Goal: Task Accomplishment & Management: Use online tool/utility

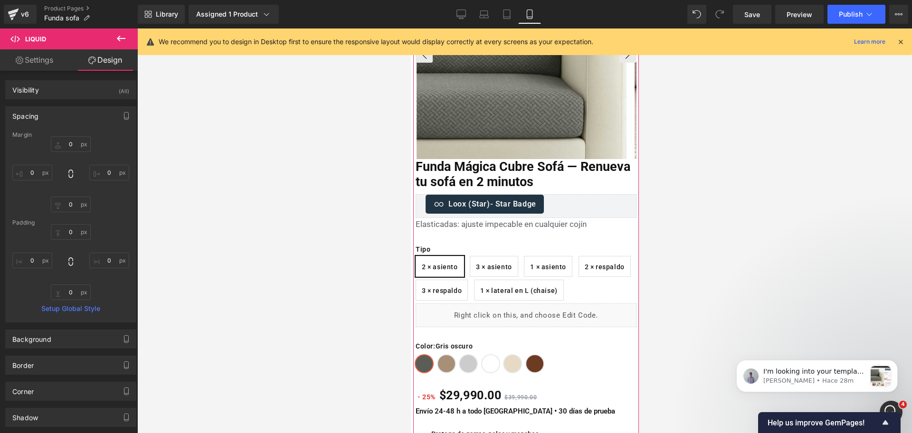
scroll to position [129, 0]
click at [528, 265] on span "(P) Swatches" at bounding box center [521, 266] width 47 height 14
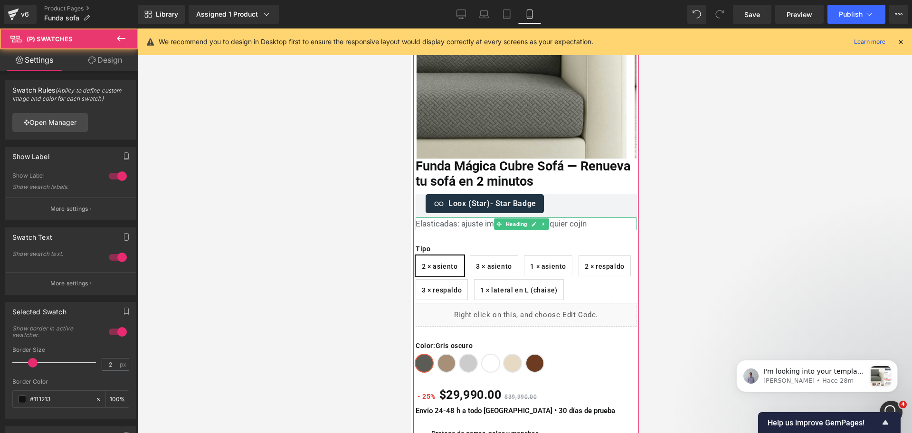
scroll to position [154, 0]
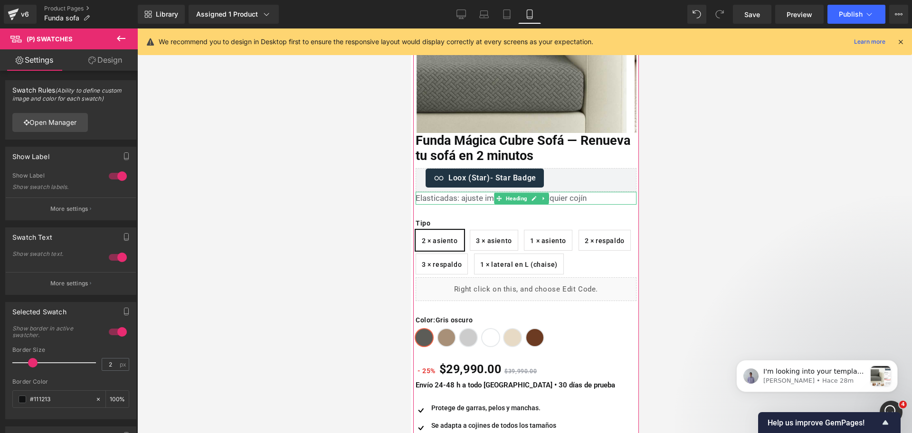
click at [469, 198] on h1 "Elasticadas: ajuste impecable en cualquier cojín" at bounding box center [525, 198] width 221 height 13
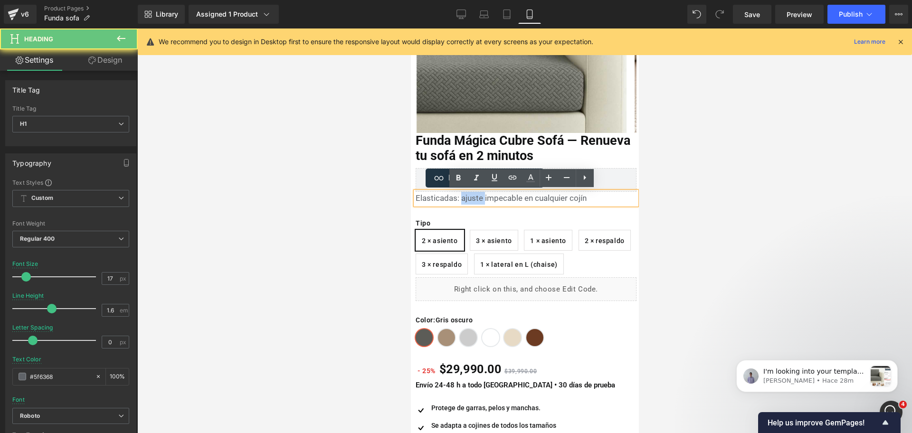
click at [469, 198] on h1 "Elasticadas: ajuste impecable en cualquier cojín" at bounding box center [525, 198] width 221 height 13
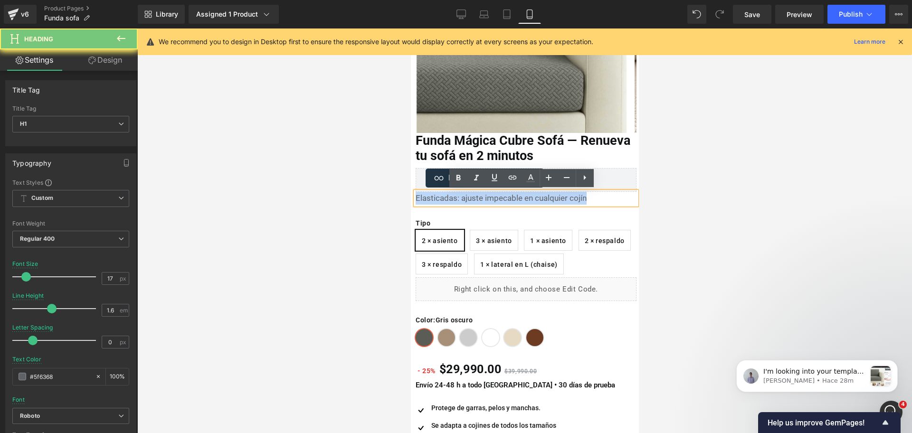
click at [469, 198] on h1 "Elasticadas: ajuste impecable en cualquier cojín" at bounding box center [525, 198] width 221 height 13
paste div
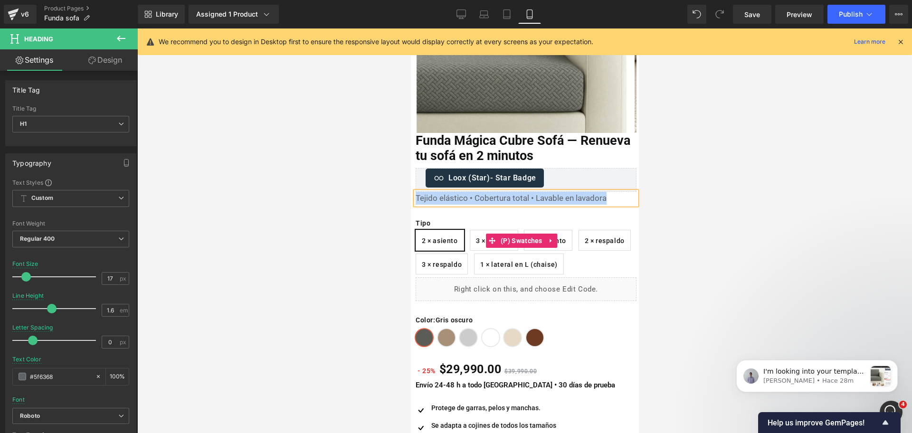
drag, startPoint x: 469, startPoint y: 198, endPoint x: 472, endPoint y: 228, distance: 30.6
click at [472, 228] on div "Oferta (P) Image ‹" at bounding box center [526, 310] width 226 height 788
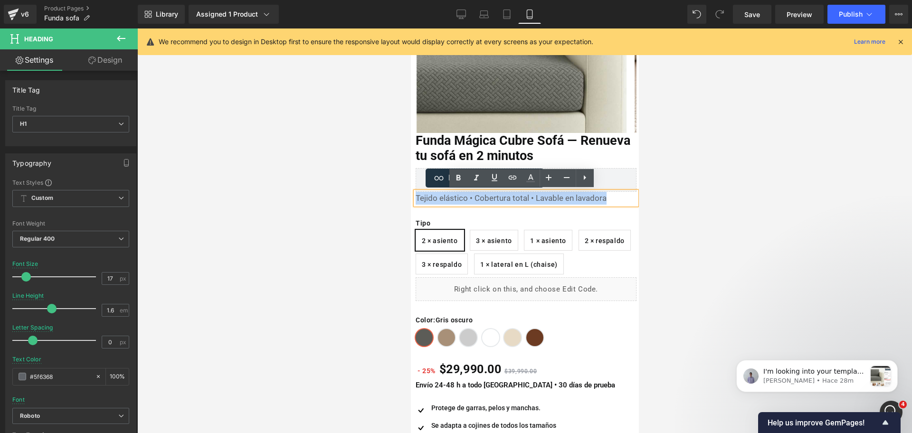
click at [441, 202] on h1 "Tejido elástico • Cobertura total • Lavable en lavadora" at bounding box center [525, 198] width 221 height 13
drag, startPoint x: 438, startPoint y: 200, endPoint x: 416, endPoint y: 198, distance: 22.0
click at [416, 198] on h1 "Tejido elástico • Cobertura total • Lavable en lavadora" at bounding box center [525, 198] width 221 height 13
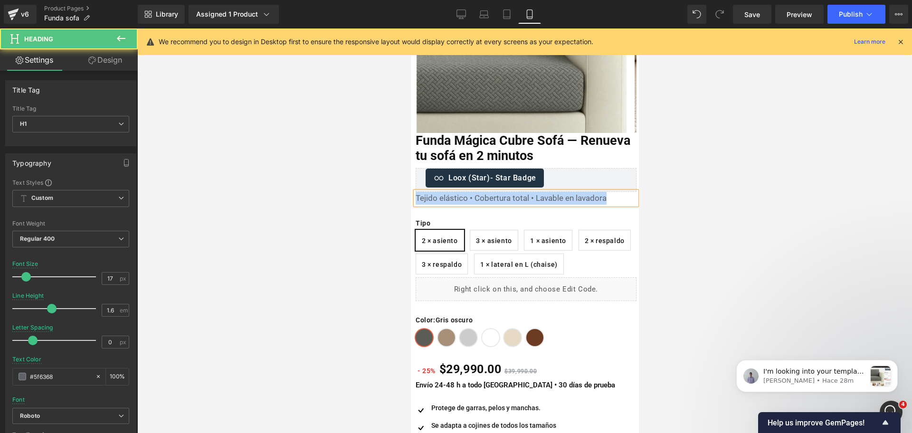
click at [416, 198] on h1 "Tejido elástico • Cobertura total • Lavable en lavadora" at bounding box center [525, 198] width 221 height 13
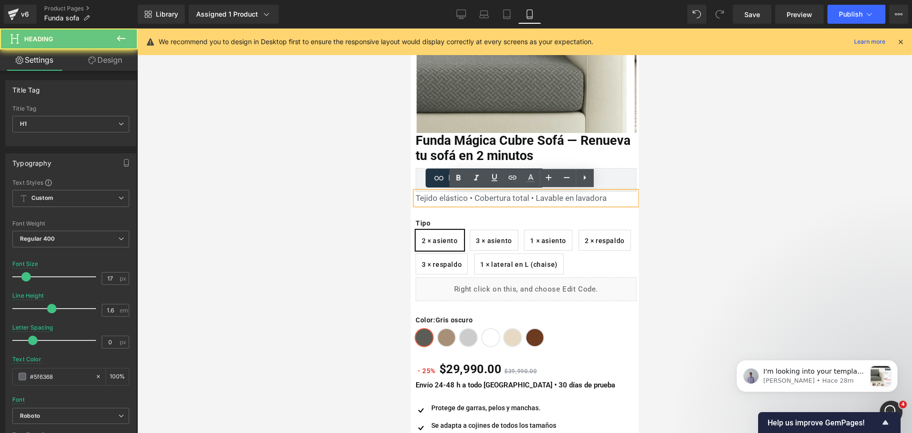
click at [428, 193] on h1 "Tejido elástico • Cobertura total • Lavable en lavadora" at bounding box center [525, 198] width 221 height 13
drag, startPoint x: 435, startPoint y: 196, endPoint x: 418, endPoint y: 196, distance: 17.6
click at [418, 196] on h1 "Tejido elástico • Cobertura total • Lavable en lavadora" at bounding box center [525, 198] width 221 height 13
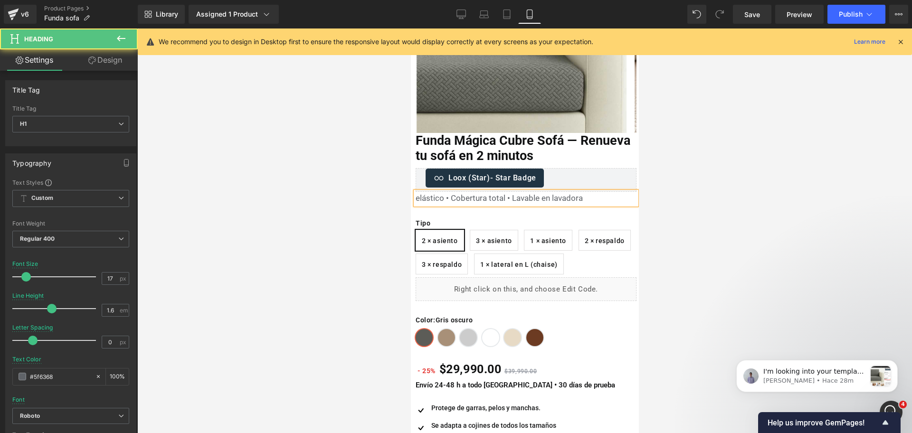
click at [418, 196] on h1 "elástico • Cobertura total • Lavable en lavadora" at bounding box center [525, 198] width 221 height 13
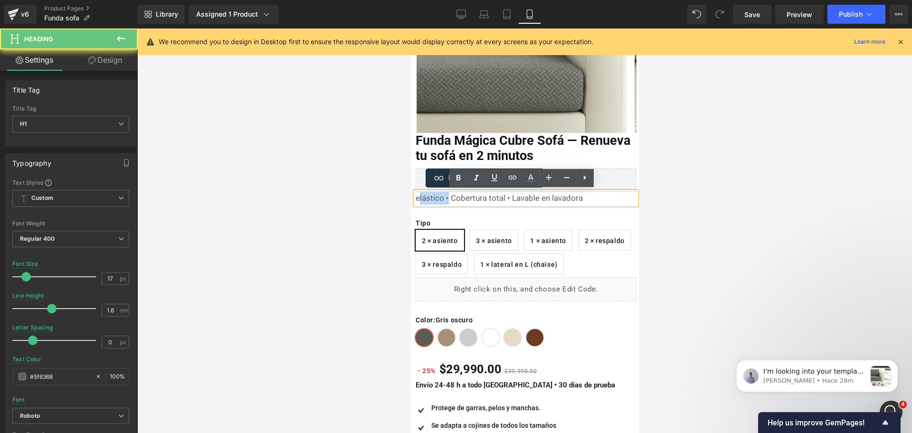
click at [418, 196] on h1 "elástico • Cobertura total • Lavable en lavadora" at bounding box center [525, 198] width 221 height 13
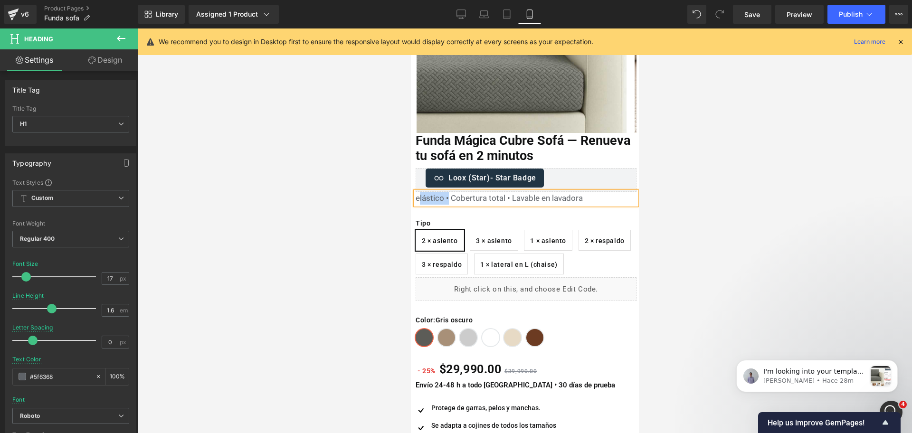
click at [418, 196] on h1 "elástico • Cobertura total • Lavable en lavadora" at bounding box center [525, 198] width 221 height 13
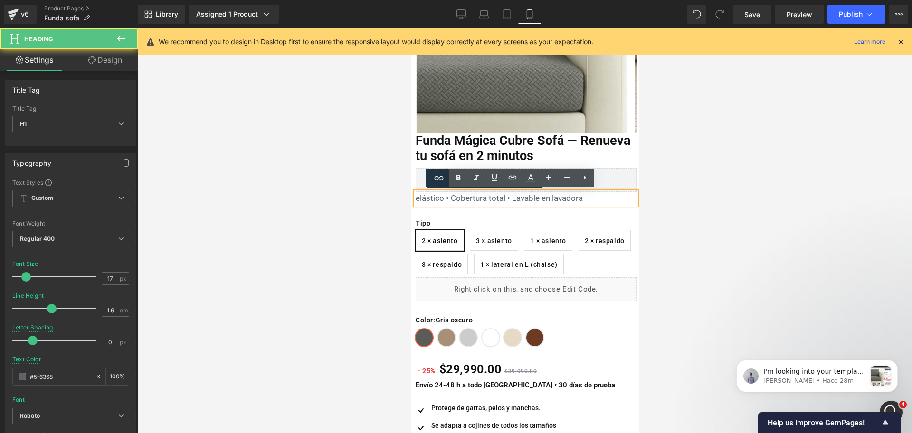
click at [464, 197] on h1 "elástico • Cobertura total • Lavable en lavadora" at bounding box center [525, 198] width 221 height 13
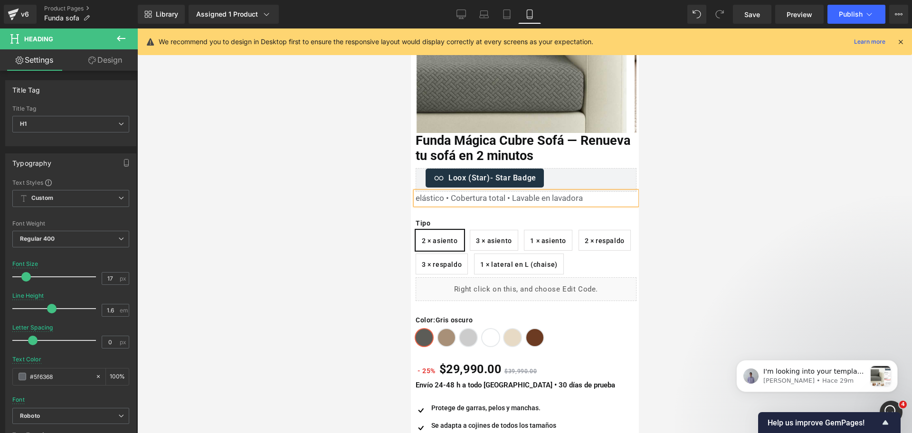
click at [687, 194] on div at bounding box center [524, 230] width 774 height 404
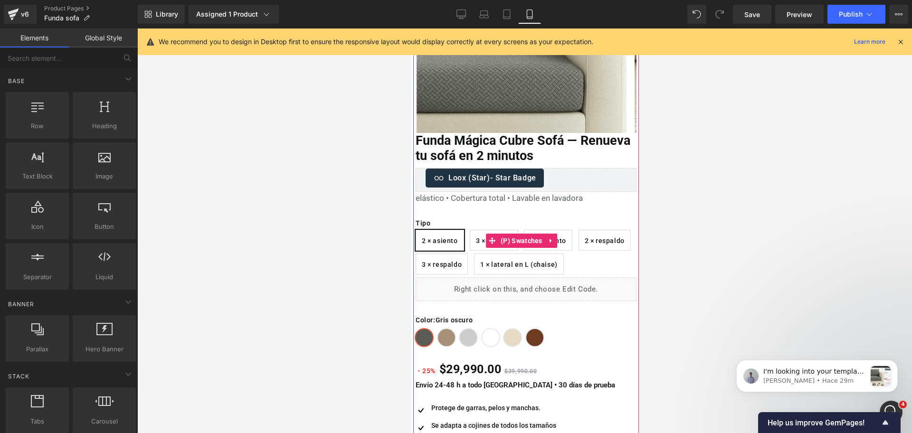
click at [604, 206] on div "Tipo 2 × asiento 3 × asiento 1 × asiento 2 × respaldo 3 × respaldo 1 × lateral …" at bounding box center [525, 241] width 221 height 72
click at [595, 198] on h1 "elástico • Cobertura total • Lavable en lavadora" at bounding box center [525, 198] width 221 height 13
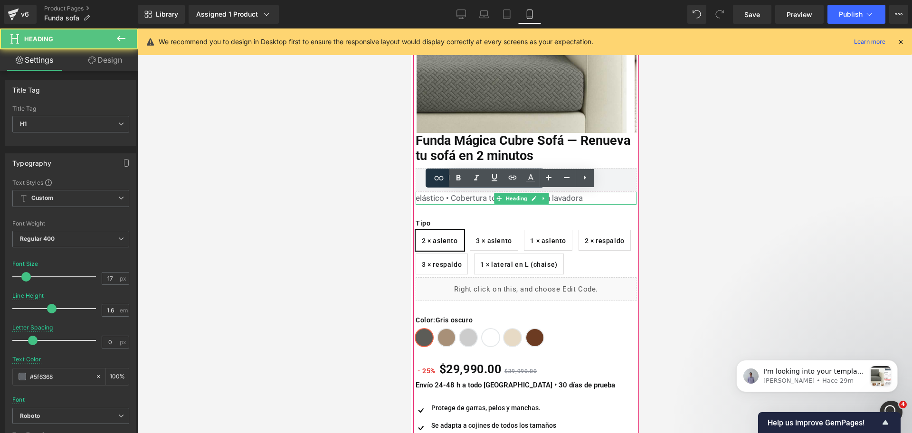
click at [595, 198] on h1 "elástico • Cobertura total • Lavable en lavadora" at bounding box center [525, 198] width 221 height 13
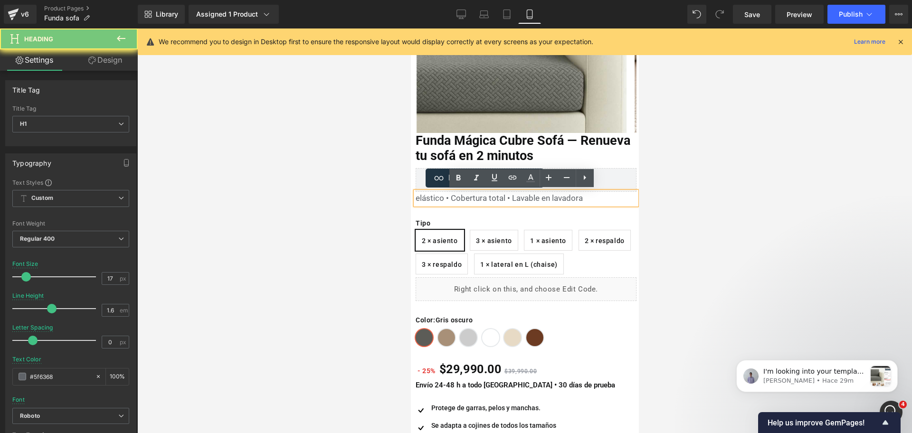
click at [595, 198] on h1 "elástico • Cobertura total • Lavable en lavadora" at bounding box center [525, 198] width 221 height 13
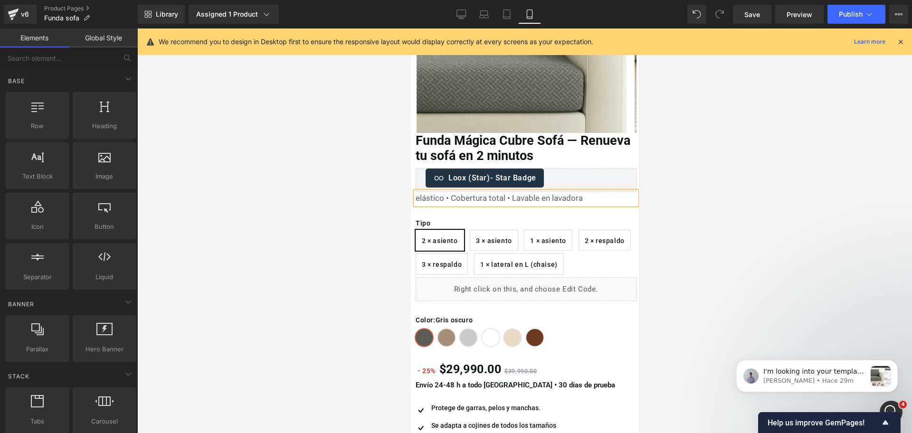
click at [710, 272] on div at bounding box center [524, 230] width 774 height 404
click at [583, 199] on h1 "elástico • Cobertura total • Lavable en lavadora" at bounding box center [525, 198] width 221 height 13
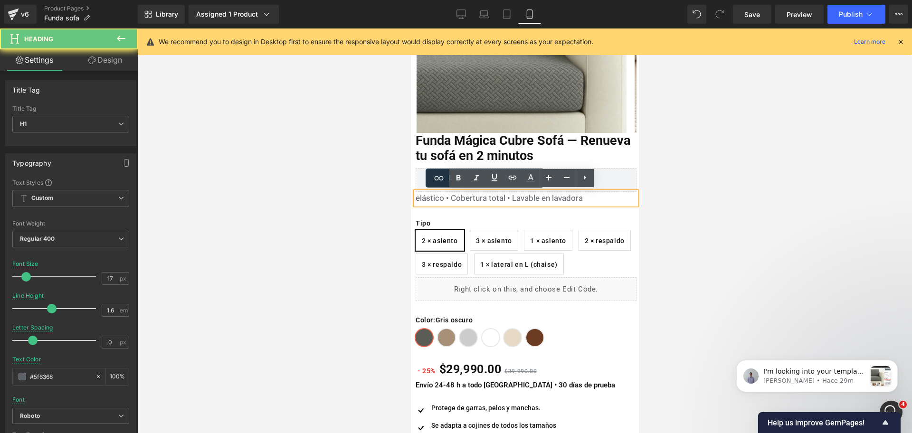
click at [583, 199] on h1 "elástico • Cobertura total • Lavable en lavadora" at bounding box center [525, 198] width 221 height 13
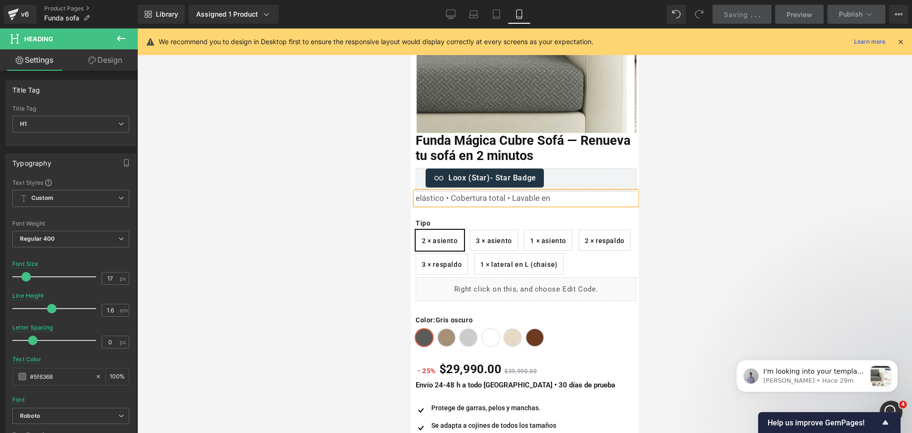
click at [423, 202] on h1 "elástico • Cobertura total • Lavable en" at bounding box center [525, 198] width 221 height 13
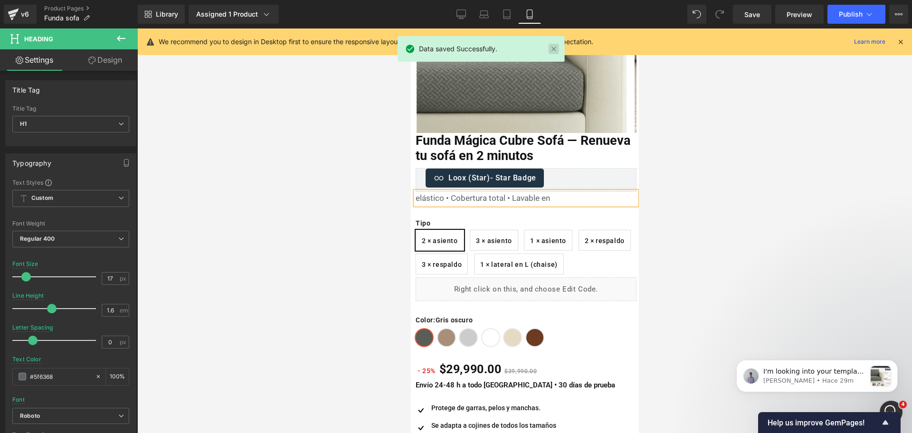
click at [556, 51] on link at bounding box center [553, 49] width 10 height 10
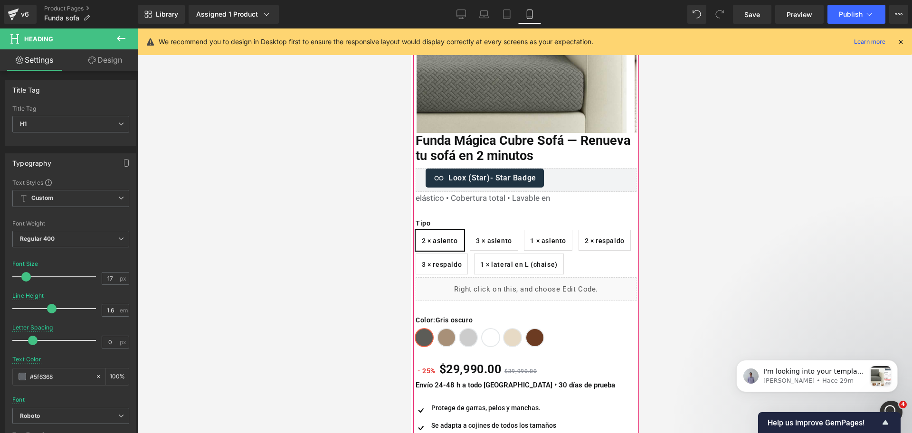
click at [503, 194] on span "Heading" at bounding box center [515, 198] width 25 height 11
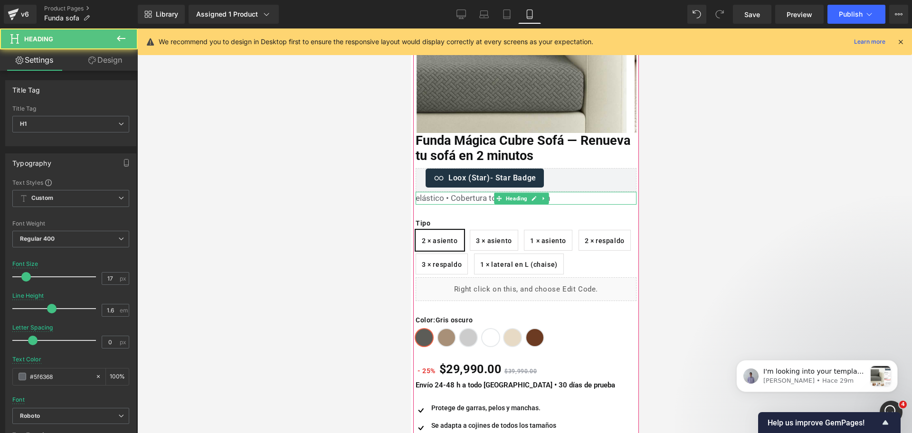
click at [482, 194] on h1 "elástico • Cobertura total • Lavable en" at bounding box center [525, 198] width 221 height 13
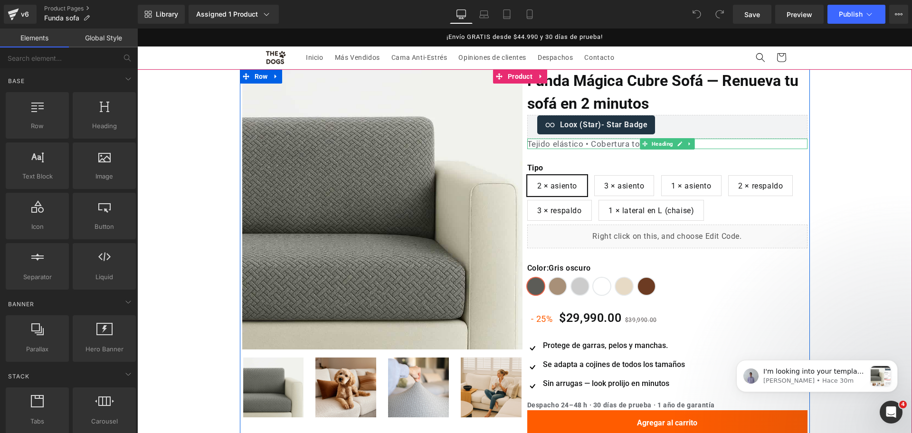
click at [567, 145] on h1 "Tejido elástico • Cobertura total • Lavable" at bounding box center [667, 144] width 280 height 10
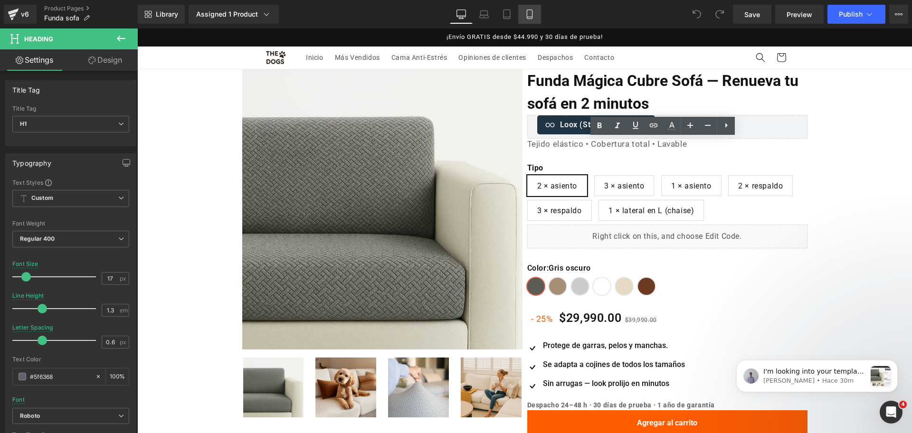
click at [534, 16] on icon at bounding box center [529, 13] width 9 height 9
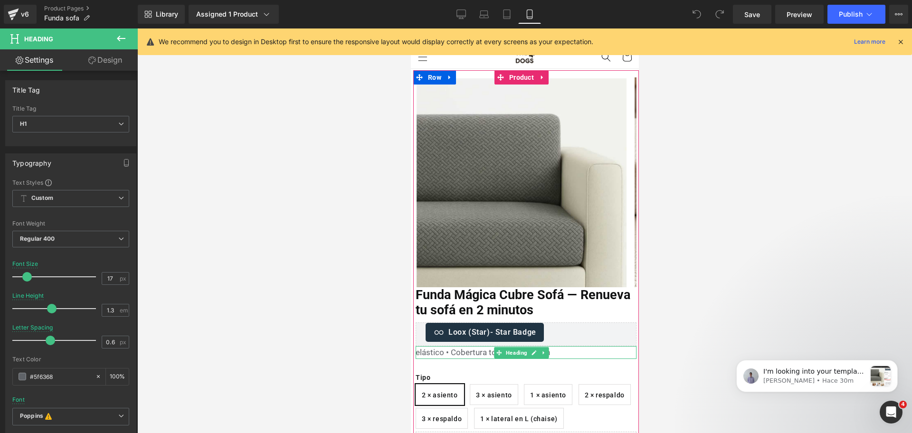
click at [426, 349] on h1 "elástico • Cobertura total • Lavable en" at bounding box center [525, 352] width 221 height 13
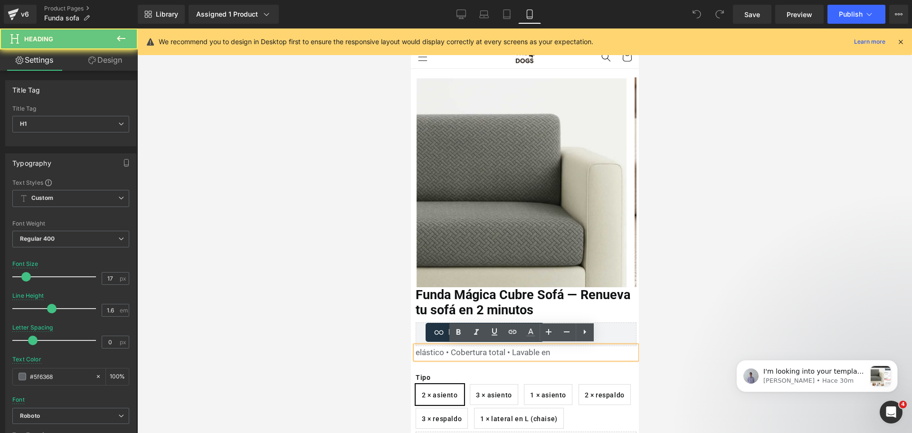
click at [418, 352] on h1 "elástico • Cobertura total • Lavable en" at bounding box center [525, 352] width 221 height 13
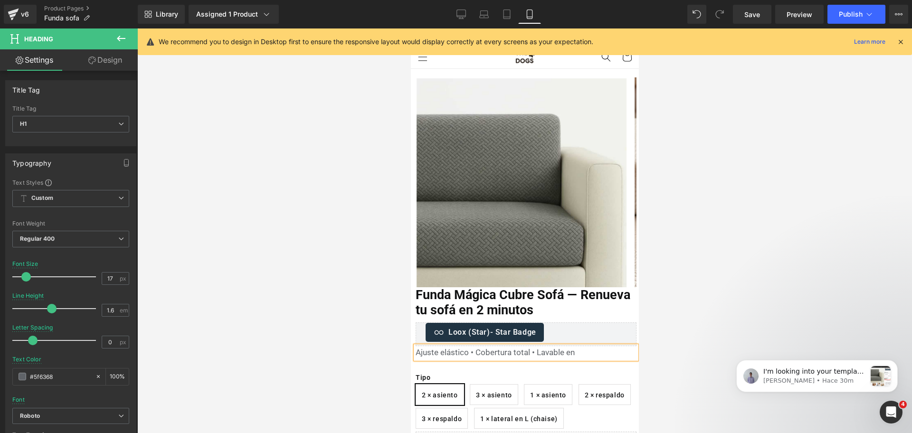
click at [564, 348] on h1 "Ajuste elástico • Cobertura total • Lavable en" at bounding box center [525, 352] width 221 height 13
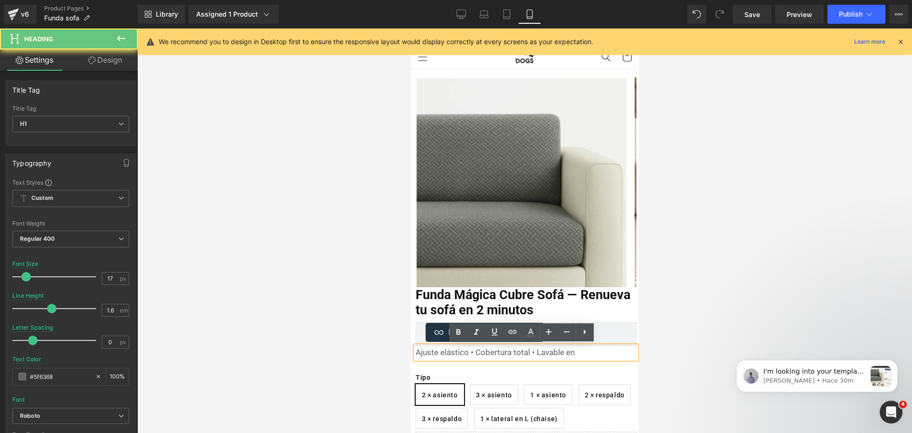
drag, startPoint x: 566, startPoint y: 352, endPoint x: 591, endPoint y: 354, distance: 25.2
click at [591, 354] on h1 "Ajuste elástico • Cobertura total • Lavable en" at bounding box center [525, 352] width 221 height 13
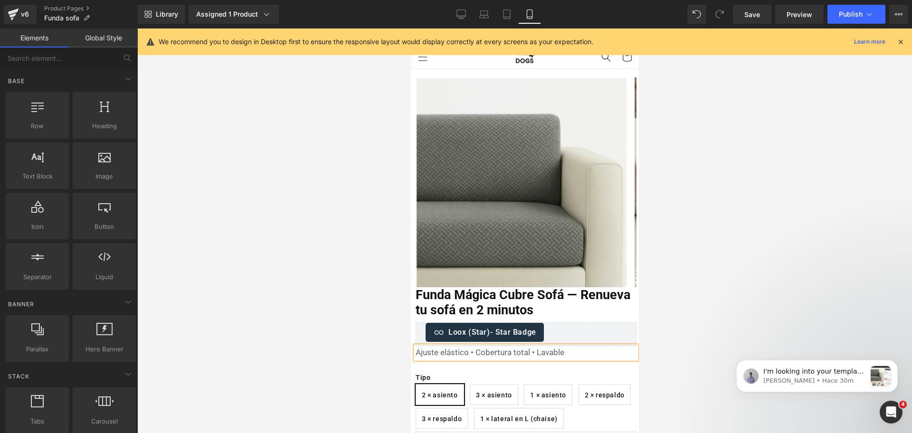
click at [684, 331] on div at bounding box center [524, 230] width 774 height 404
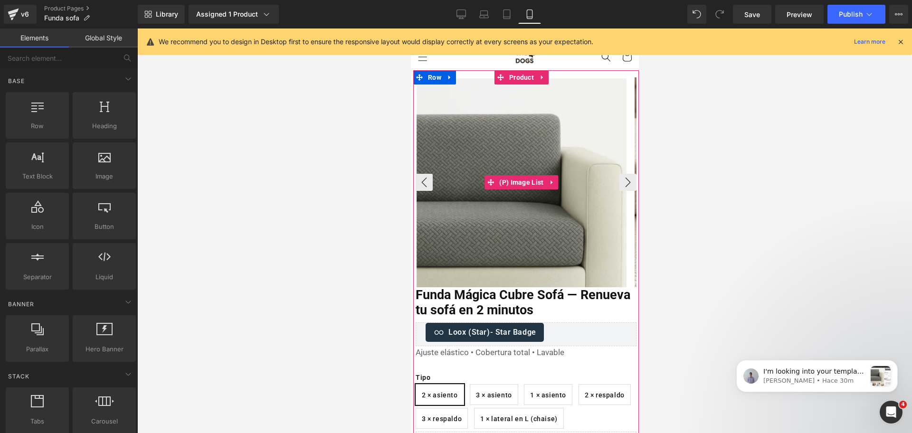
scroll to position [53, 0]
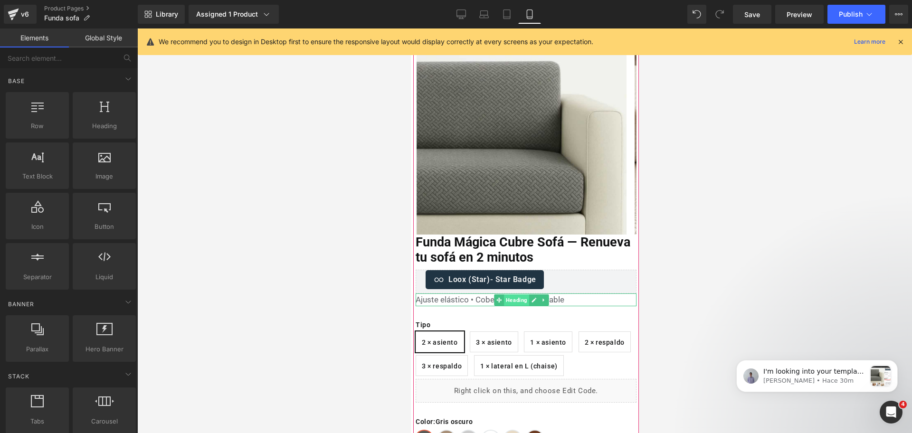
click at [511, 300] on span "Heading" at bounding box center [515, 299] width 25 height 11
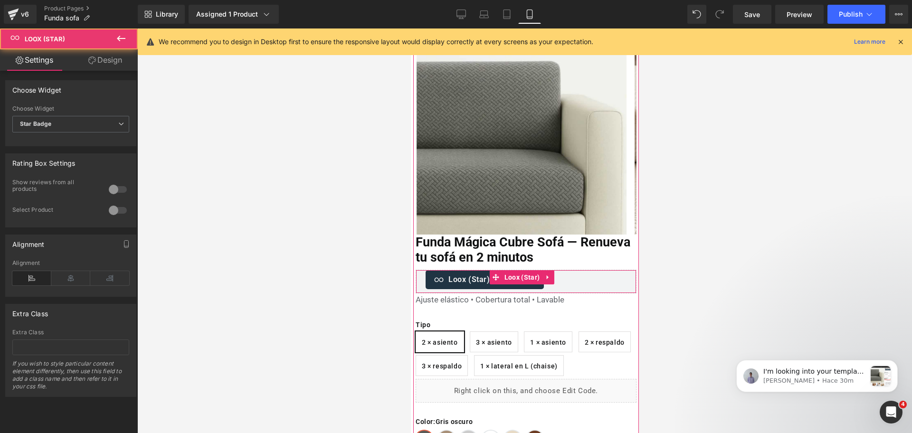
drag, startPoint x: 487, startPoint y: 290, endPoint x: 487, endPoint y: 284, distance: 5.7
click at [487, 284] on div "Loox (Star) - Star Badge Loox (Star)" at bounding box center [525, 282] width 221 height 24
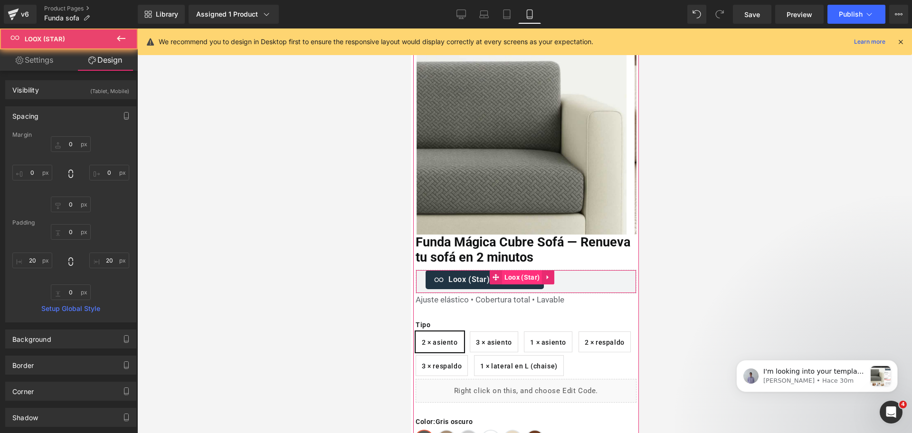
click at [516, 279] on span "Loox (Star)" at bounding box center [521, 277] width 40 height 14
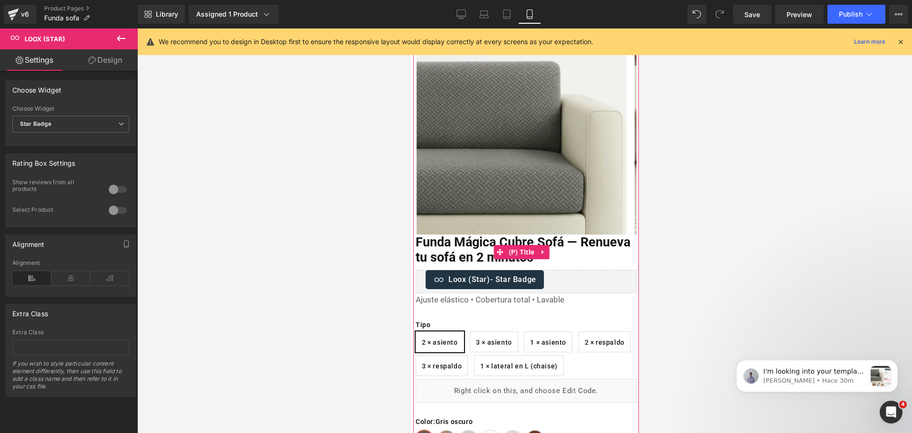
scroll to position [64, 0]
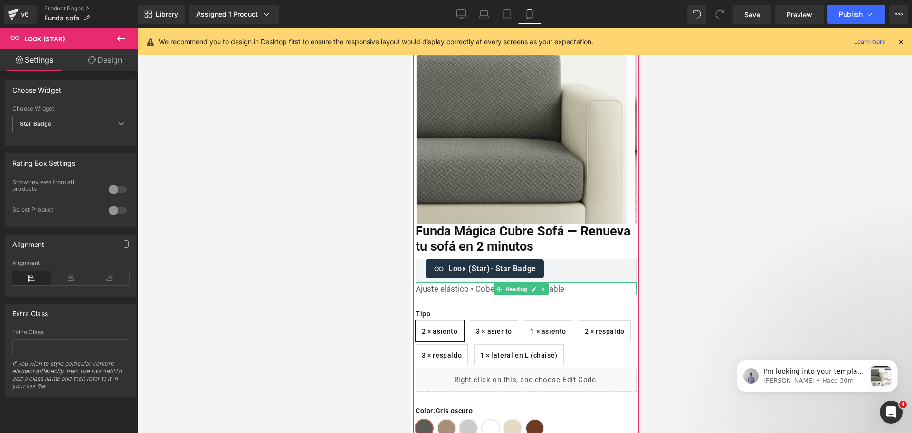
click at [516, 285] on span "Heading" at bounding box center [515, 288] width 25 height 11
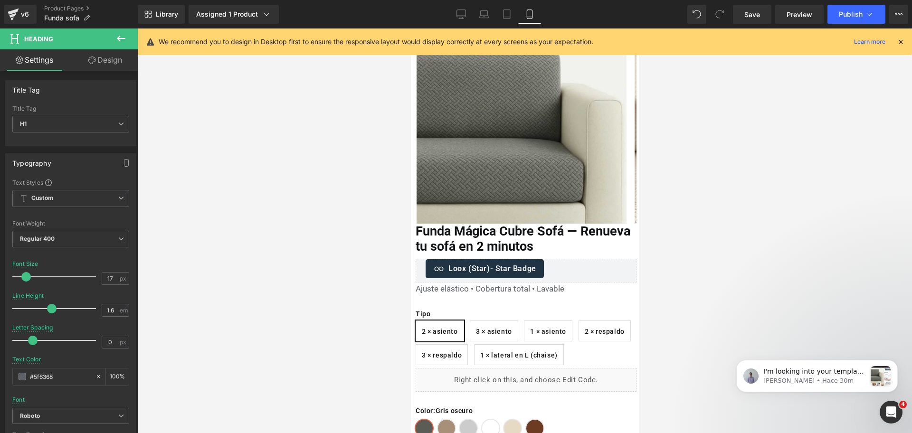
click at [654, 226] on div at bounding box center [524, 230] width 774 height 404
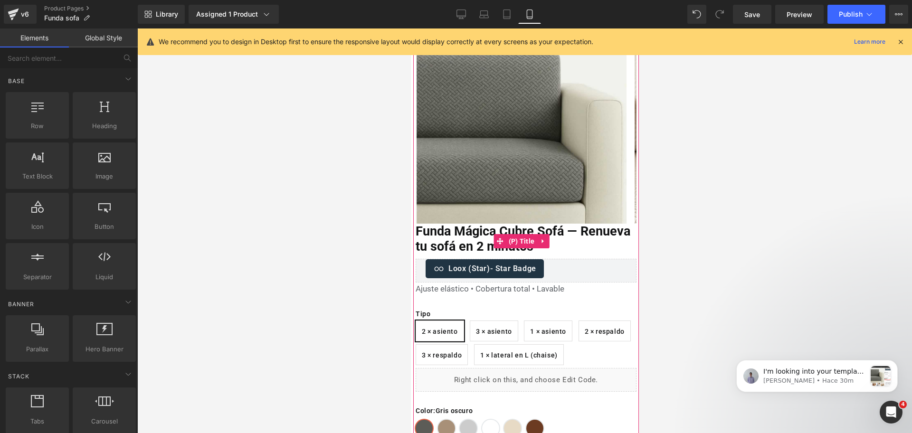
scroll to position [86, 0]
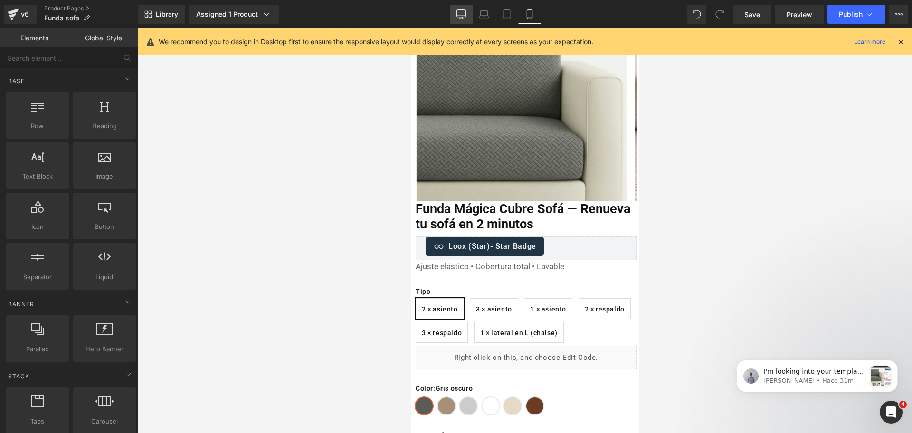
click at [461, 16] on icon at bounding box center [461, 16] width 9 height 0
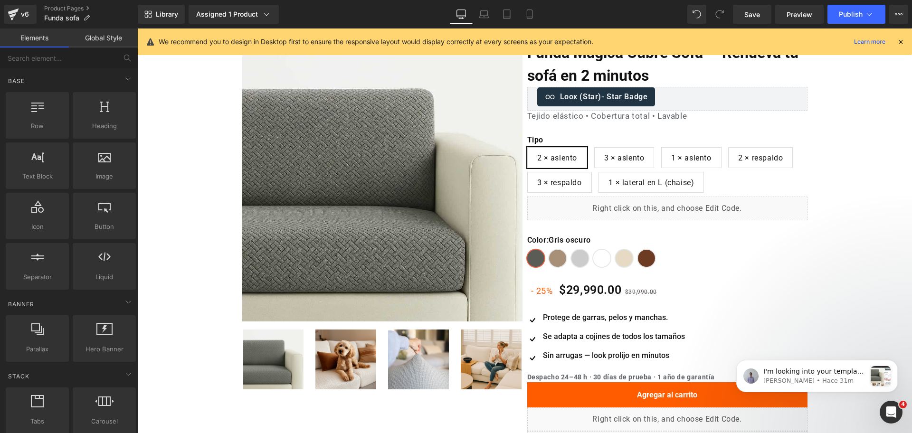
scroll to position [0, 0]
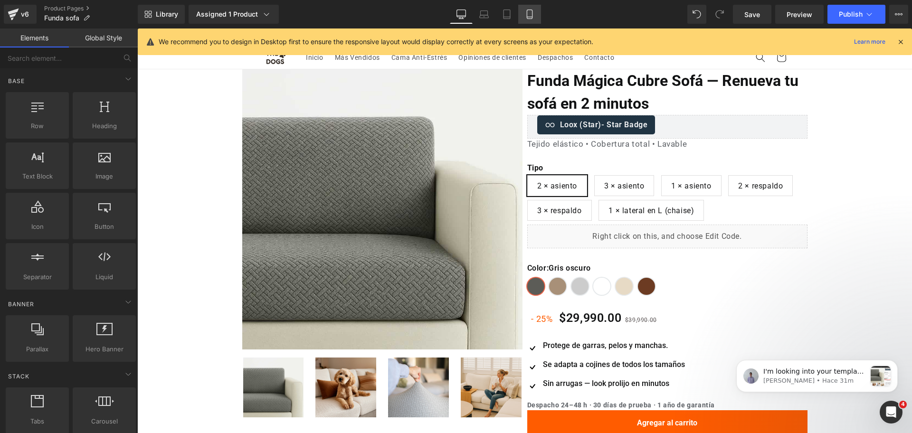
click at [530, 14] on icon at bounding box center [529, 13] width 9 height 9
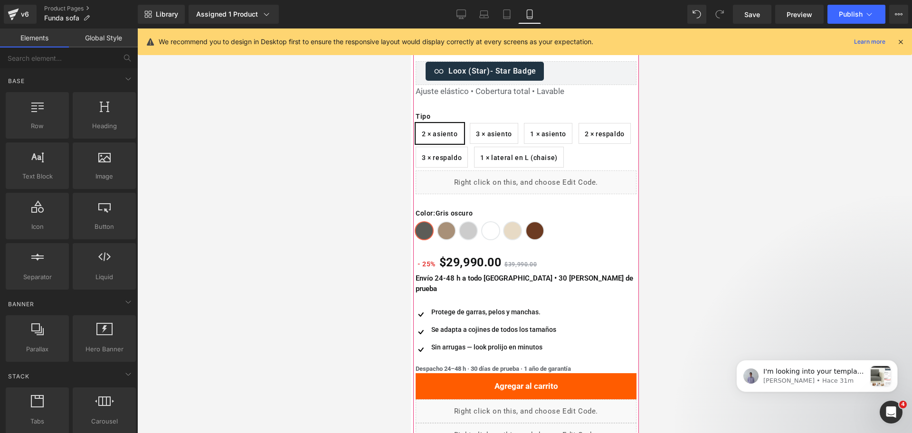
scroll to position [263, 0]
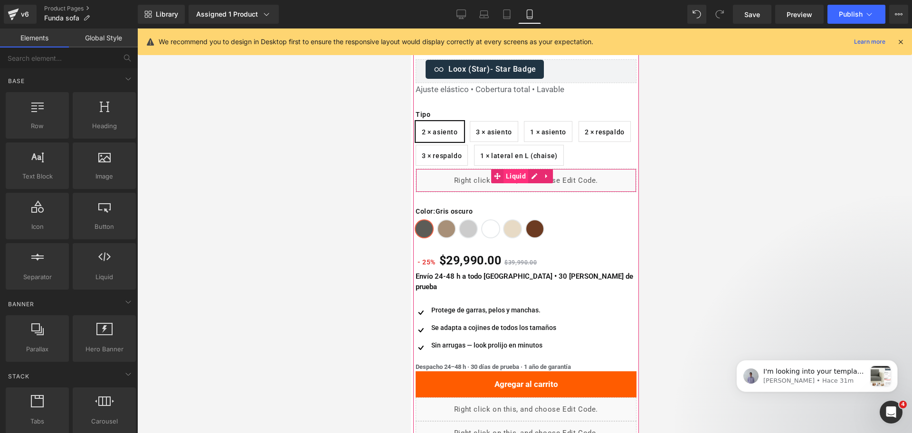
click at [508, 175] on span "Liquid" at bounding box center [515, 176] width 25 height 14
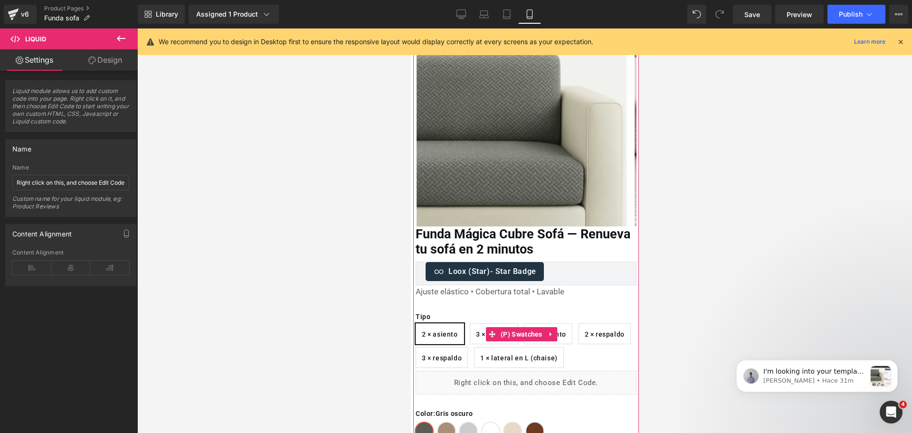
scroll to position [50, 0]
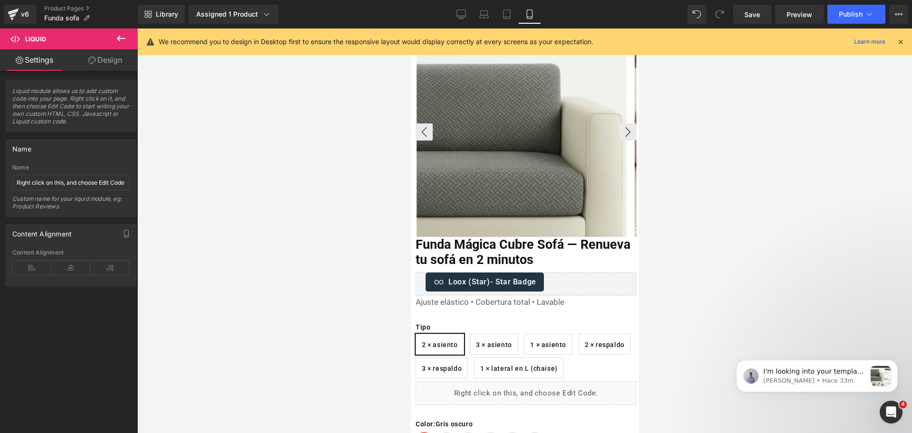
click at [509, 141] on img at bounding box center [521, 133] width 210 height 210
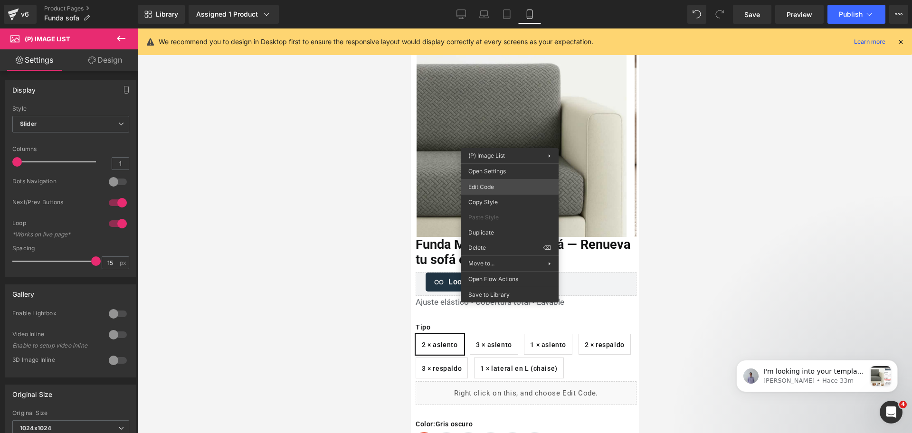
click at [512, 0] on div "Liquid You are previewing how the will restyle your page. You can not edit Elem…" at bounding box center [456, 0] width 912 height 0
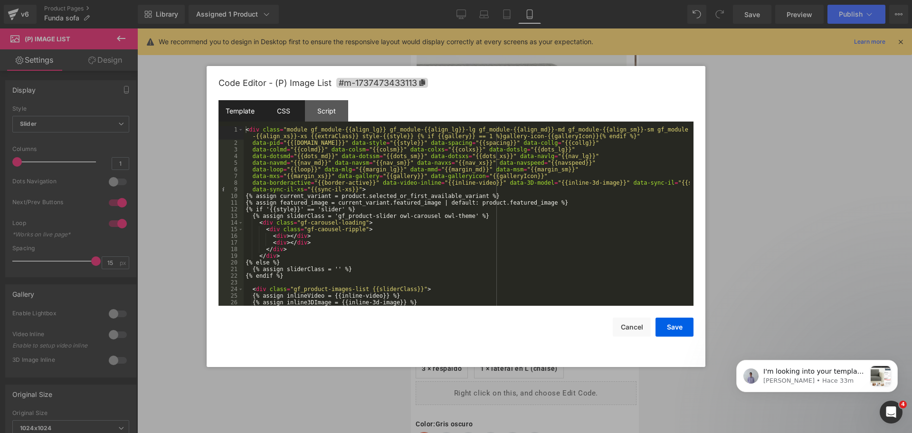
click at [284, 110] on div "CSS" at bounding box center [283, 110] width 43 height 21
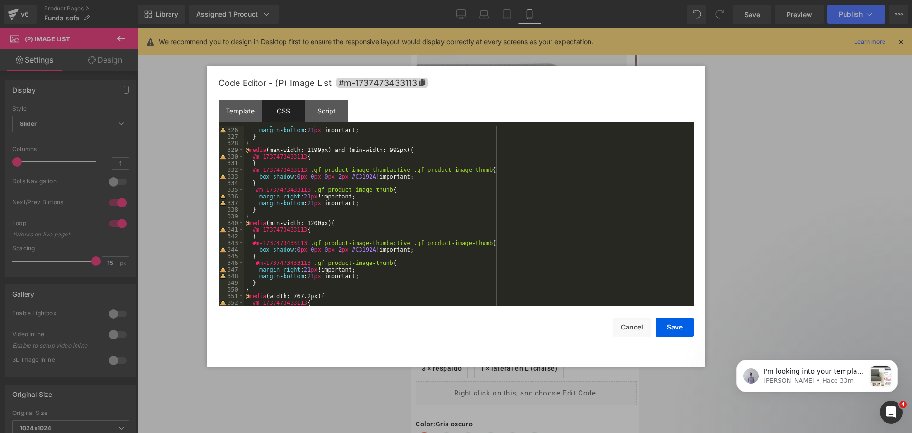
scroll to position [2293, 0]
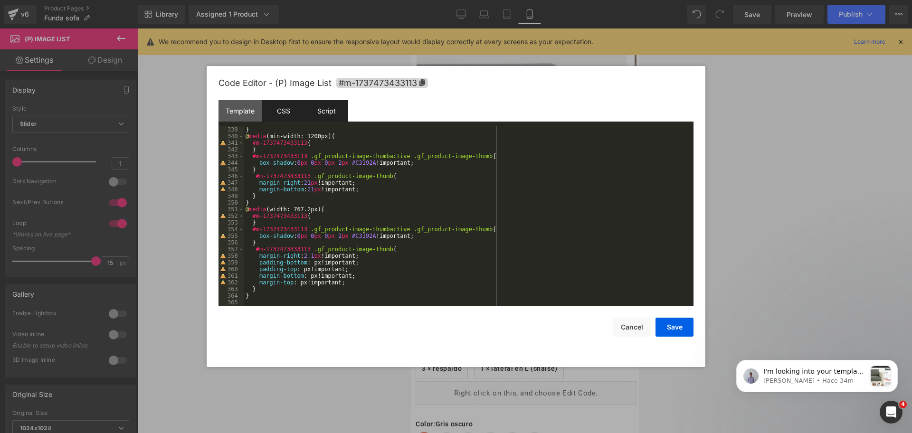
click at [324, 115] on div "Script" at bounding box center [326, 110] width 43 height 21
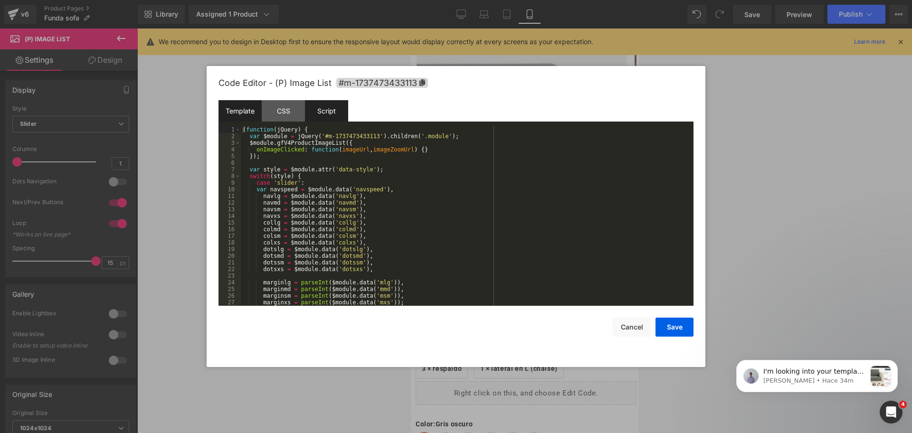
click at [243, 106] on div "Template" at bounding box center [239, 110] width 43 height 21
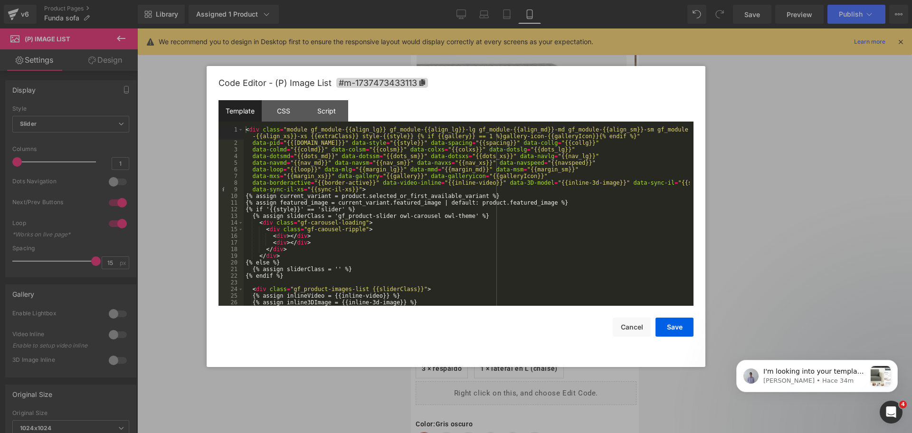
click at [695, 52] on div at bounding box center [456, 216] width 912 height 433
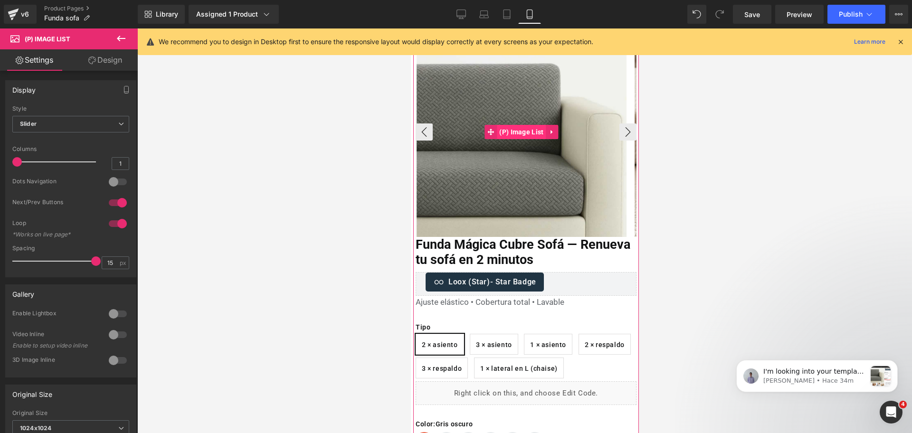
click at [525, 128] on span "(P) Image List" at bounding box center [520, 132] width 49 height 14
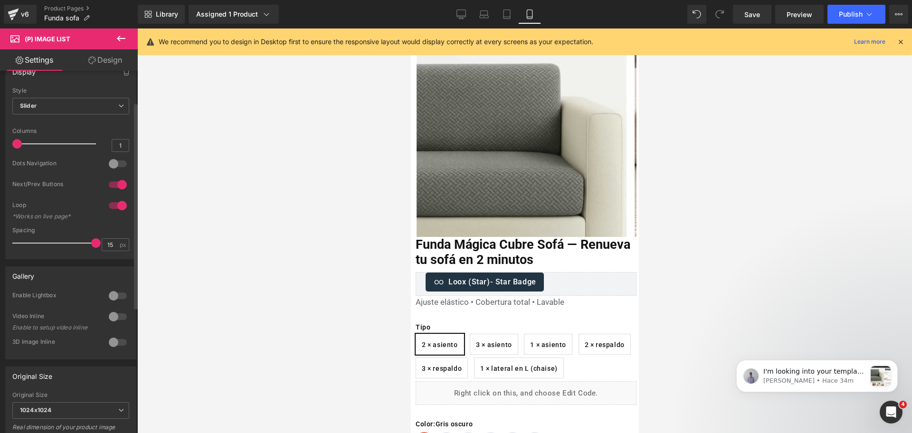
scroll to position [0, 0]
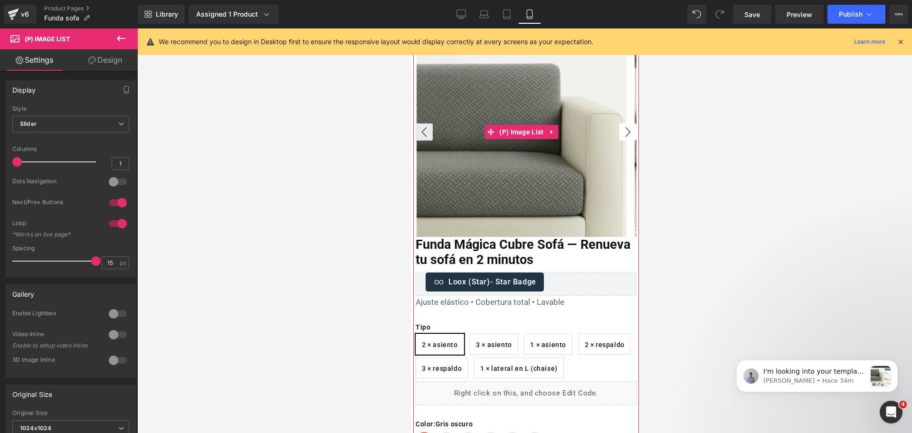
click at [619, 135] on button "›" at bounding box center [627, 131] width 17 height 17
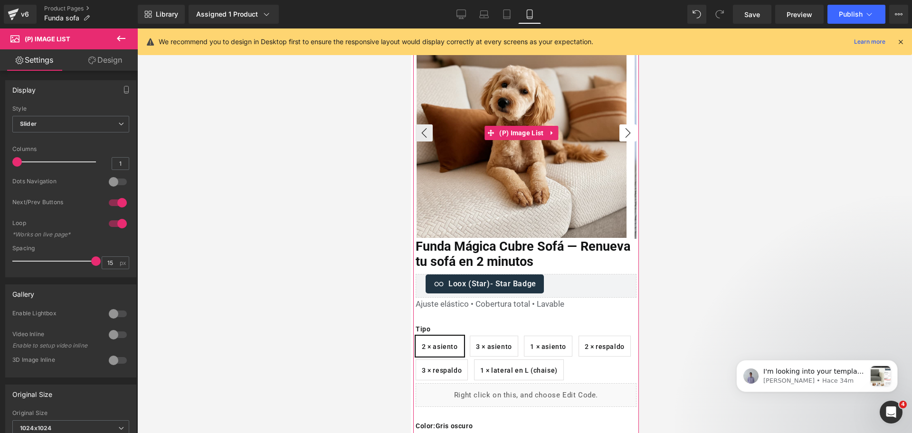
click at [619, 135] on button "›" at bounding box center [627, 132] width 17 height 17
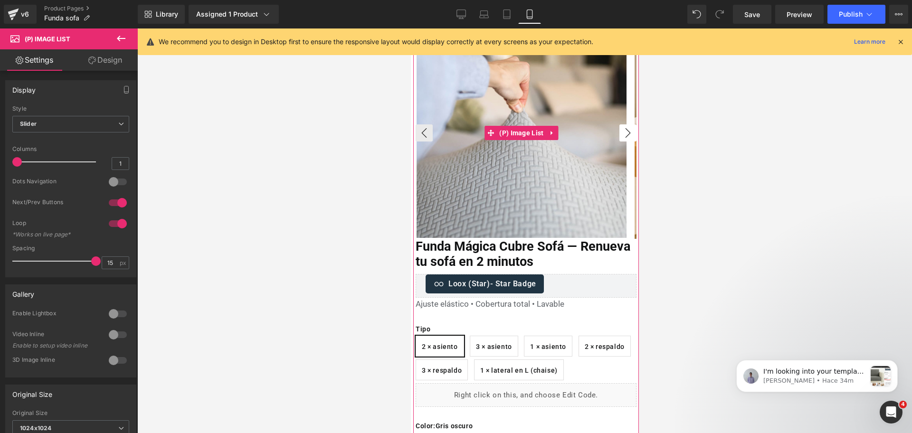
click at [619, 135] on button "›" at bounding box center [627, 132] width 17 height 17
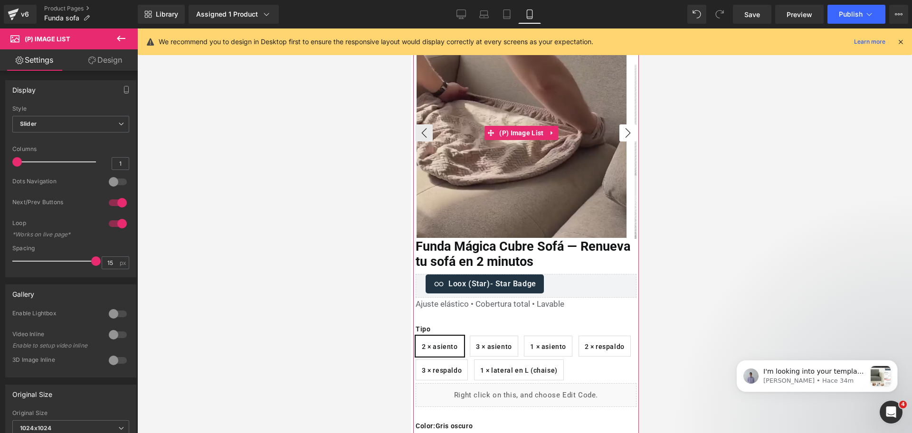
click at [619, 135] on button "›" at bounding box center [627, 132] width 17 height 17
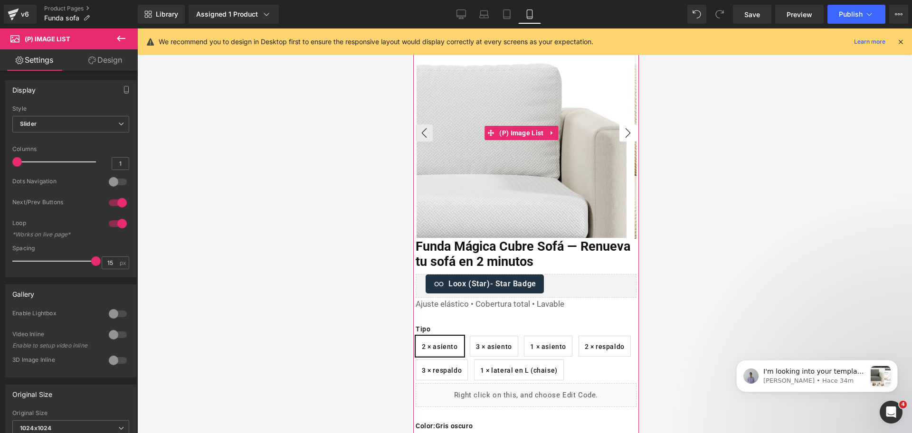
click at [619, 135] on button "›" at bounding box center [627, 132] width 17 height 17
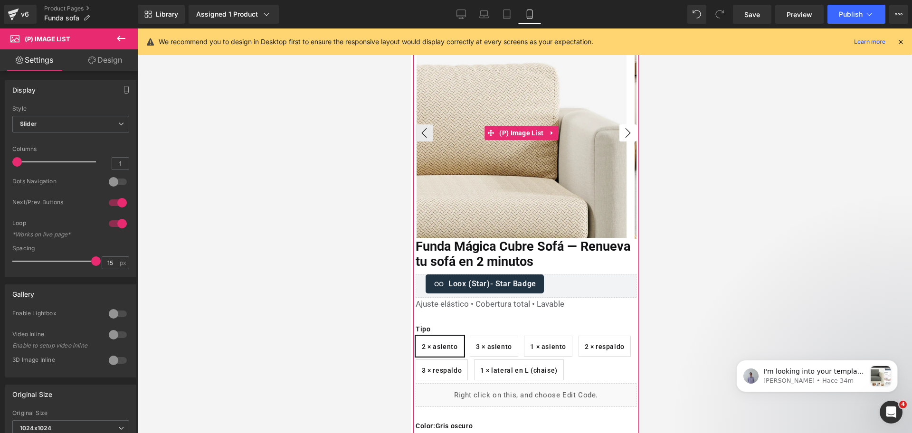
click at [619, 135] on button "›" at bounding box center [627, 132] width 17 height 17
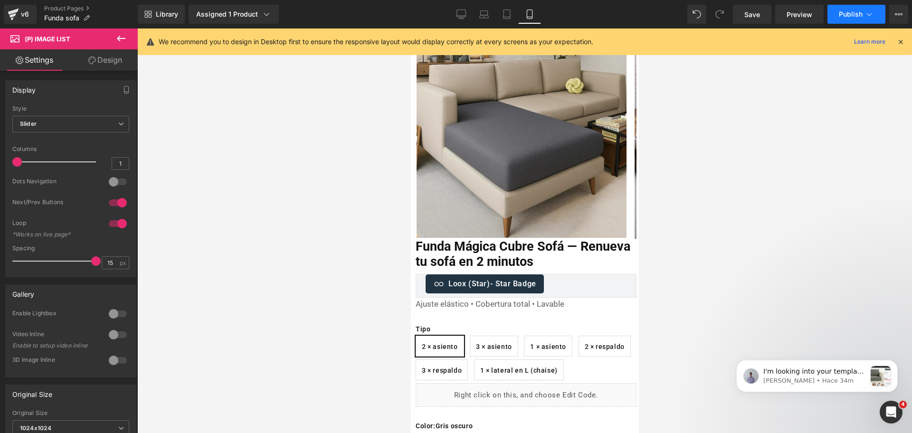
click at [867, 17] on icon at bounding box center [868, 13] width 9 height 9
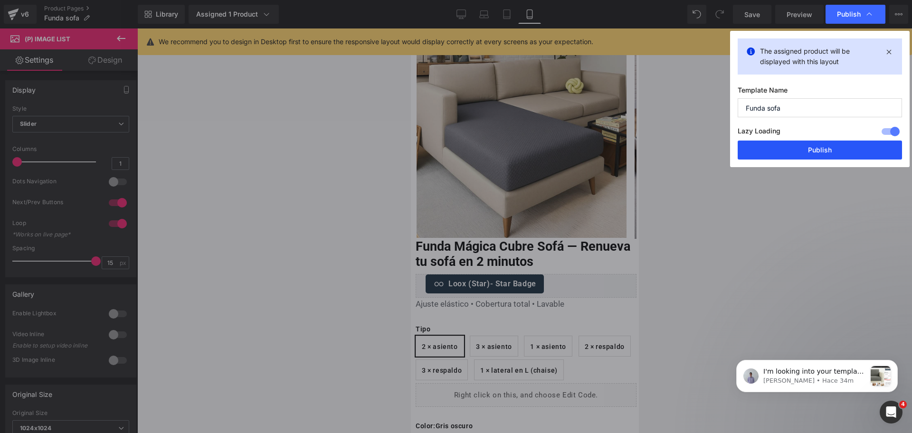
click at [814, 147] on button "Publish" at bounding box center [819, 150] width 164 height 19
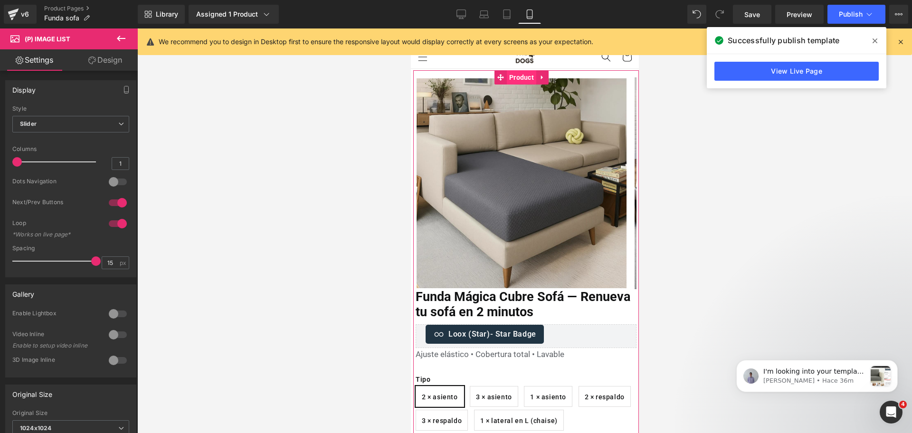
click at [523, 71] on span "Product" at bounding box center [520, 77] width 29 height 14
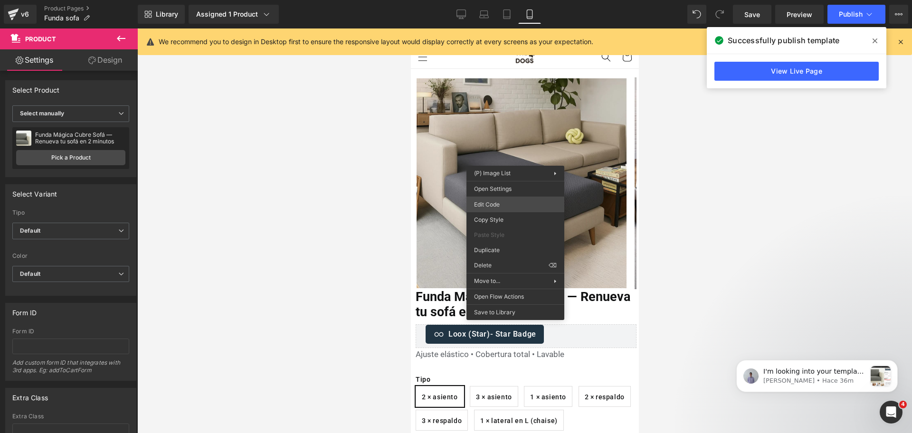
click at [519, 0] on div "Product You are previewing how the will restyle your page. You can not edit Ele…" at bounding box center [456, 0] width 912 height 0
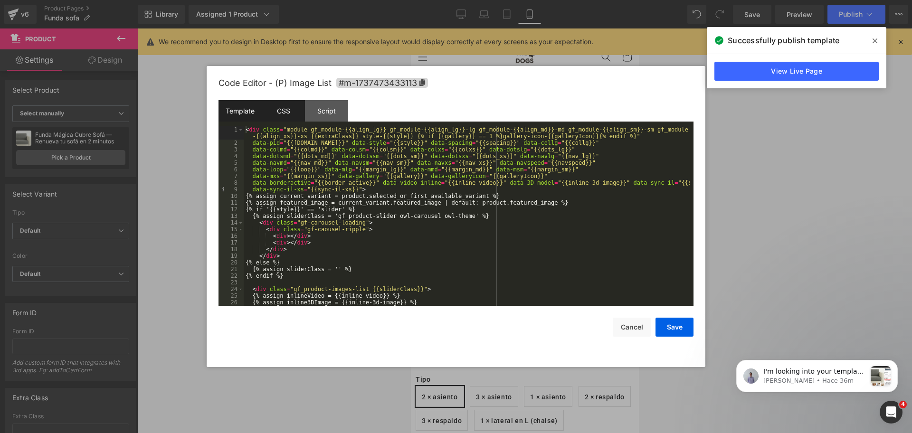
click at [293, 111] on div "CSS" at bounding box center [283, 110] width 43 height 21
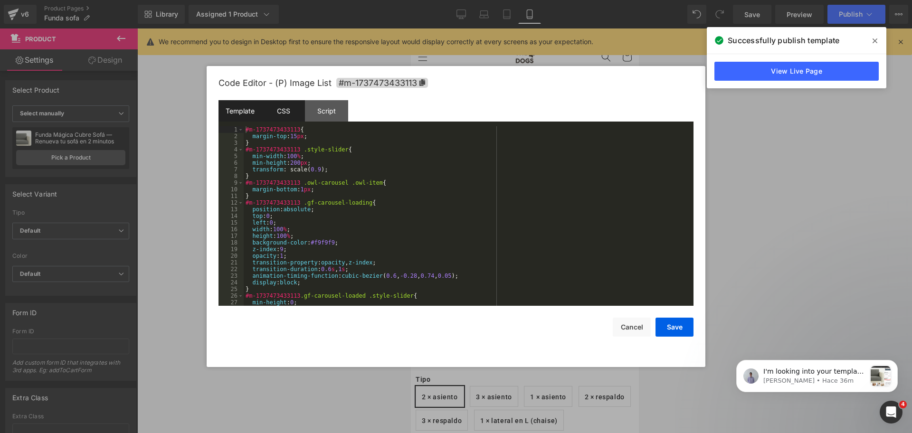
click at [254, 106] on div "Template" at bounding box center [239, 110] width 43 height 21
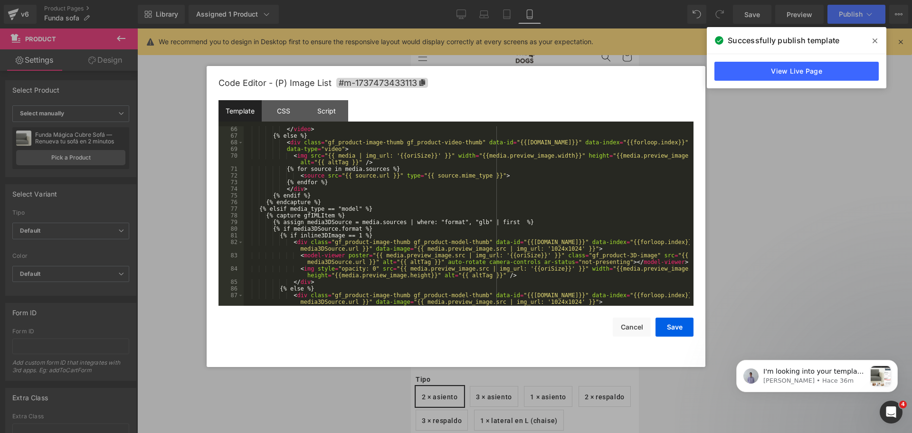
scroll to position [486, 0]
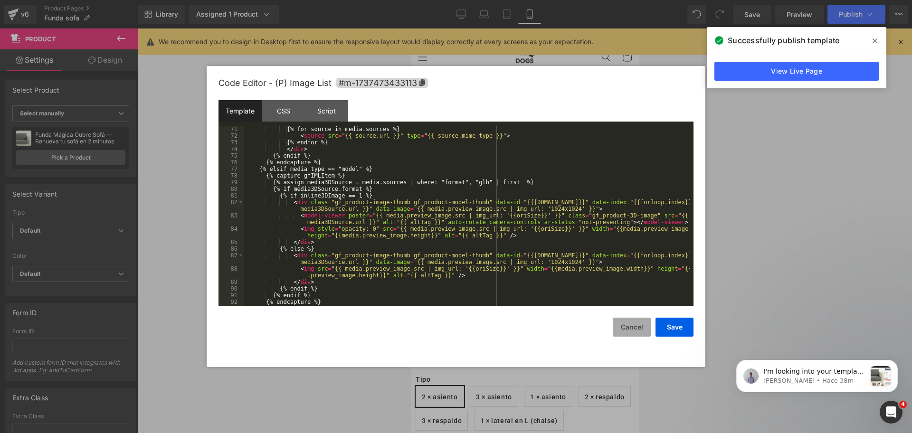
click at [630, 323] on button "Cancel" at bounding box center [631, 327] width 38 height 19
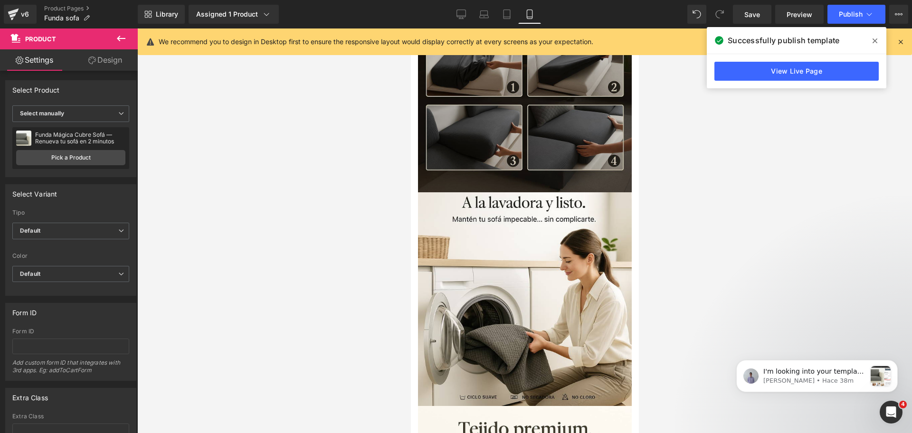
click at [538, 129] on img at bounding box center [524, 86] width 214 height 214
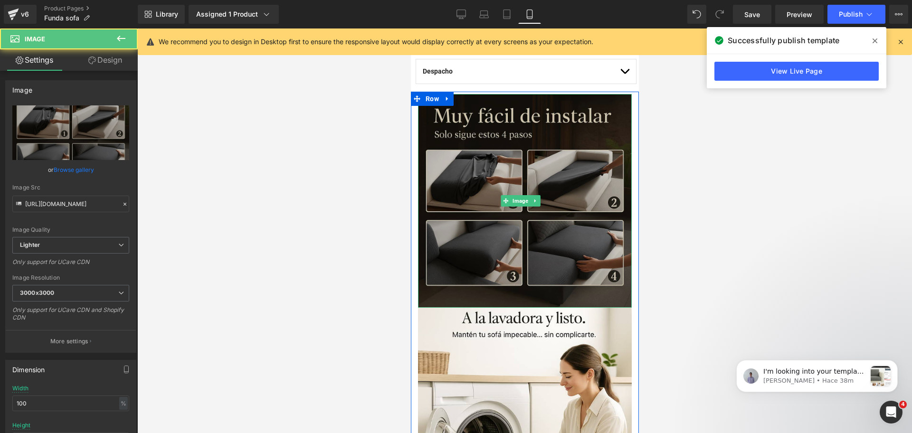
scroll to position [778, 0]
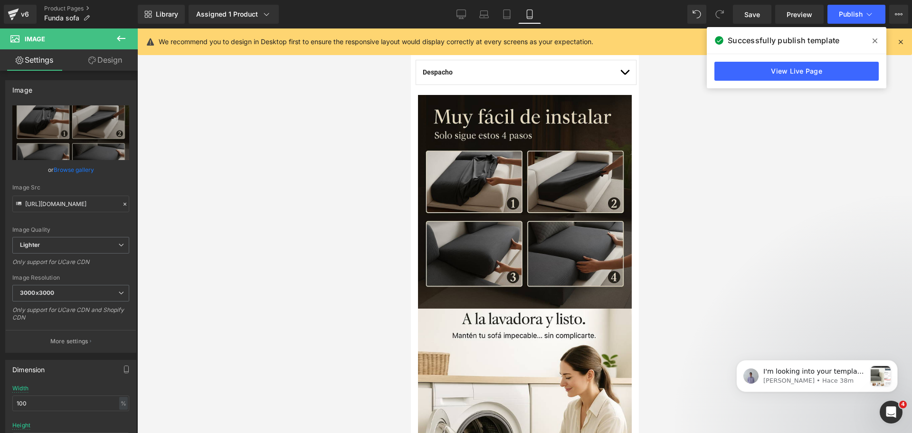
click at [125, 38] on icon at bounding box center [121, 39] width 9 height 6
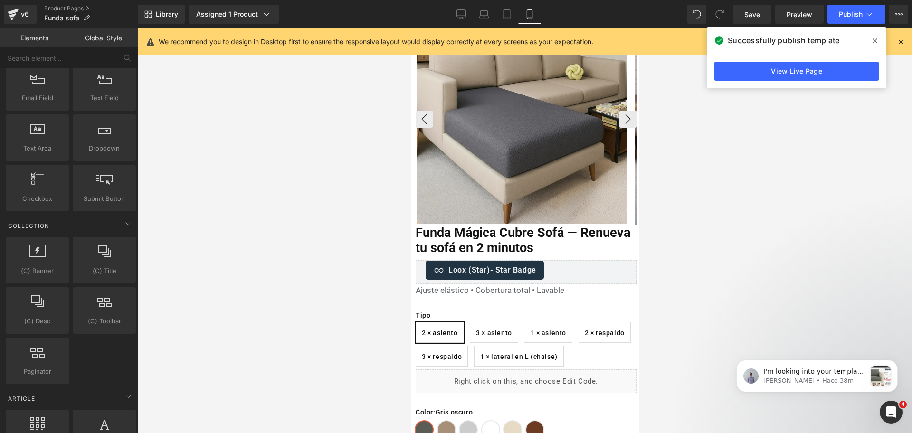
scroll to position [62, 0]
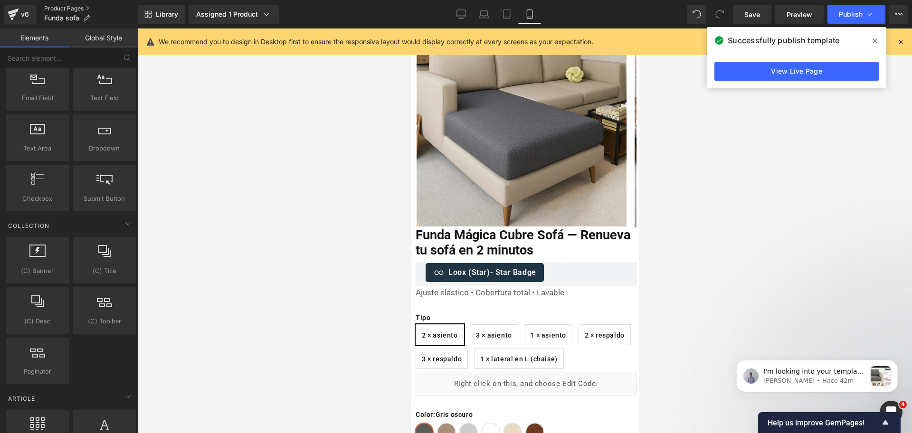
click at [103, 7] on link "Product Pages" at bounding box center [91, 9] width 94 height 8
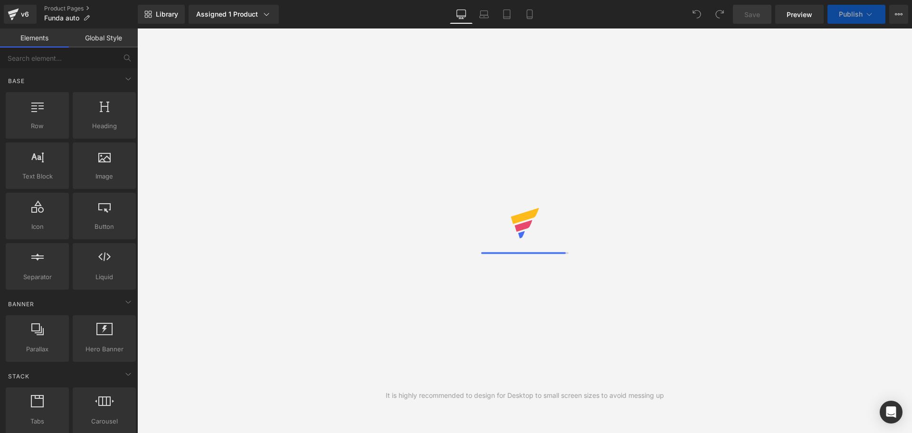
click at [530, 15] on icon at bounding box center [529, 13] width 9 height 9
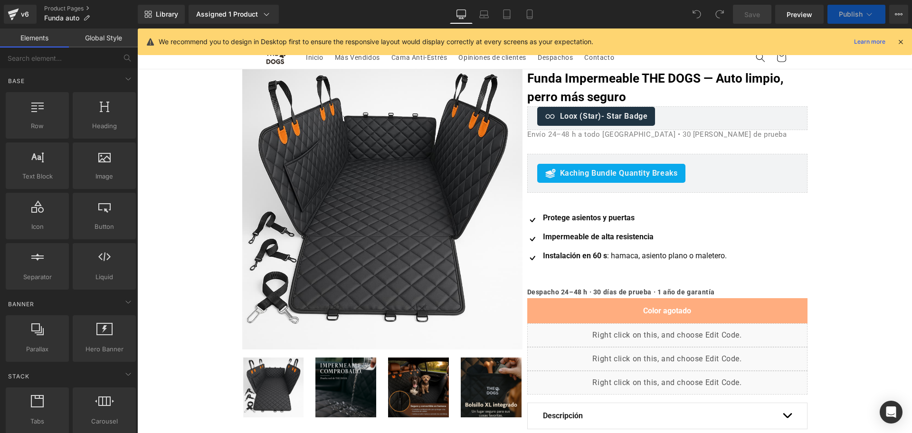
click at [902, 42] on icon at bounding box center [900, 42] width 9 height 9
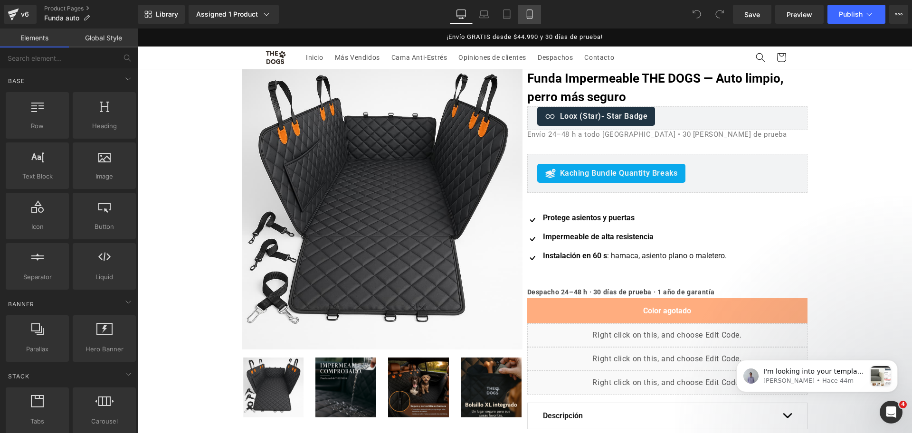
click at [536, 12] on link "Mobile" at bounding box center [529, 14] width 23 height 19
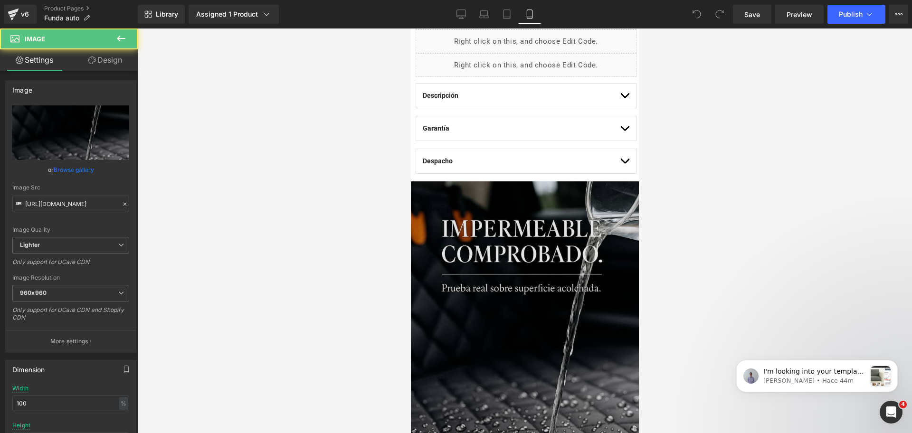
click at [530, 190] on img at bounding box center [524, 352] width 228 height 342
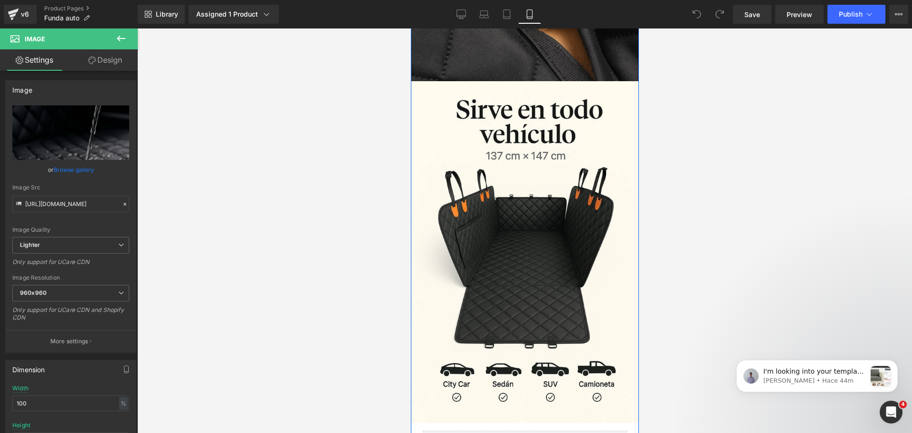
scroll to position [1193, 0]
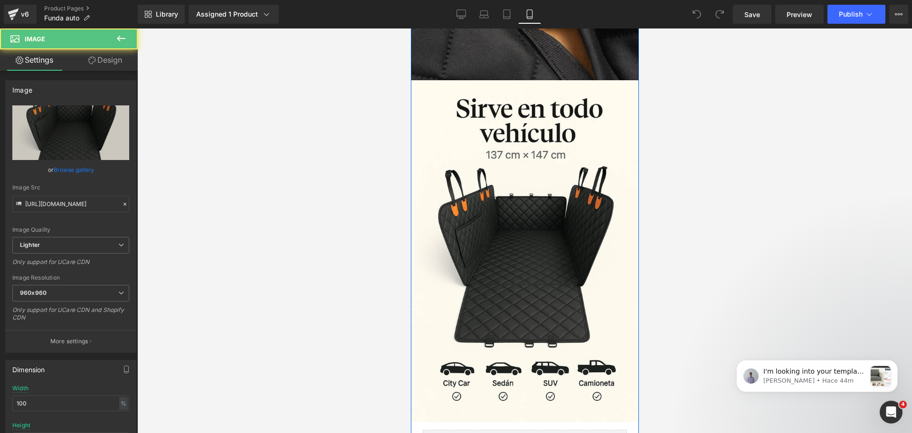
click at [530, 190] on img at bounding box center [524, 251] width 228 height 342
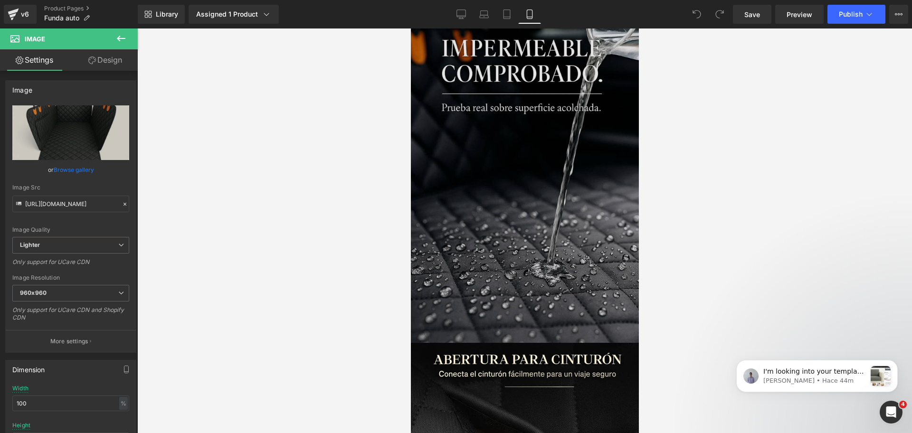
scroll to position [696, 0]
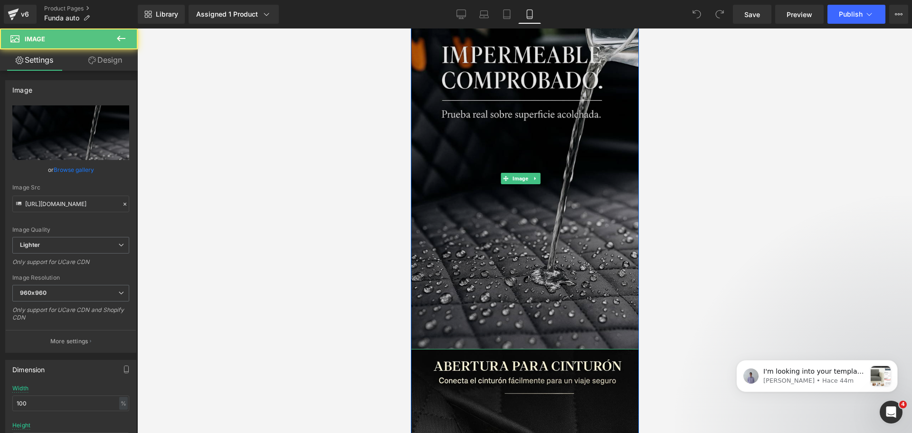
click at [530, 190] on img at bounding box center [524, 179] width 228 height 342
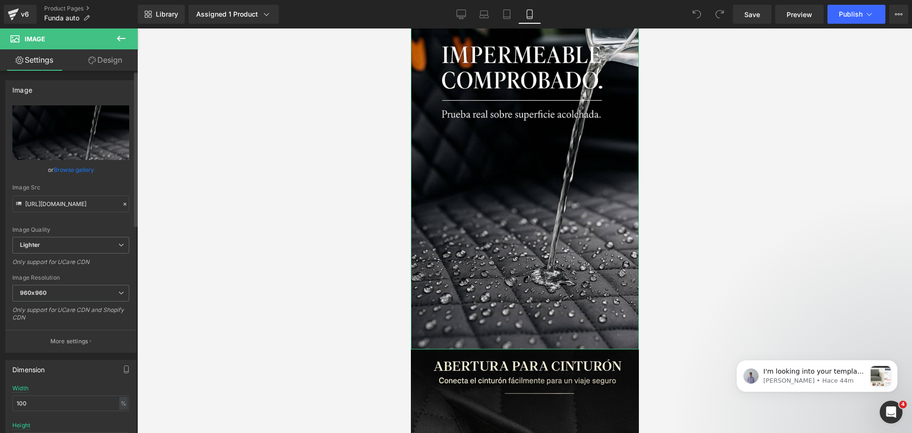
click at [91, 167] on link "Browse gallery" at bounding box center [74, 169] width 40 height 17
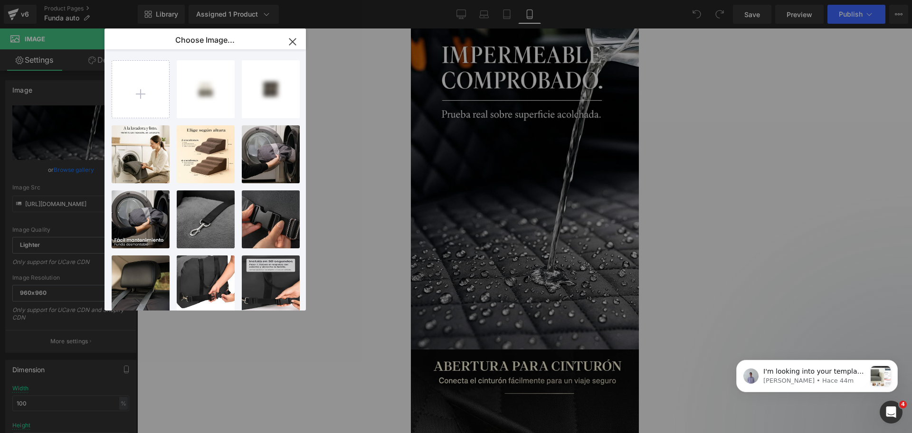
click at [139, 104] on input "file" at bounding box center [140, 89] width 57 height 57
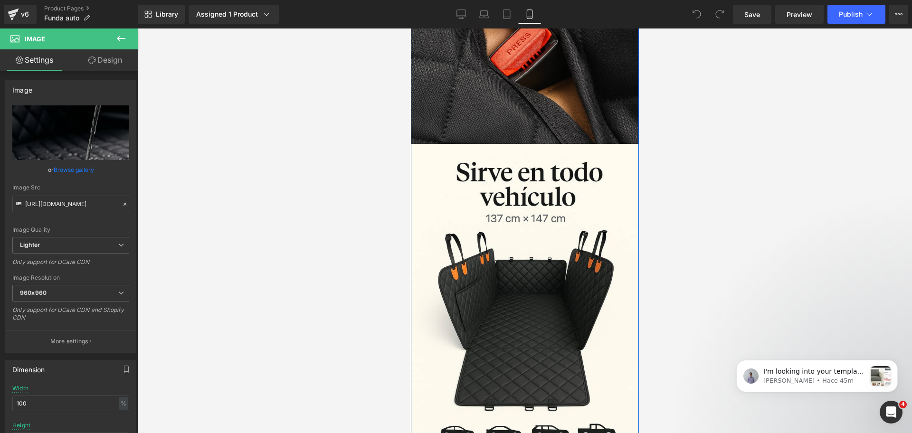
scroll to position [1037, 0]
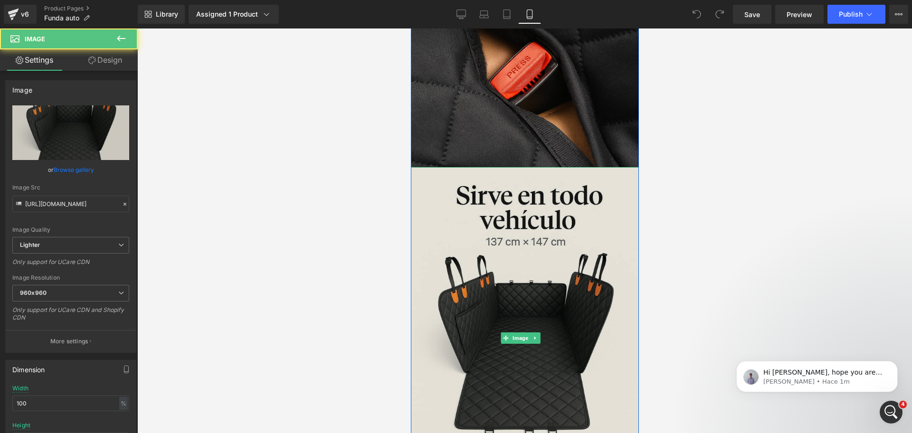
click at [510, 174] on img at bounding box center [524, 338] width 228 height 342
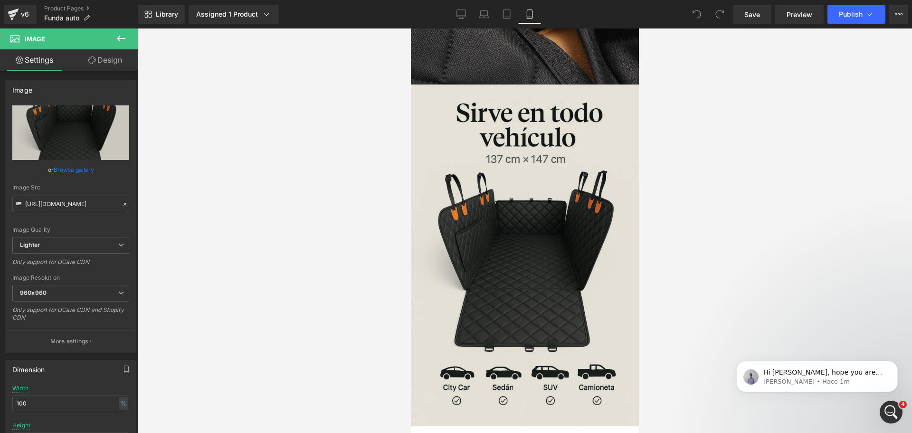
scroll to position [1189, 0]
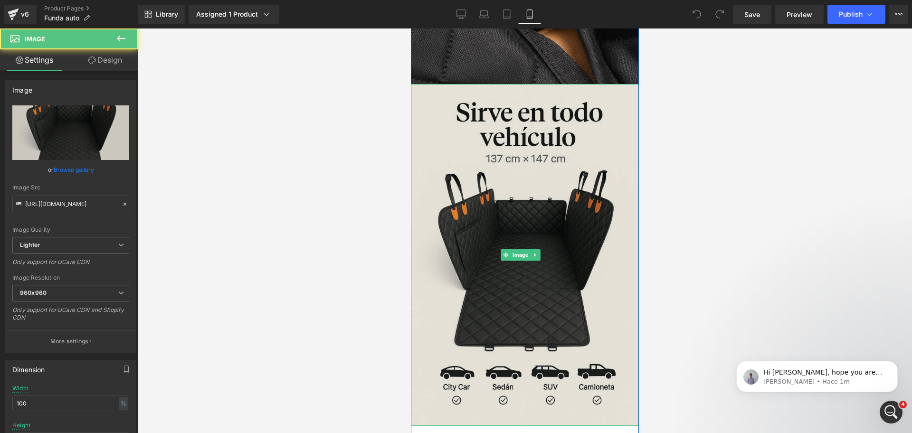
click at [510, 174] on img at bounding box center [524, 255] width 228 height 342
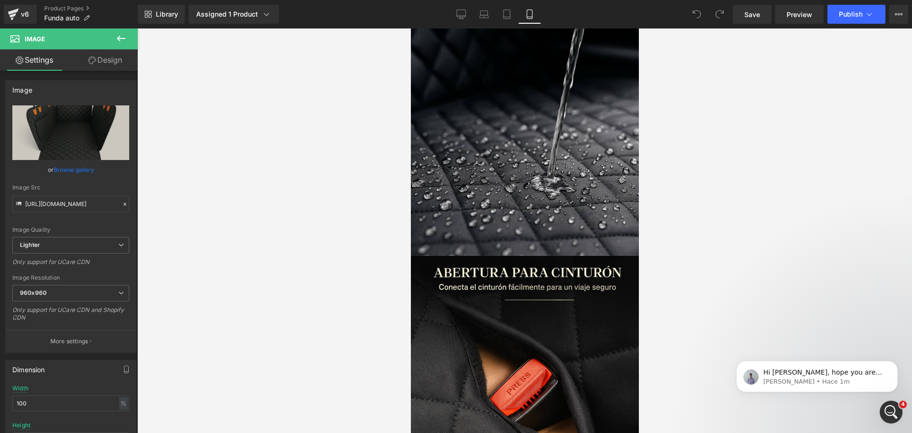
scroll to position [787, 0]
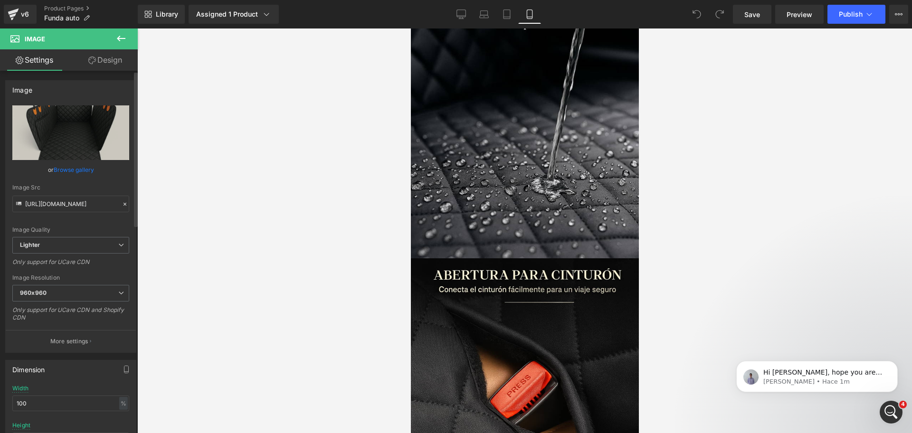
click at [94, 174] on div "or Browse gallery" at bounding box center [70, 170] width 117 height 10
click at [84, 170] on link "Browse gallery" at bounding box center [74, 169] width 40 height 17
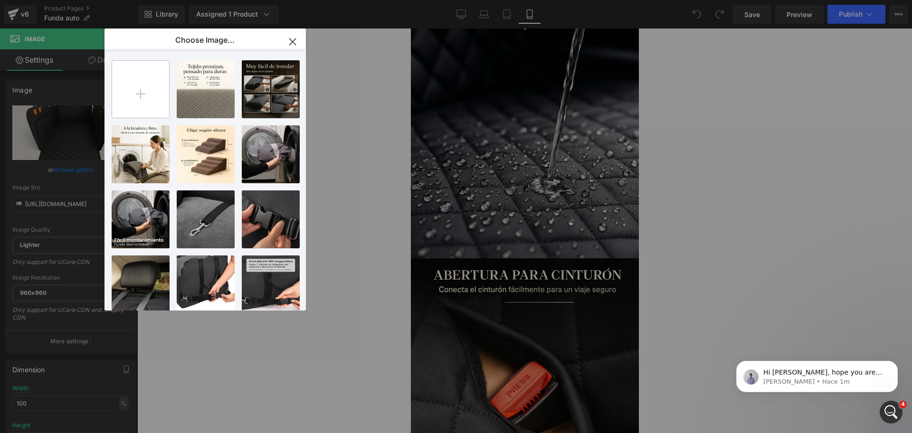
click at [134, 106] on input "file" at bounding box center [140, 89] width 57 height 57
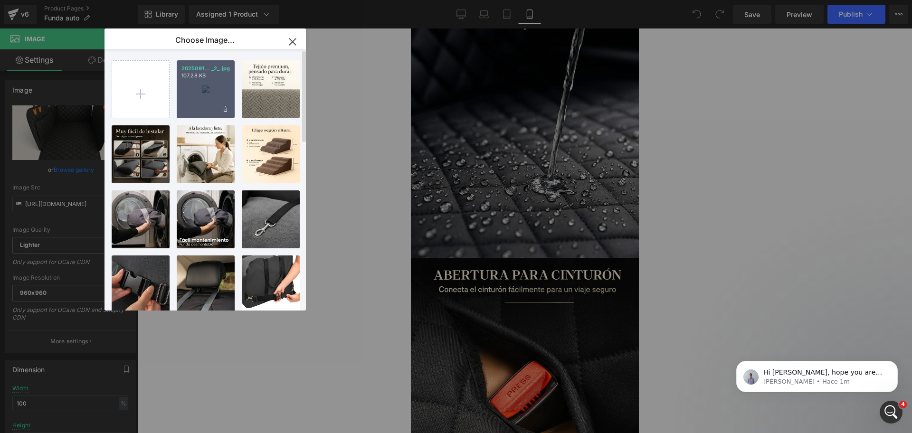
click at [204, 90] on div "2025091... _2_.jpg 107.28 KB" at bounding box center [206, 89] width 58 height 58
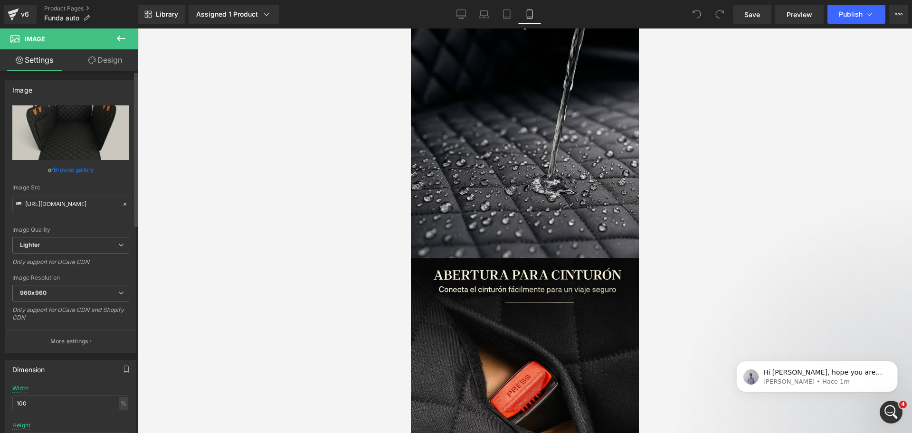
click at [77, 167] on link "Browse gallery" at bounding box center [74, 169] width 40 height 17
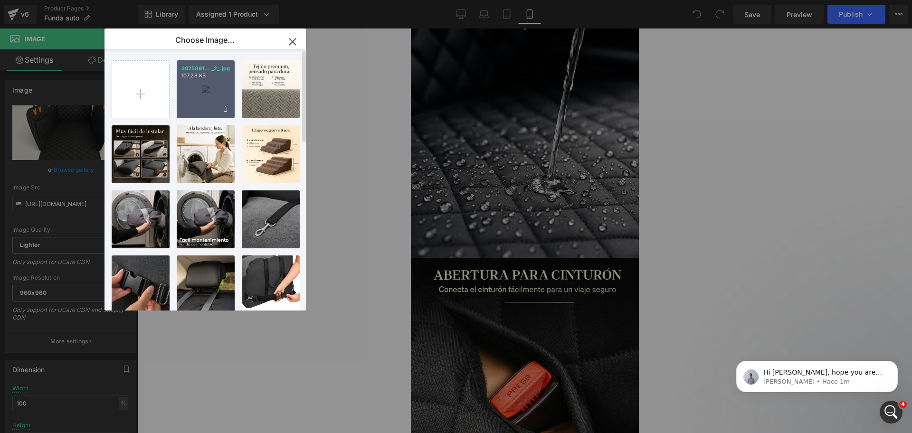
click at [186, 105] on div "2025091... _2_.jpg 107.28 KB" at bounding box center [206, 89] width 58 height 58
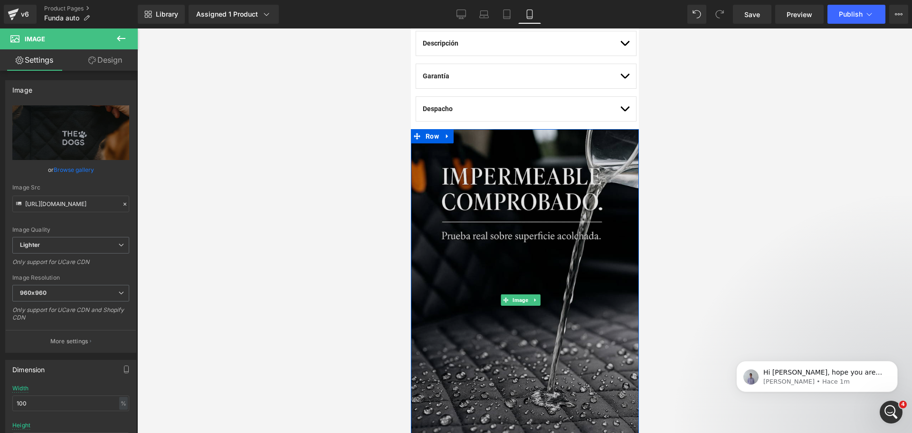
scroll to position [576, 0]
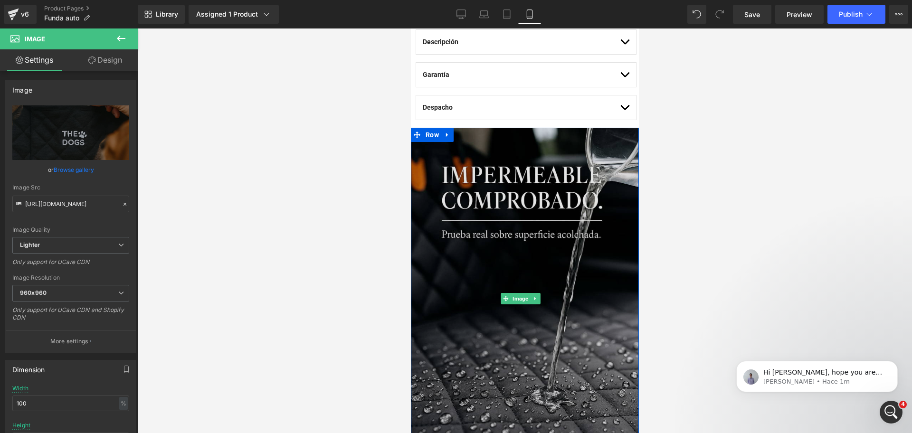
click at [593, 160] on img at bounding box center [524, 299] width 228 height 342
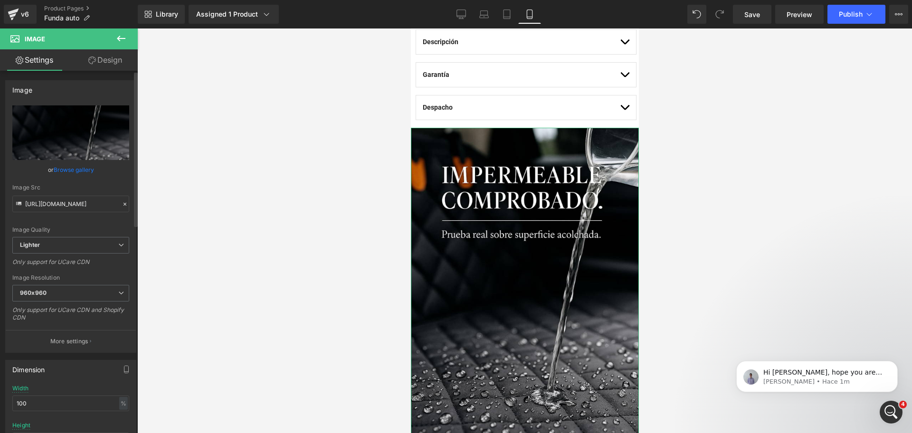
click at [84, 172] on link "Browse gallery" at bounding box center [74, 169] width 40 height 17
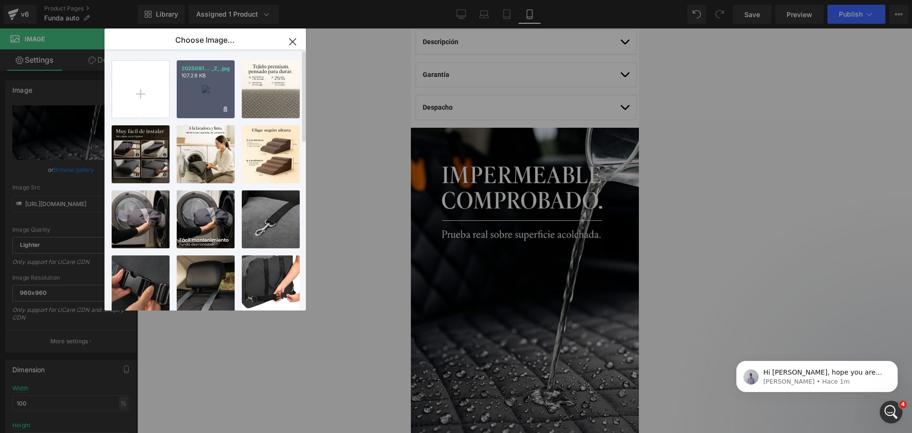
click at [186, 105] on div "2025091... _2_.jpg 107.28 KB" at bounding box center [206, 89] width 58 height 58
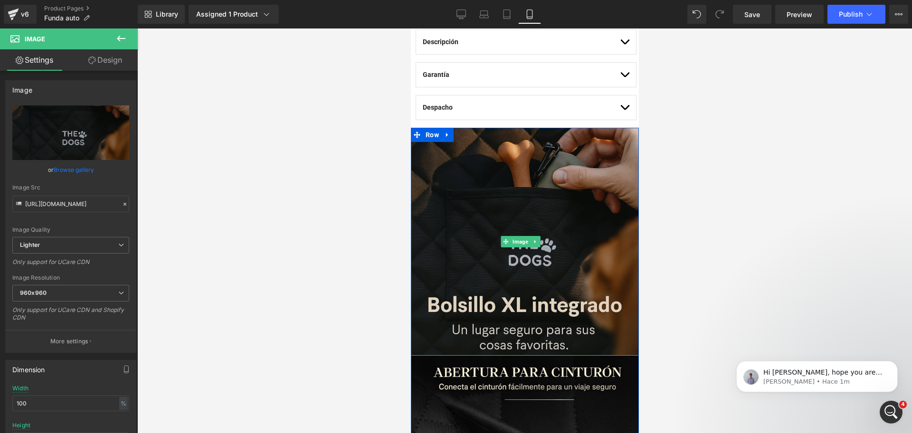
scroll to position [621, 0]
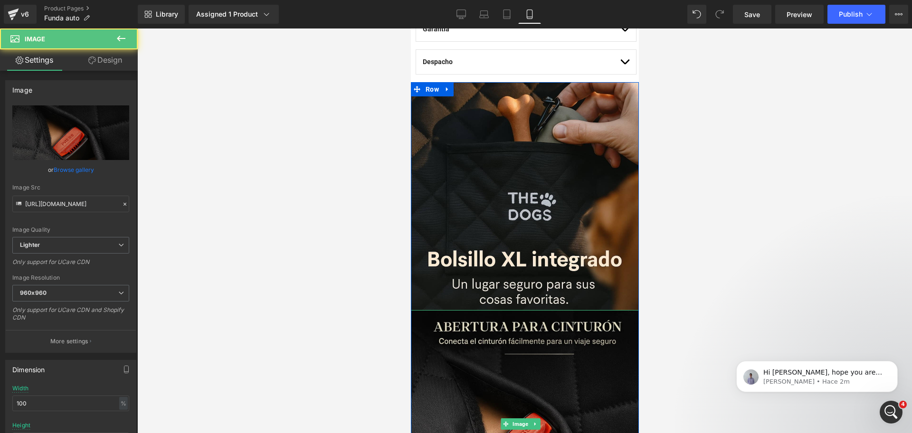
click at [559, 341] on img at bounding box center [524, 424] width 228 height 228
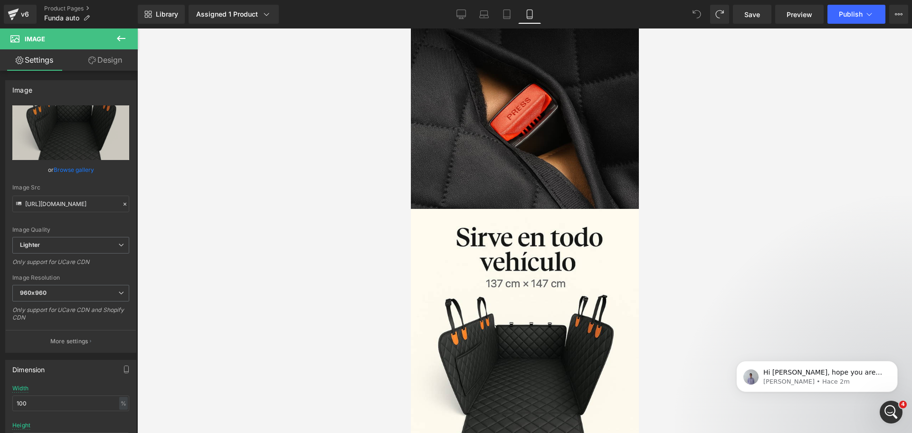
scroll to position [1073, 0]
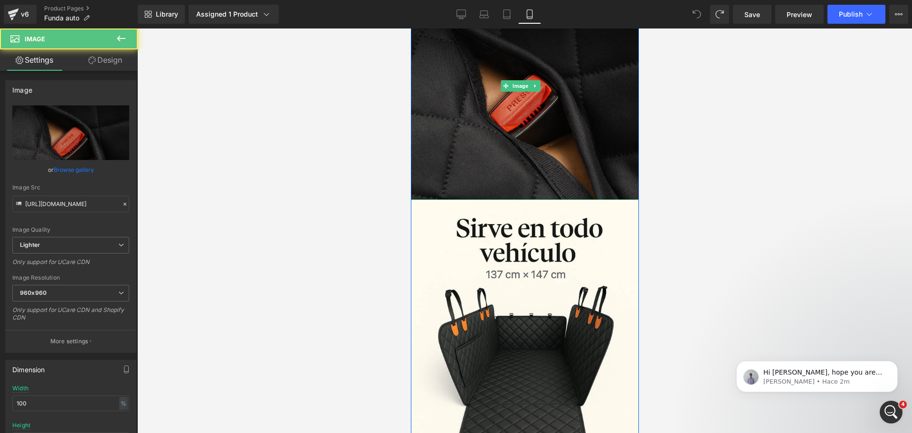
click at [602, 120] on img at bounding box center [524, 86] width 228 height 228
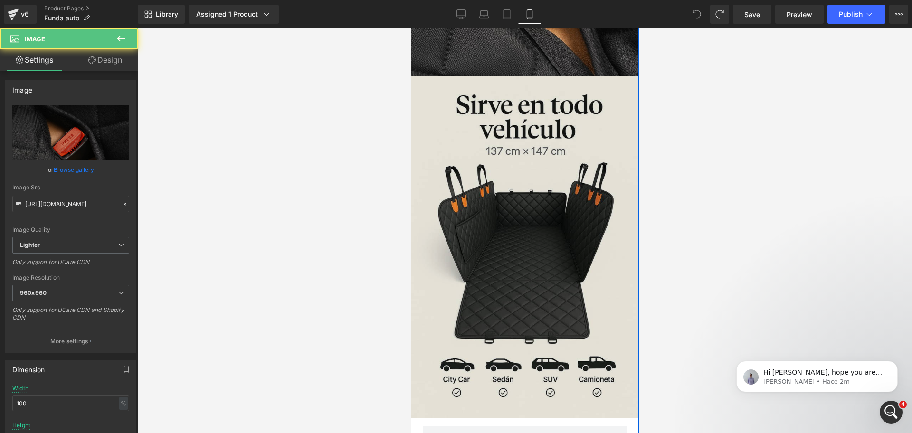
scroll to position [1208, 0]
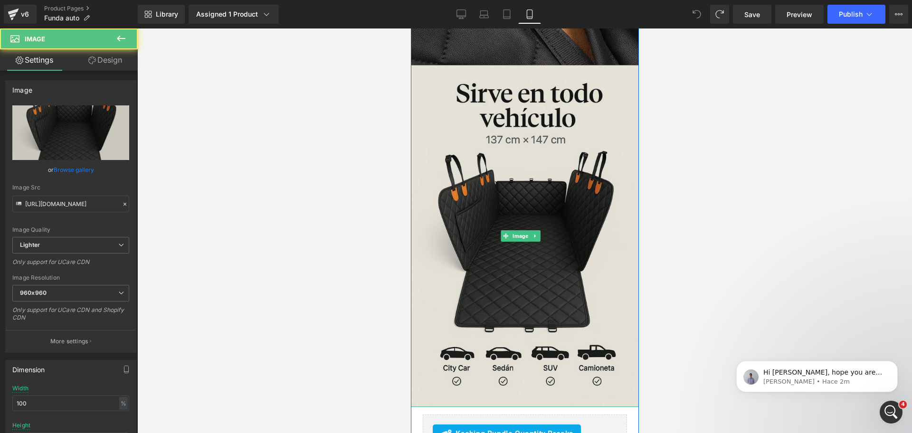
click at [583, 138] on img at bounding box center [524, 236] width 228 height 342
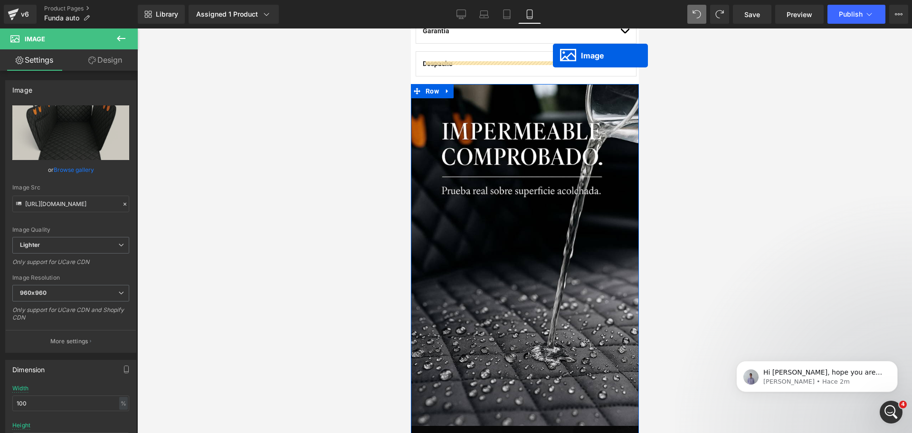
scroll to position [563, 0]
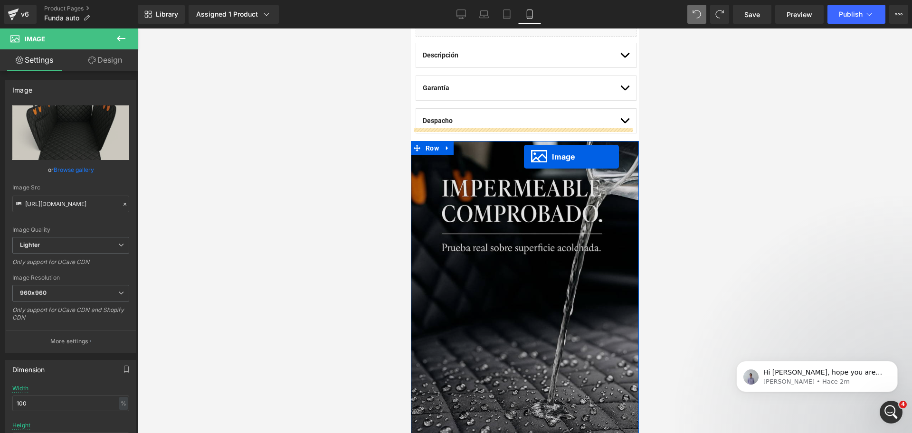
drag, startPoint x: 503, startPoint y: 194, endPoint x: 523, endPoint y: 157, distance: 41.8
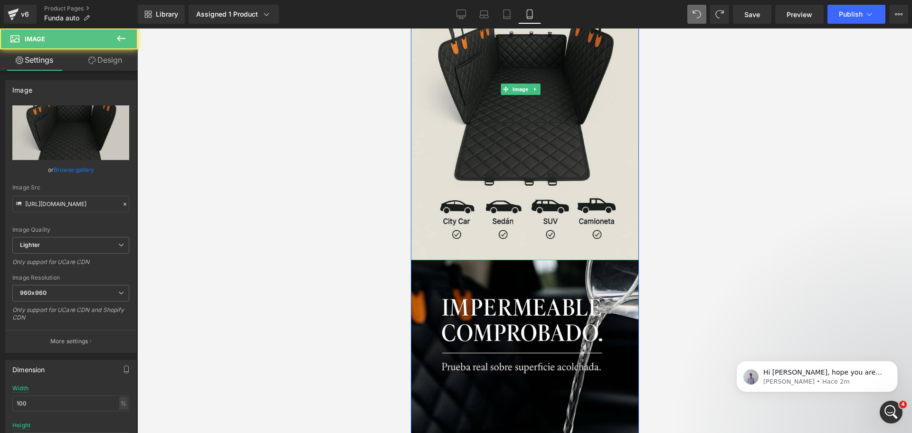
scroll to position [790, 0]
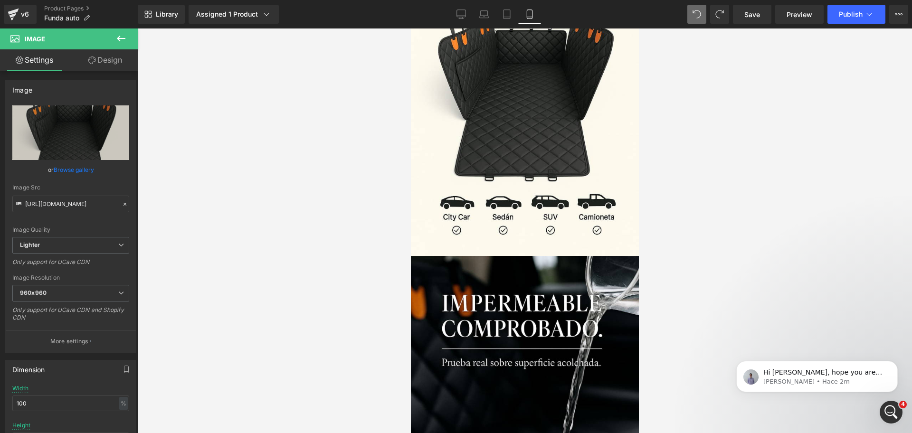
click at [126, 39] on icon at bounding box center [120, 38] width 11 height 11
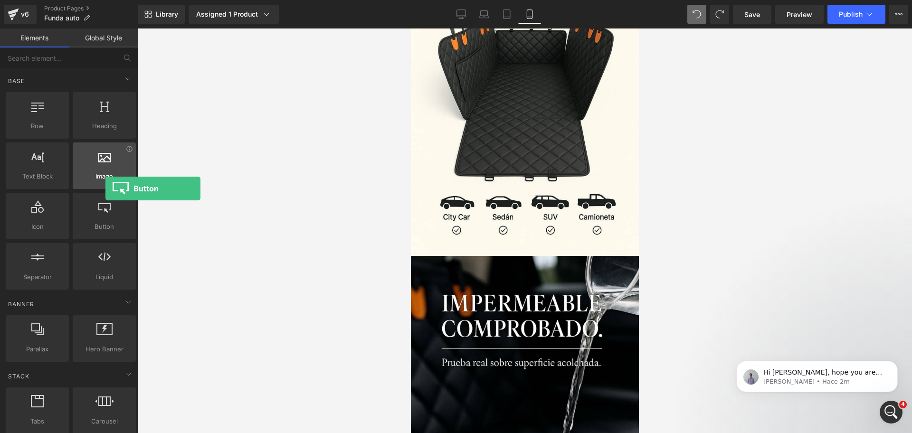
drag, startPoint x: 103, startPoint y: 193, endPoint x: 106, endPoint y: 188, distance: 5.1
click at [106, 188] on div "Row rows, columns, layouts, div Heading headings, titles, h1,h2,h3,h4,h5,h6 Tex…" at bounding box center [71, 190] width 134 height 201
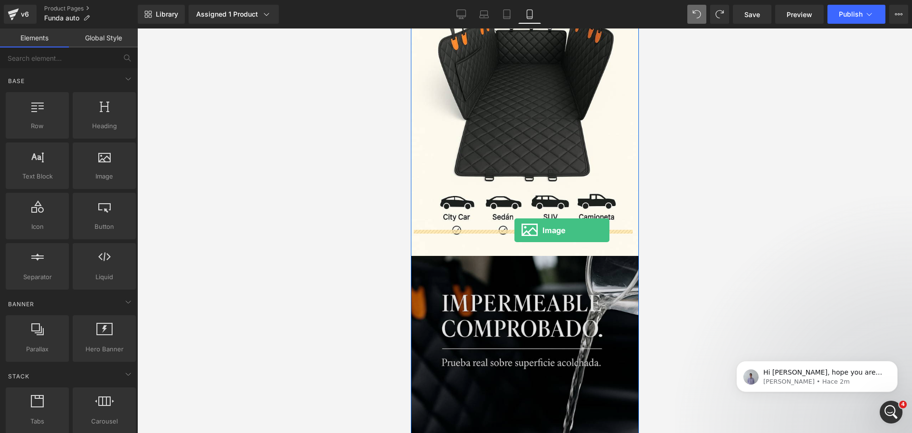
drag, startPoint x: 514, startPoint y: 200, endPoint x: 515, endPoint y: 231, distance: 30.4
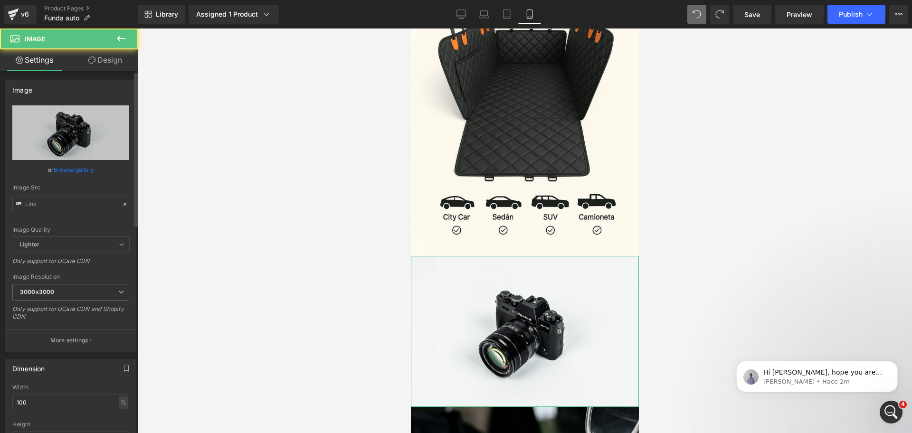
click at [92, 167] on link "Browse gallery" at bounding box center [74, 169] width 40 height 17
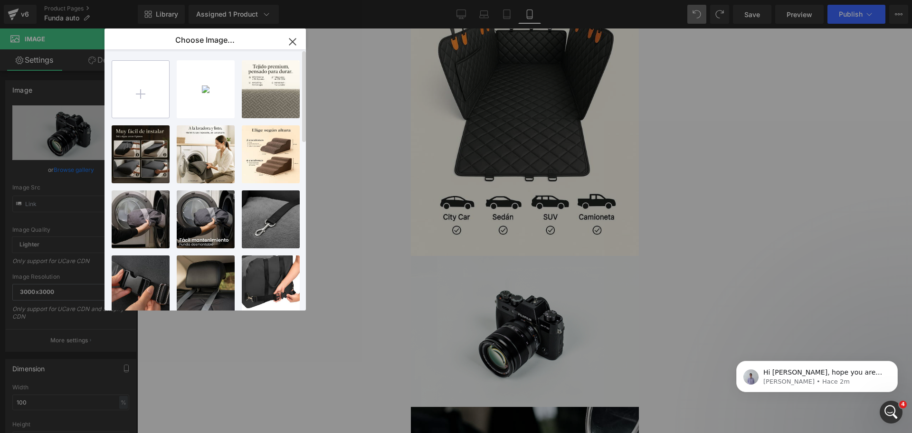
click at [131, 83] on input "file" at bounding box center [140, 89] width 57 height 57
type input "C:\fakepath\funda_2 (2).jpg"
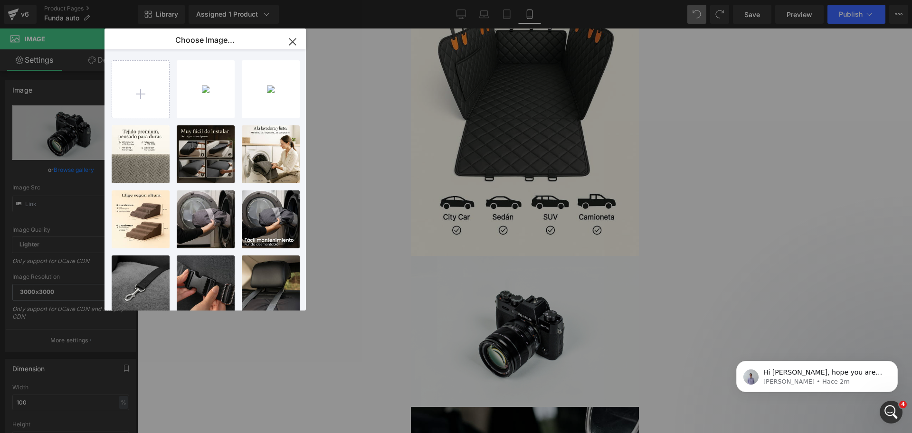
click at [0, 0] on div "funda_2... _2_.jpg 105.98 KB" at bounding box center [0, 0] width 0 height 0
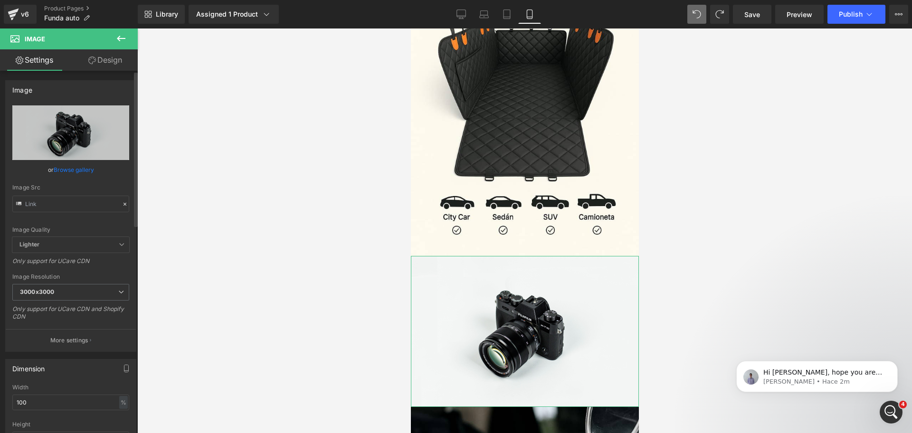
click at [75, 164] on link "Browse gallery" at bounding box center [74, 169] width 40 height 17
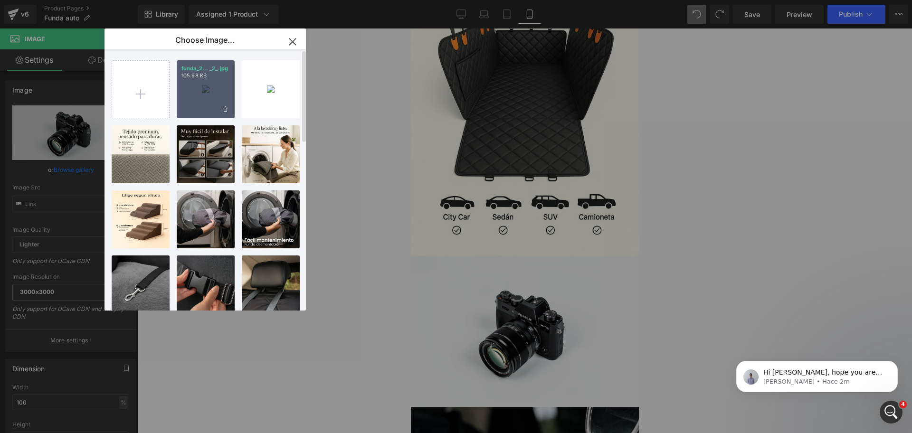
click at [195, 117] on div "funda_2... _2_.jpg 105.98 KB" at bounding box center [206, 89] width 58 height 58
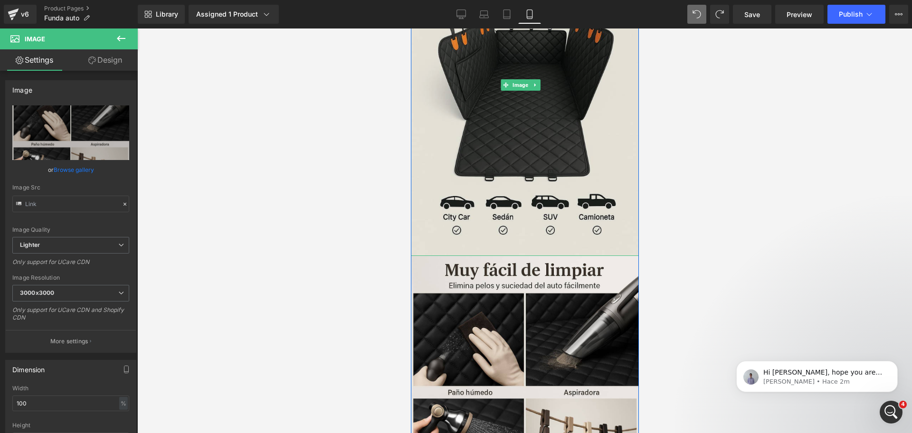
scroll to position [978, 0]
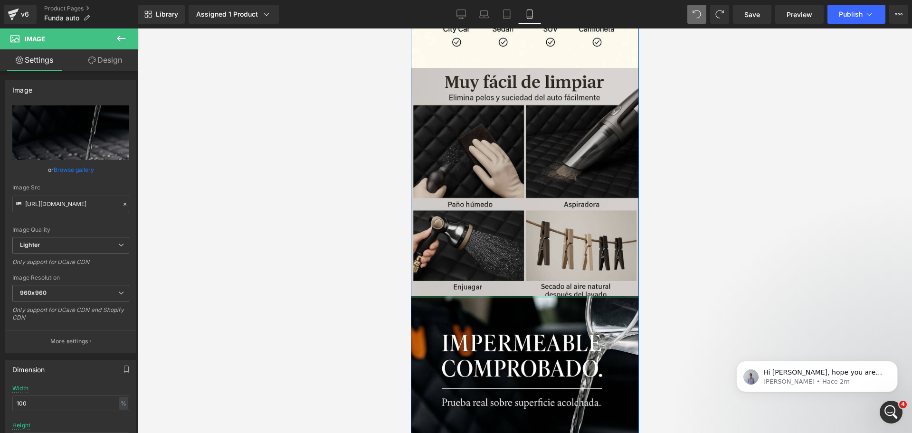
drag, startPoint x: 556, startPoint y: 261, endPoint x: 576, endPoint y: 184, distance: 79.0
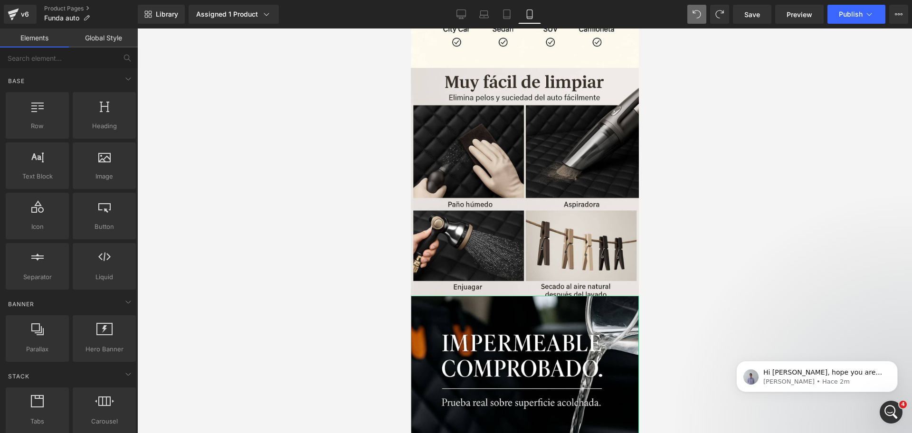
click at [681, 181] on div at bounding box center [524, 230] width 774 height 404
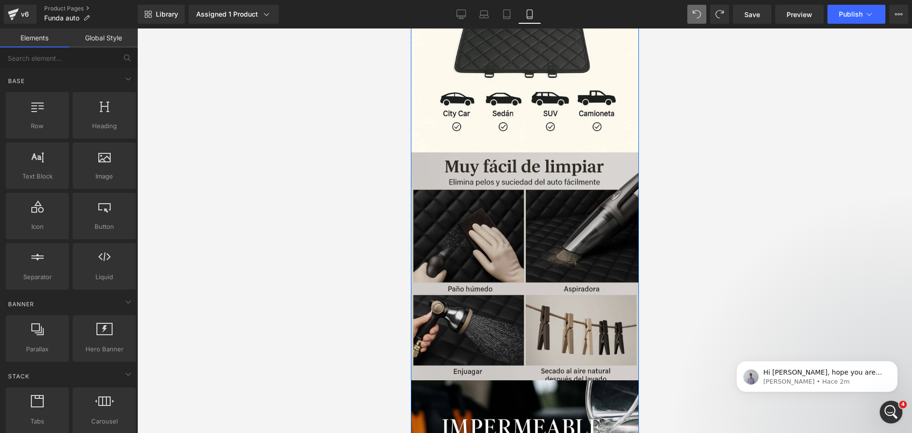
scroll to position [888, 0]
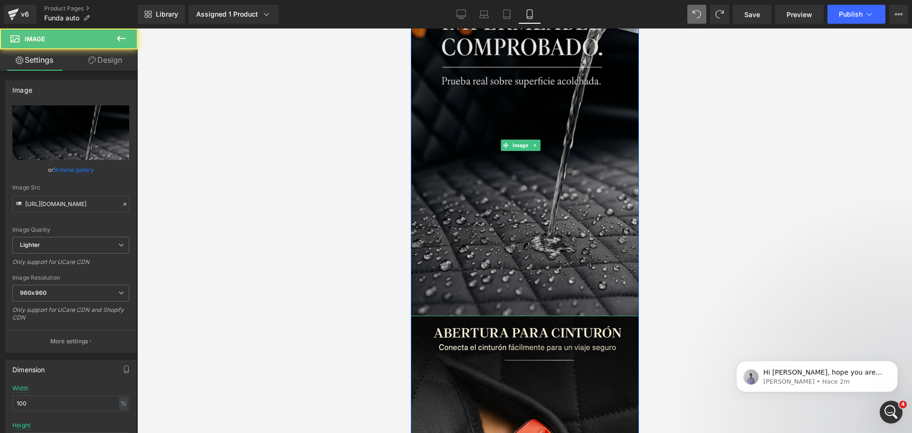
click at [571, 131] on img at bounding box center [524, 145] width 228 height 342
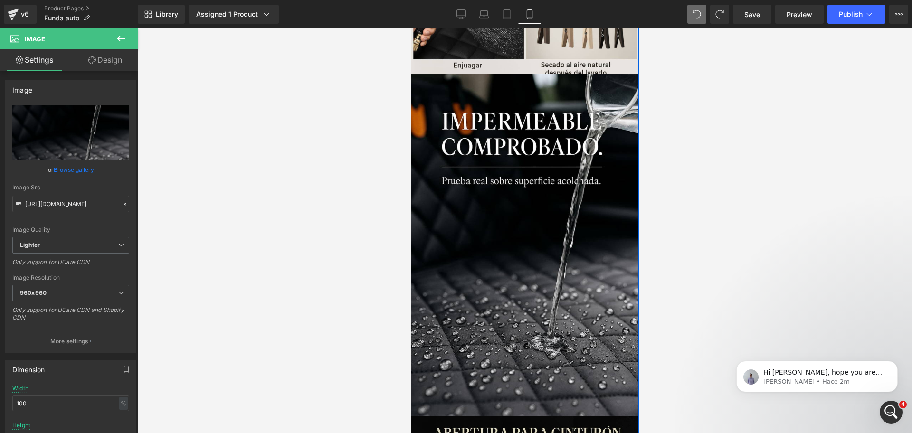
scroll to position [1173, 0]
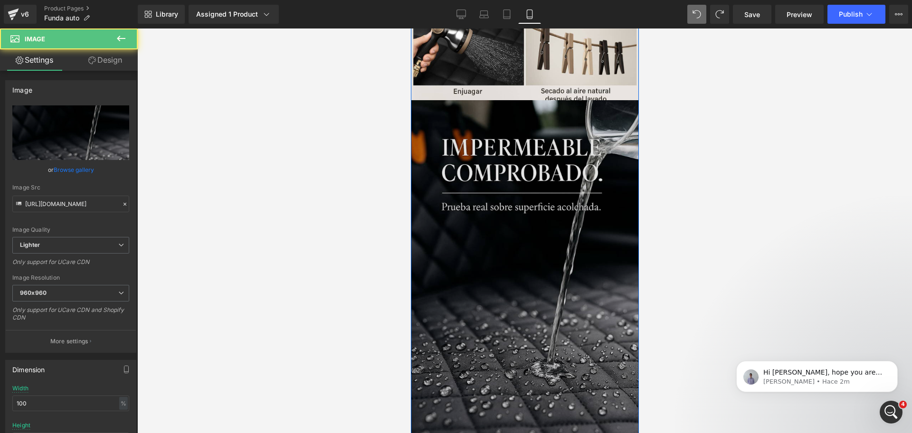
click at [574, 165] on img at bounding box center [524, 271] width 228 height 342
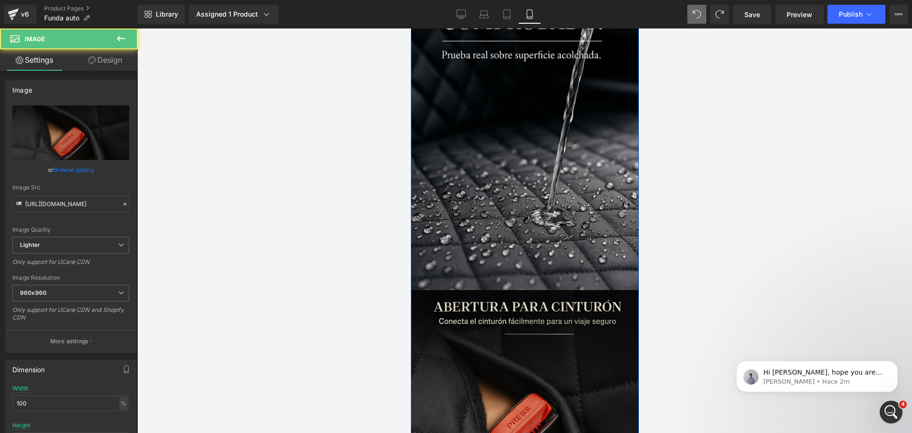
click at [556, 290] on img at bounding box center [524, 404] width 228 height 228
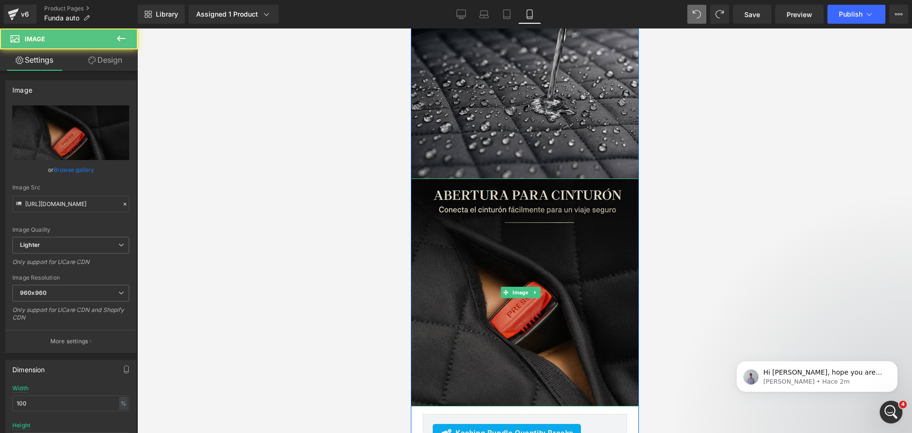
scroll to position [1440, 0]
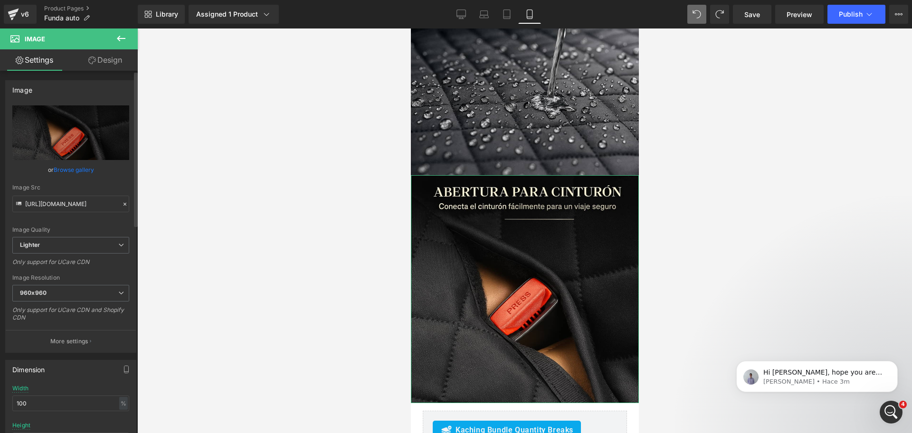
click at [79, 174] on link "Browse gallery" at bounding box center [74, 169] width 40 height 17
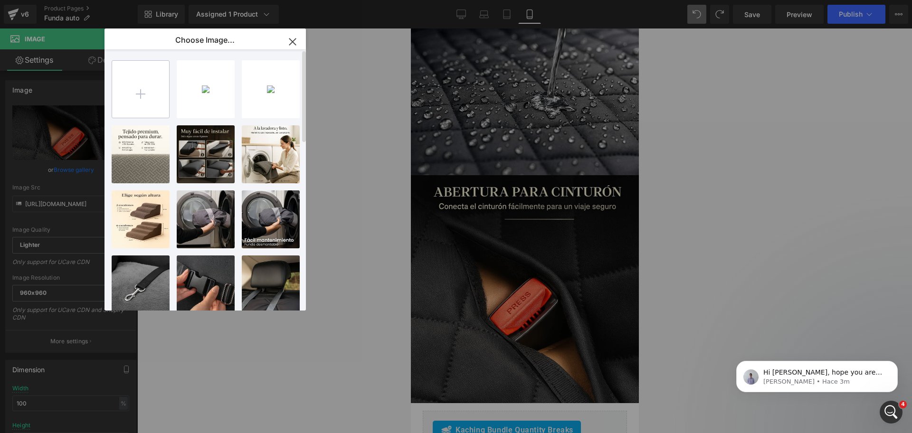
click at [148, 94] on input "file" at bounding box center [140, 89] width 57 height 57
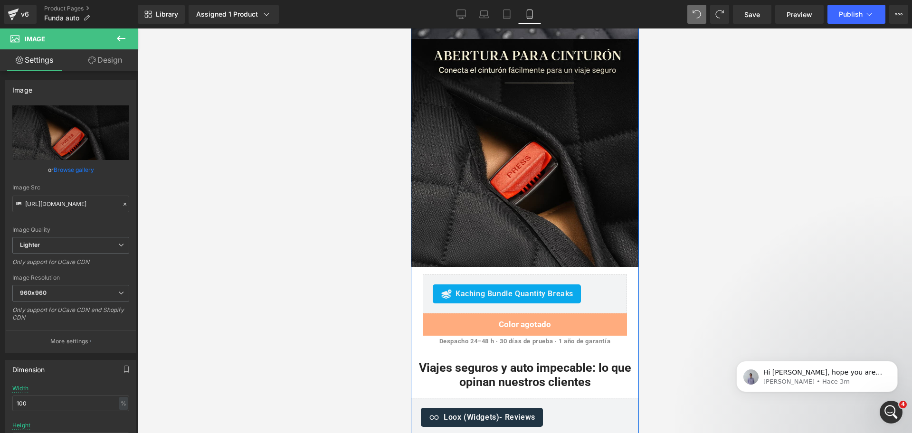
scroll to position [1580, 0]
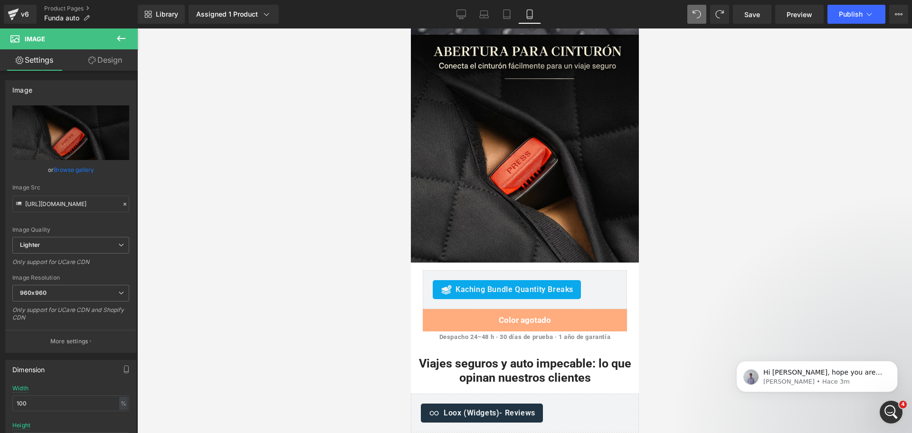
click at [131, 38] on button at bounding box center [120, 38] width 33 height 21
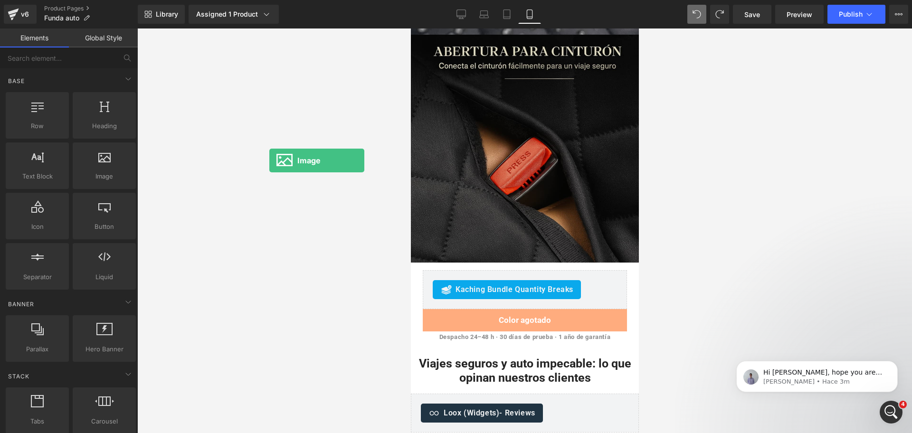
drag, startPoint x: 520, startPoint y: 192, endPoint x: 514, endPoint y: 173, distance: 20.0
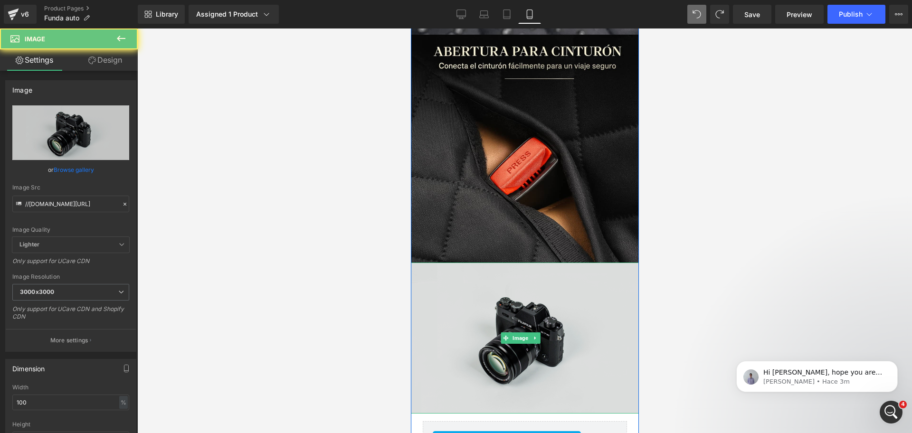
click at [483, 263] on img at bounding box center [524, 338] width 228 height 151
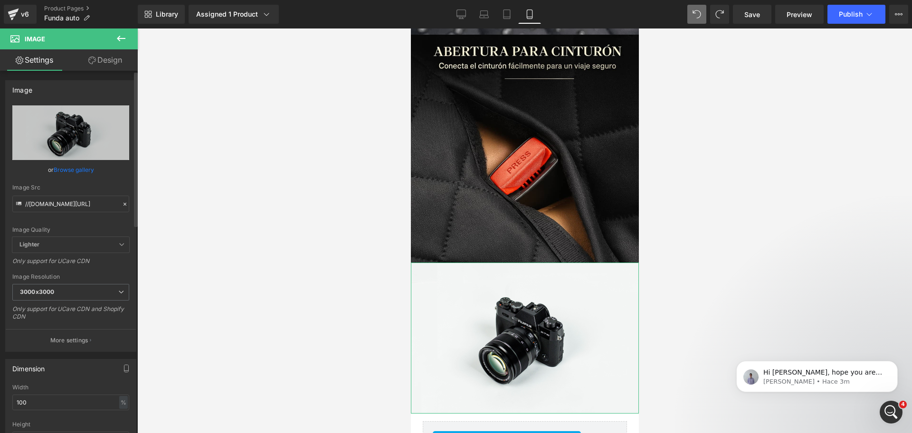
click at [75, 174] on link "Browse gallery" at bounding box center [74, 169] width 40 height 17
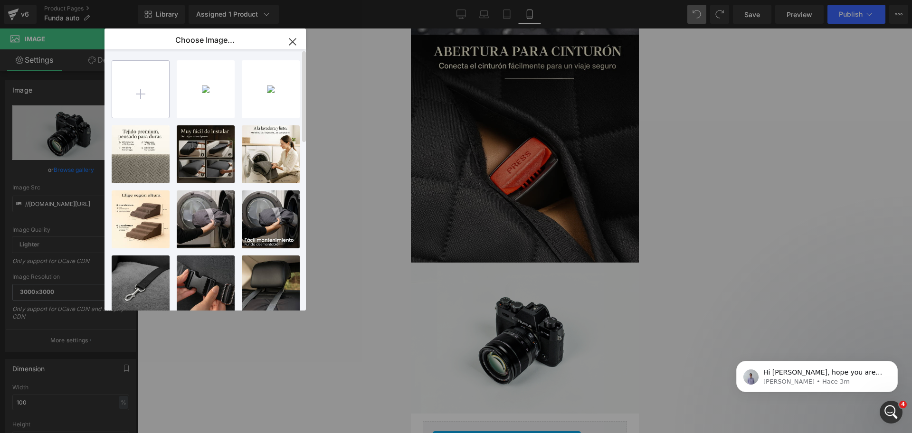
click at [122, 100] on input "file" at bounding box center [140, 89] width 57 height 57
click at [288, 101] on div "2025091... _2_.jpg 107.28 KB" at bounding box center [271, 89] width 58 height 58
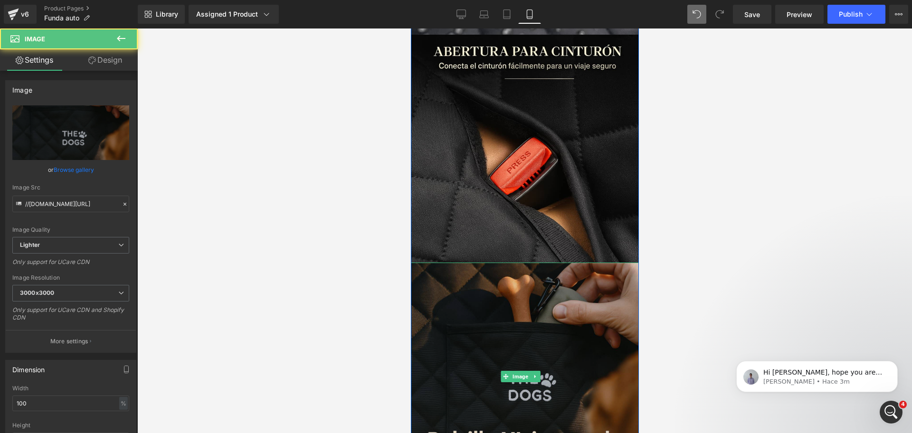
click at [531, 269] on img at bounding box center [524, 377] width 228 height 228
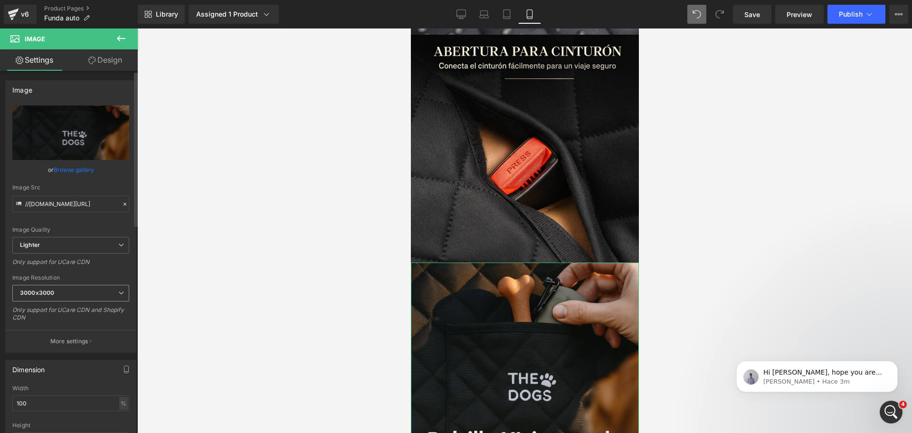
click at [71, 299] on span "3000x3000" at bounding box center [70, 293] width 117 height 17
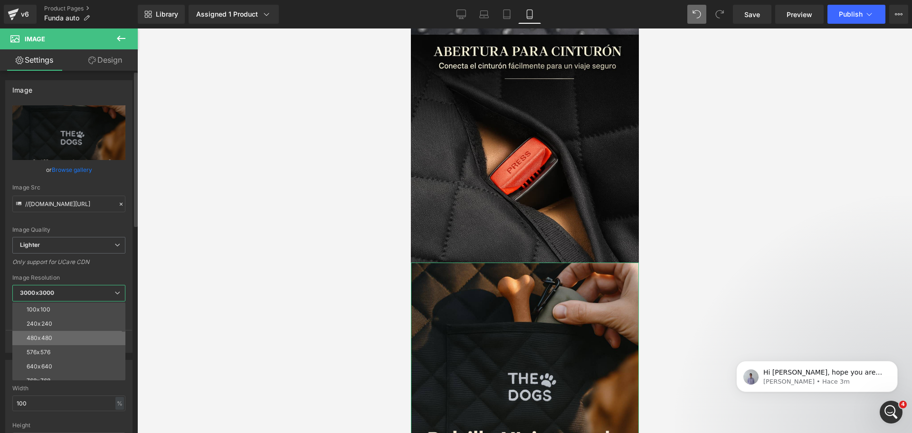
scroll to position [4, 0]
click at [86, 357] on li "640x640" at bounding box center [70, 363] width 117 height 14
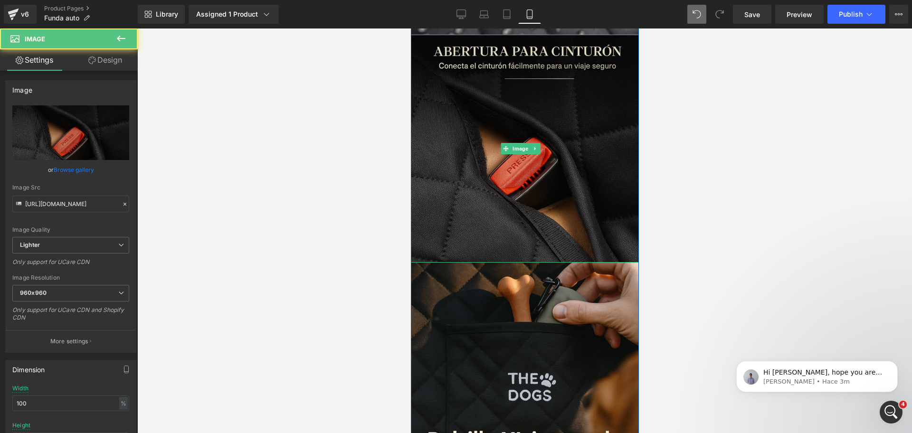
click at [430, 108] on img at bounding box center [524, 149] width 228 height 228
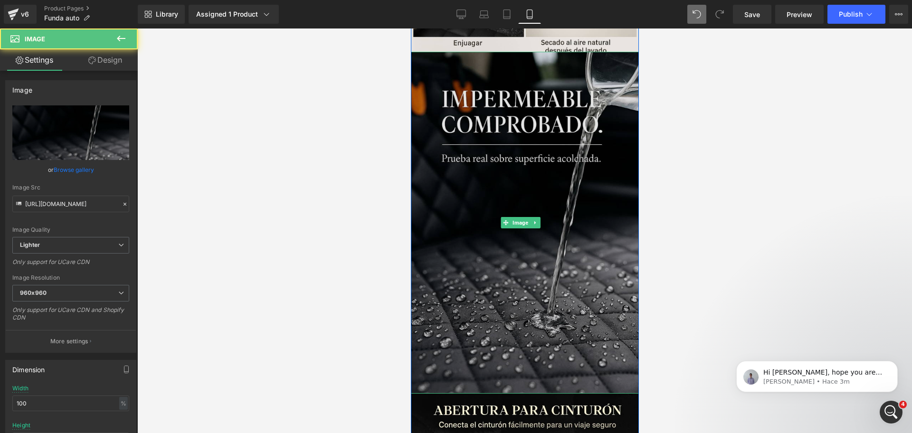
click at [513, 107] on img at bounding box center [524, 223] width 228 height 342
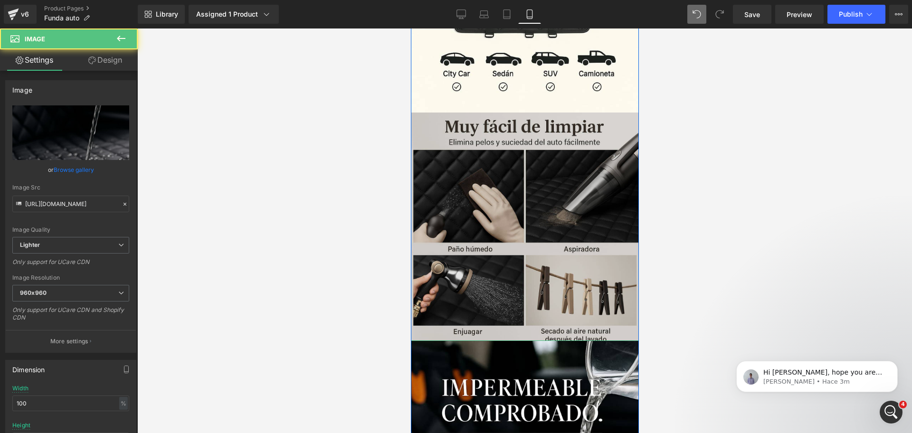
scroll to position [924, 0]
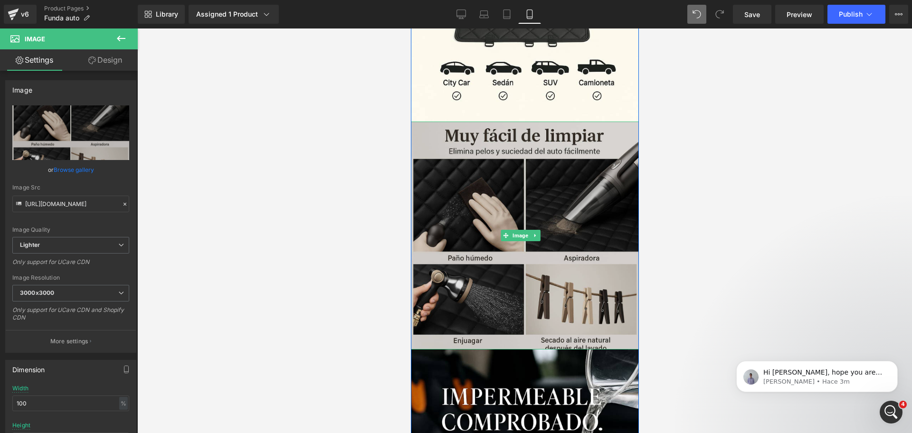
click at [518, 122] on img at bounding box center [524, 236] width 228 height 228
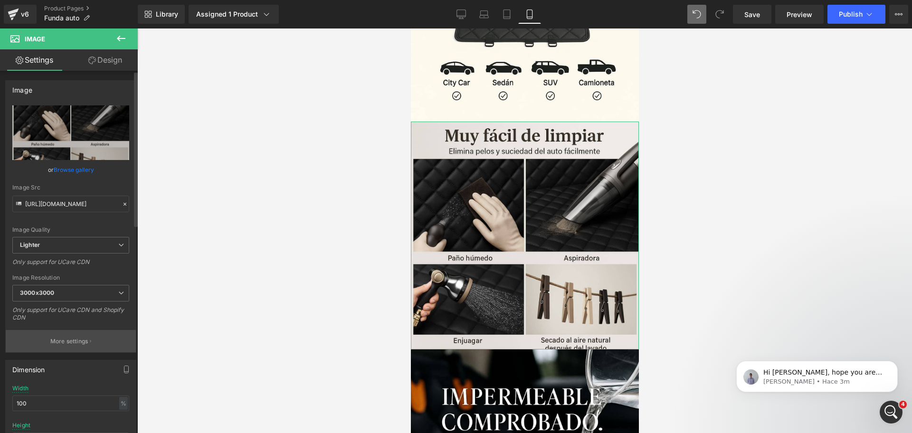
drag, startPoint x: 95, startPoint y: 294, endPoint x: 96, endPoint y: 340, distance: 46.1
click at [96, 340] on div "https://ucarecdn.com/6c056aee-29cd-42c8-8be6-043ba810b303/-/format/auto/-/previ…" at bounding box center [71, 228] width 130 height 247
click at [94, 293] on span "3000x3000" at bounding box center [70, 293] width 117 height 17
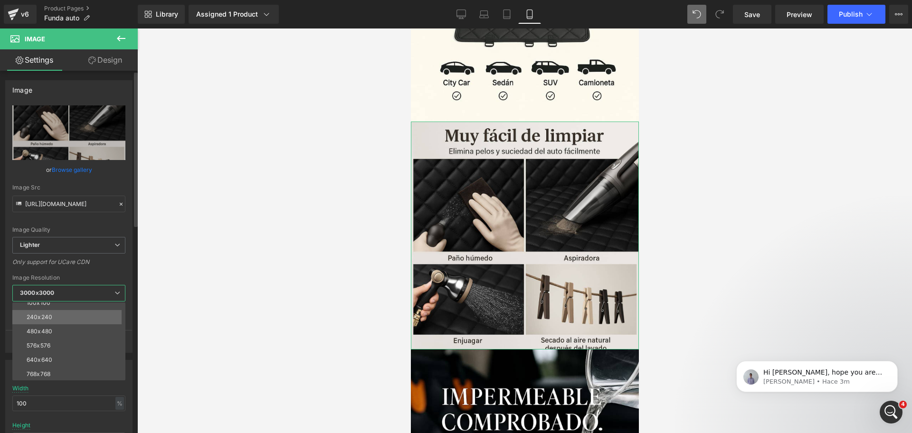
scroll to position [7, 0]
click at [91, 353] on li "640x640" at bounding box center [70, 359] width 117 height 14
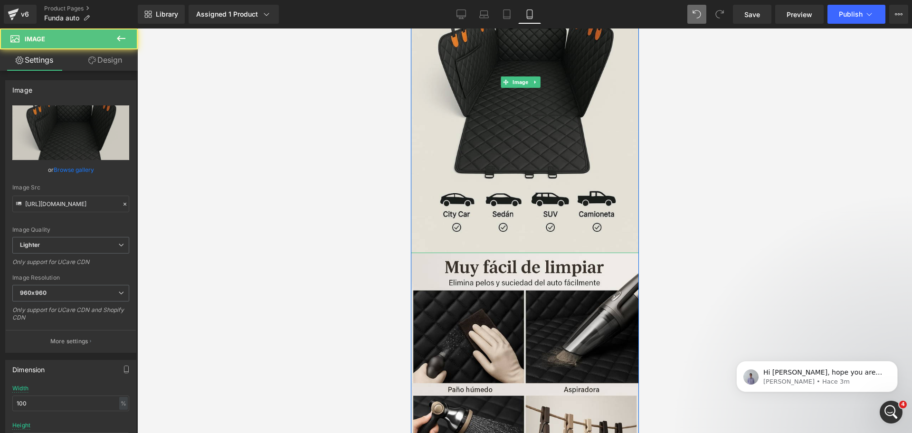
click at [580, 131] on img at bounding box center [524, 82] width 228 height 342
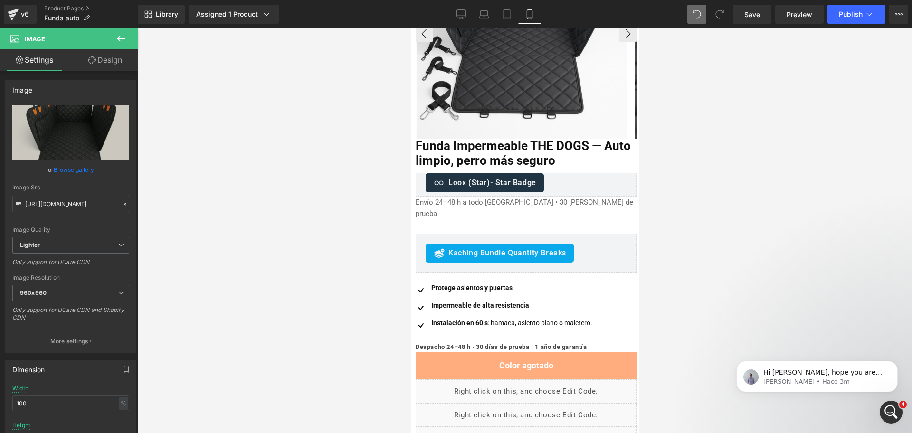
scroll to position [0, 0]
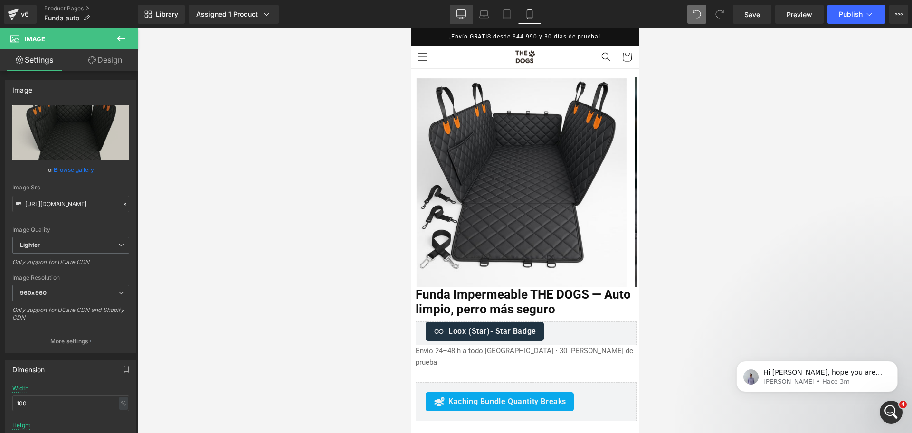
click at [465, 18] on icon at bounding box center [460, 13] width 9 height 9
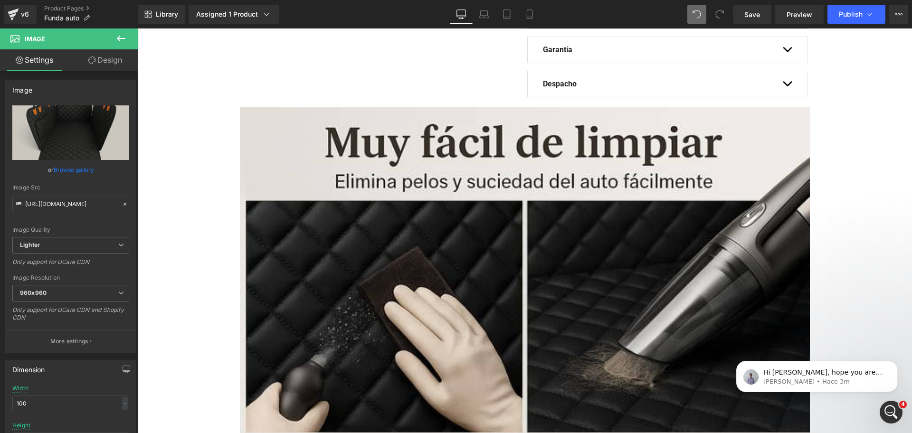
scroll to position [404, 0]
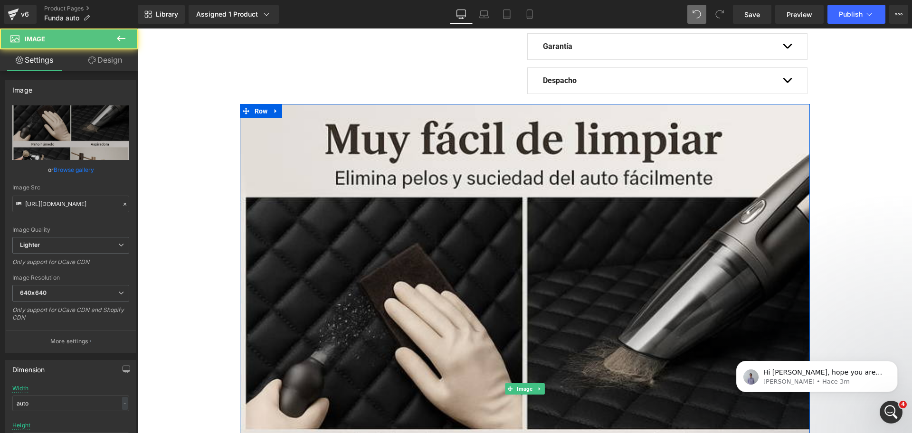
click at [545, 149] on img at bounding box center [525, 389] width 570 height 570
click at [133, 53] on link "Design" at bounding box center [105, 59] width 69 height 21
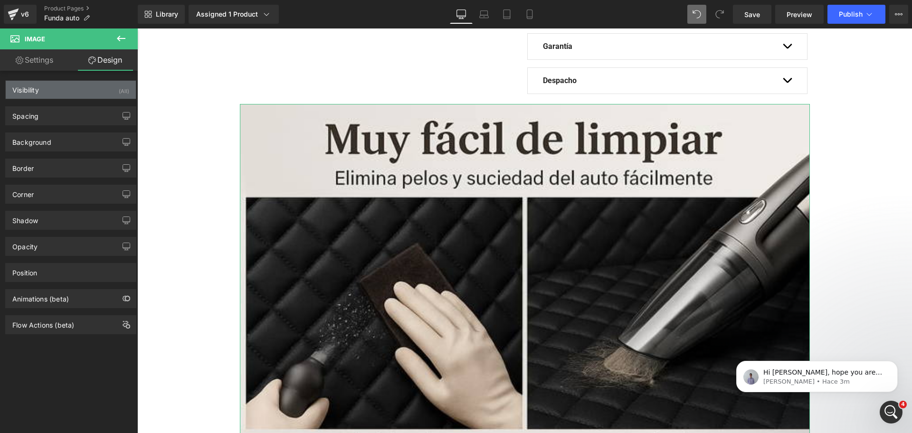
click at [100, 81] on div "Visibility (All)" at bounding box center [71, 90] width 130 height 18
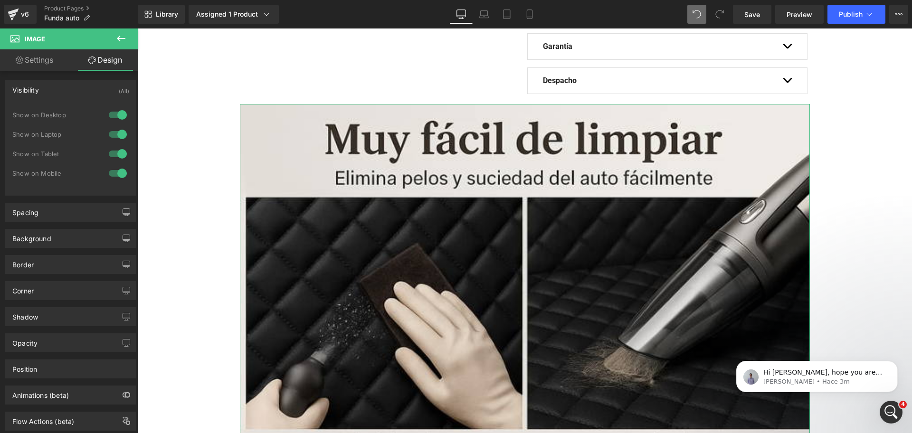
click at [118, 106] on div "1 Show on Desktop 1 Show on Laptop 1 Show on Tablet 1 Show on Mobile" at bounding box center [70, 146] width 117 height 83
click at [118, 109] on div at bounding box center [117, 114] width 23 height 15
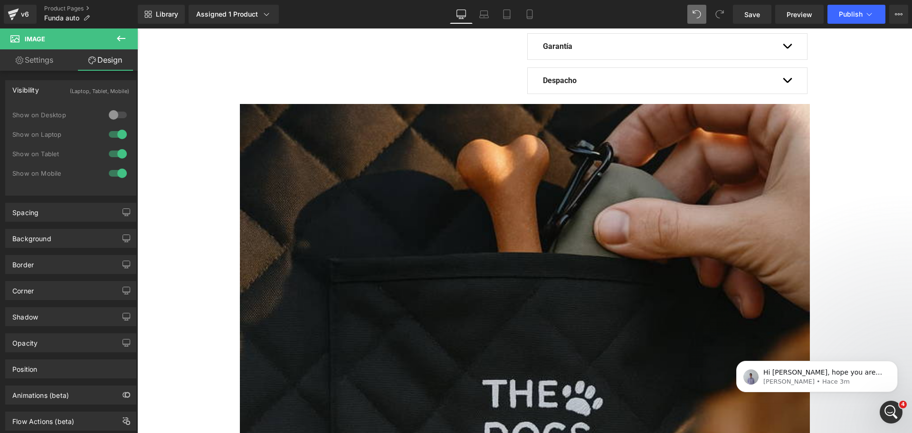
click at [121, 131] on div at bounding box center [117, 134] width 23 height 15
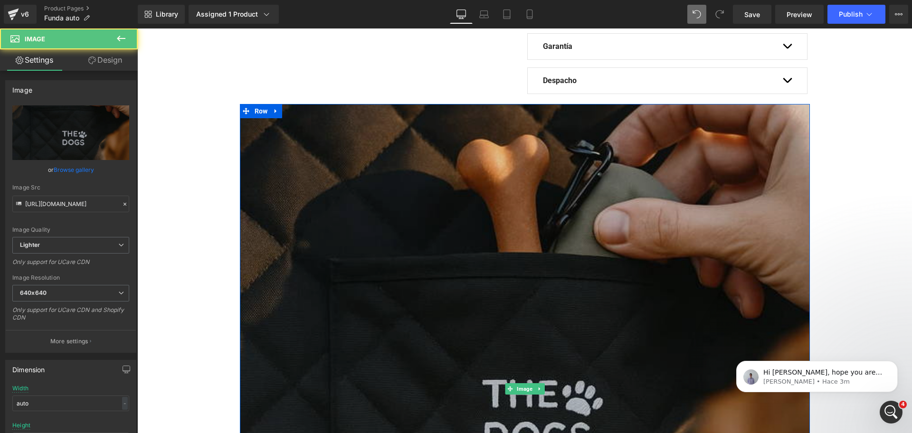
click at [315, 183] on img at bounding box center [525, 389] width 570 height 570
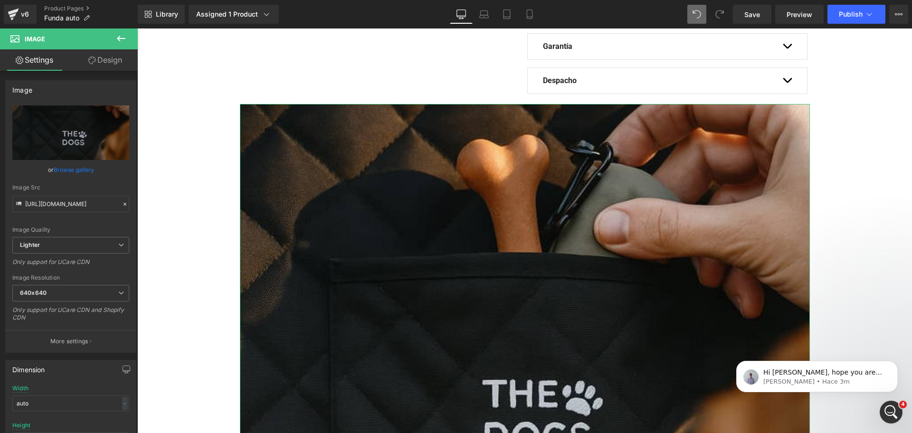
click at [109, 56] on link "Design" at bounding box center [105, 59] width 69 height 21
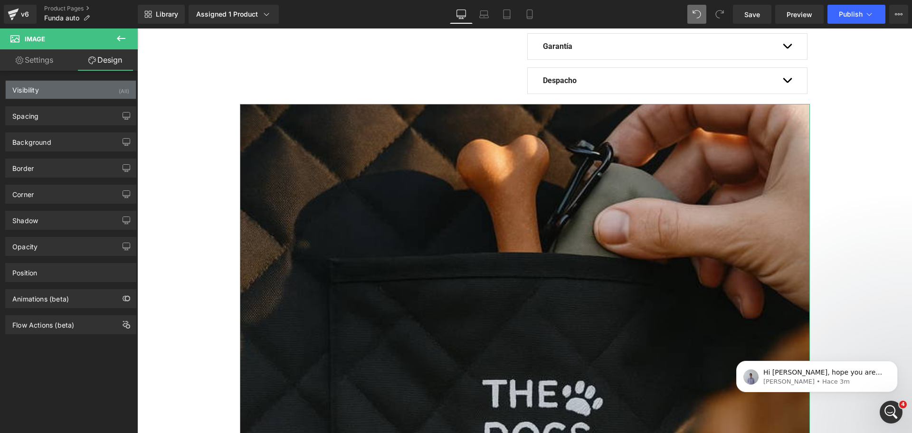
click at [109, 81] on div "Visibility (All)" at bounding box center [71, 90] width 130 height 18
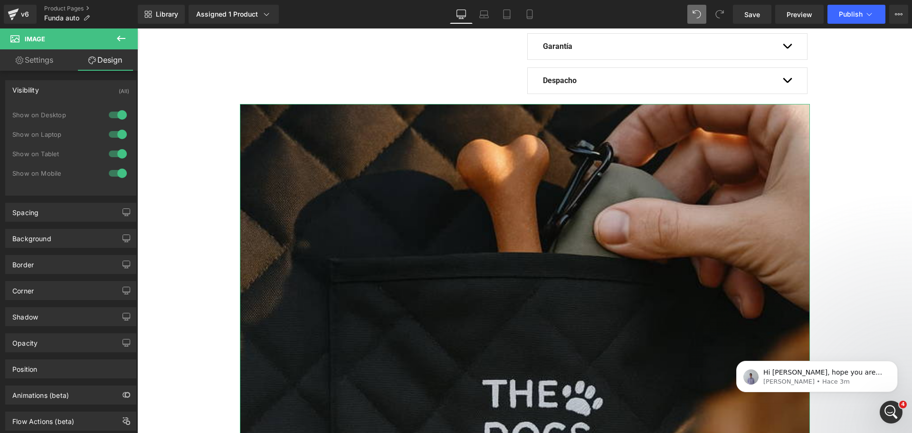
click at [117, 109] on div at bounding box center [117, 114] width 23 height 15
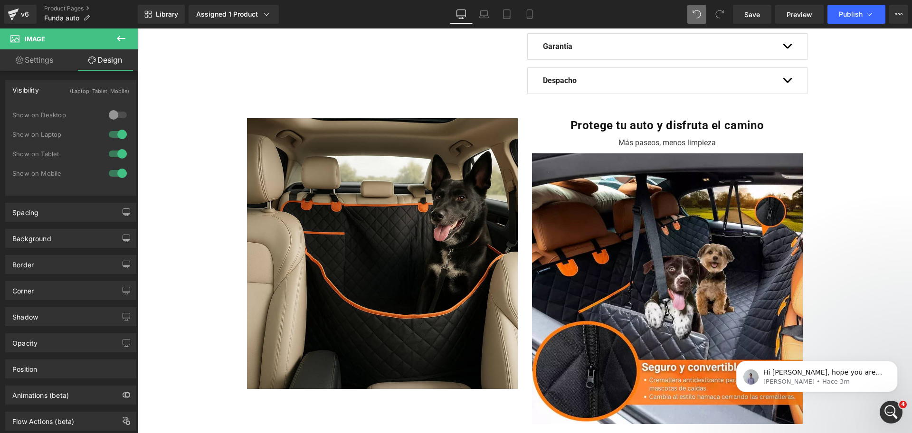
click at [118, 121] on div at bounding box center [117, 114] width 23 height 15
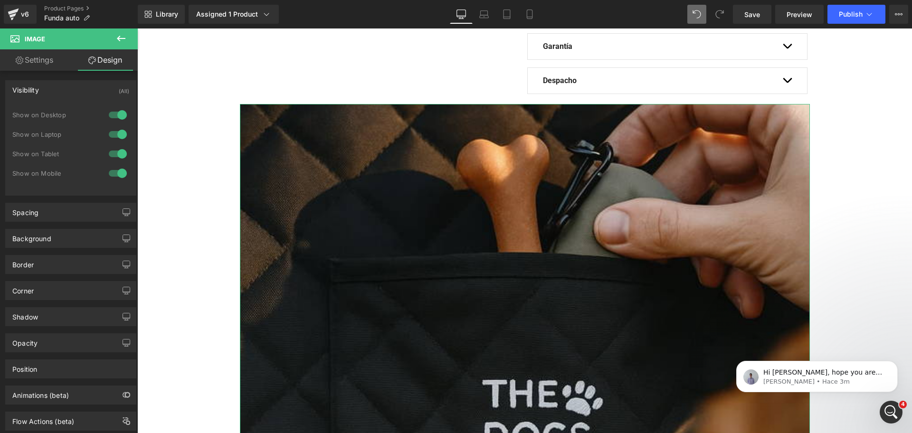
click at [120, 133] on div at bounding box center [117, 134] width 23 height 15
click at [119, 111] on div at bounding box center [117, 114] width 23 height 15
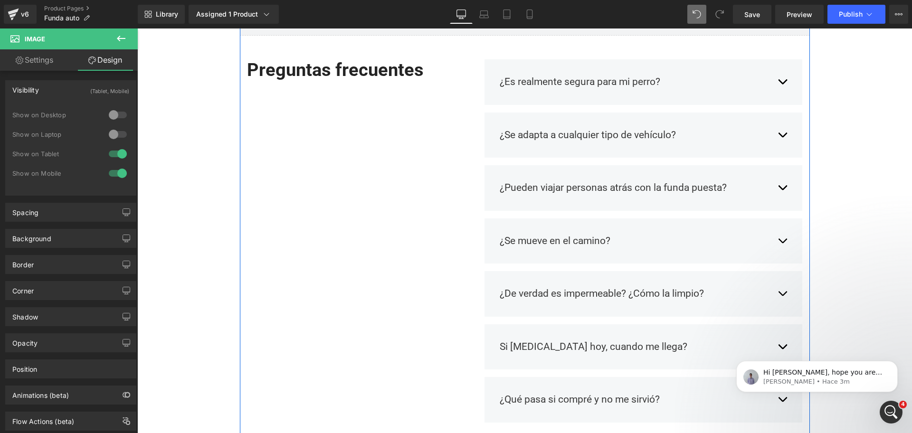
scroll to position [901, 0]
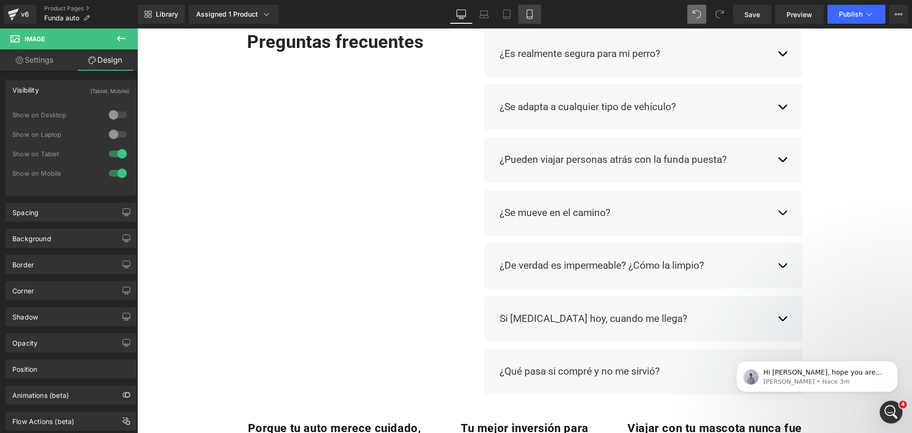
click at [529, 10] on icon at bounding box center [529, 14] width 5 height 9
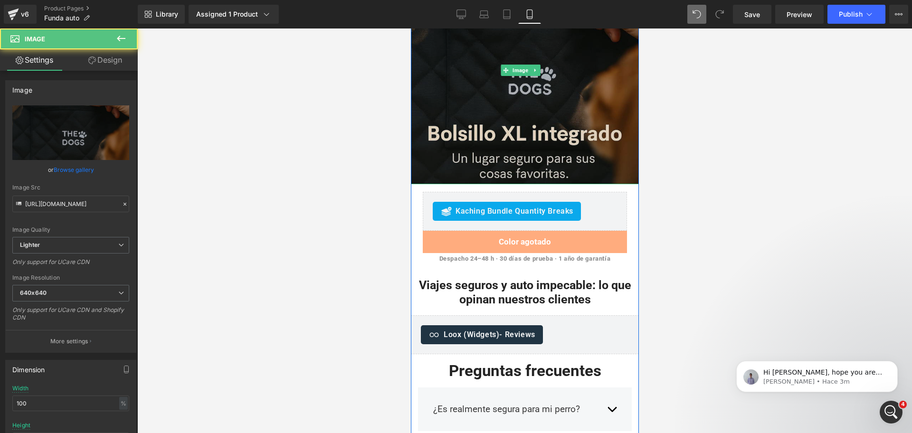
click at [533, 109] on img at bounding box center [524, 70] width 228 height 228
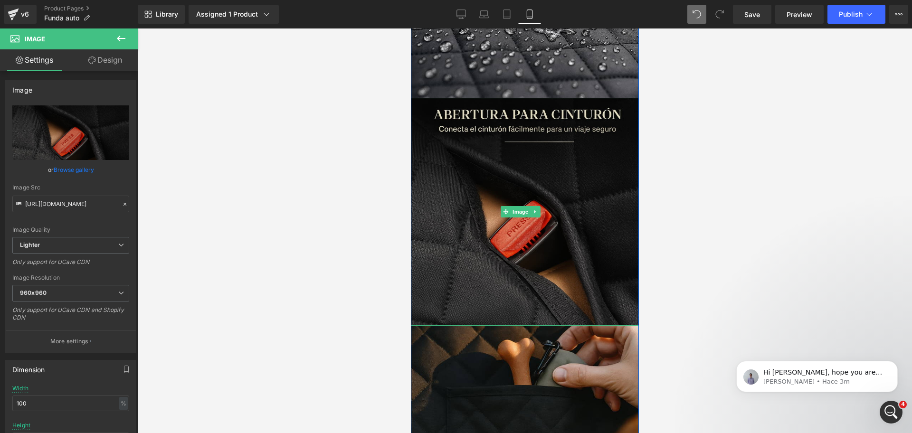
click at [544, 150] on img at bounding box center [524, 212] width 228 height 228
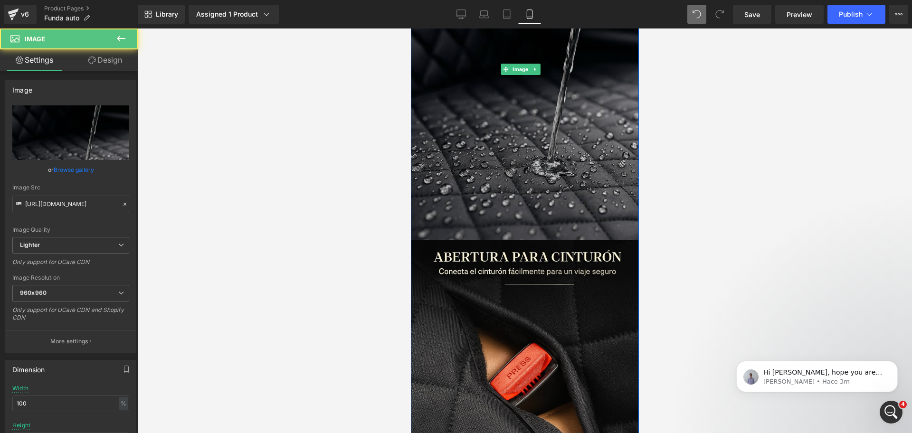
click at [546, 157] on img at bounding box center [524, 69] width 228 height 342
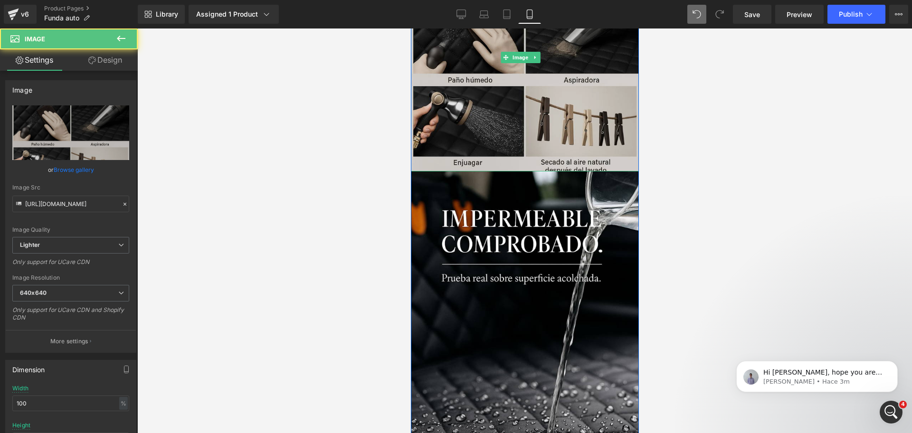
click at [554, 109] on img at bounding box center [524, 58] width 228 height 228
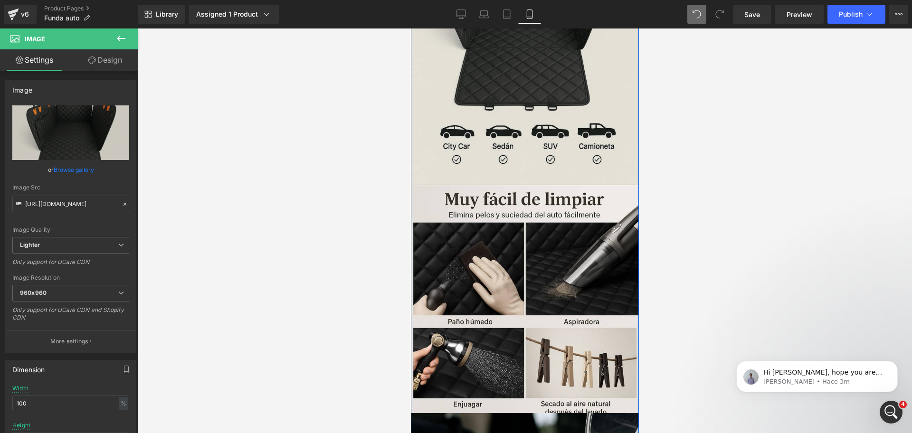
click at [549, 119] on img at bounding box center [524, 14] width 228 height 342
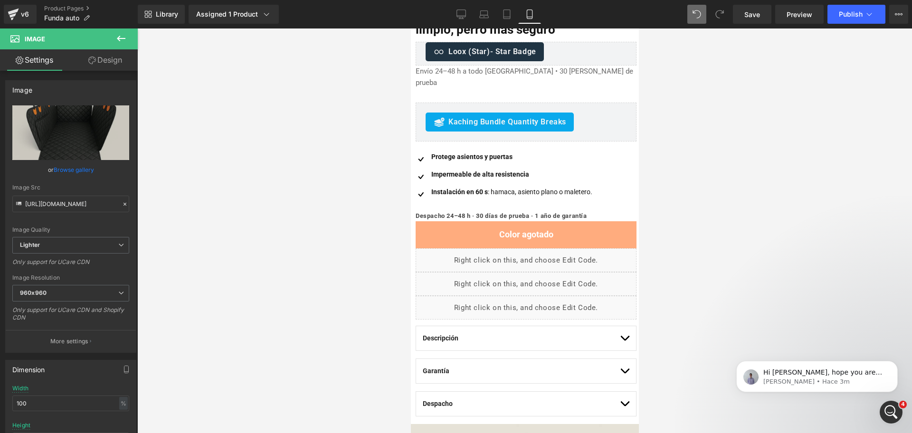
scroll to position [449, 0]
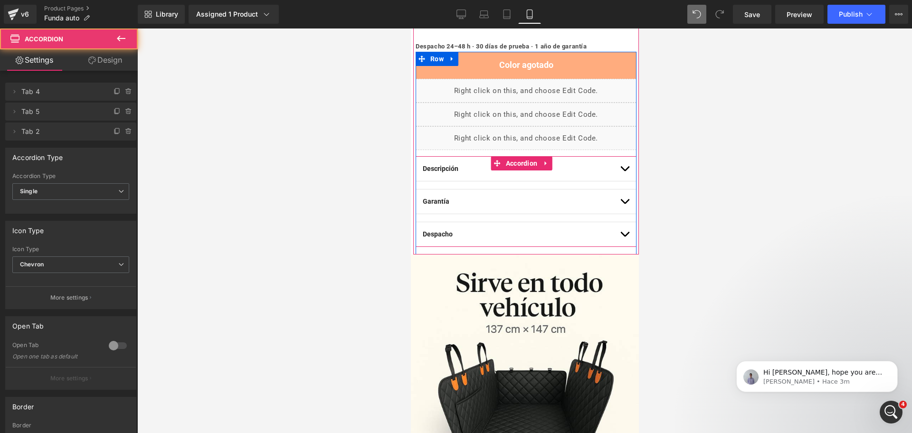
click at [624, 171] on span "button" at bounding box center [624, 171] width 0 height 0
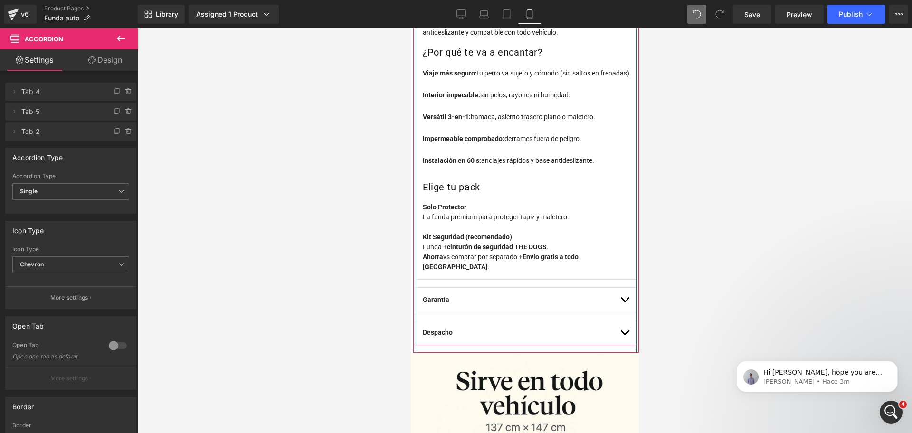
scroll to position [621, 0]
click at [619, 291] on button "button" at bounding box center [623, 299] width 9 height 24
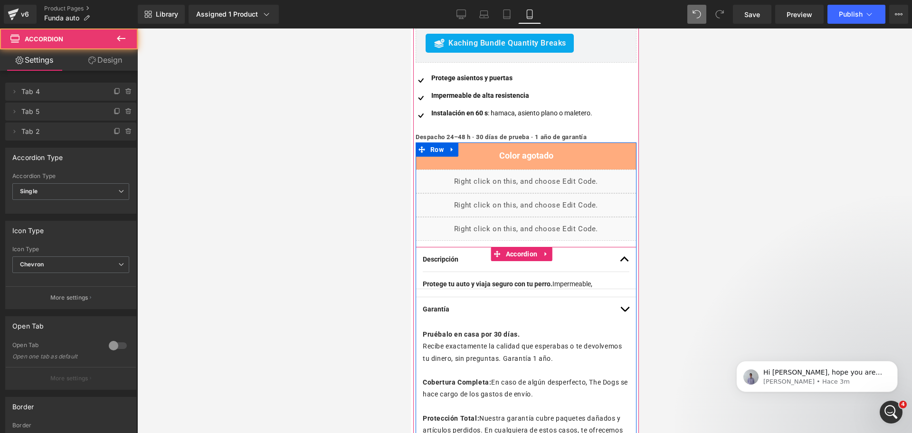
scroll to position [342, 0]
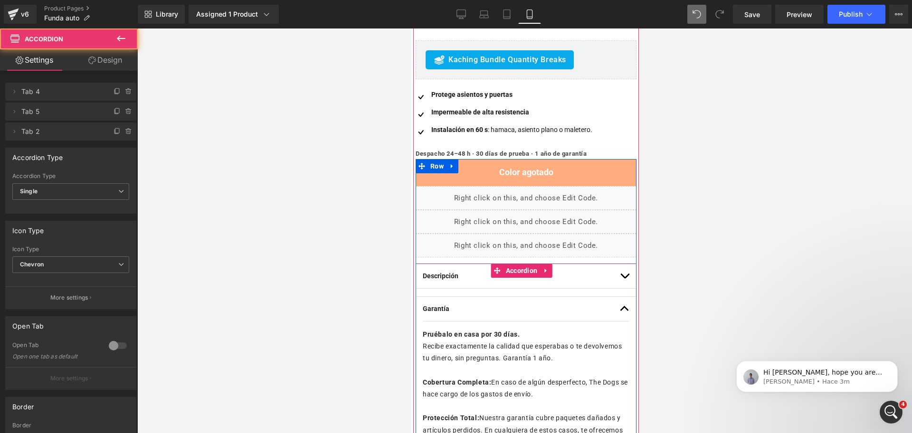
click at [619, 264] on button "button" at bounding box center [623, 276] width 9 height 24
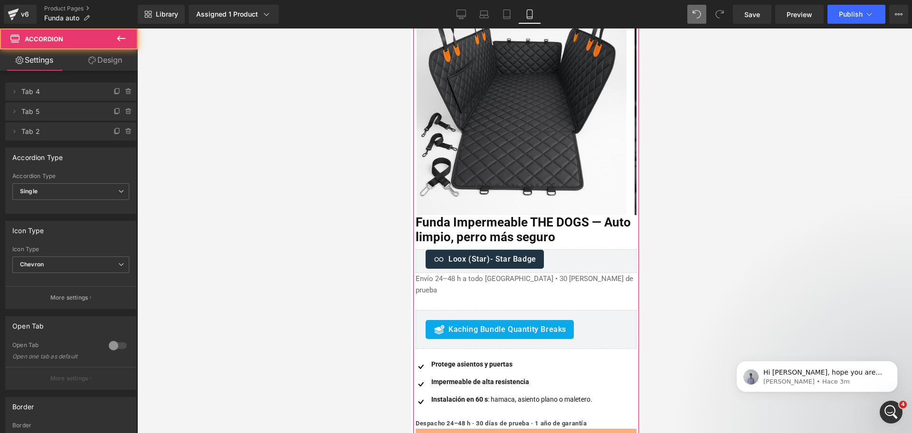
scroll to position [0, 0]
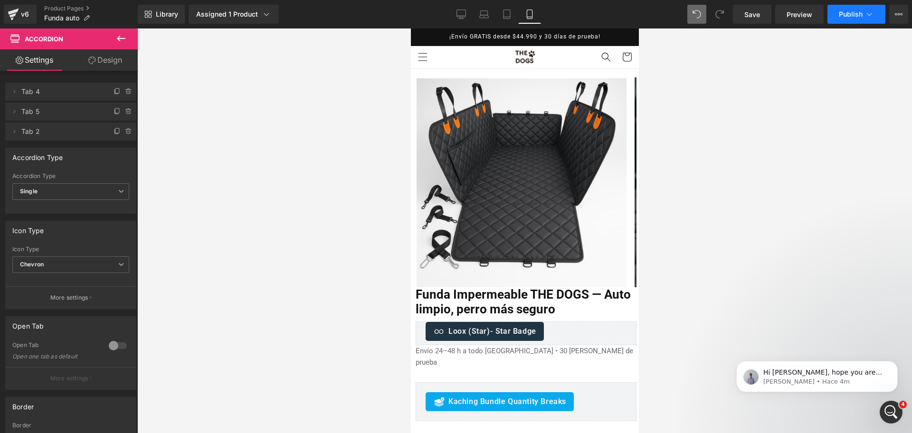
click at [843, 5] on button "Publish" at bounding box center [856, 14] width 58 height 19
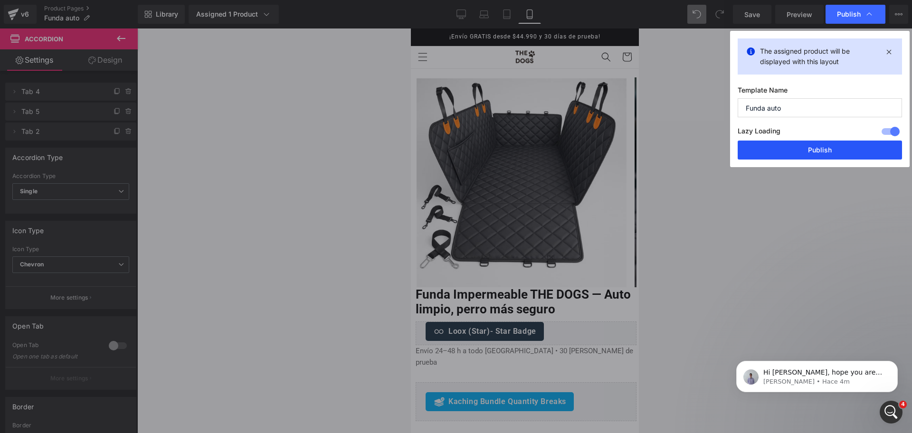
drag, startPoint x: 826, startPoint y: 145, endPoint x: 154, endPoint y: 67, distance: 676.3
click at [826, 146] on button "Publish" at bounding box center [819, 150] width 164 height 19
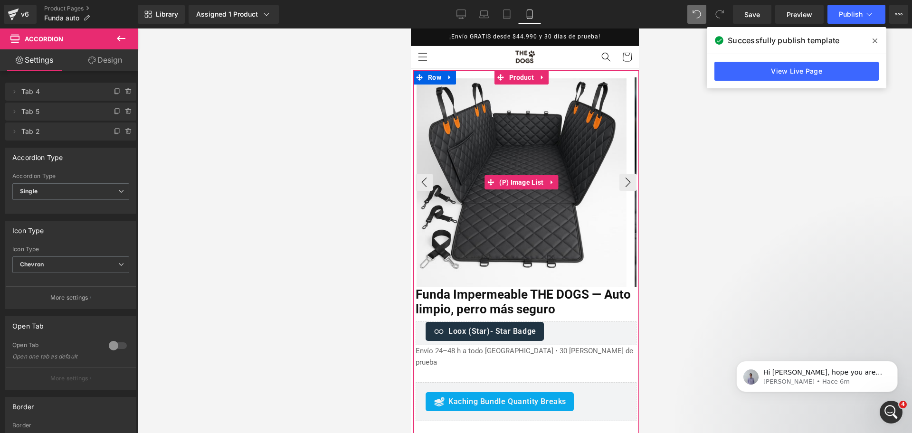
click at [510, 135] on img at bounding box center [521, 183] width 210 height 210
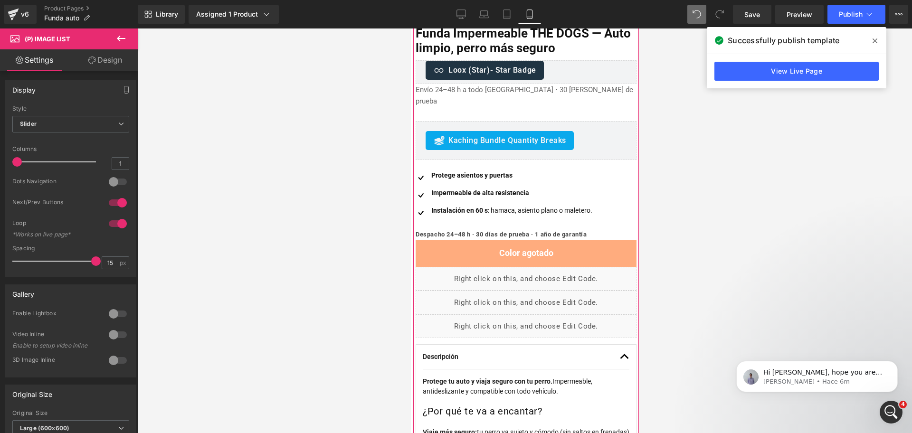
scroll to position [261, 0]
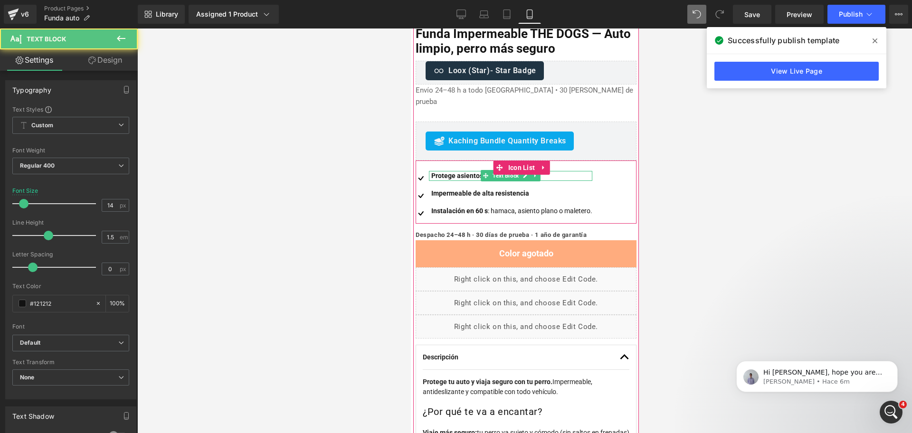
click at [464, 172] on b "Protege asientos y puertas" at bounding box center [471, 176] width 81 height 8
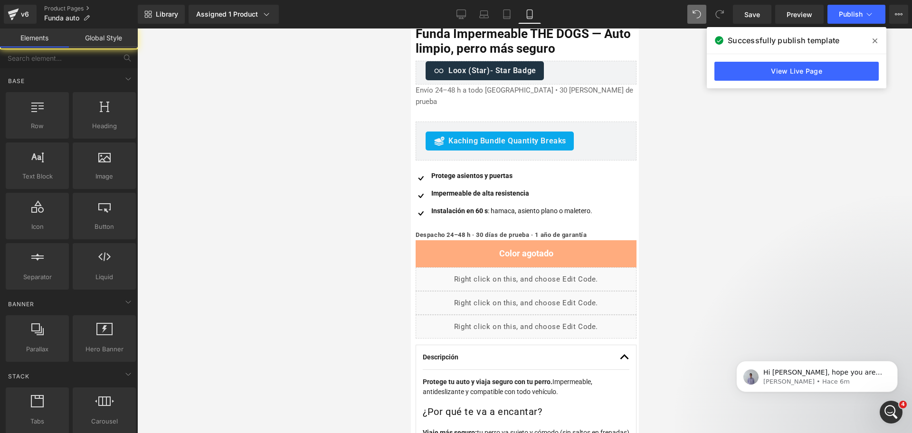
click at [670, 172] on div at bounding box center [524, 230] width 774 height 404
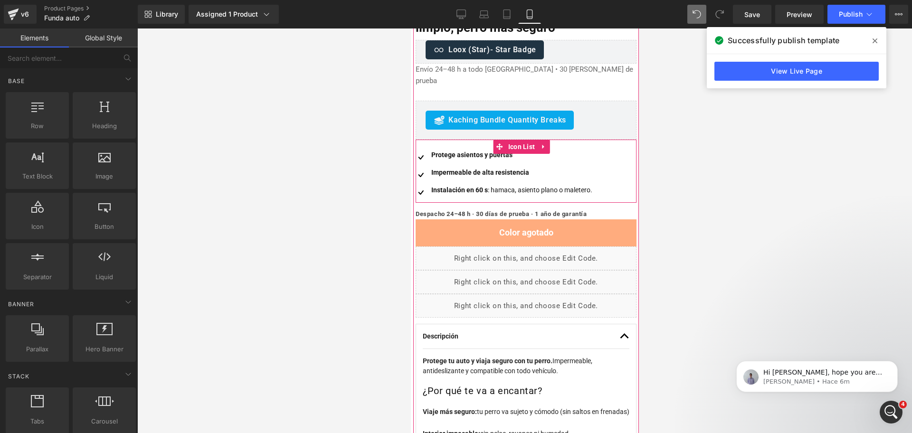
scroll to position [282, 0]
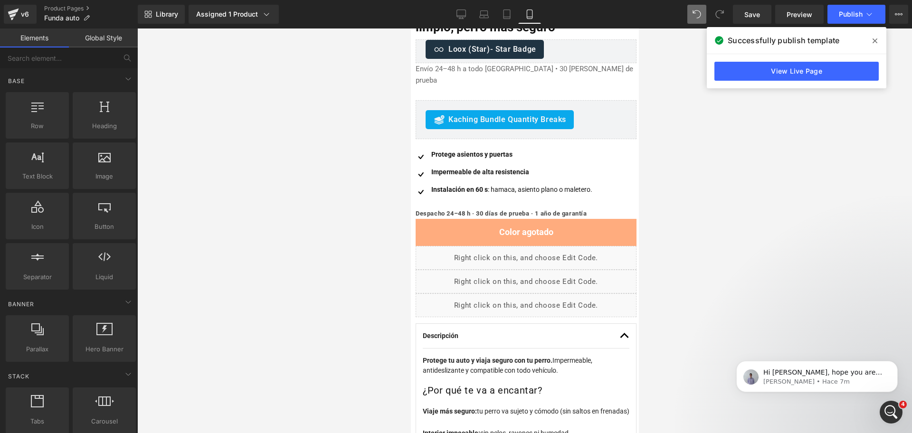
click at [659, 179] on div at bounding box center [524, 230] width 774 height 404
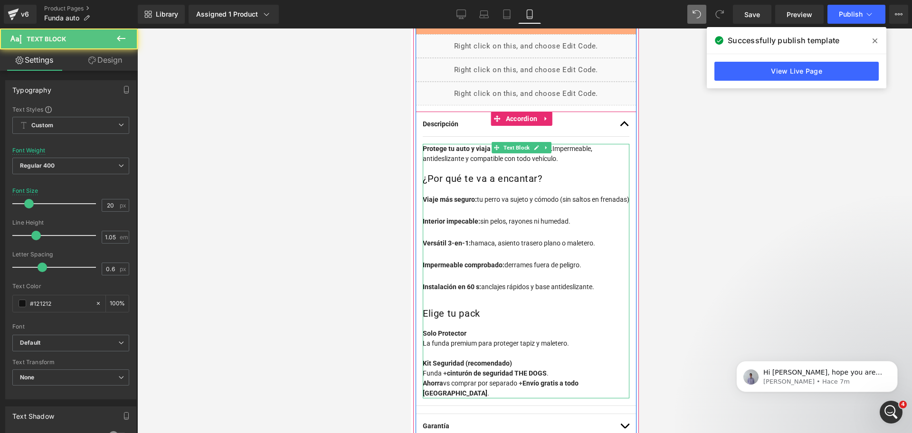
click at [565, 144] on p "Protege tu auto y viaja seguro con tu perro. Impermeable, antideslizante y comp…" at bounding box center [525, 154] width 207 height 20
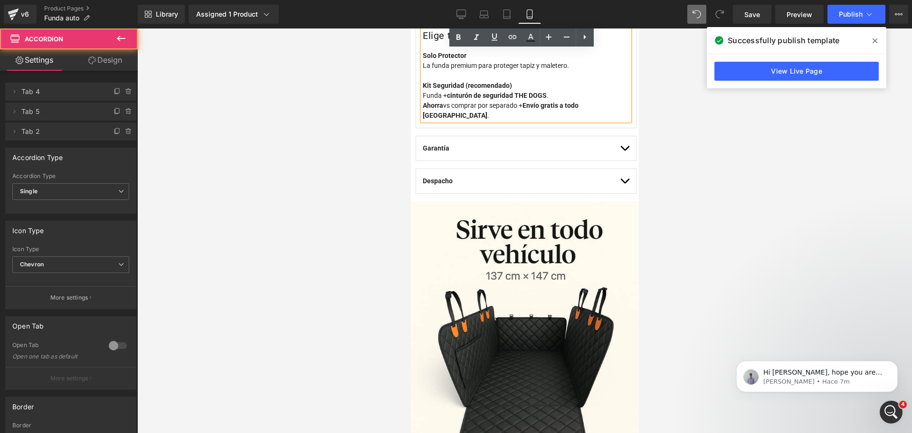
click at [619, 143] on button "button" at bounding box center [623, 148] width 9 height 24
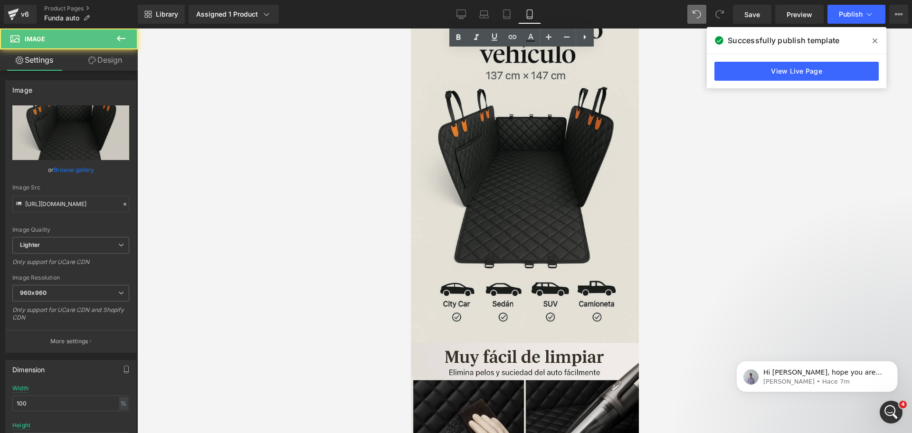
click at [602, 152] on img at bounding box center [524, 172] width 228 height 342
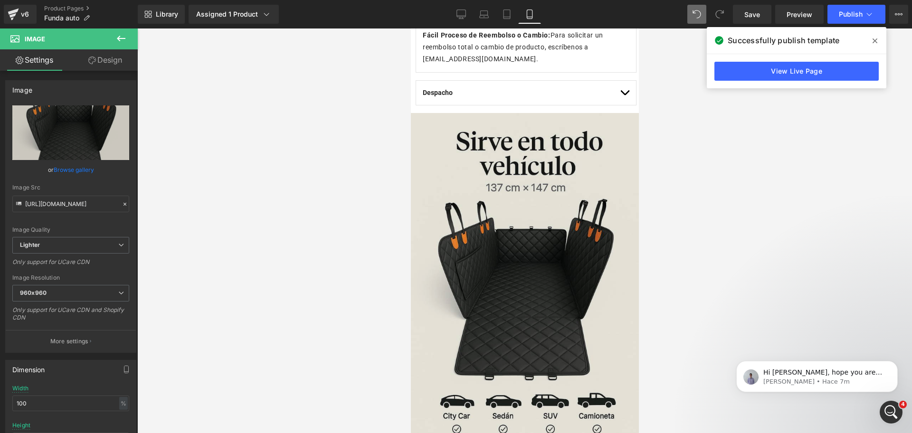
scroll to position [810, 0]
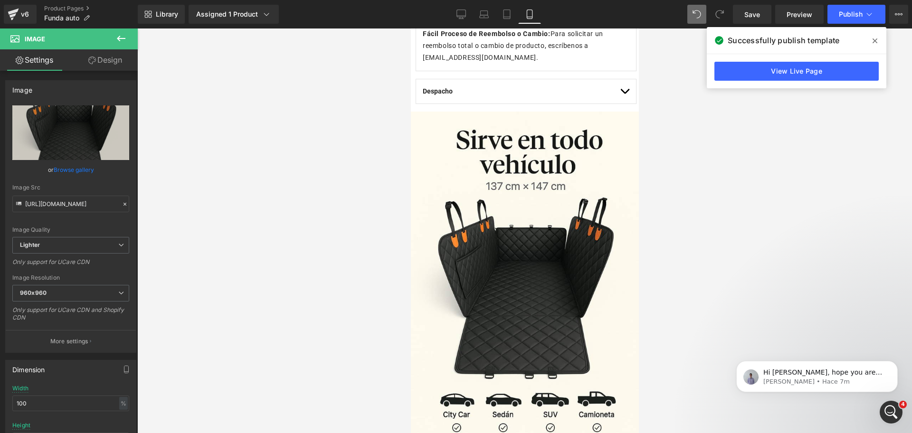
click at [870, 37] on span at bounding box center [874, 40] width 15 height 15
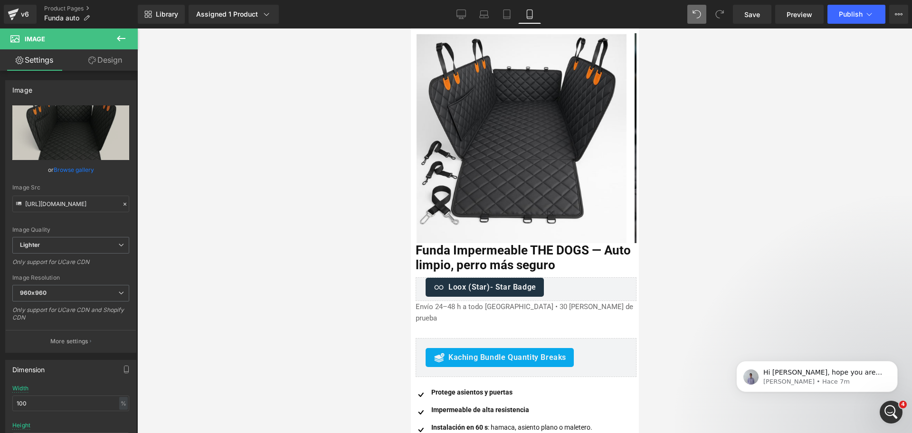
scroll to position [0, 0]
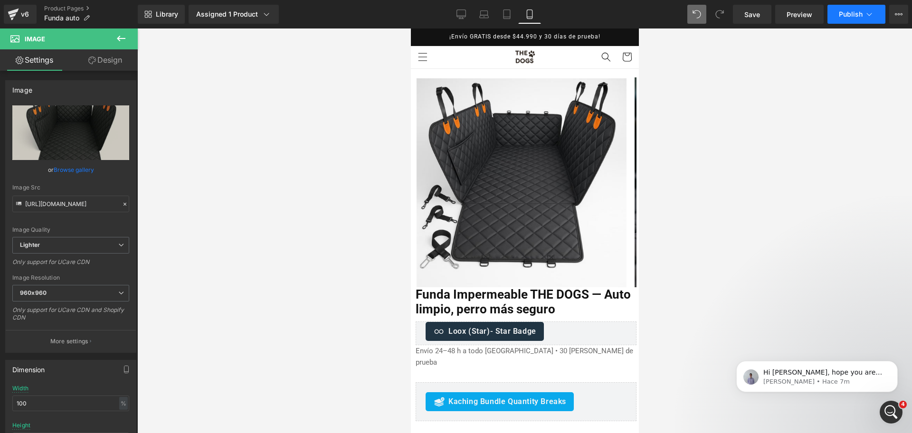
click at [863, 19] on button "Publish" at bounding box center [856, 14] width 58 height 19
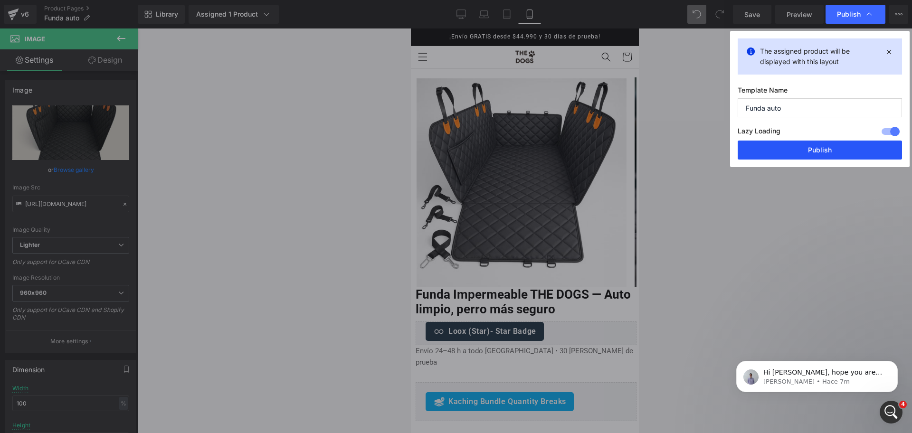
click at [829, 142] on button "Publish" at bounding box center [819, 150] width 164 height 19
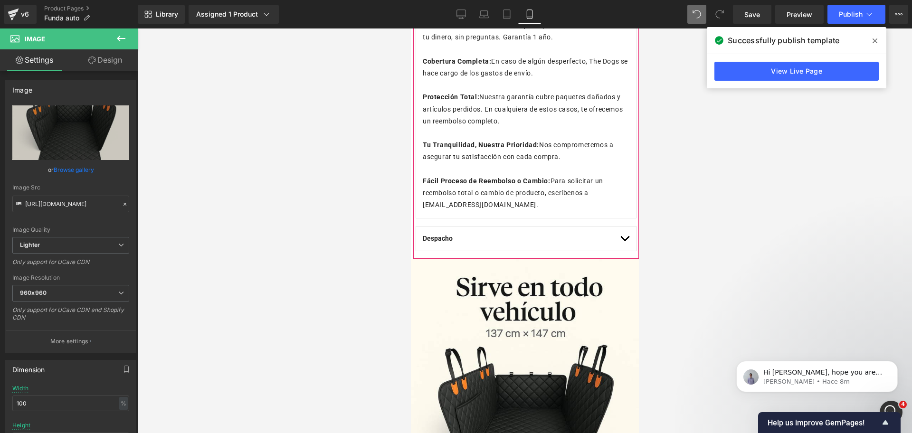
scroll to position [664, 0]
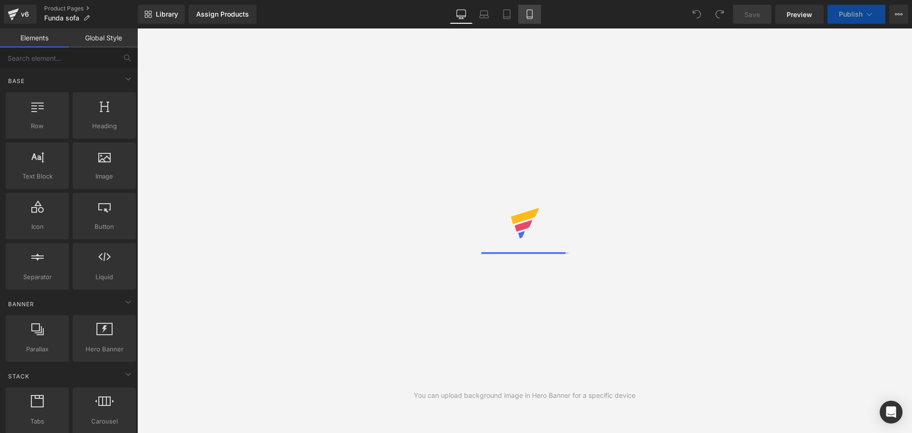
click at [536, 13] on link "Mobile" at bounding box center [529, 14] width 23 height 19
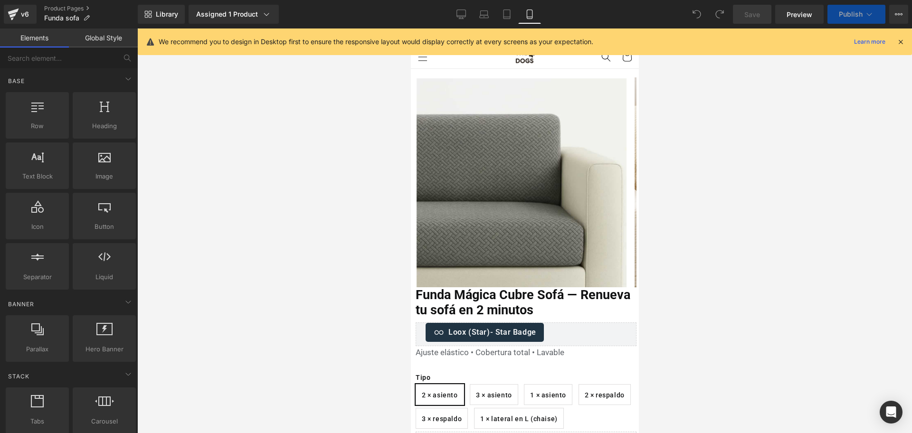
click at [900, 43] on icon at bounding box center [900, 42] width 9 height 9
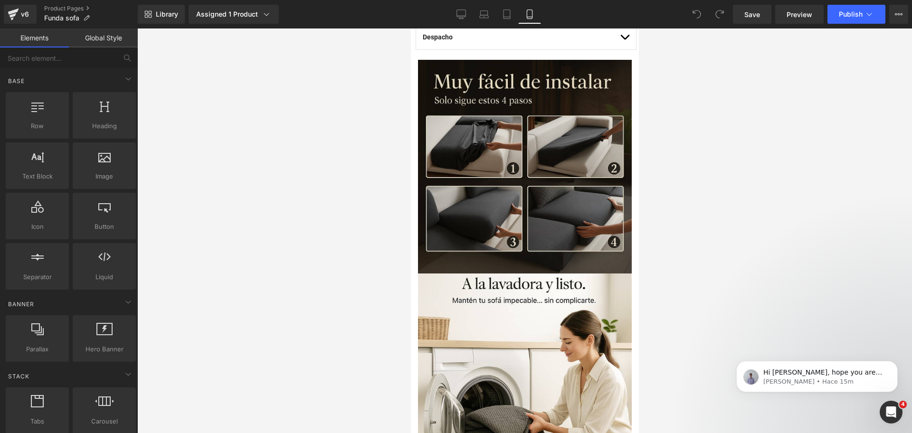
scroll to position [824, 0]
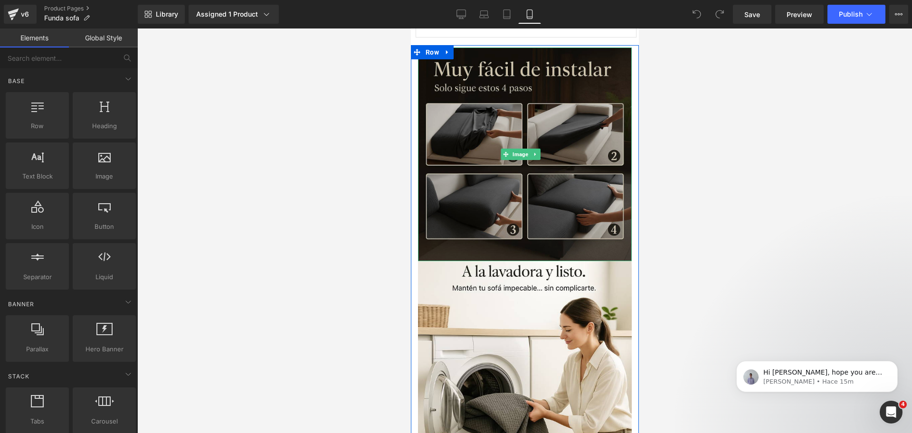
click at [520, 94] on img at bounding box center [524, 154] width 214 height 214
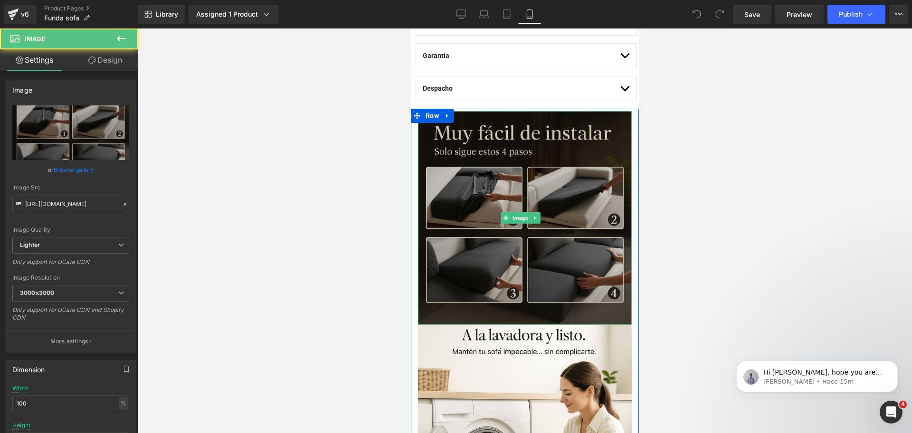
click at [556, 137] on img at bounding box center [524, 218] width 214 height 214
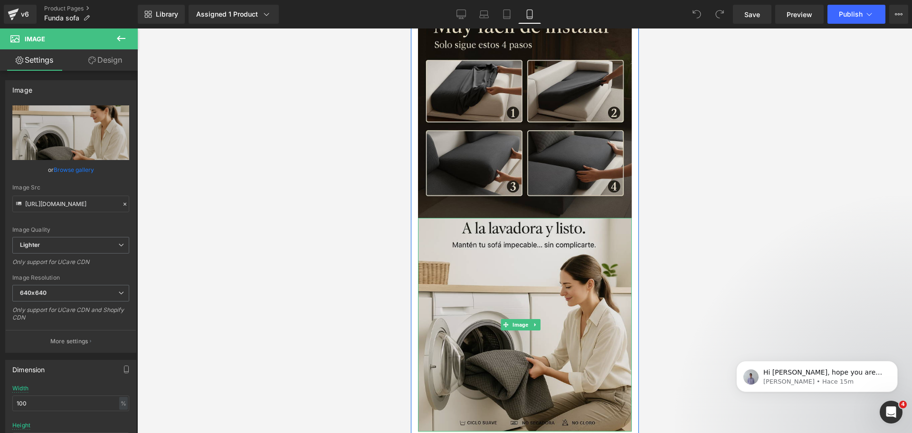
click at [550, 224] on img at bounding box center [524, 325] width 214 height 214
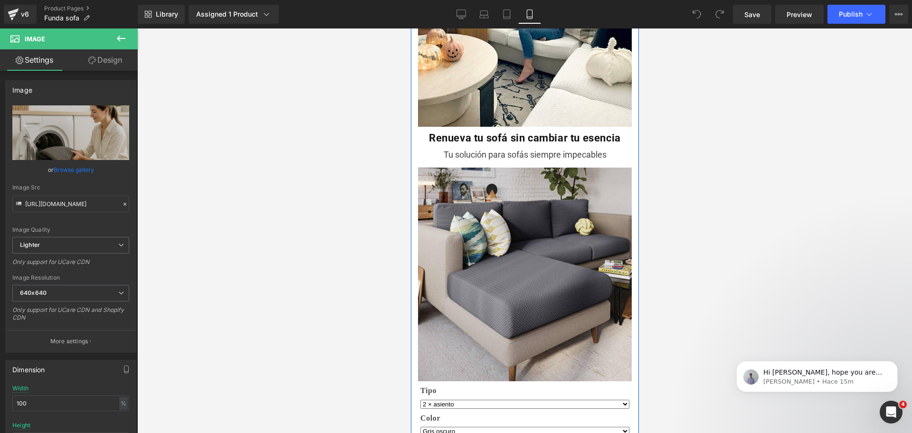
scroll to position [1631, 0]
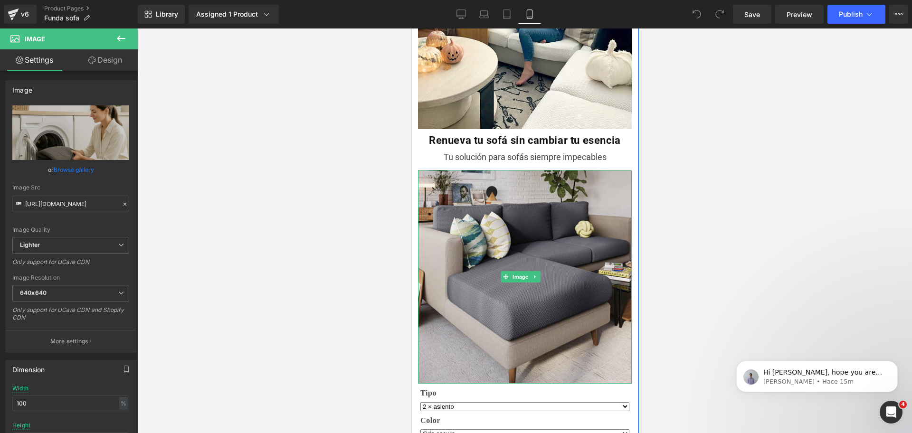
click at [553, 170] on img at bounding box center [524, 277] width 214 height 214
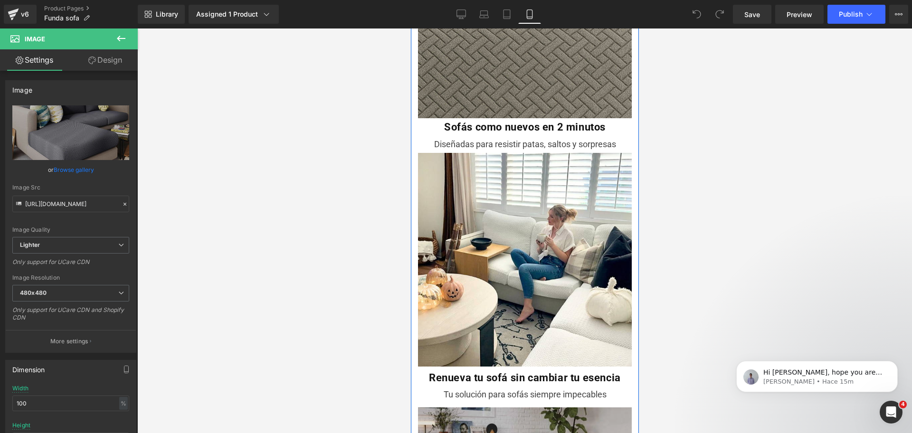
scroll to position [1393, 0]
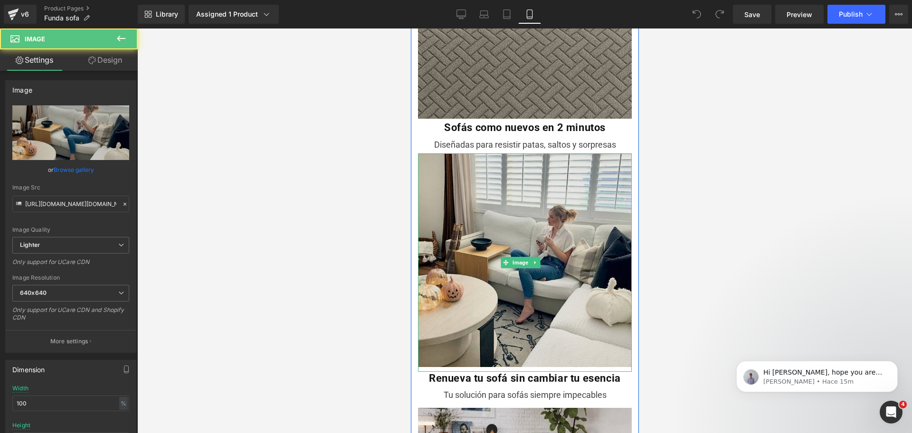
click at [541, 184] on img at bounding box center [524, 262] width 214 height 218
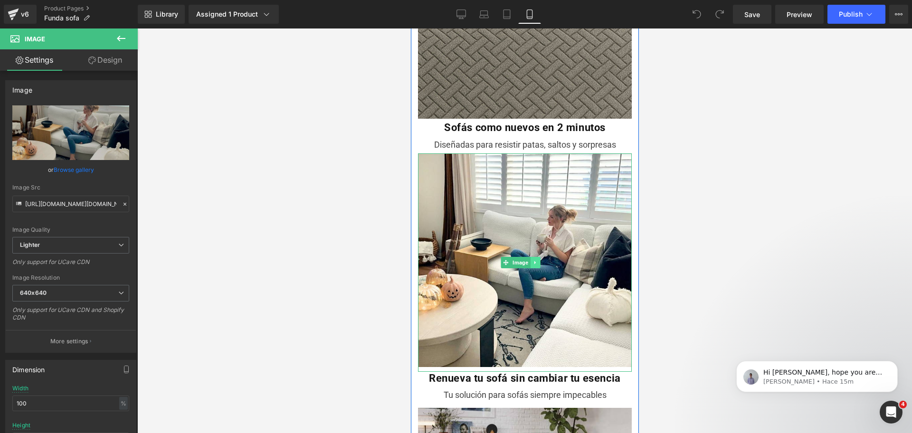
click at [536, 260] on icon at bounding box center [534, 263] width 5 height 6
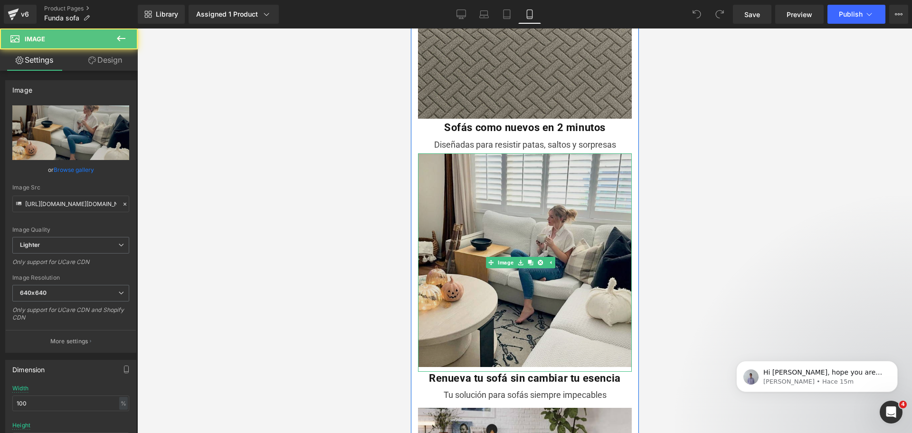
click at [525, 164] on img at bounding box center [524, 262] width 214 height 218
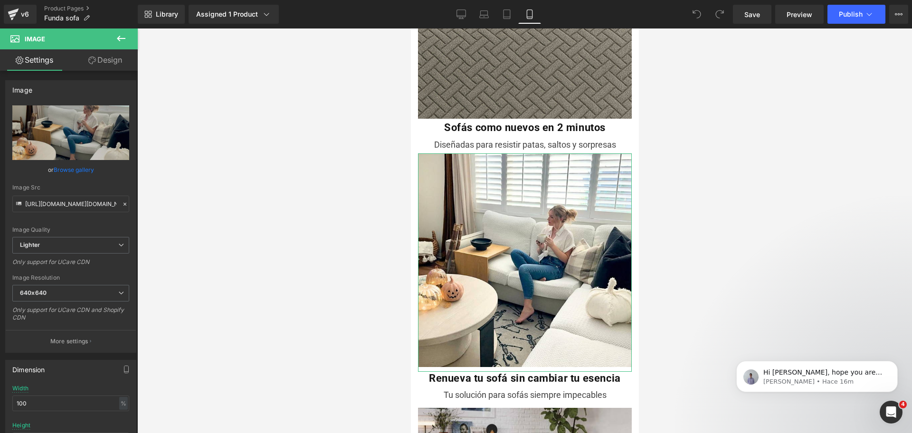
click at [116, 66] on link "Design" at bounding box center [105, 59] width 69 height 21
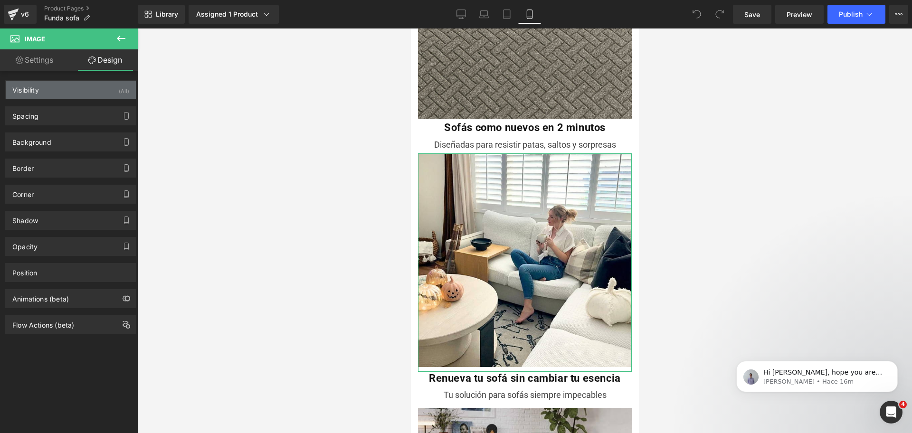
click at [101, 91] on div "Visibility (All)" at bounding box center [71, 90] width 130 height 18
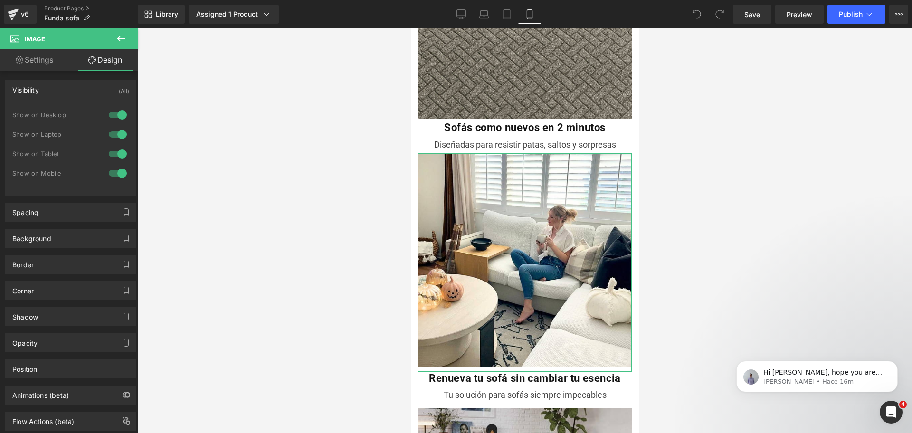
click at [112, 152] on div at bounding box center [117, 153] width 23 height 15
click at [113, 172] on div at bounding box center [117, 173] width 23 height 15
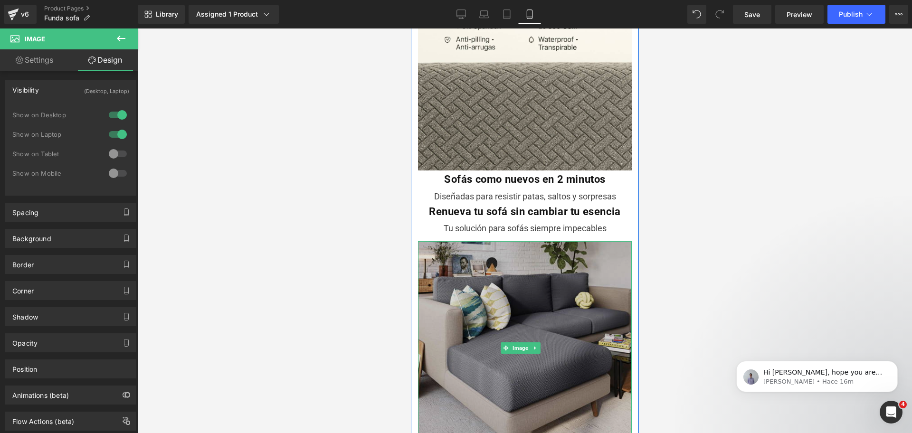
scroll to position [1341, 0]
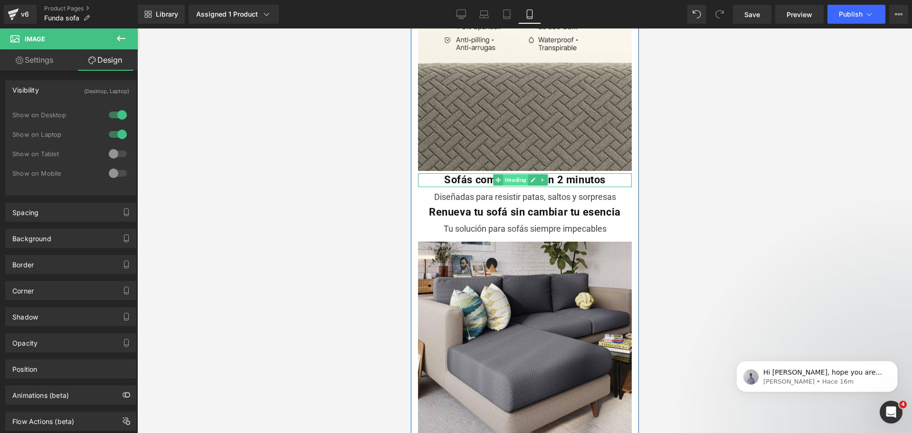
click at [518, 174] on span "Heading" at bounding box center [514, 179] width 25 height 11
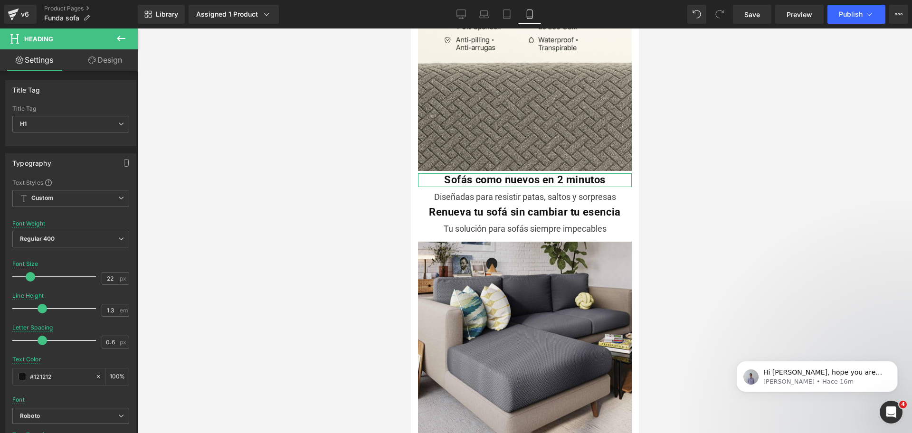
click at [117, 70] on link "Design" at bounding box center [105, 59] width 69 height 21
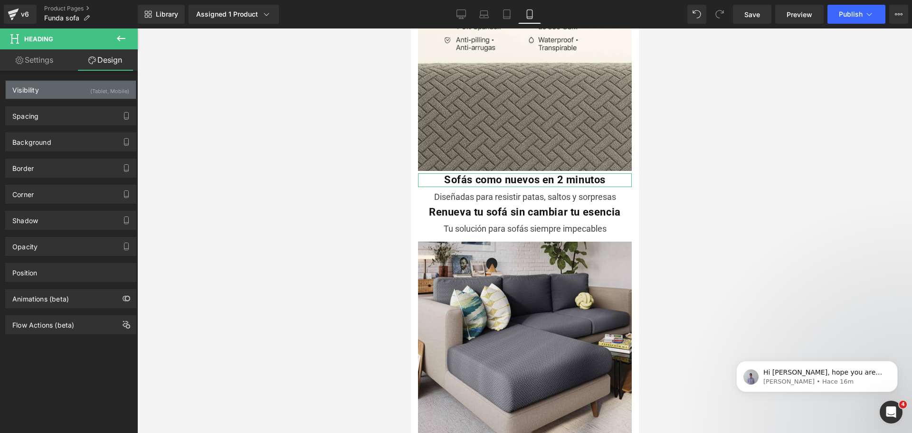
click at [116, 85] on div "(Tablet, Mobile)" at bounding box center [109, 89] width 39 height 16
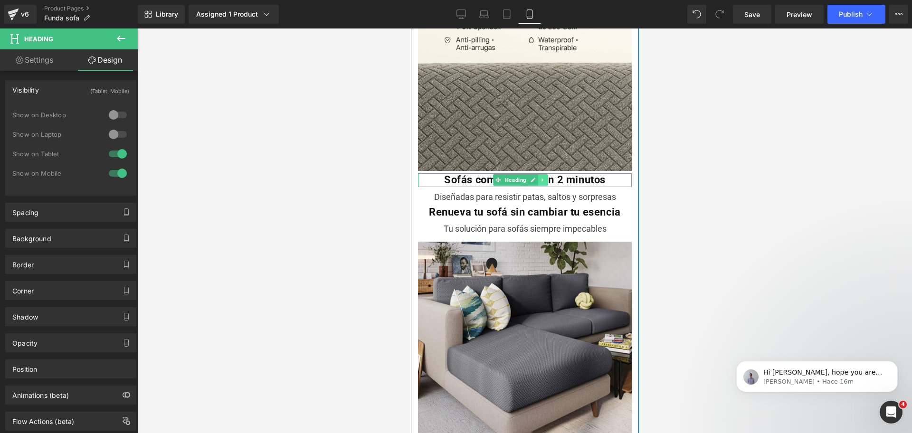
click at [543, 177] on icon at bounding box center [541, 180] width 5 height 6
click at [545, 178] on icon at bounding box center [547, 180] width 5 height 5
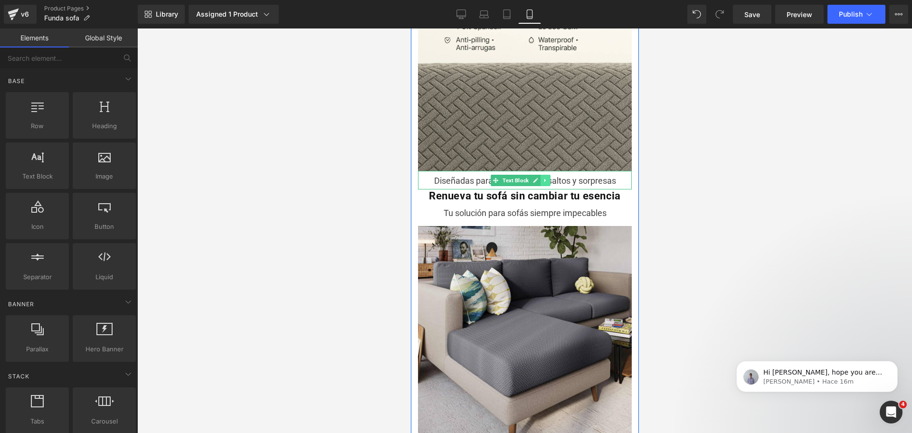
click at [541, 175] on link at bounding box center [545, 180] width 10 height 11
click at [545, 175] on link at bounding box center [550, 180] width 10 height 11
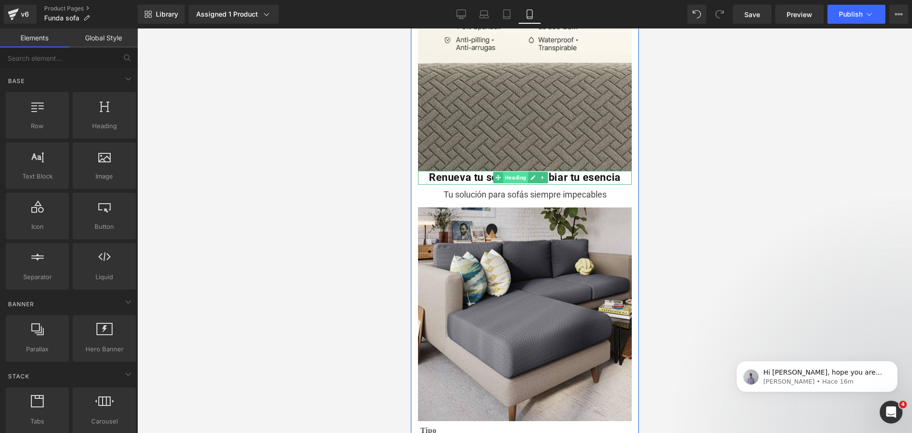
click at [517, 172] on span "Heading" at bounding box center [514, 177] width 25 height 11
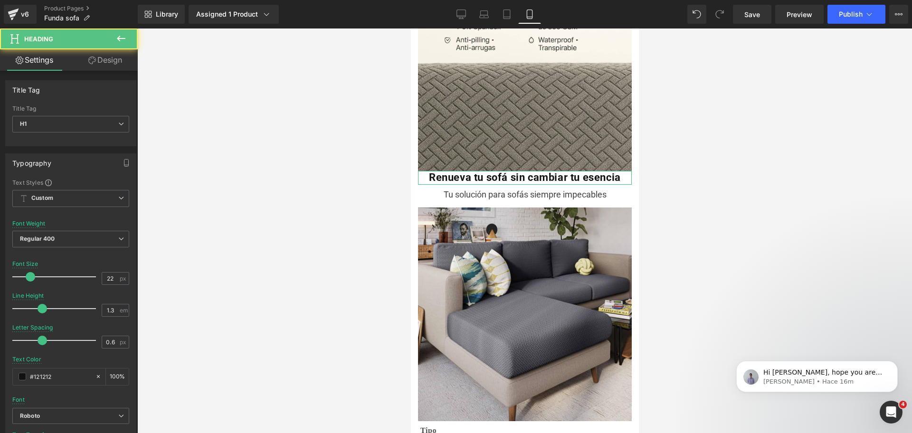
click at [95, 56] on link "Design" at bounding box center [105, 59] width 69 height 21
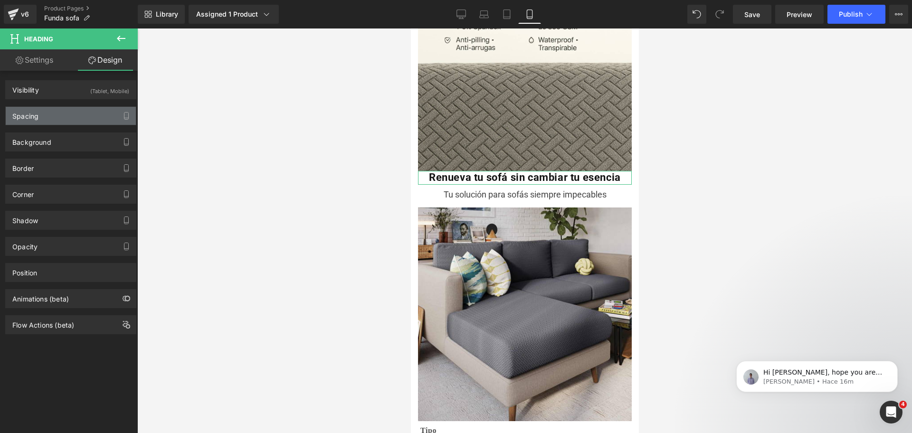
click at [85, 115] on div "Spacing" at bounding box center [71, 116] width 130 height 18
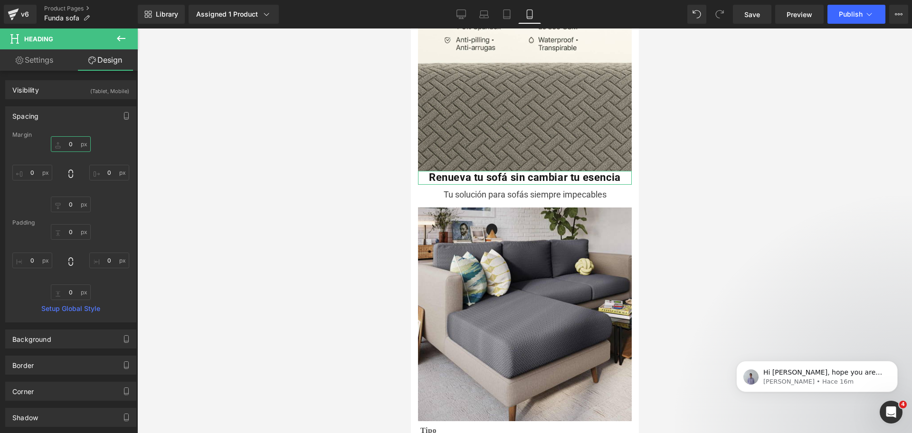
click at [78, 141] on input "0" at bounding box center [71, 144] width 40 height 16
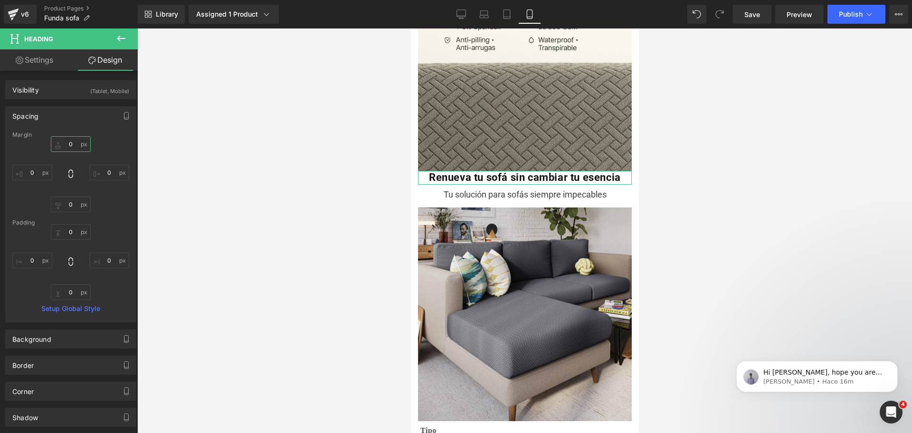
click at [78, 141] on input "0" at bounding box center [71, 144] width 40 height 16
type input "5"
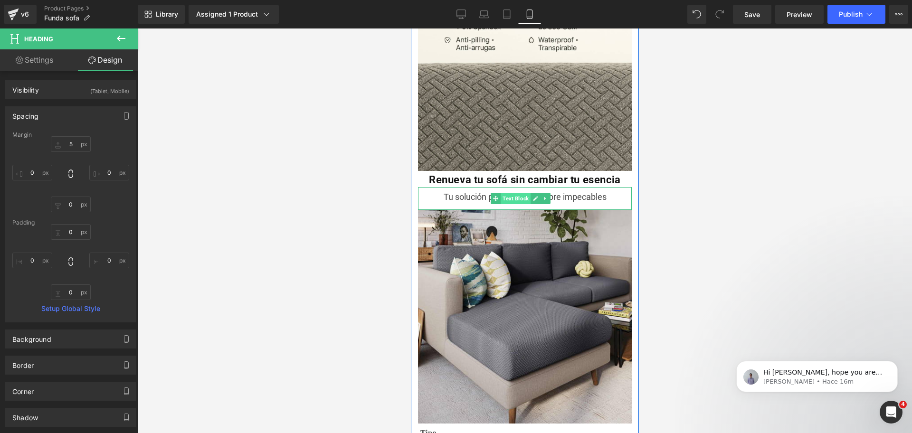
click at [508, 193] on span "Text Block" at bounding box center [515, 198] width 30 height 11
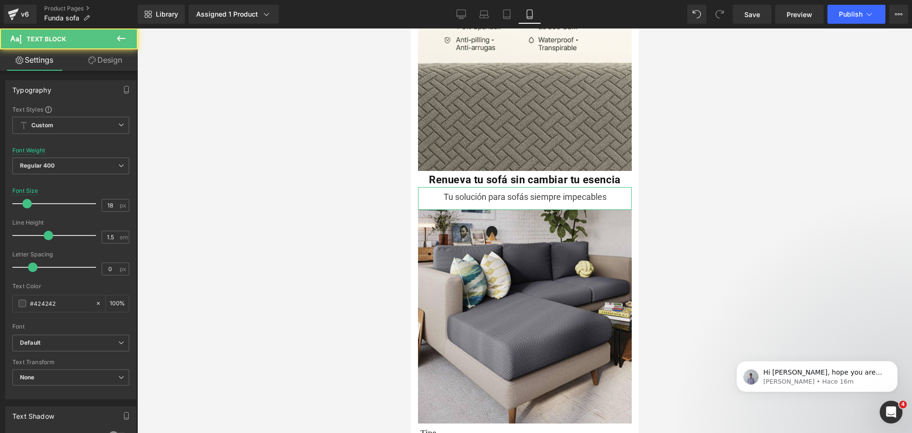
click at [111, 67] on link "Design" at bounding box center [105, 59] width 69 height 21
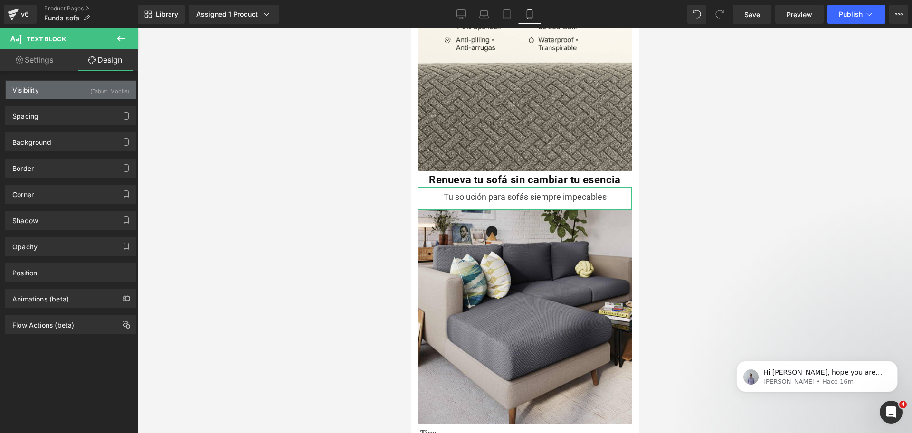
click at [102, 96] on div "Visibility (Tablet, Mobile)" at bounding box center [71, 90] width 130 height 18
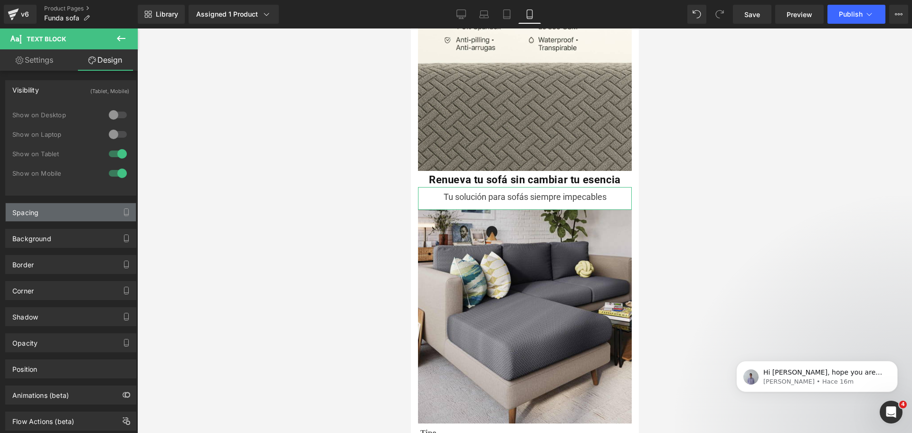
click at [80, 215] on div "Spacing" at bounding box center [71, 212] width 130 height 18
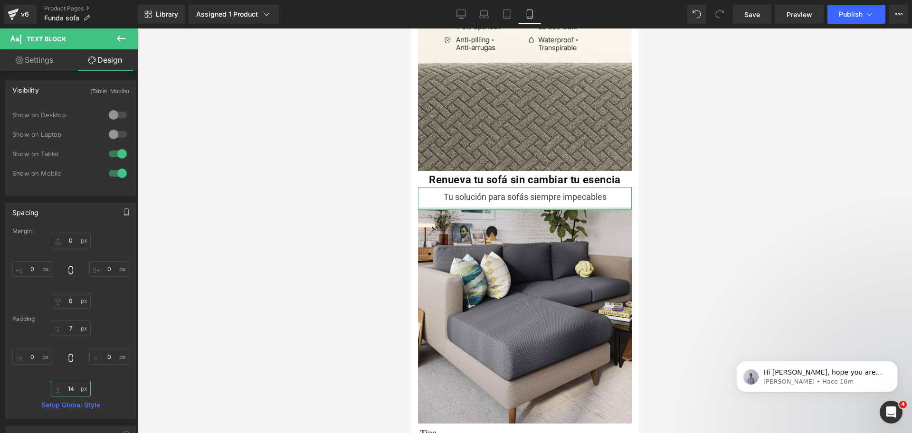
click at [72, 387] on input "text" at bounding box center [71, 389] width 40 height 16
type input "5"
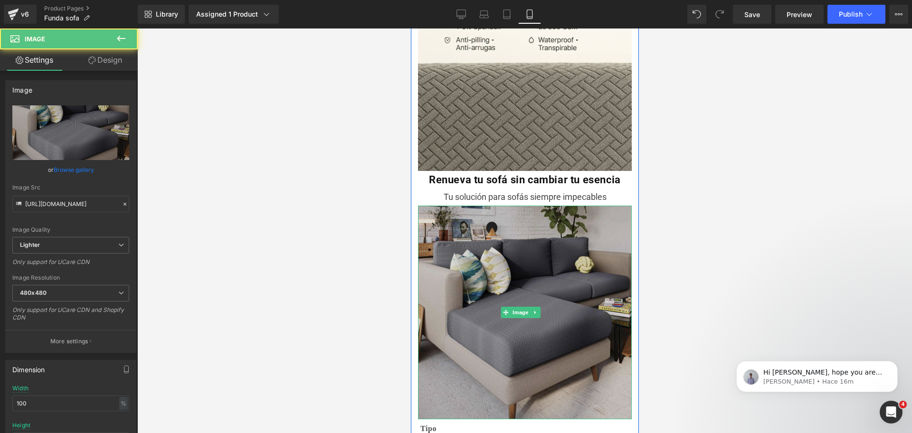
click at [459, 273] on img at bounding box center [524, 313] width 214 height 214
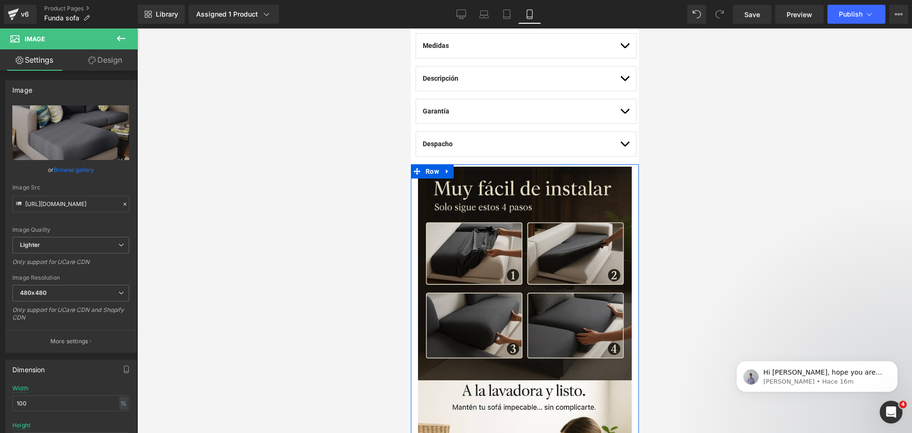
scroll to position [701, 0]
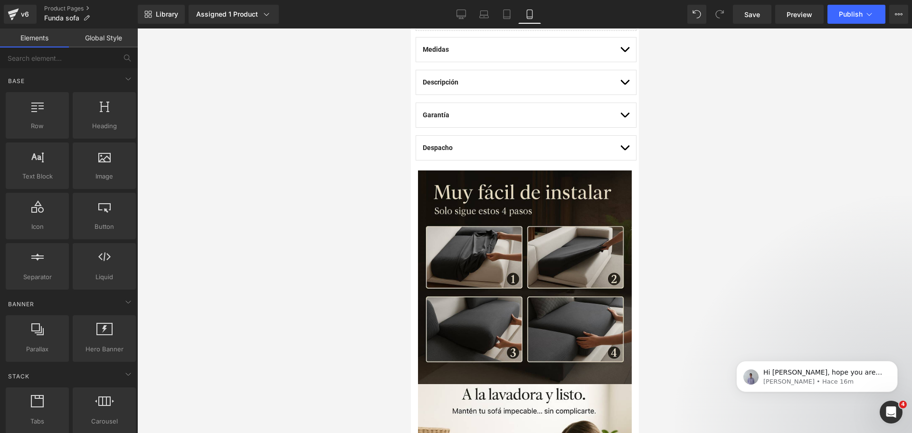
drag, startPoint x: 666, startPoint y: 172, endPoint x: 168, endPoint y: 154, distance: 498.4
click at [666, 172] on div at bounding box center [524, 230] width 774 height 404
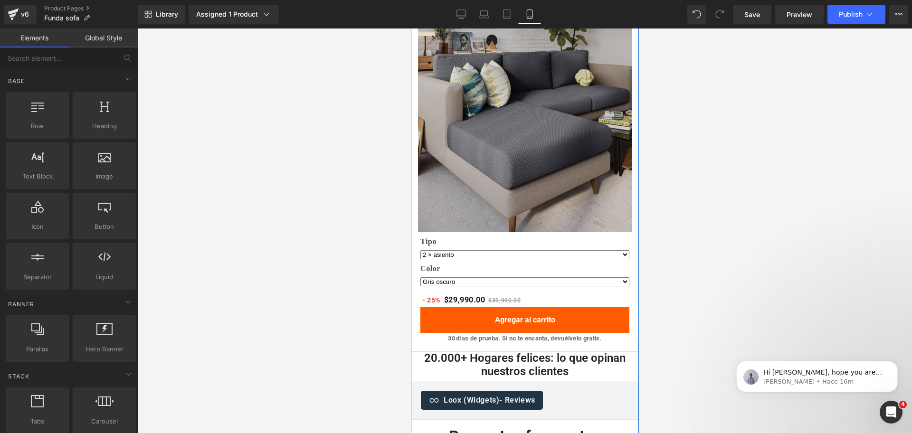
scroll to position [1529, 0]
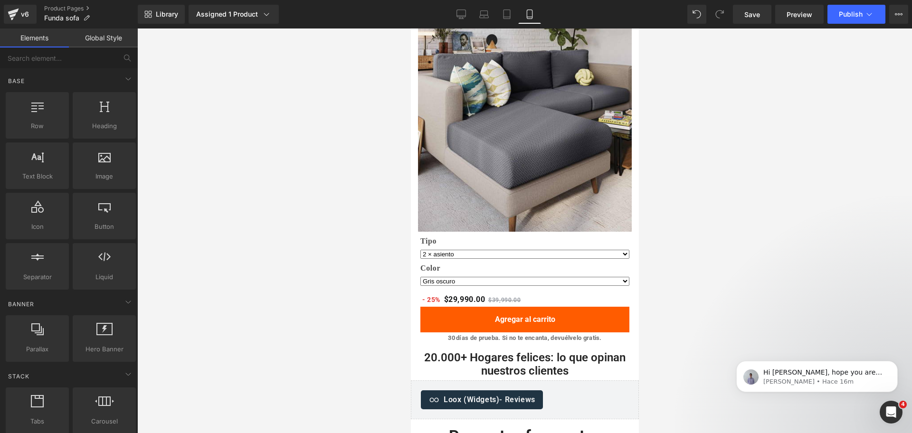
drag, startPoint x: 643, startPoint y: 289, endPoint x: 167, endPoint y: 262, distance: 477.4
click at [643, 289] on div at bounding box center [524, 230] width 774 height 404
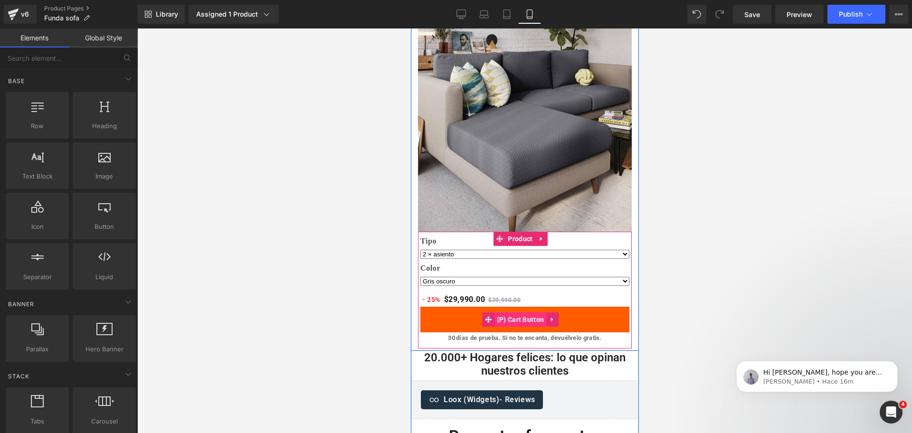
click at [518, 312] on span "(P) Cart Button" at bounding box center [520, 319] width 52 height 14
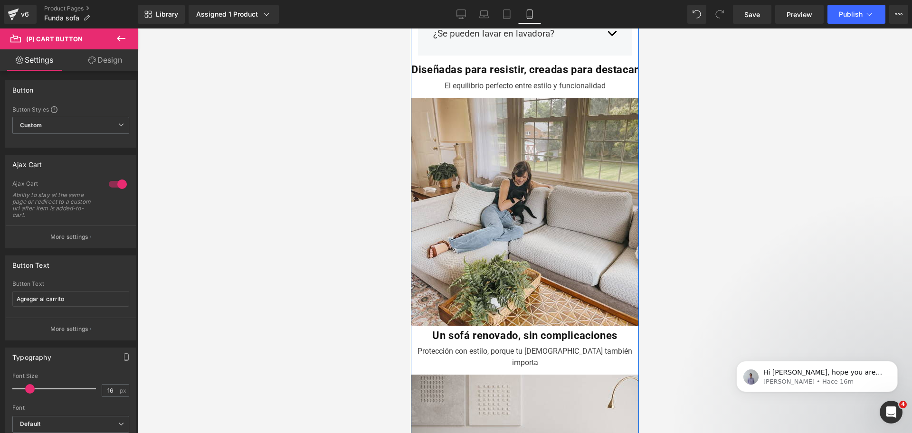
scroll to position [2316, 0]
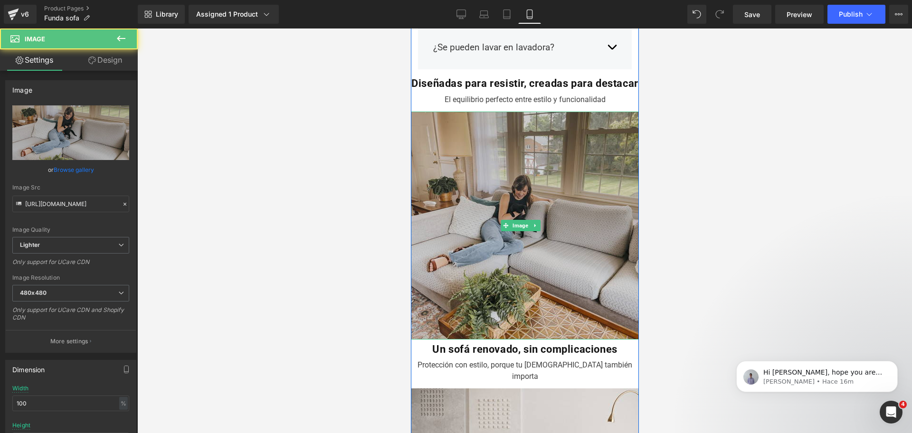
click at [541, 147] on img at bounding box center [524, 226] width 228 height 228
click at [521, 135] on img at bounding box center [524, 226] width 228 height 228
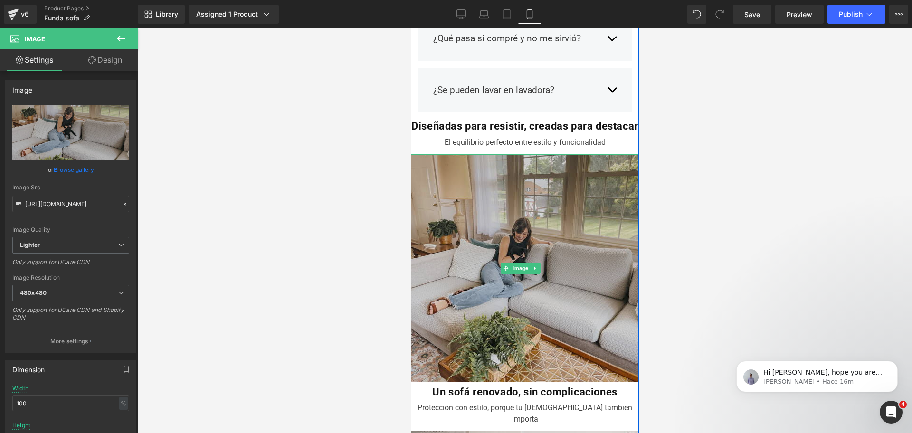
scroll to position [2267, 0]
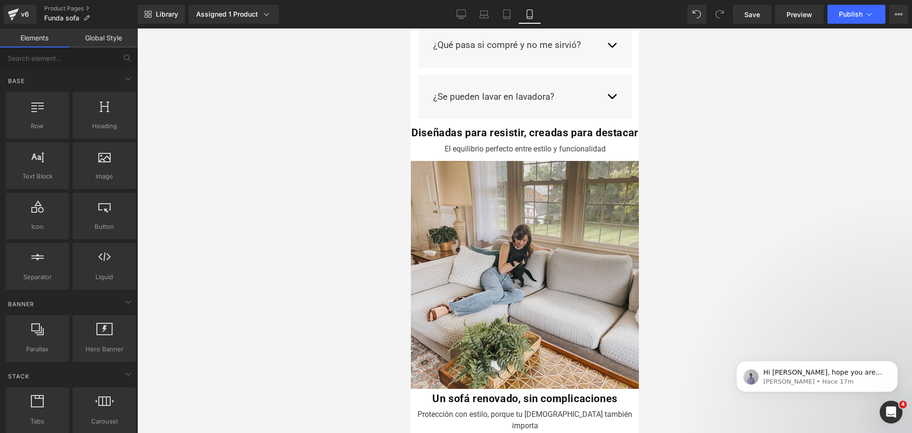
click at [696, 178] on div at bounding box center [524, 230] width 774 height 404
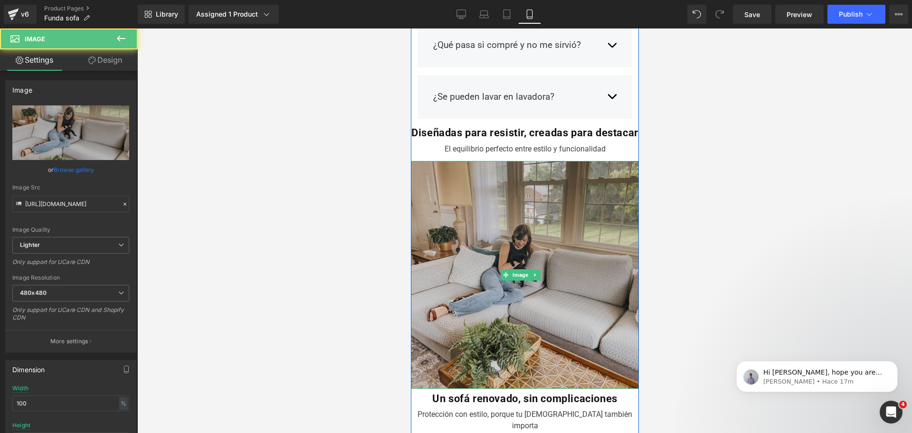
click at [613, 182] on img at bounding box center [524, 275] width 228 height 228
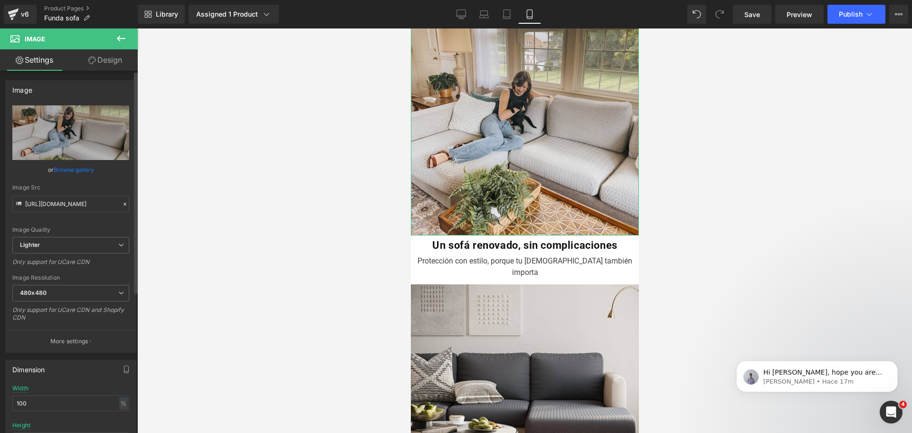
click at [59, 170] on link "Browse gallery" at bounding box center [74, 169] width 40 height 17
click at [394, 0] on div "(P) Cart Button You are previewing how the will restyle your page. You can not …" at bounding box center [456, 0] width 912 height 0
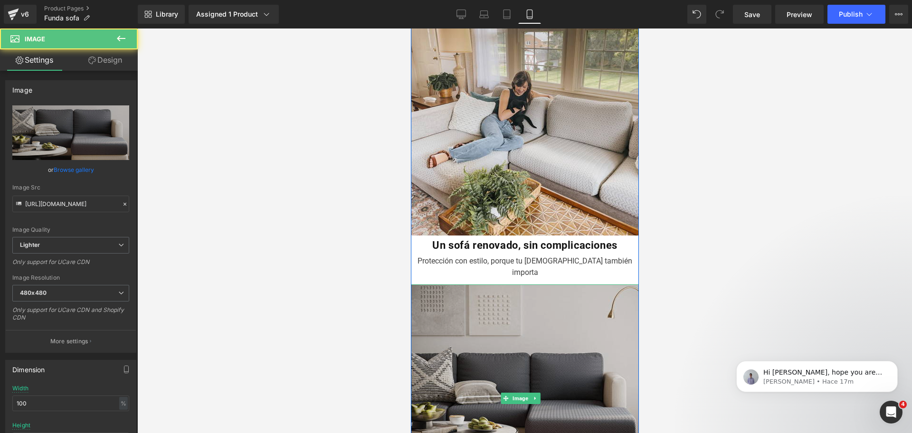
click at [500, 284] on img at bounding box center [524, 398] width 228 height 228
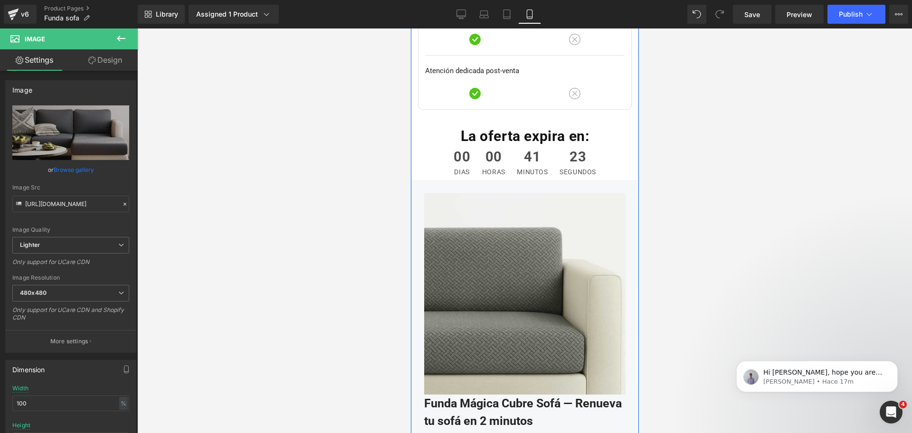
scroll to position [3522, 0]
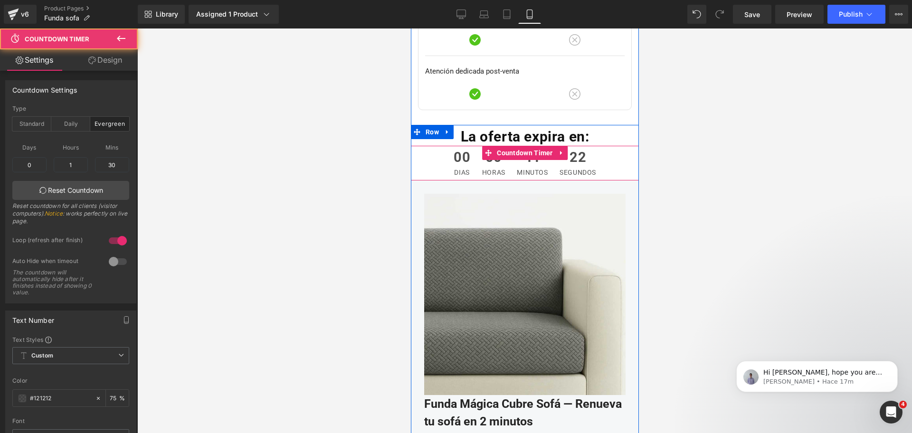
click at [529, 146] on div "00 dias 00 horas 41 minutos 22 segundos Countdown Timer" at bounding box center [524, 163] width 228 height 35
click at [529, 146] on span "Countdown Timer" at bounding box center [524, 153] width 61 height 14
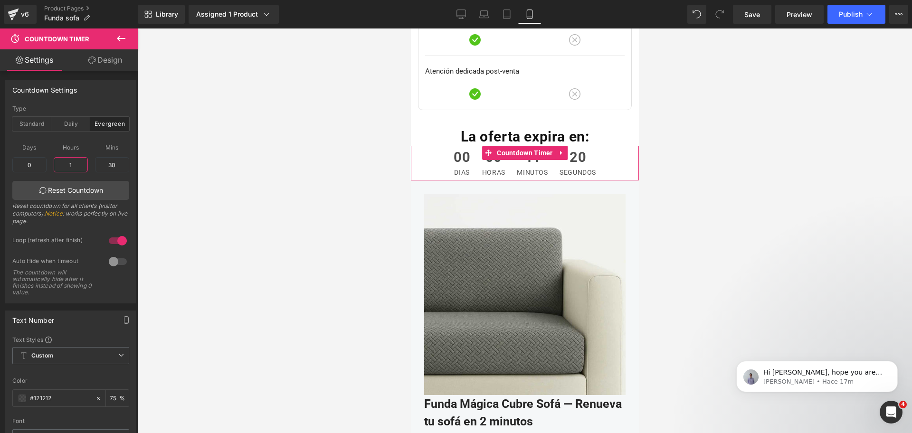
click at [76, 167] on input "1" at bounding box center [71, 164] width 34 height 15
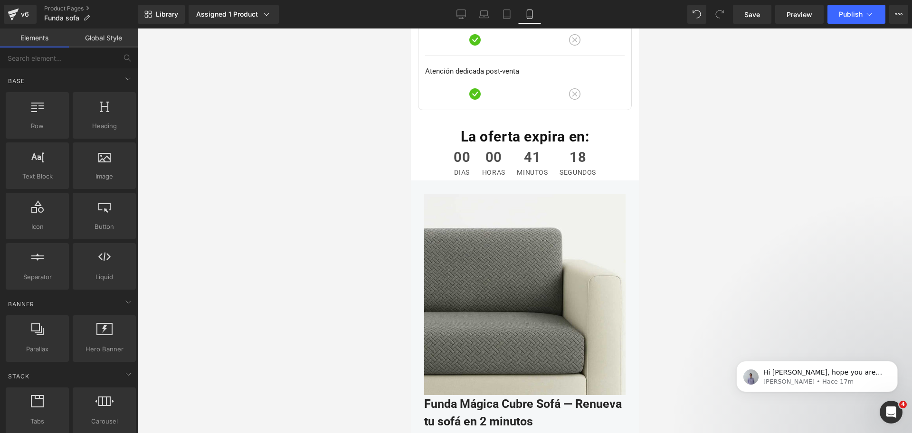
drag, startPoint x: 755, startPoint y: 116, endPoint x: 114, endPoint y: 65, distance: 643.0
click at [755, 116] on div at bounding box center [524, 230] width 774 height 404
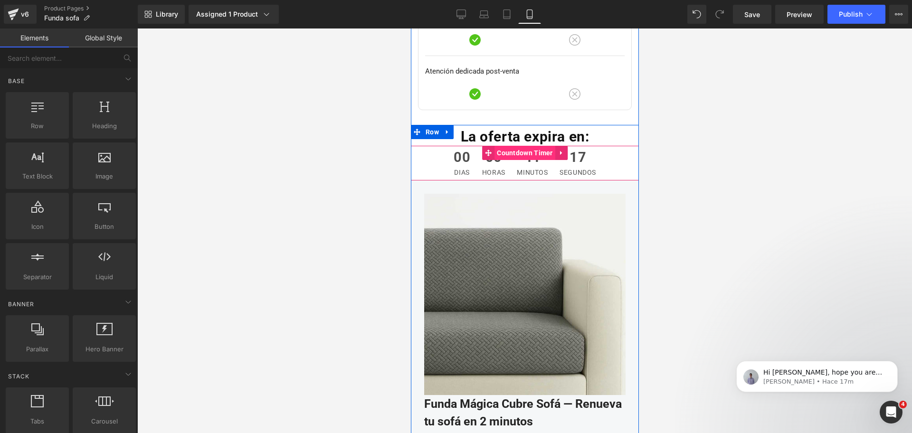
click at [521, 146] on span "Countdown Timer" at bounding box center [524, 153] width 61 height 14
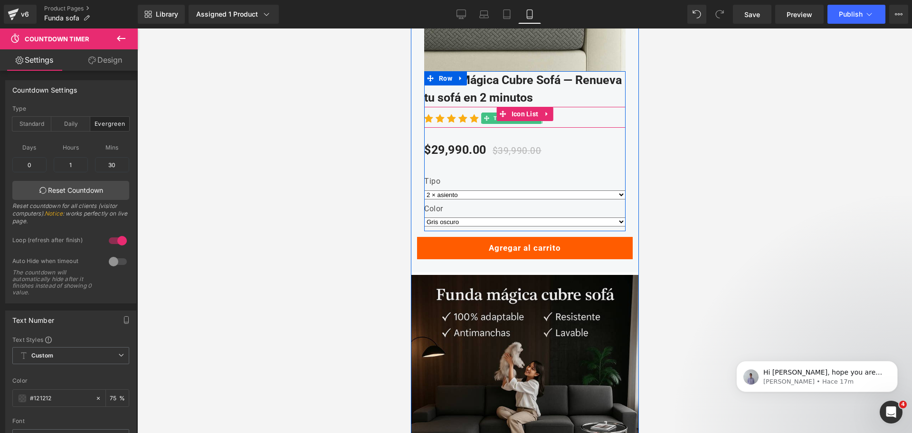
scroll to position [3847, 0]
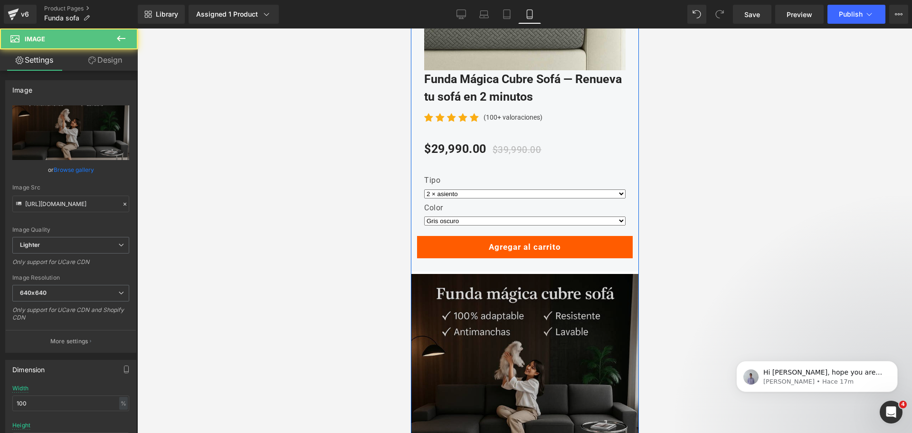
click at [504, 274] on img at bounding box center [524, 388] width 228 height 228
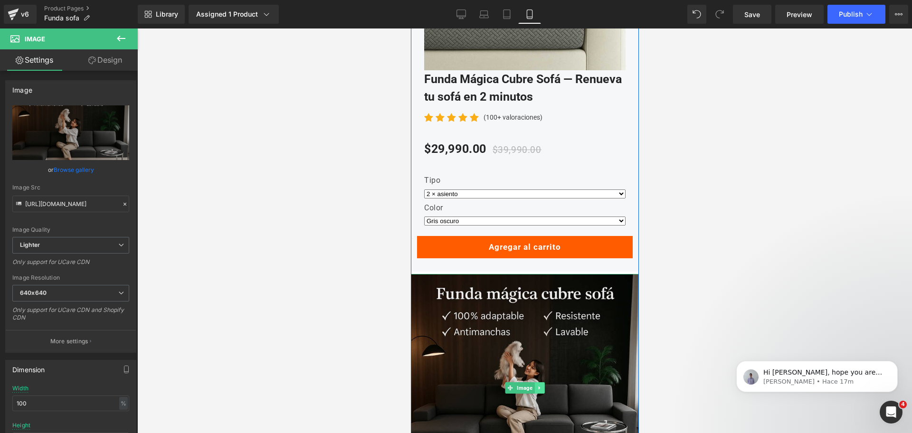
click at [537, 382] on link at bounding box center [539, 387] width 10 height 11
click at [541, 385] on icon at bounding box center [543, 387] width 5 height 5
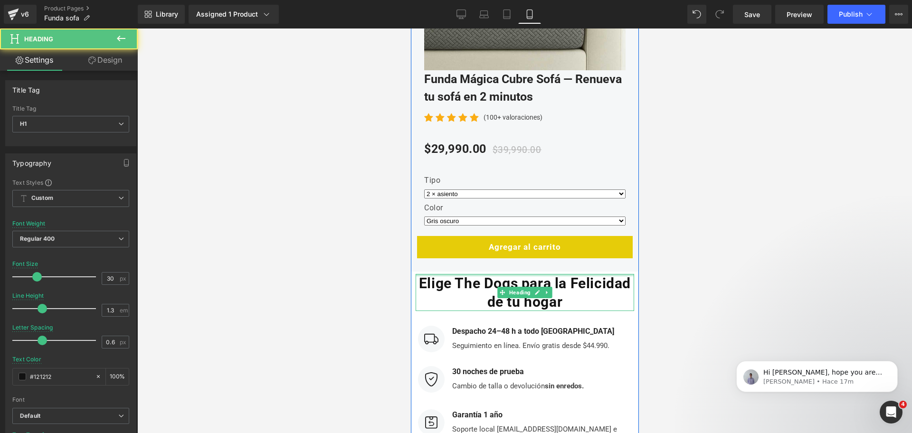
drag, startPoint x: 568, startPoint y: 201, endPoint x: 570, endPoint y: 178, distance: 22.8
click at [570, 178] on div "La oferta expira en: Heading 00 dias 00 horas 41 minutos 10 segundos Countdown …" at bounding box center [524, 345] width 228 height 1086
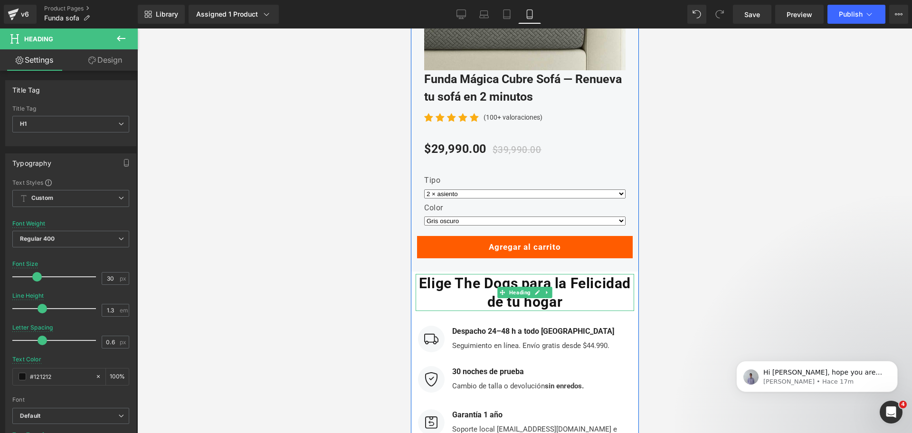
click at [595, 274] on h1 "Elige The Dogs para la Felicidad de tu hogar" at bounding box center [524, 292] width 218 height 37
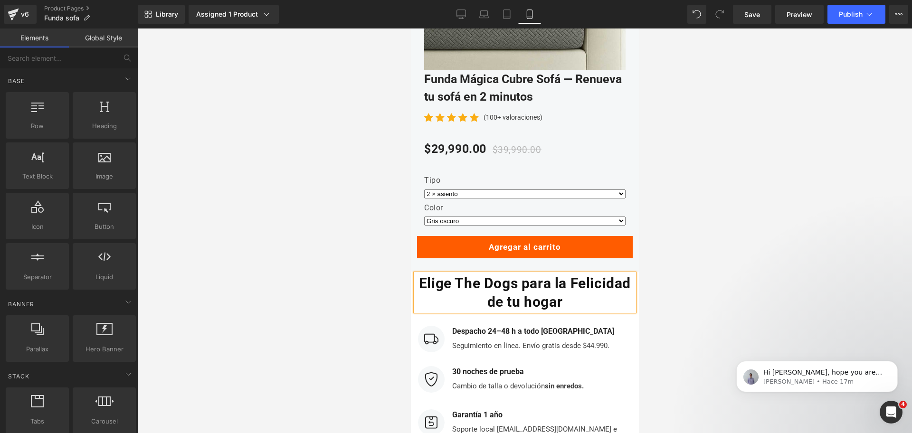
click at [677, 242] on div at bounding box center [524, 230] width 774 height 404
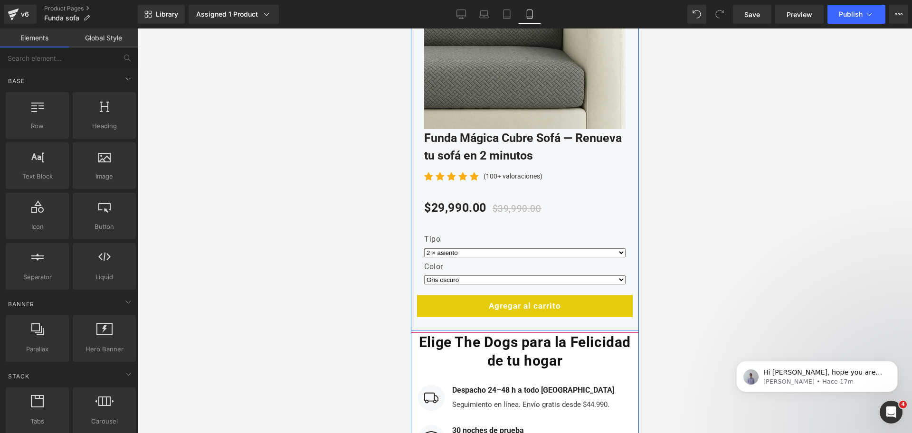
scroll to position [3808, 0]
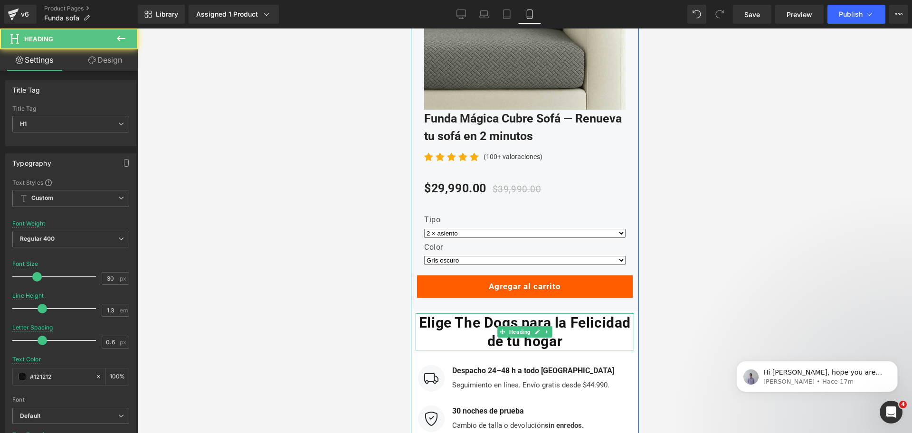
click at [488, 314] on b "Elige The Dogs para la Felicidad de tu hogar" at bounding box center [524, 331] width 212 height 35
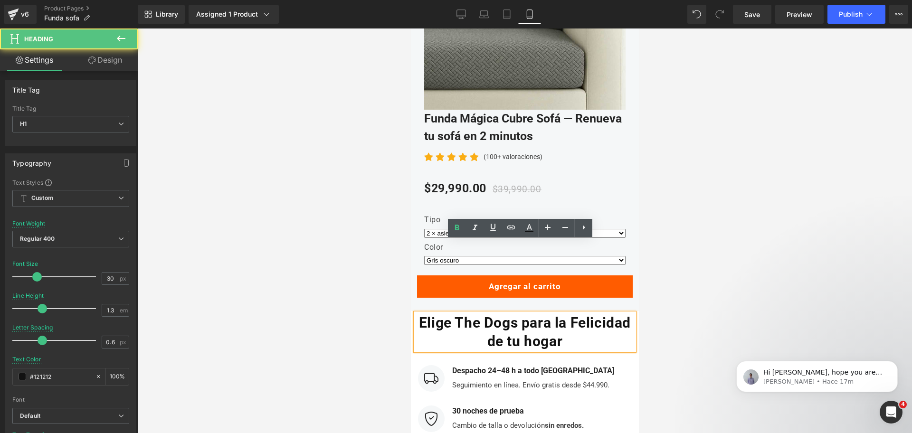
scroll to position [3854, 0]
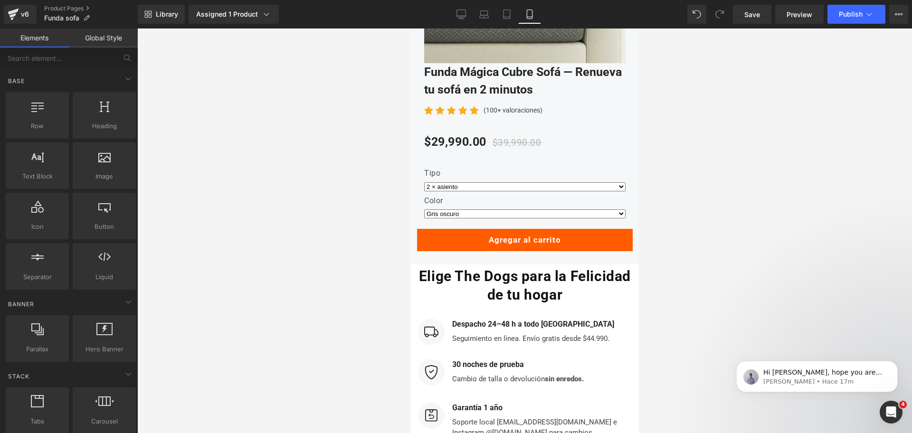
click at [719, 248] on div at bounding box center [524, 230] width 774 height 404
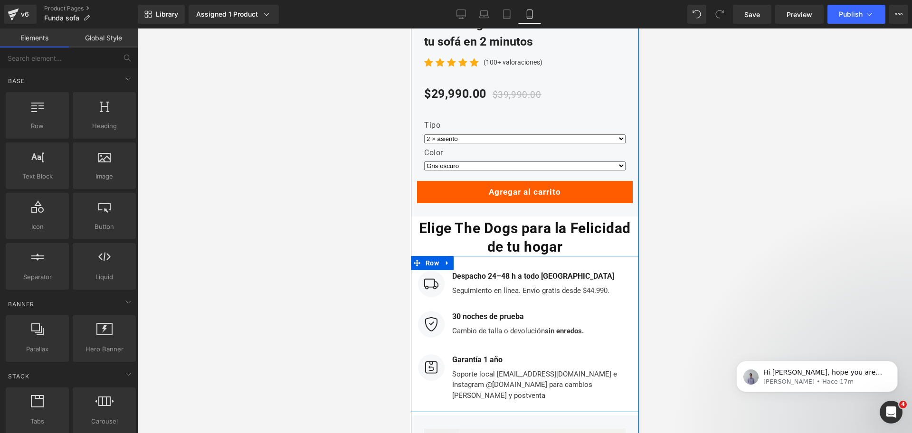
scroll to position [3902, 0]
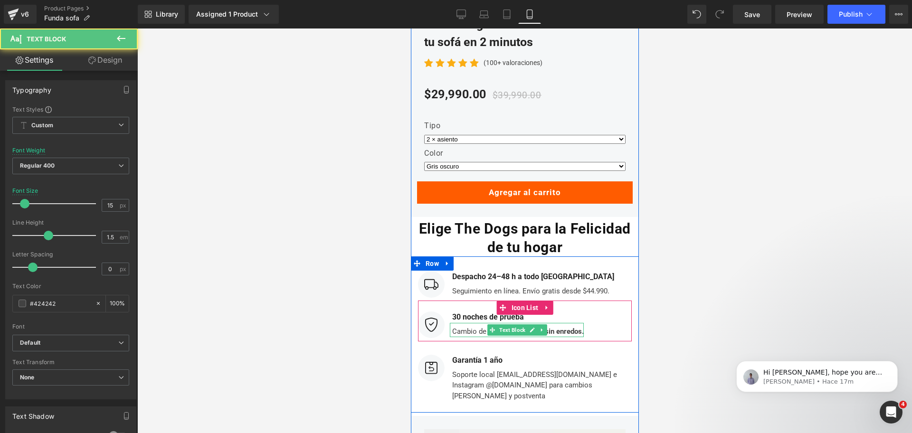
click at [472, 323] on div "Cambio de talla o devolución sin enredos." at bounding box center [516, 330] width 134 height 14
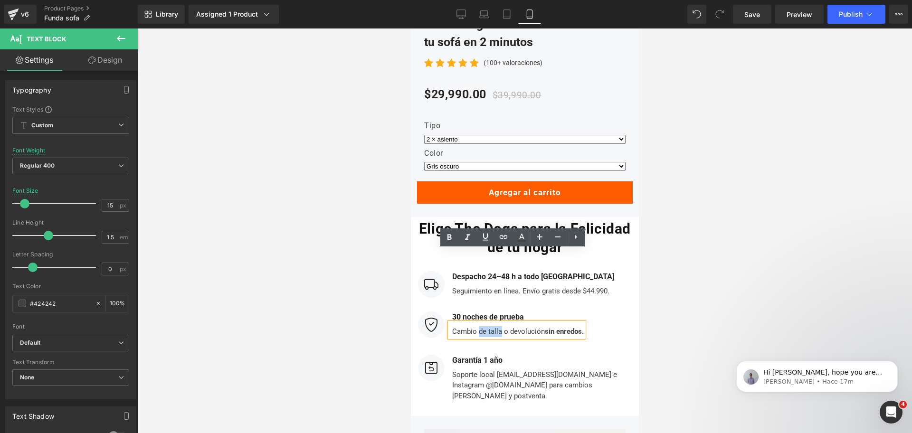
drag, startPoint x: 473, startPoint y: 258, endPoint x: 495, endPoint y: 258, distance: 21.8
click at [495, 323] on div "Cambio de talla o devolución sin enredos." at bounding box center [516, 330] width 134 height 14
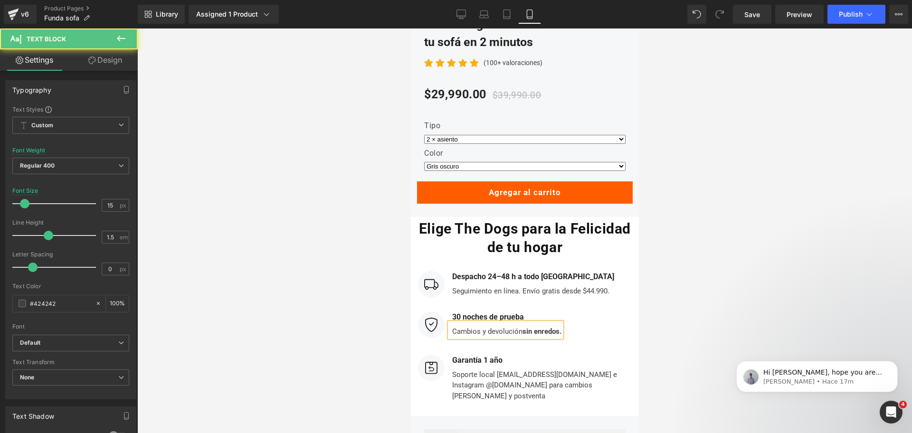
click at [513, 323] on div "Cambios y devolución sin enredos." at bounding box center [505, 330] width 112 height 14
click at [516, 323] on div "Cambios y devolucion sin enredos." at bounding box center [505, 330] width 112 height 14
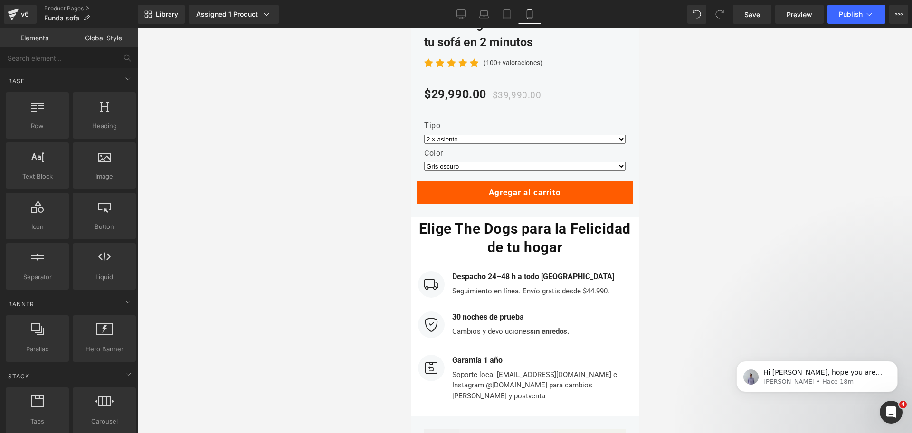
click at [669, 223] on div at bounding box center [524, 230] width 774 height 404
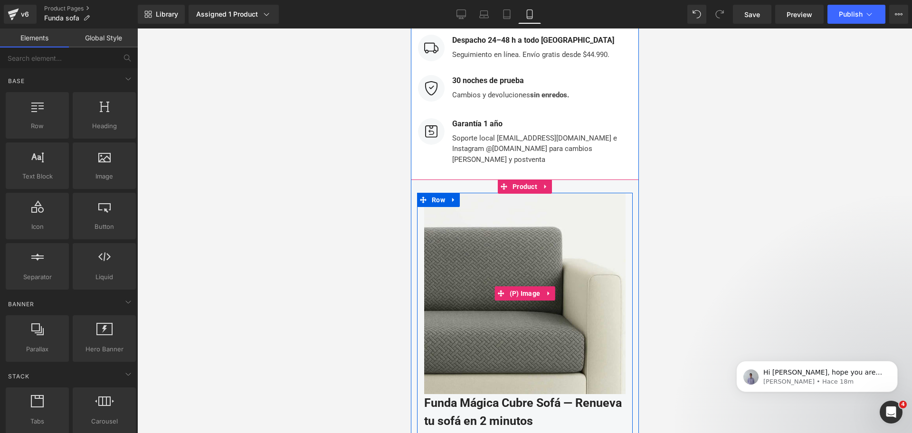
scroll to position [4137, 0]
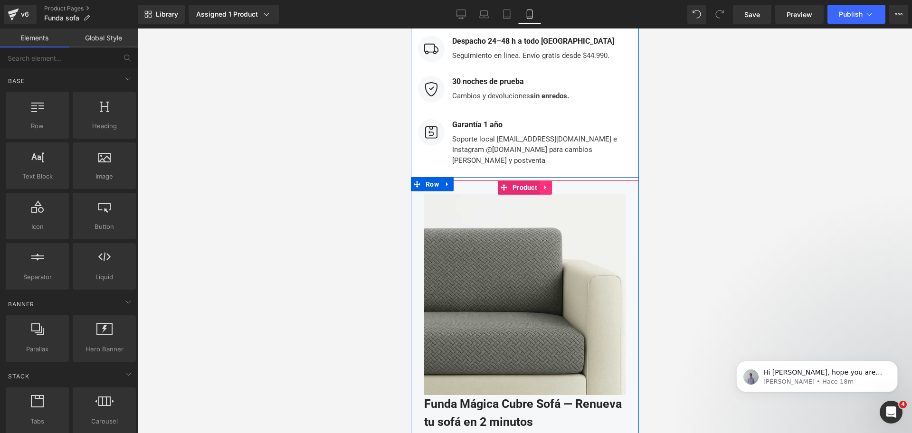
click at [542, 184] on icon at bounding box center [545, 187] width 7 height 7
click at [548, 184] on icon at bounding box center [551, 187] width 7 height 7
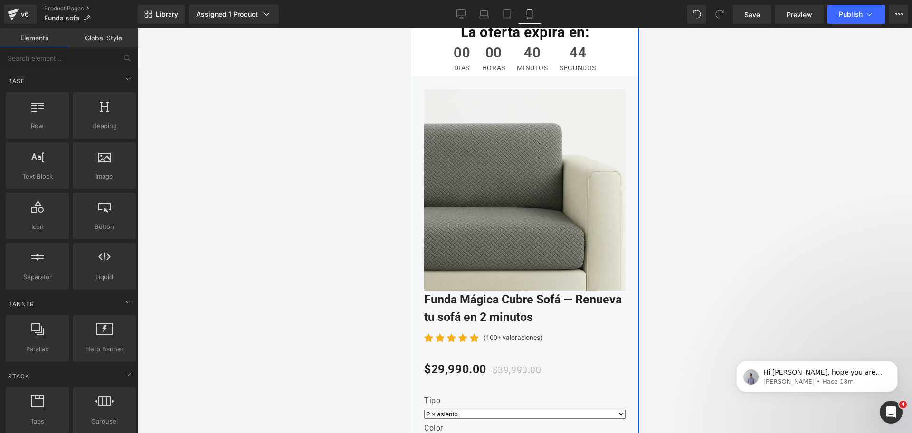
scroll to position [3614, 0]
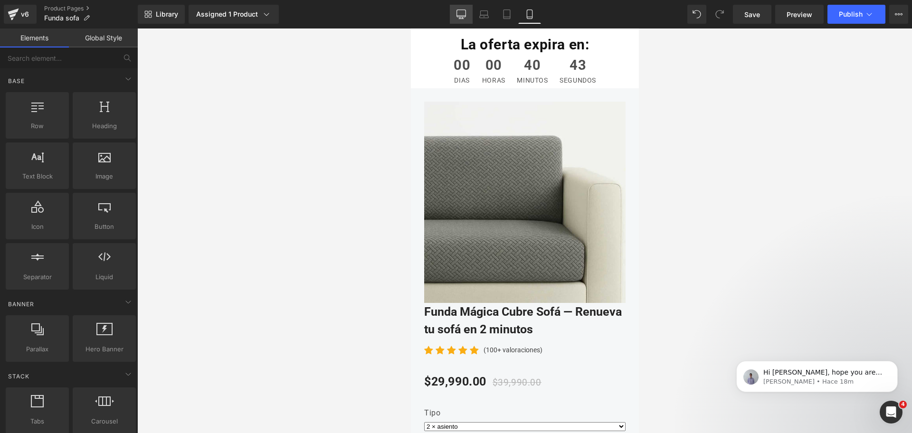
click at [457, 19] on icon at bounding box center [460, 13] width 9 height 9
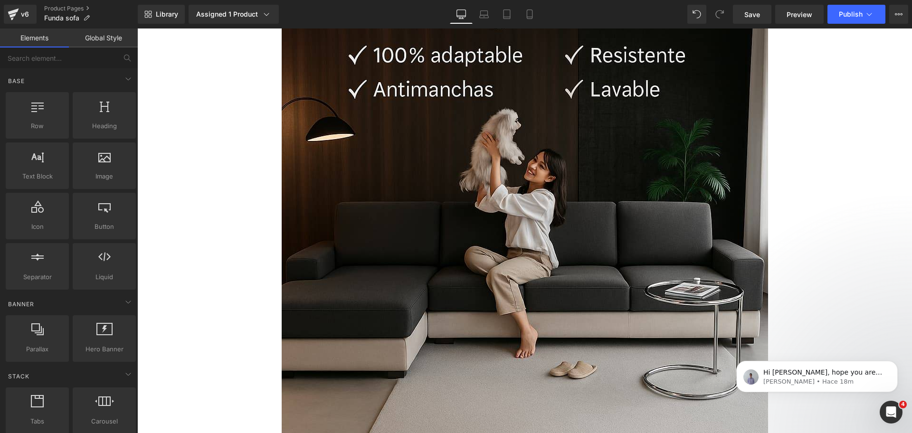
scroll to position [2487, 0]
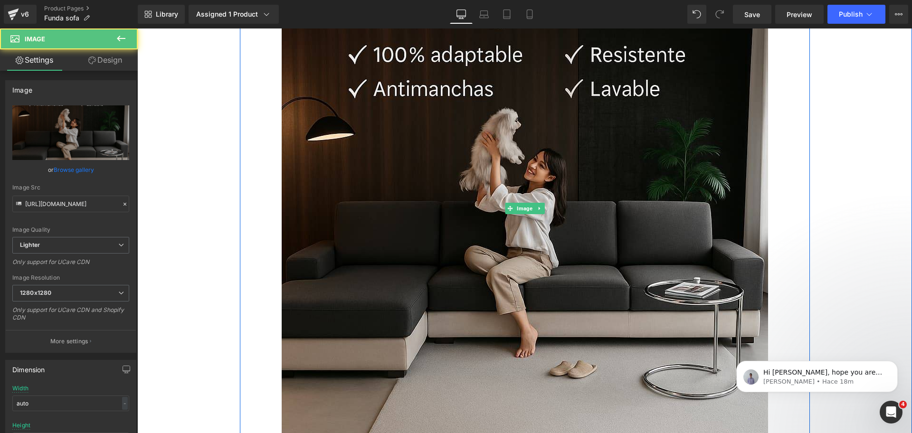
click at [509, 134] on img at bounding box center [525, 208] width 486 height 486
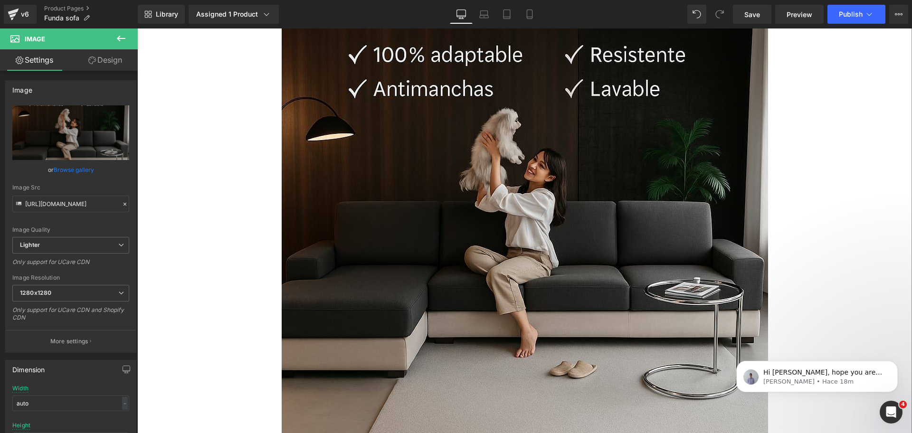
click at [113, 66] on link "Design" at bounding box center [105, 59] width 69 height 21
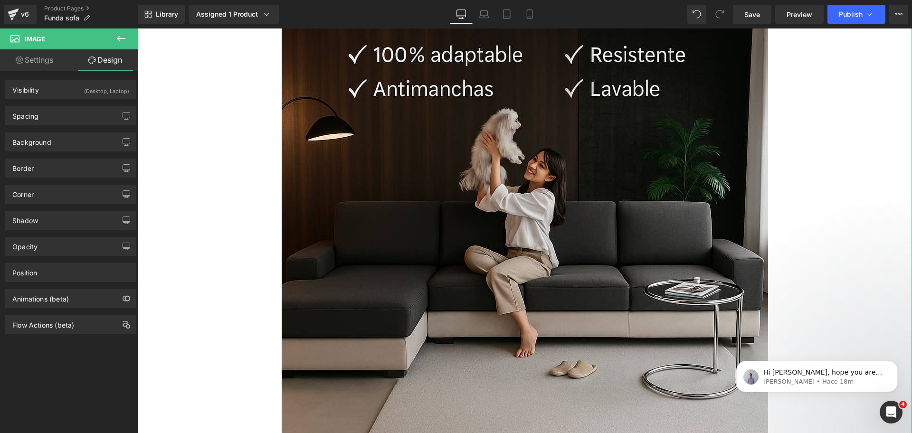
click at [100, 85] on div "(Desktop, Laptop)" at bounding box center [106, 89] width 45 height 16
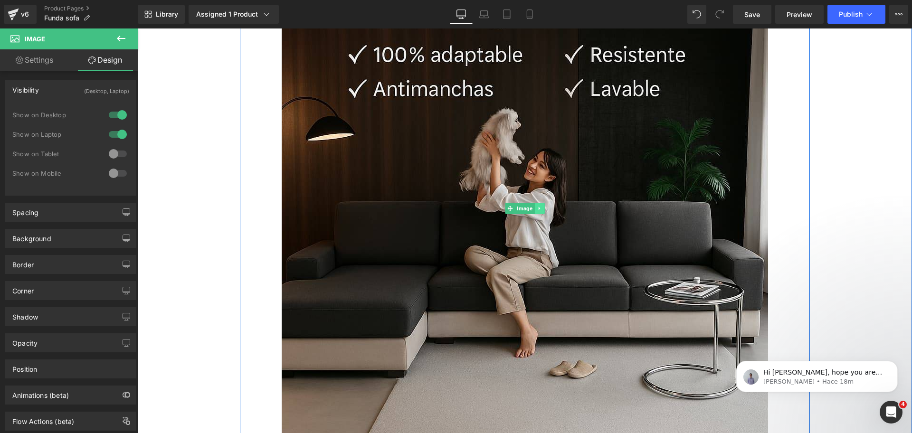
drag, startPoint x: 532, startPoint y: 206, endPoint x: 537, endPoint y: 206, distance: 5.7
click at [537, 206] on link at bounding box center [539, 208] width 10 height 11
click at [541, 206] on icon at bounding box center [543, 209] width 5 height 6
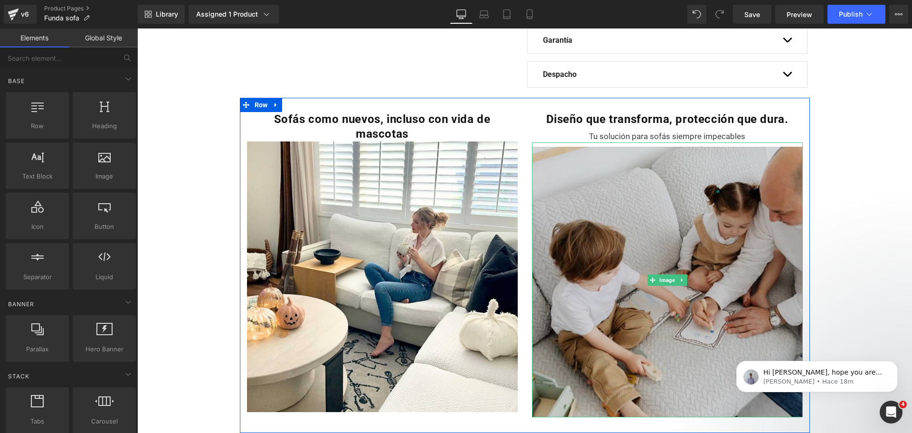
scroll to position [550, 0]
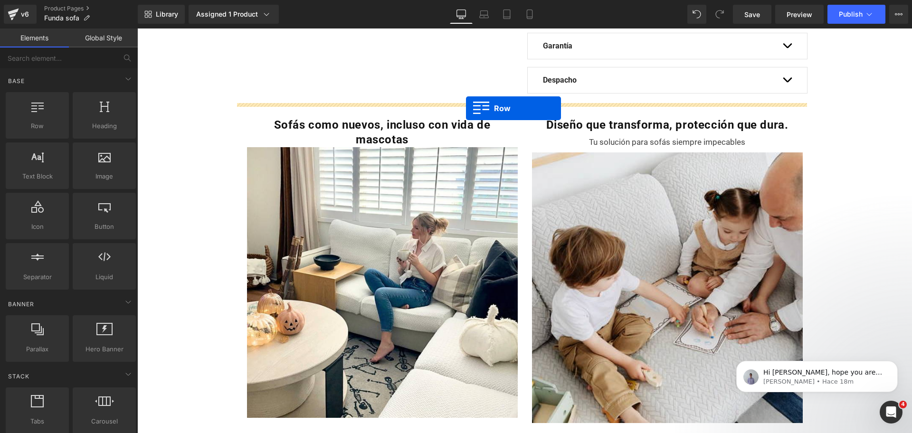
drag, startPoint x: 179, startPoint y: 132, endPoint x: 466, endPoint y: 108, distance: 287.3
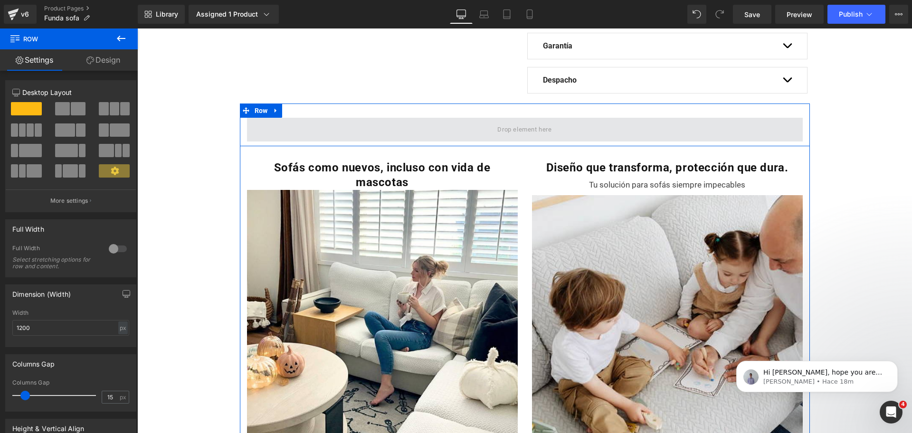
drag, startPoint x: 256, startPoint y: 135, endPoint x: 316, endPoint y: 136, distance: 59.3
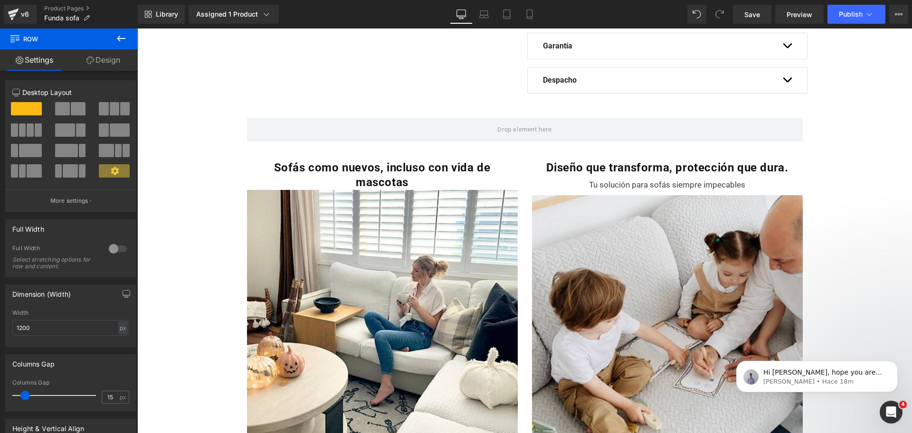
drag, startPoint x: 109, startPoint y: 104, endPoint x: 100, endPoint y: 100, distance: 9.8
click at [100, 100] on div at bounding box center [70, 143] width 117 height 92
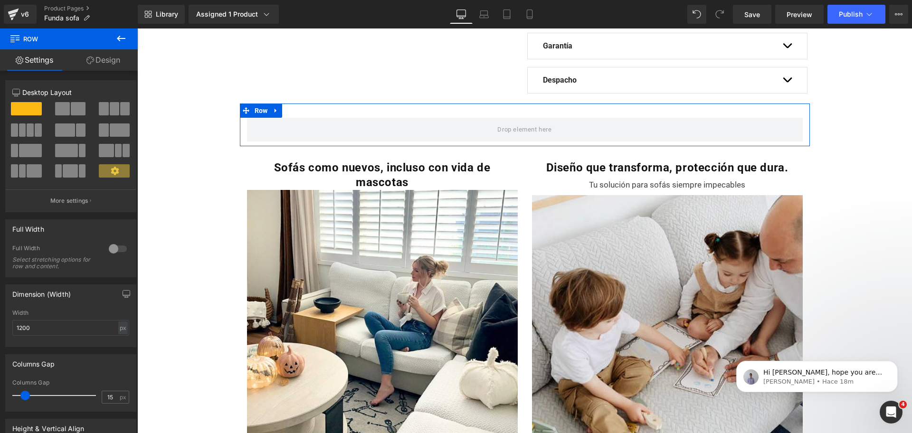
click at [110, 110] on span at bounding box center [114, 108] width 9 height 13
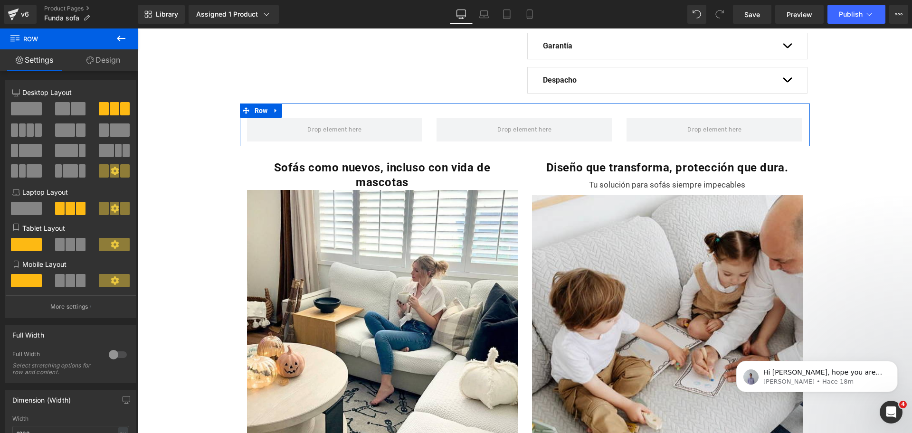
click at [102, 110] on span at bounding box center [103, 108] width 9 height 13
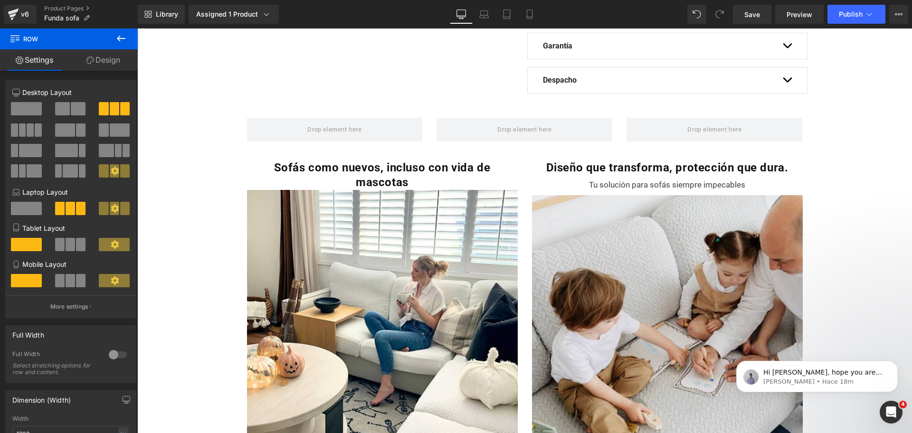
click at [122, 33] on icon at bounding box center [120, 38] width 11 height 11
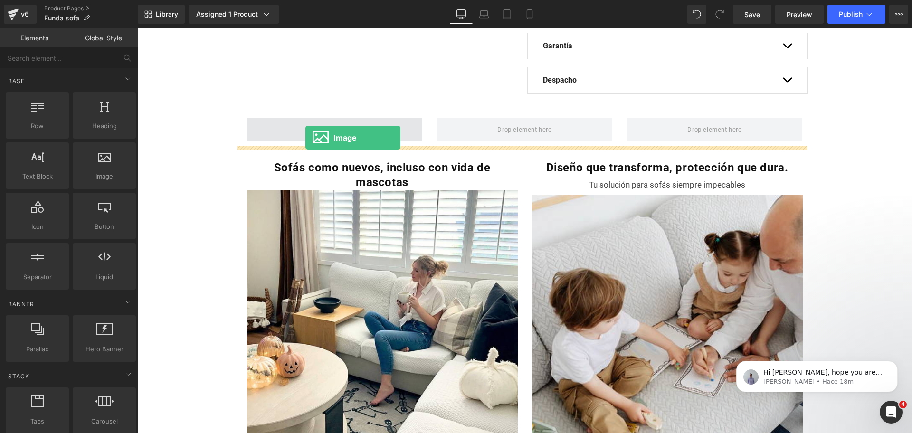
drag, startPoint x: 237, startPoint y: 207, endPoint x: 305, endPoint y: 138, distance: 96.7
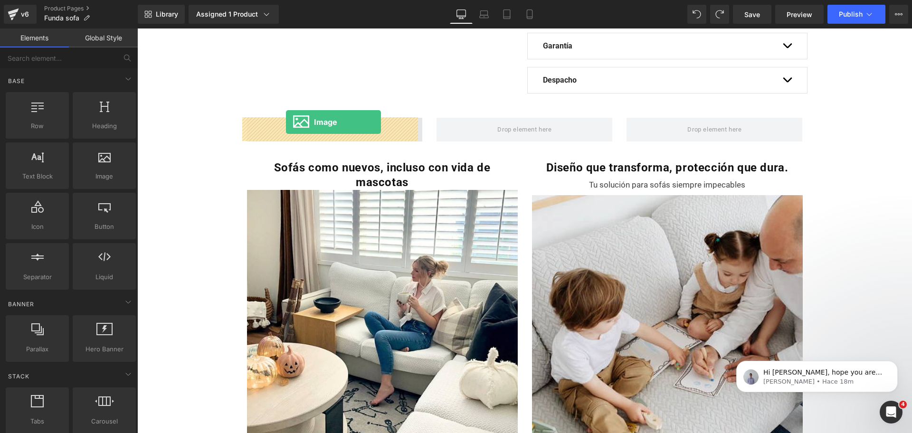
drag, startPoint x: 247, startPoint y: 189, endPoint x: 286, endPoint y: 122, distance: 77.4
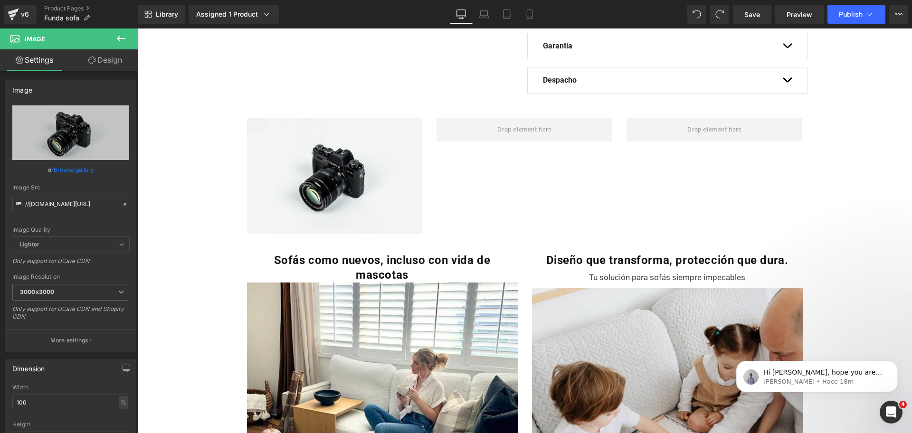
click at [123, 43] on icon at bounding box center [120, 38] width 11 height 11
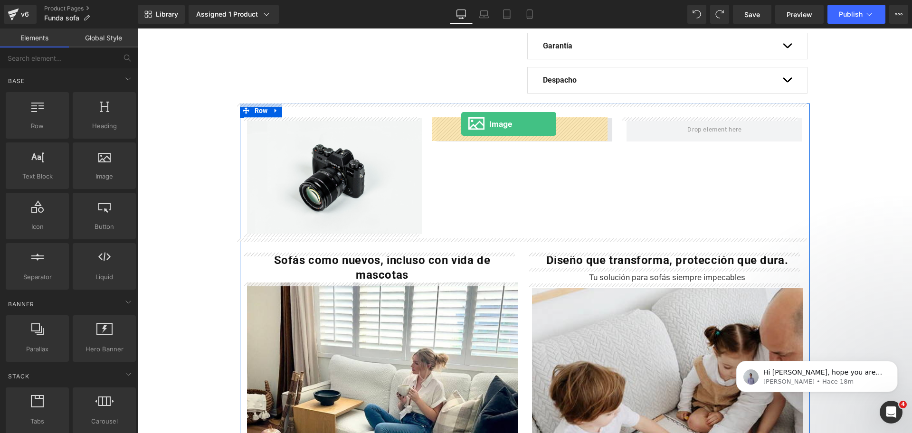
drag, startPoint x: 244, startPoint y: 194, endPoint x: 461, endPoint y: 124, distance: 228.5
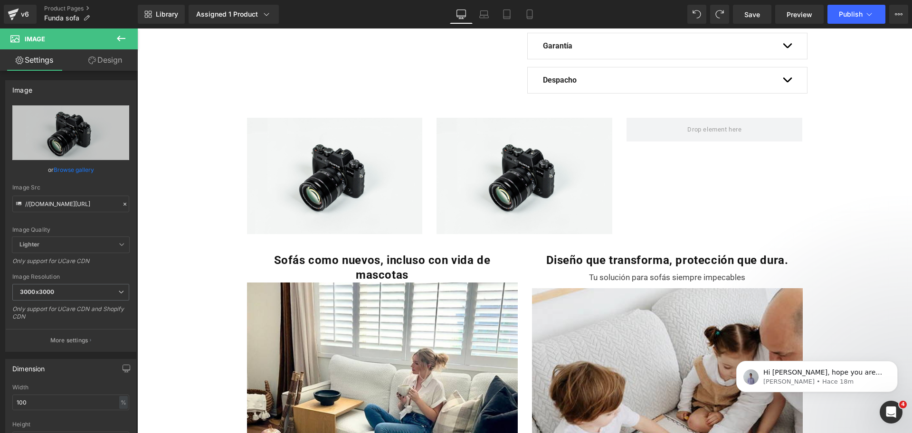
click at [122, 41] on icon at bounding box center [120, 38] width 11 height 11
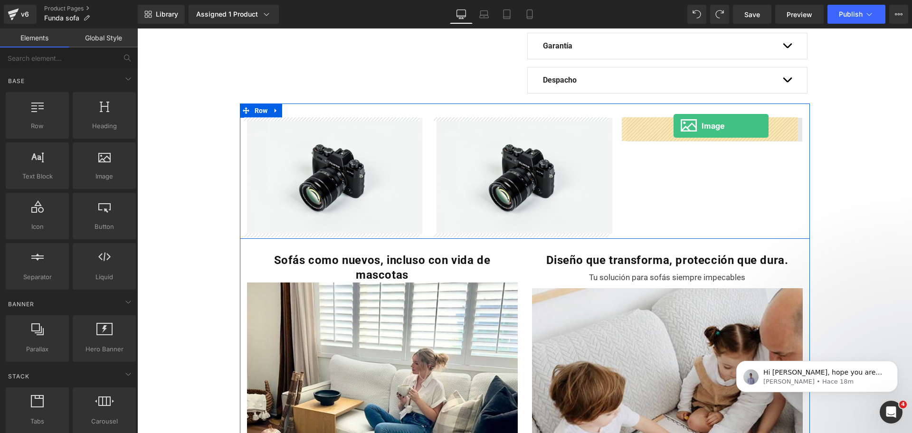
drag, startPoint x: 244, startPoint y: 191, endPoint x: 673, endPoint y: 126, distance: 434.6
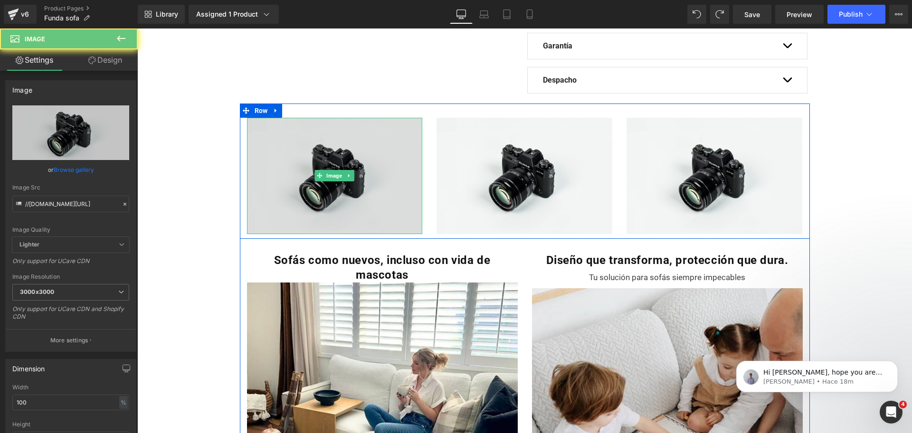
click at [297, 128] on img at bounding box center [335, 176] width 176 height 116
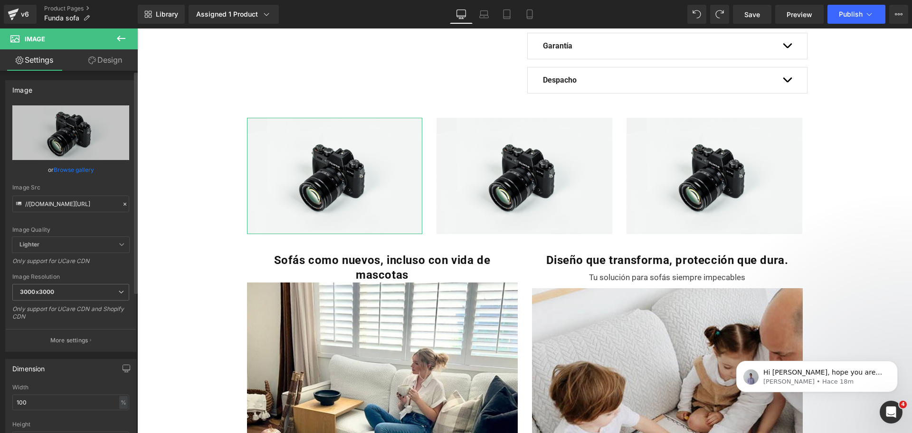
click at [77, 166] on link "Browse gallery" at bounding box center [74, 169] width 40 height 17
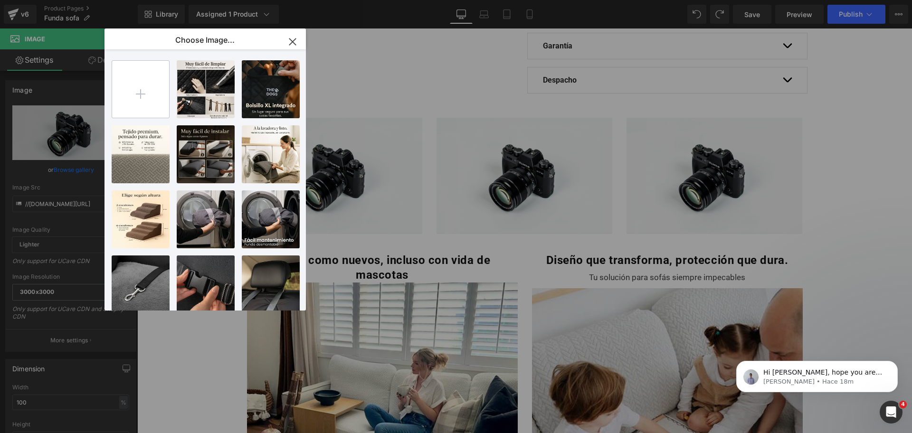
click at [121, 102] on input "file" at bounding box center [140, 89] width 57 height 57
click at [183, 155] on div "2025041... _3_.jpg 90.66 KB" at bounding box center [206, 154] width 58 height 58
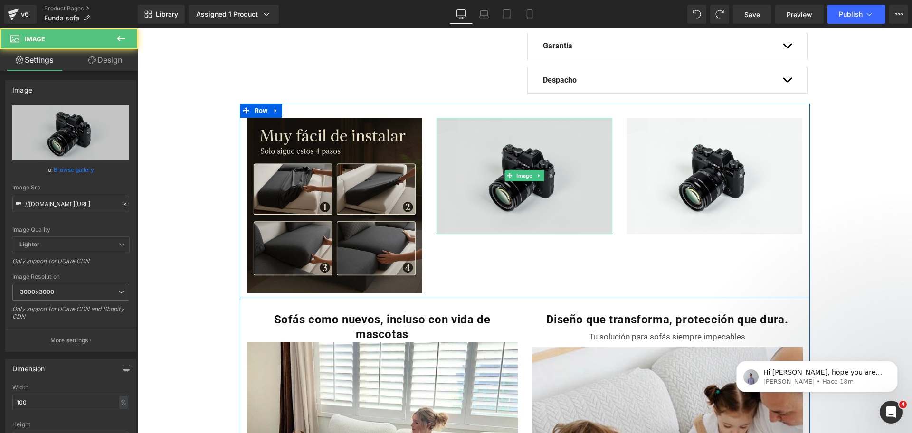
click at [562, 171] on img at bounding box center [524, 176] width 176 height 116
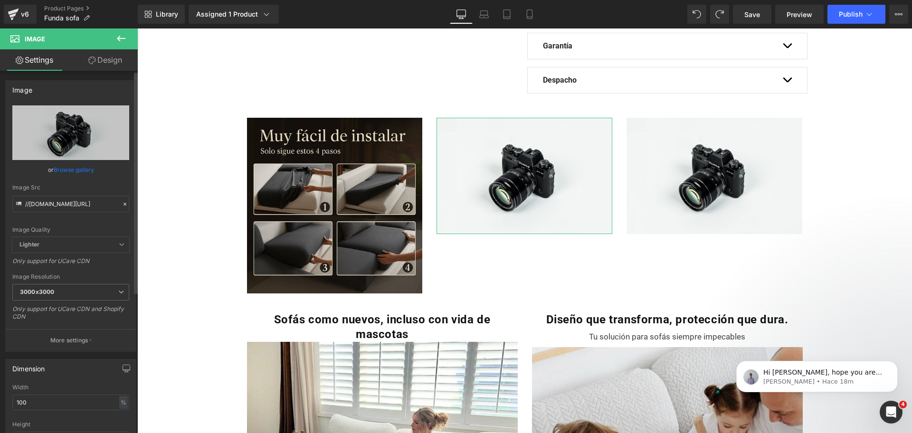
click at [80, 170] on link "Browse gallery" at bounding box center [74, 169] width 40 height 17
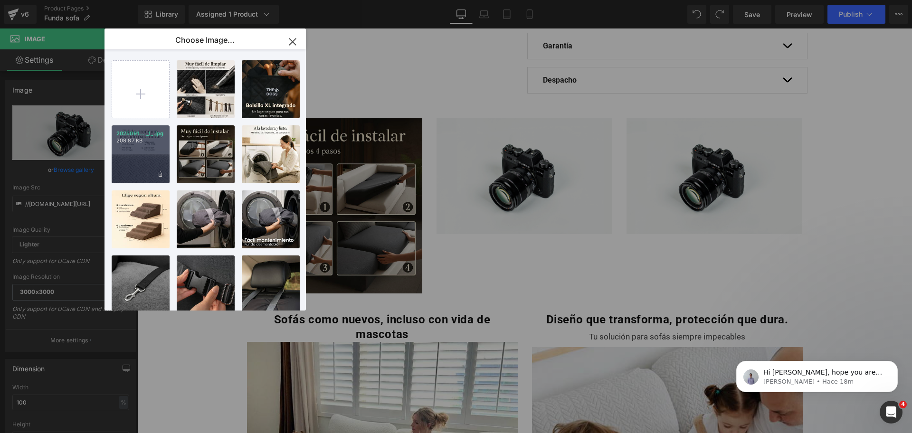
click at [135, 164] on div "2025091... _1_.jpg 208.87 KB" at bounding box center [141, 154] width 58 height 58
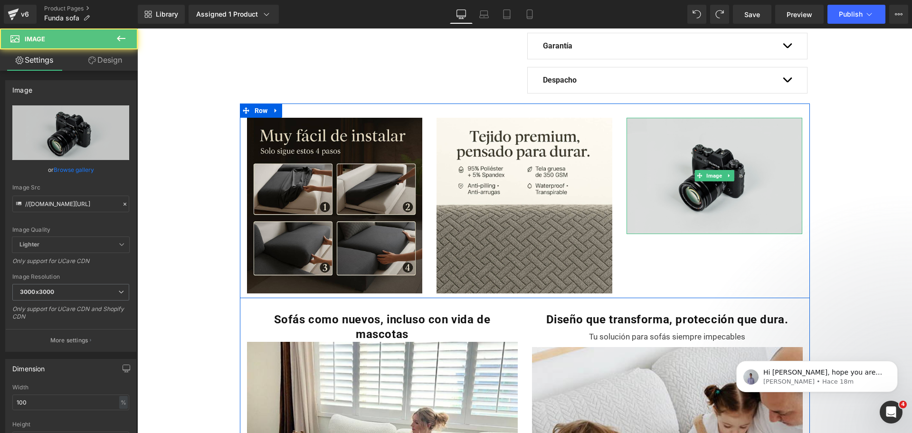
click at [677, 161] on img at bounding box center [714, 176] width 176 height 116
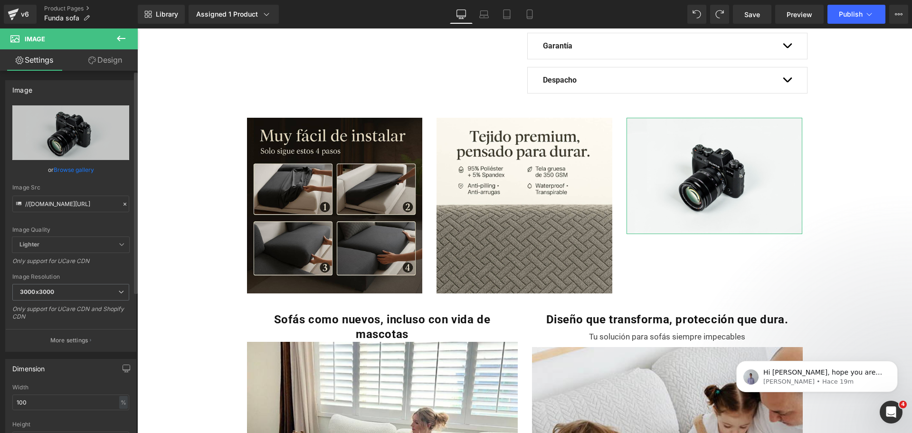
click at [91, 176] on link "Browse gallery" at bounding box center [74, 169] width 40 height 17
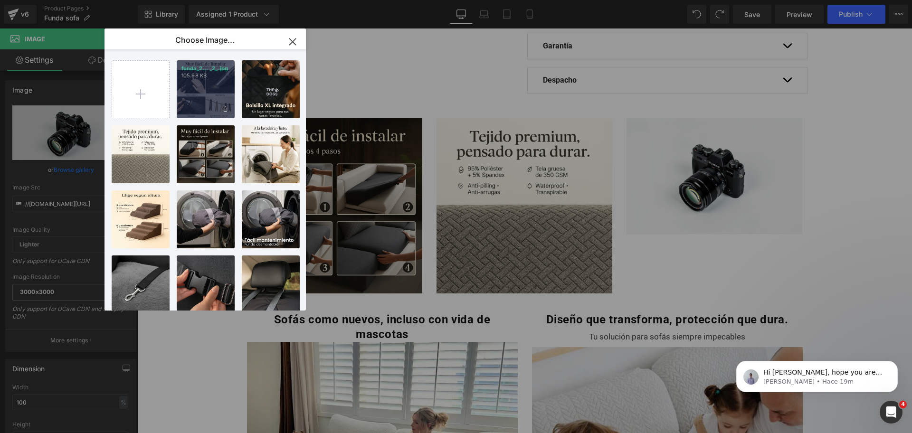
scroll to position [9, 0]
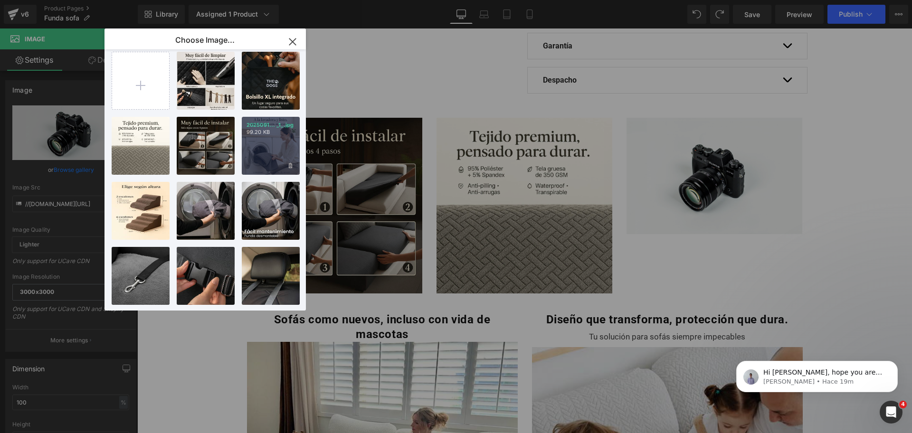
click at [258, 132] on p "99.20 KB" at bounding box center [270, 132] width 48 height 7
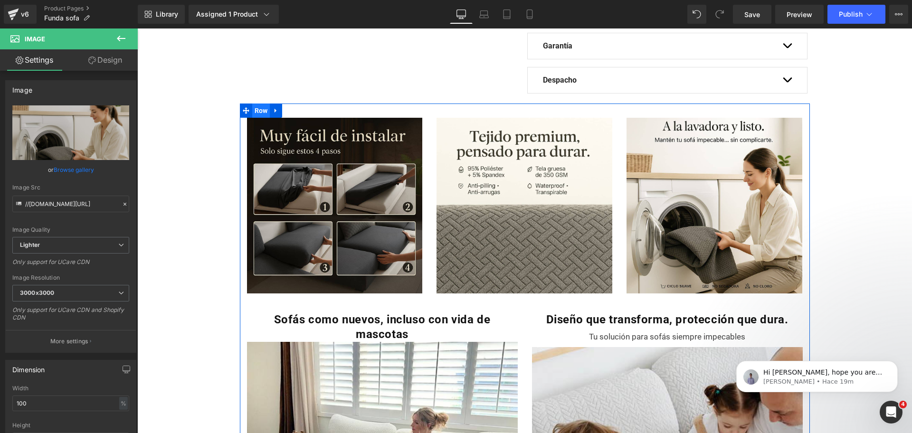
click at [259, 110] on span "Row" at bounding box center [261, 110] width 18 height 14
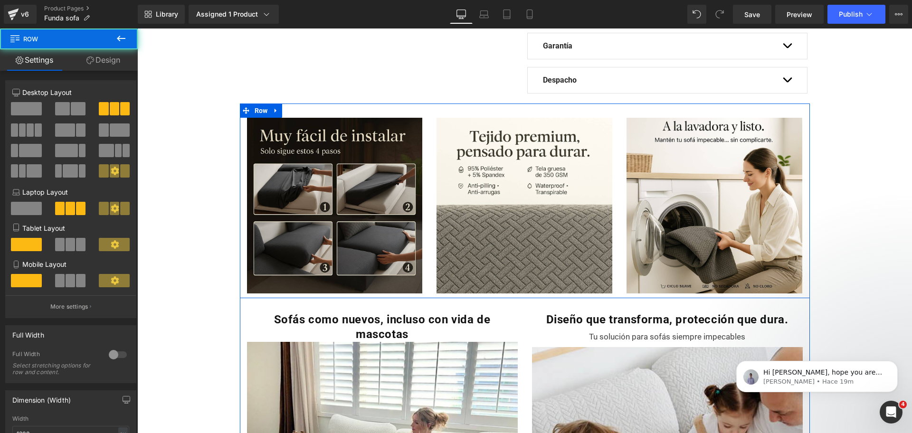
click at [423, 113] on div "Image Image Image Row" at bounding box center [525, 200] width 570 height 195
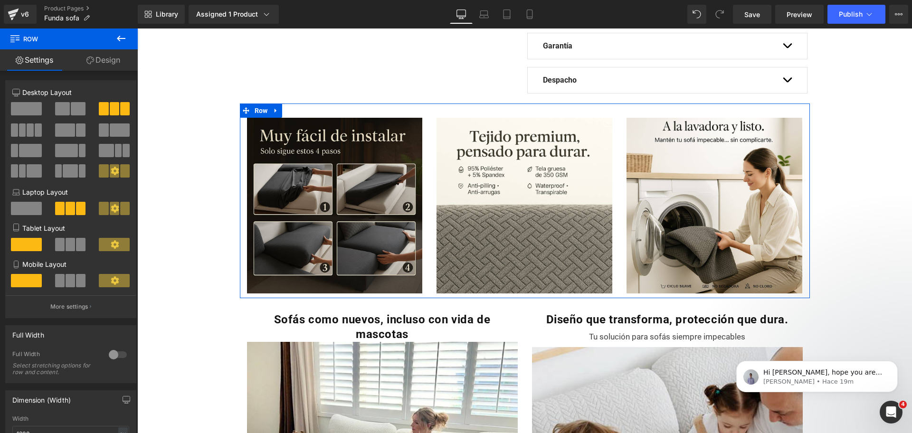
click at [114, 63] on link "Design" at bounding box center [103, 59] width 69 height 21
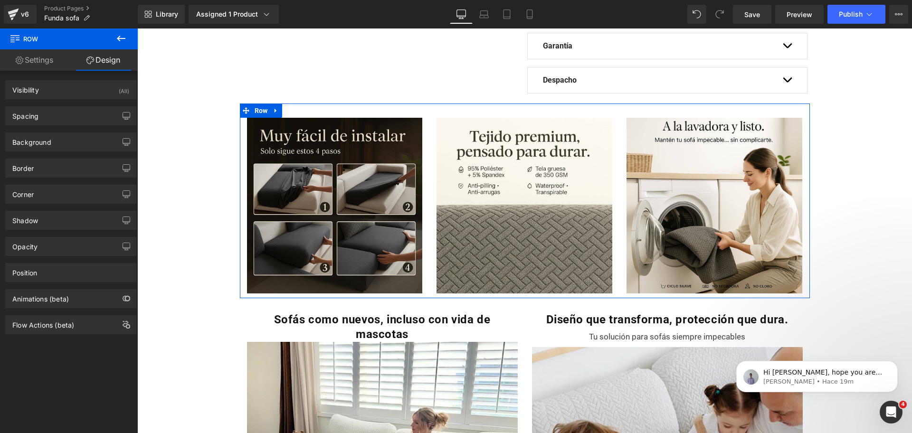
click at [96, 78] on div "Visibility (All) 0|0|0|0 1 Show on Desktop 1 Show on Laptop 1 Show on Tablet 1 …" at bounding box center [71, 86] width 142 height 26
click at [99, 85] on div "Visibility (All)" at bounding box center [71, 90] width 130 height 18
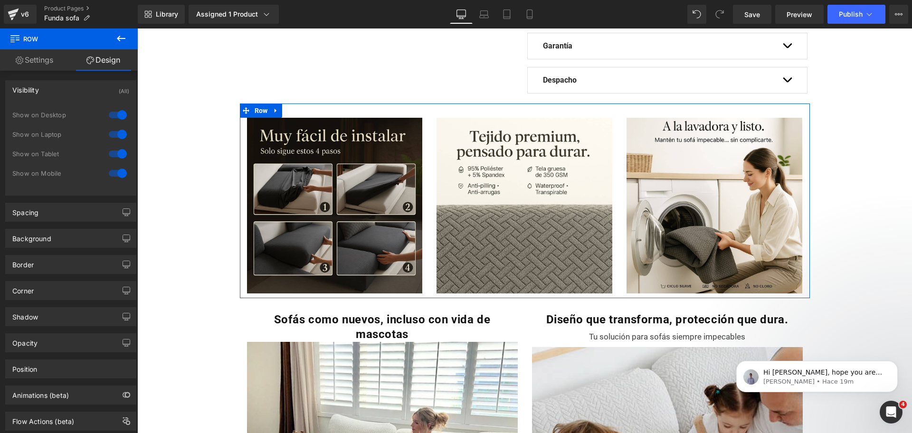
click at [116, 170] on div at bounding box center [117, 173] width 23 height 15
click at [117, 151] on div at bounding box center [117, 153] width 23 height 15
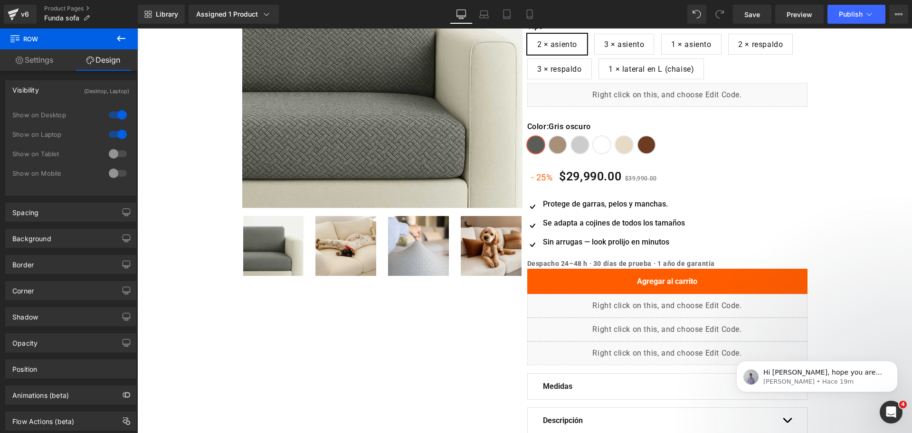
scroll to position [0, 0]
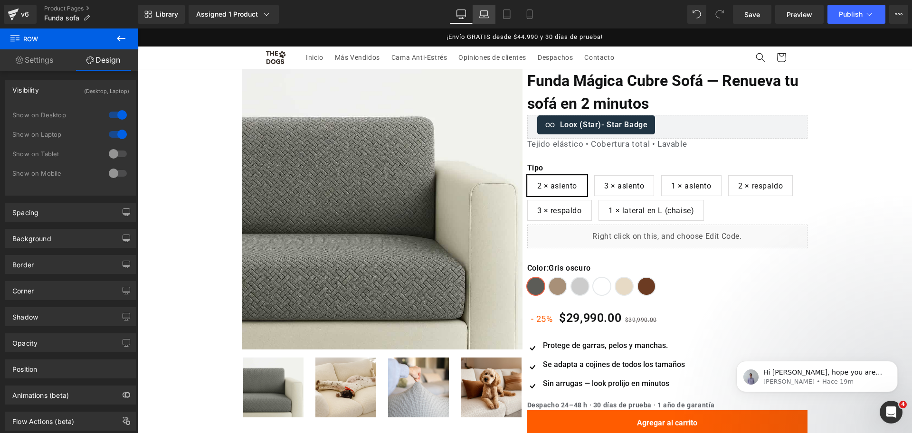
click at [483, 16] on icon at bounding box center [483, 13] width 9 height 9
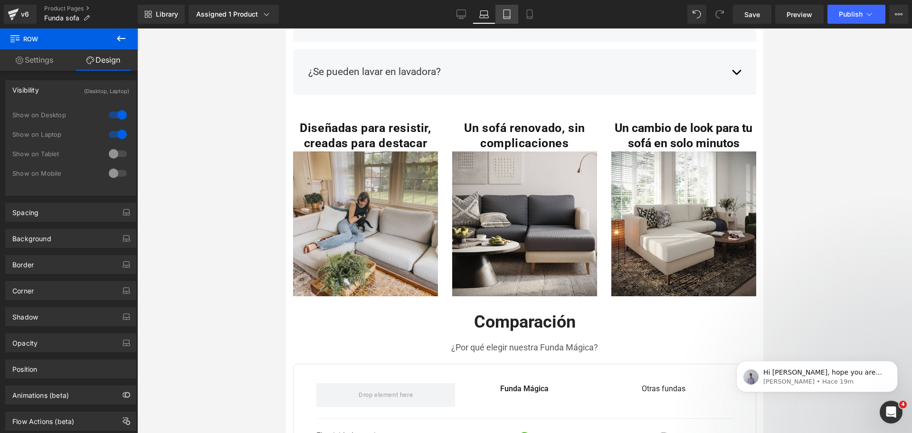
scroll to position [1497, 0]
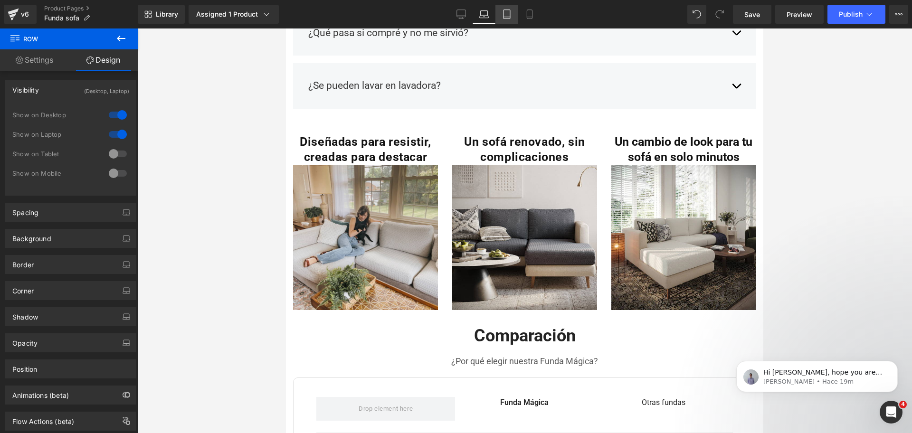
click at [507, 8] on link "Tablet" at bounding box center [506, 14] width 23 height 19
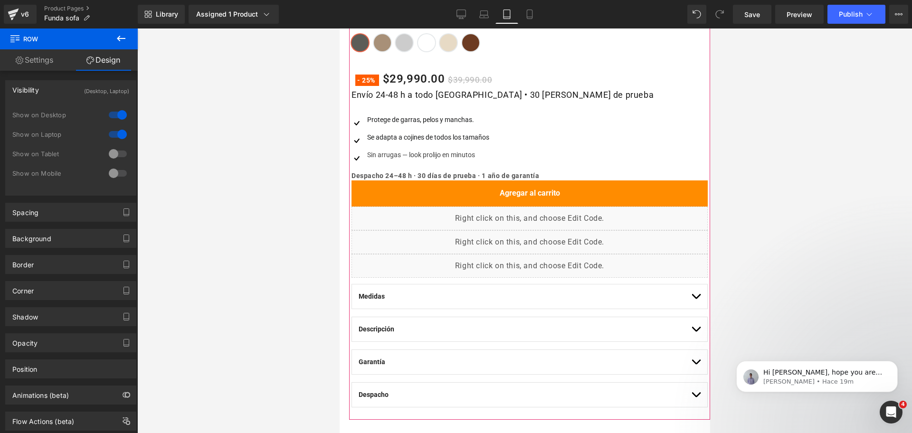
scroll to position [743, 0]
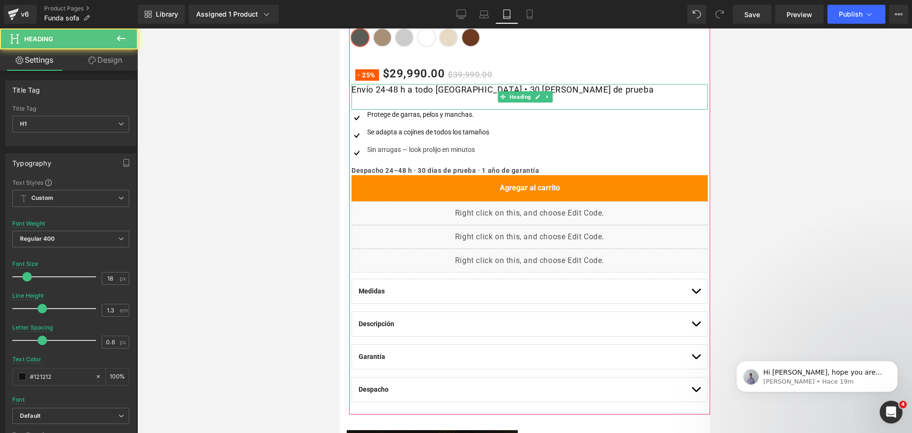
click at [512, 84] on h1 "Envío 24-48 h a todo Chile • 30 días de prueba" at bounding box center [529, 89] width 356 height 11
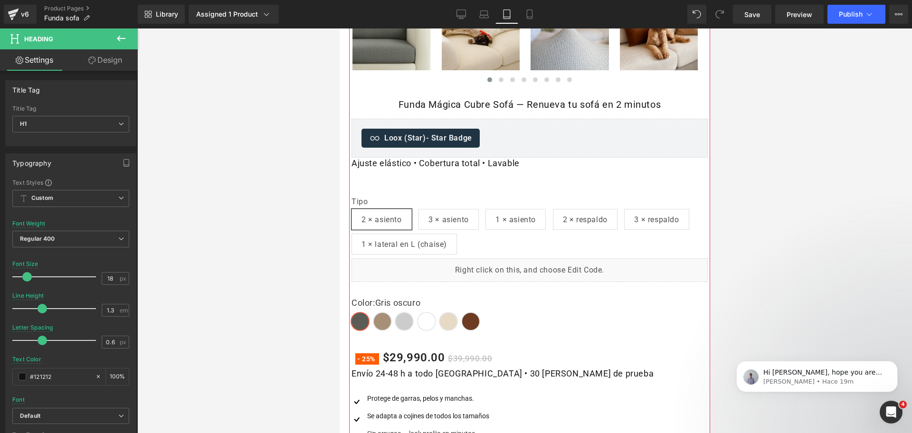
scroll to position [459, 0]
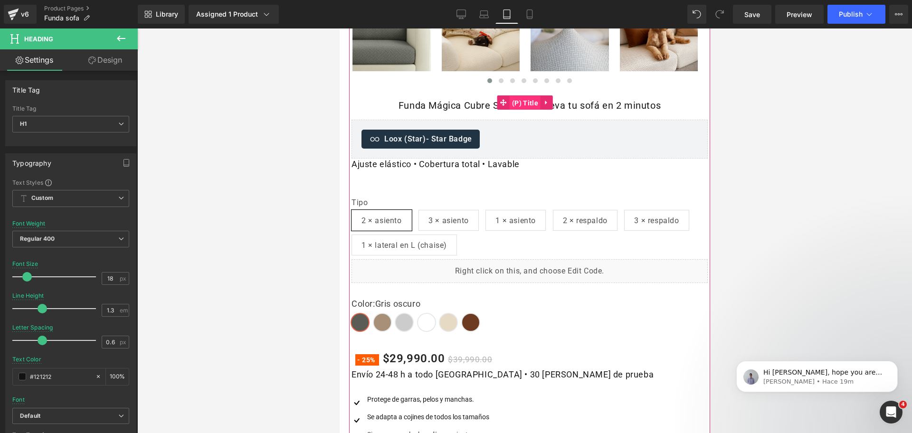
click at [527, 96] on span "(P) Title" at bounding box center [524, 103] width 31 height 14
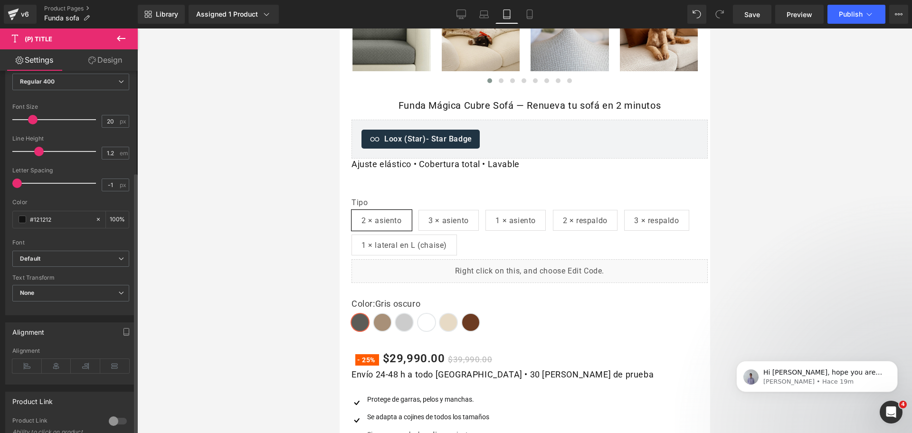
scroll to position [188, 0]
click at [23, 363] on icon at bounding box center [26, 364] width 29 height 14
click at [28, 357] on icon at bounding box center [26, 364] width 29 height 14
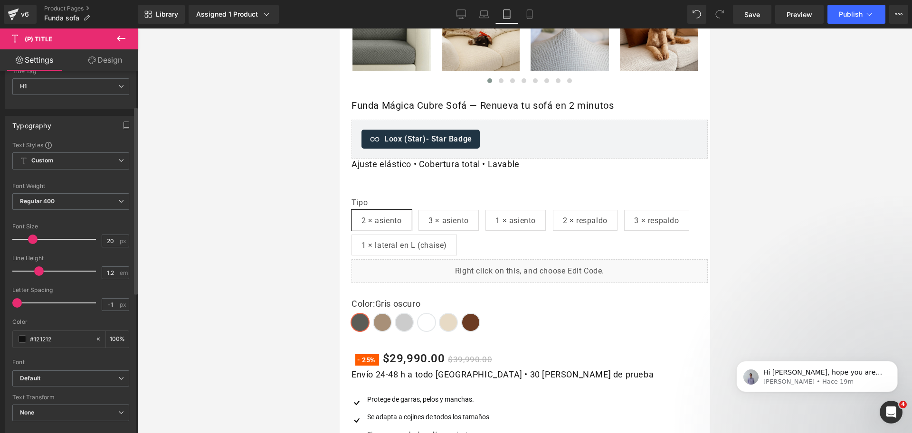
scroll to position [64, 0]
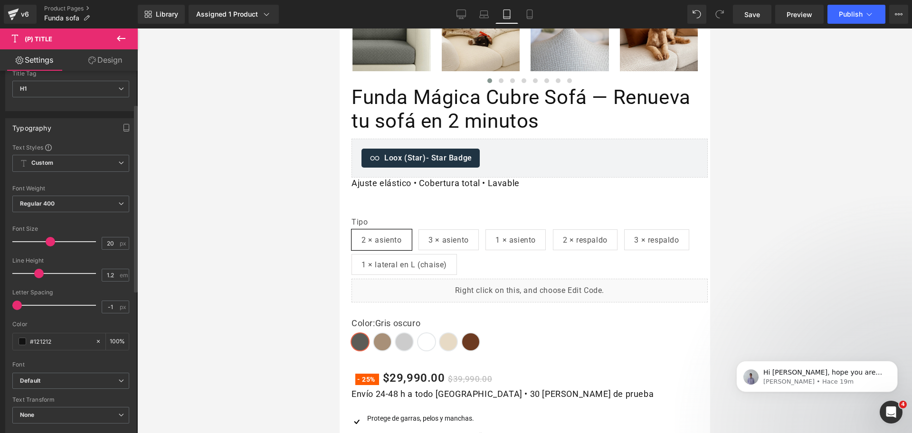
drag, startPoint x: 31, startPoint y: 244, endPoint x: 47, endPoint y: 242, distance: 16.2
click at [47, 242] on span at bounding box center [50, 241] width 9 height 9
click at [46, 240] on span at bounding box center [50, 241] width 9 height 9
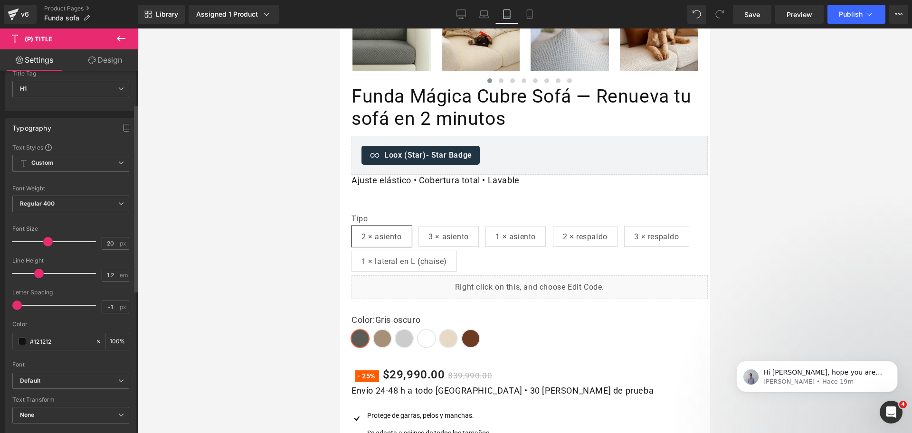
click at [43, 240] on span at bounding box center [47, 241] width 9 height 9
click at [81, 209] on span "Regular 400" at bounding box center [70, 204] width 117 height 17
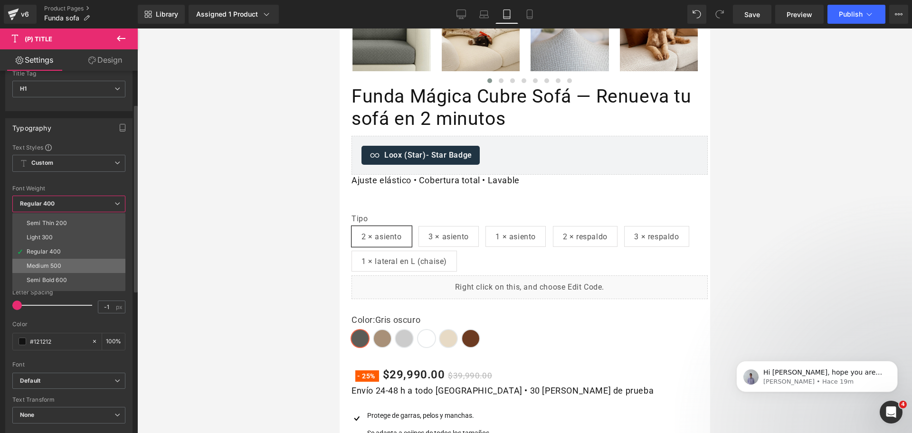
scroll to position [12, 0]
click at [88, 276] on li "Semi Bold 600" at bounding box center [70, 280] width 117 height 14
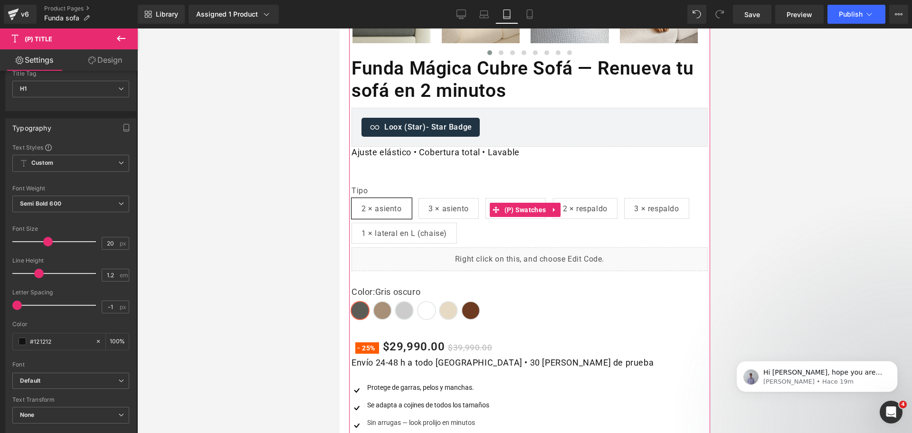
scroll to position [487, 0]
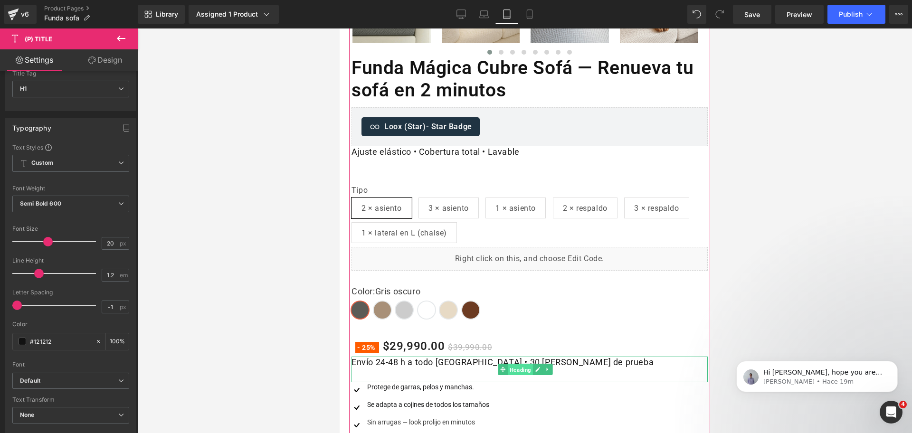
click at [517, 364] on span "Heading" at bounding box center [519, 369] width 25 height 11
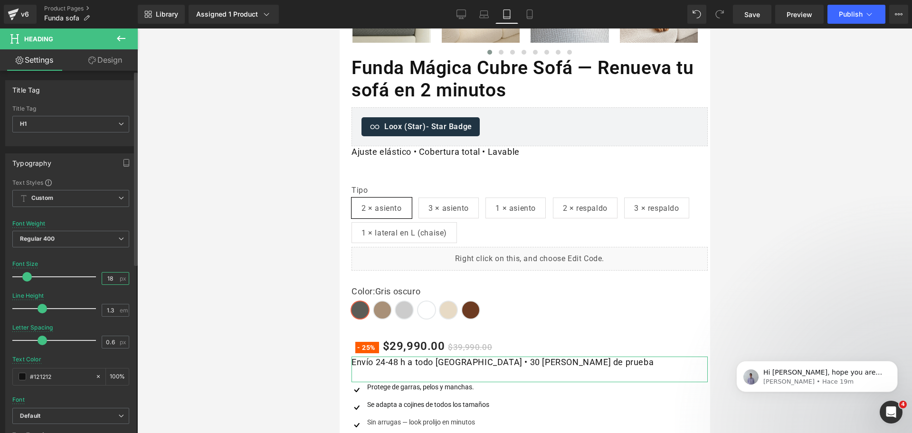
click at [103, 281] on input "18" at bounding box center [110, 279] width 17 height 12
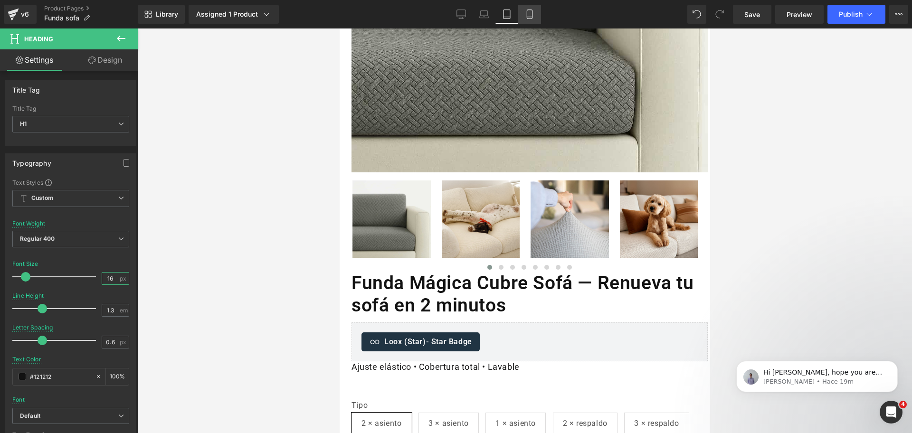
type input "16"
click at [522, 9] on link "Mobile" at bounding box center [529, 14] width 23 height 19
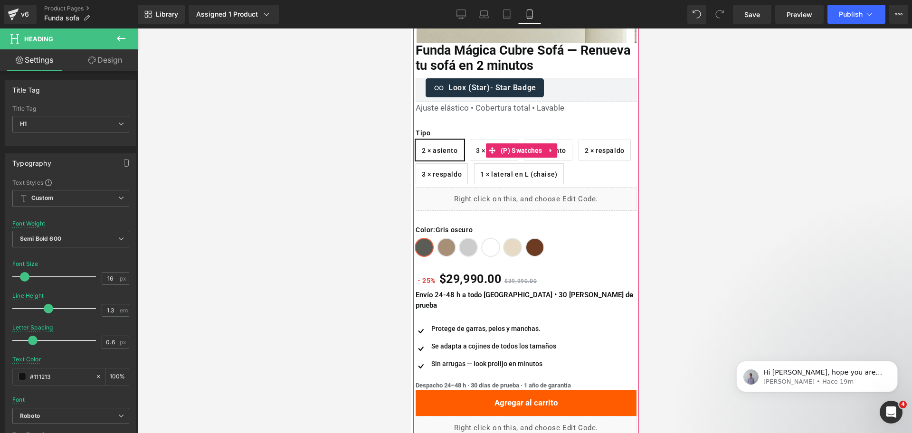
scroll to position [244, 0]
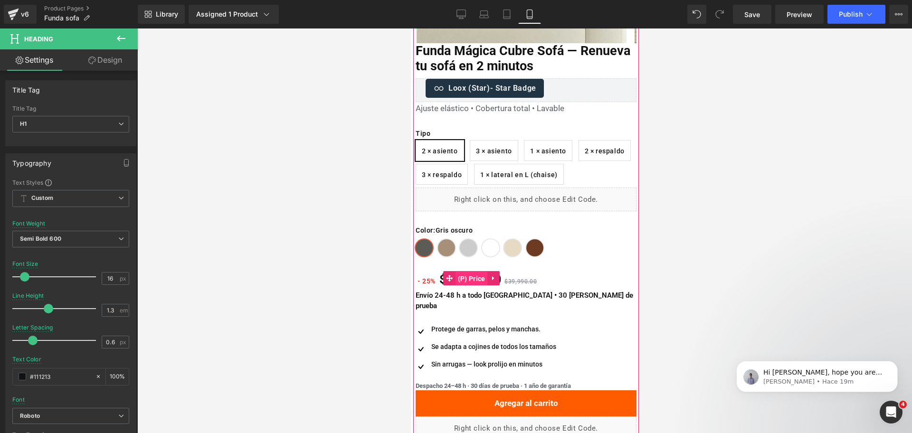
click at [475, 276] on span "(P) Price" at bounding box center [471, 279] width 32 height 14
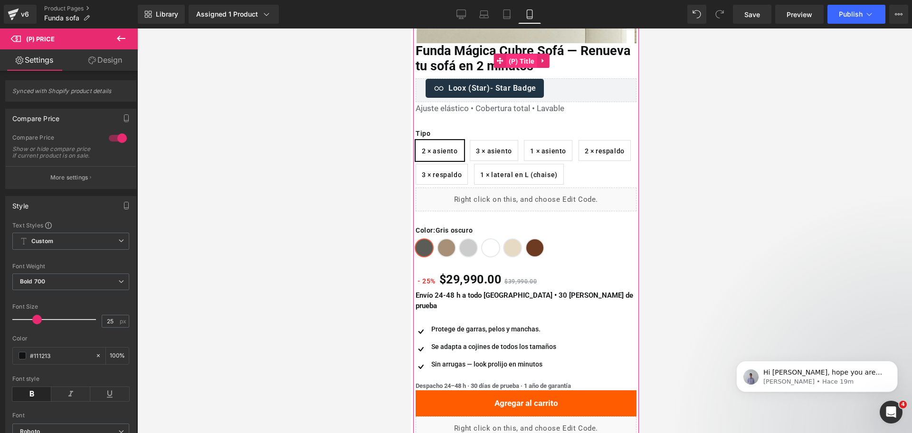
click at [512, 58] on span "(P) Title" at bounding box center [521, 61] width 31 height 14
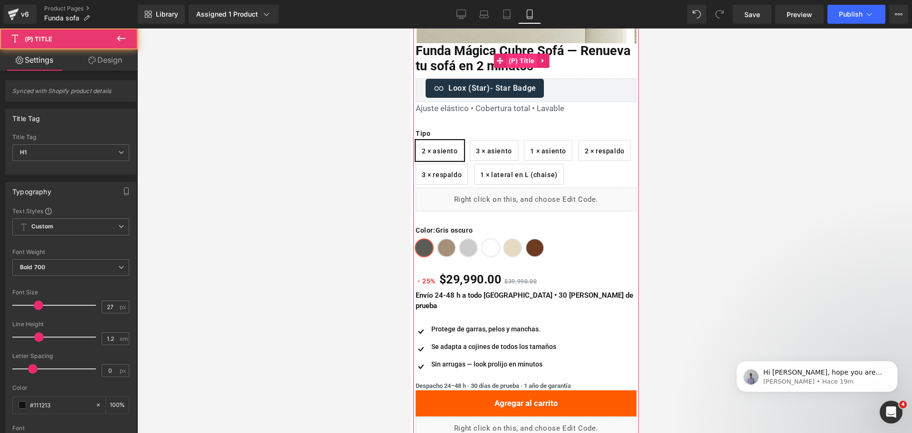
scroll to position [0, 0]
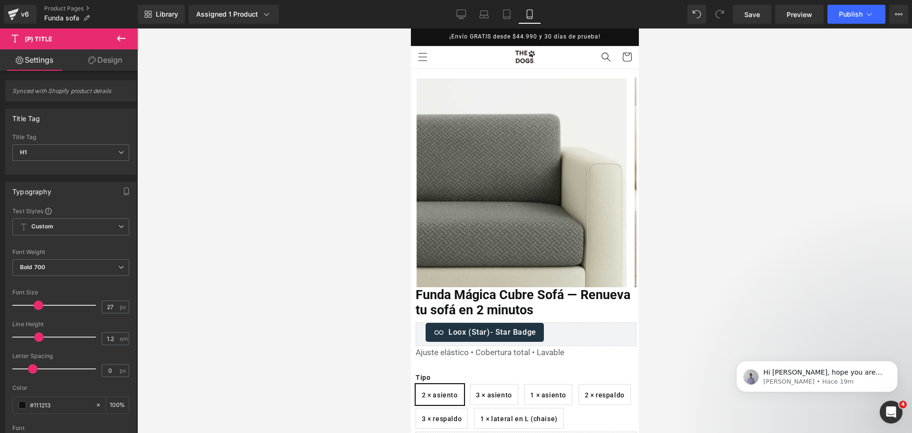
click at [836, 24] on div "Library Assigned 1 Product Product Preview Funda Mágica Cubre Sofá — Renueva tu…" at bounding box center [525, 14] width 774 height 28
click at [844, 20] on button "Publish" at bounding box center [856, 14] width 58 height 19
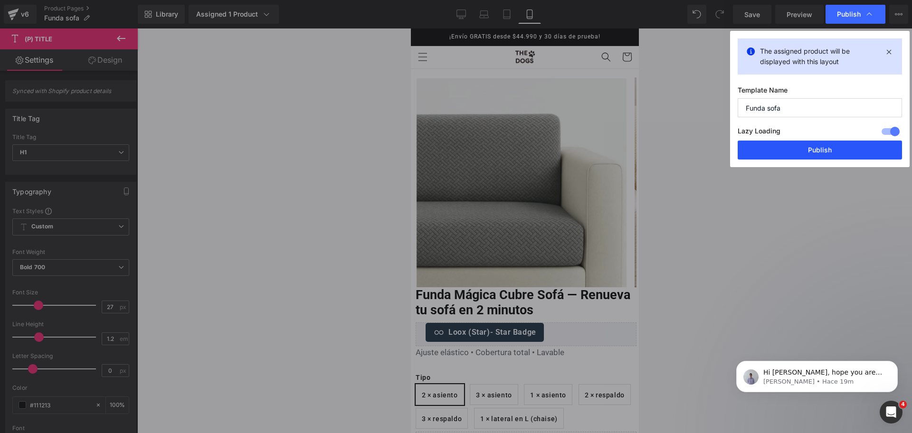
click at [822, 149] on button "Publish" at bounding box center [819, 150] width 164 height 19
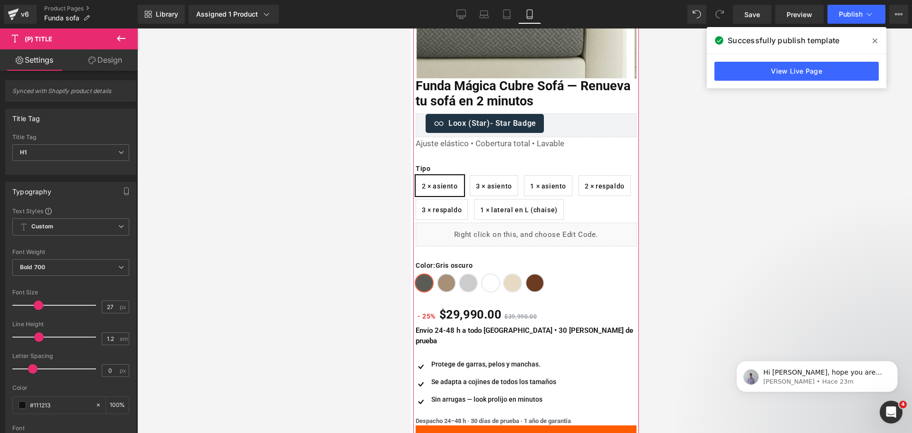
scroll to position [210, 0]
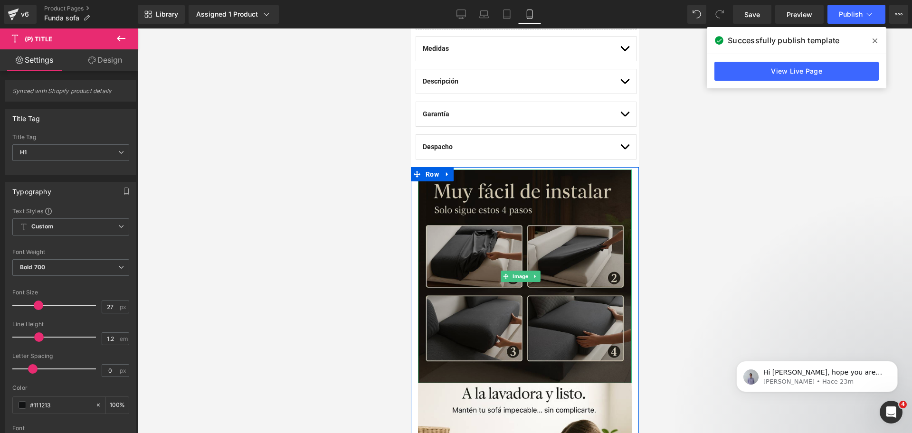
click at [524, 217] on img at bounding box center [524, 276] width 214 height 214
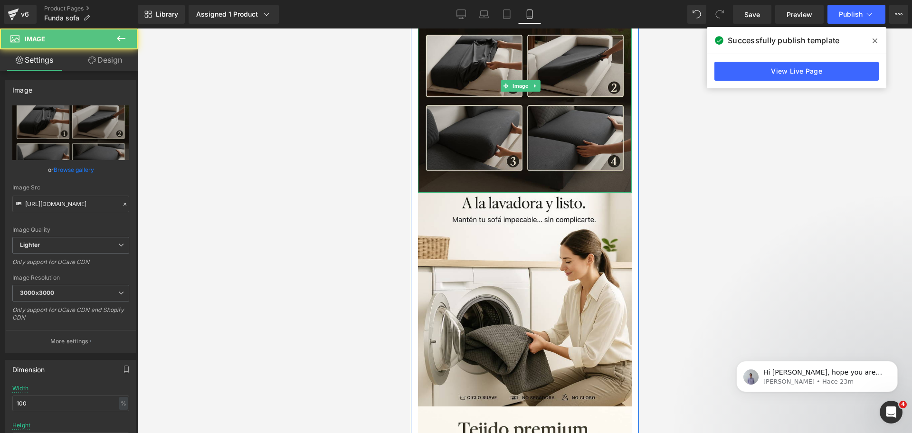
scroll to position [893, 0]
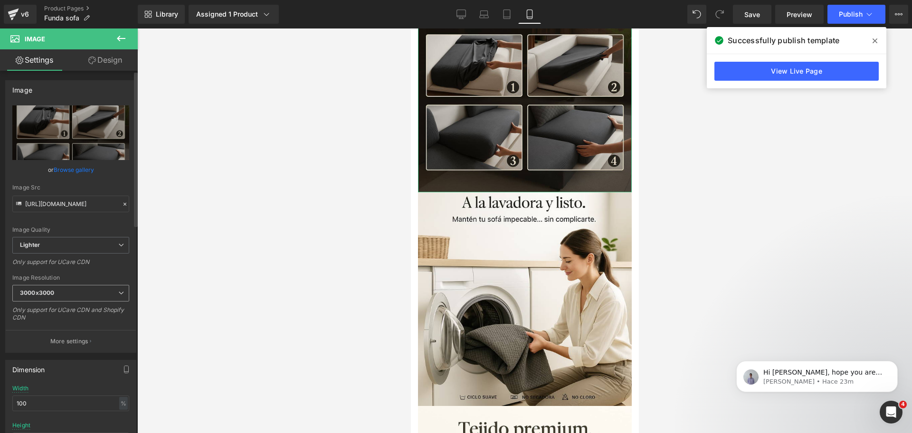
click at [109, 295] on span "3000x3000" at bounding box center [70, 293] width 117 height 17
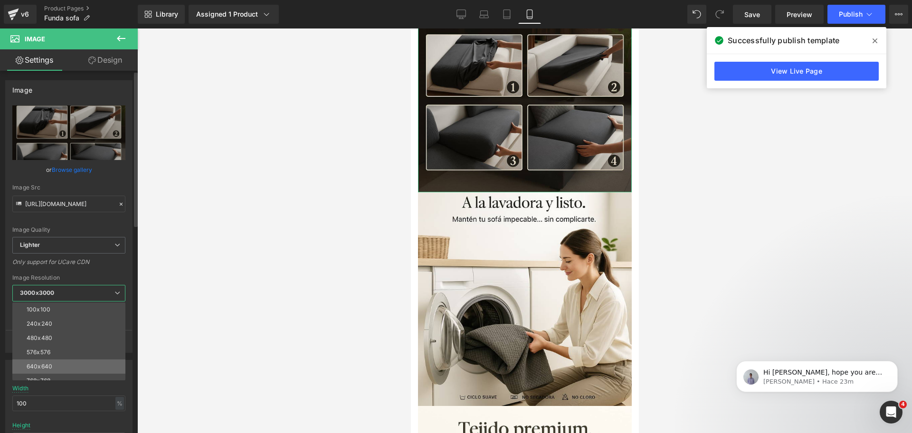
click at [99, 359] on li "640x640" at bounding box center [70, 366] width 117 height 14
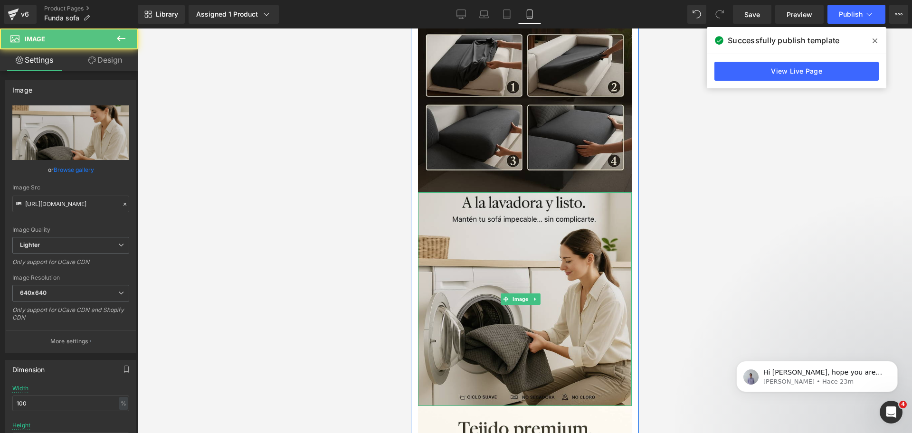
click at [483, 262] on img at bounding box center [524, 299] width 214 height 214
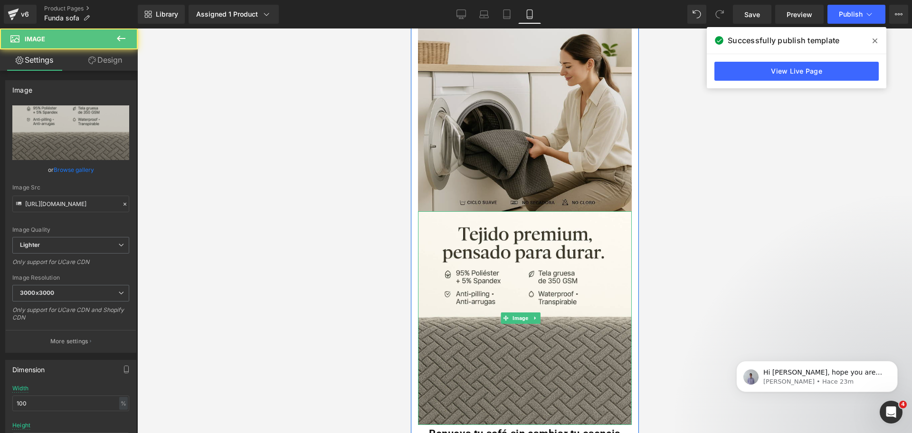
click at [483, 262] on img at bounding box center [524, 318] width 214 height 214
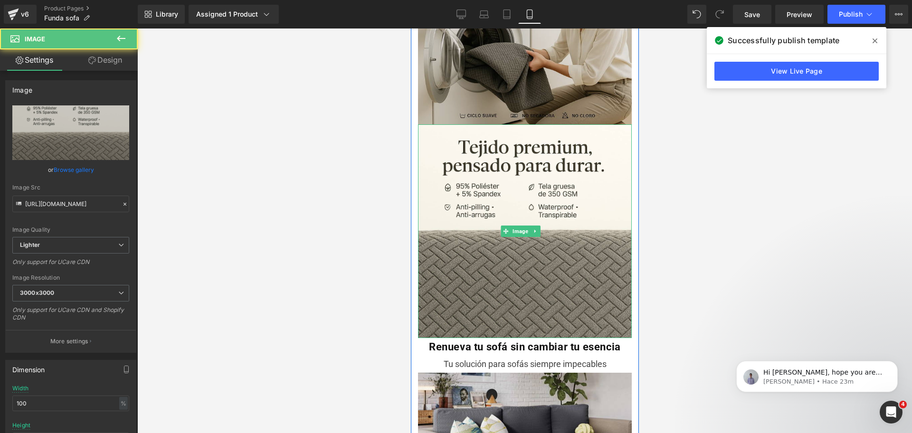
scroll to position [1179, 0]
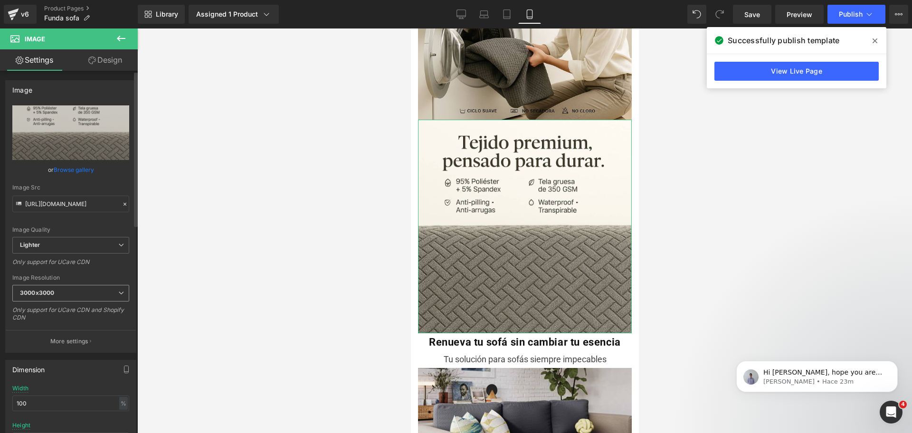
click at [104, 290] on span "3000x3000" at bounding box center [70, 293] width 117 height 17
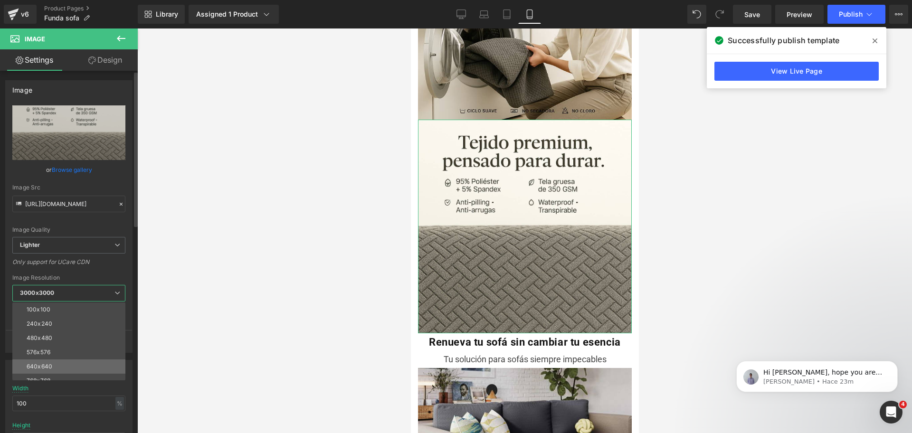
click at [94, 361] on li "640x640" at bounding box center [70, 366] width 117 height 14
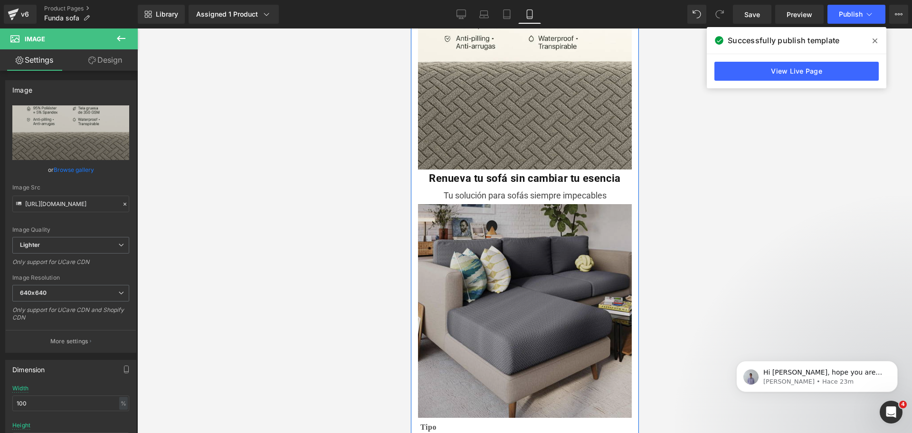
scroll to position [1345, 0]
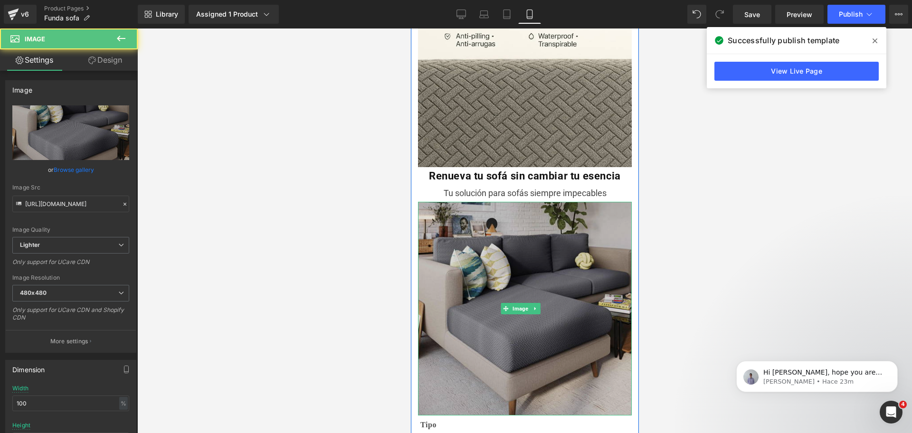
click at [479, 271] on img at bounding box center [524, 309] width 214 height 214
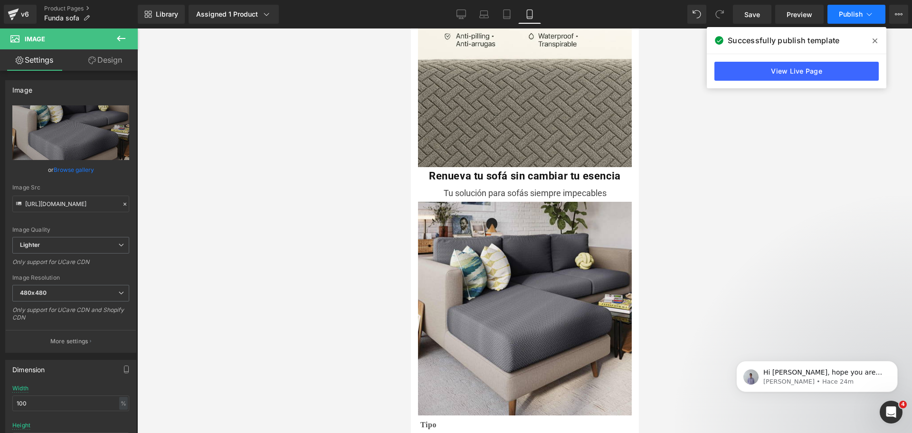
click at [856, 18] on span "Publish" at bounding box center [850, 14] width 24 height 8
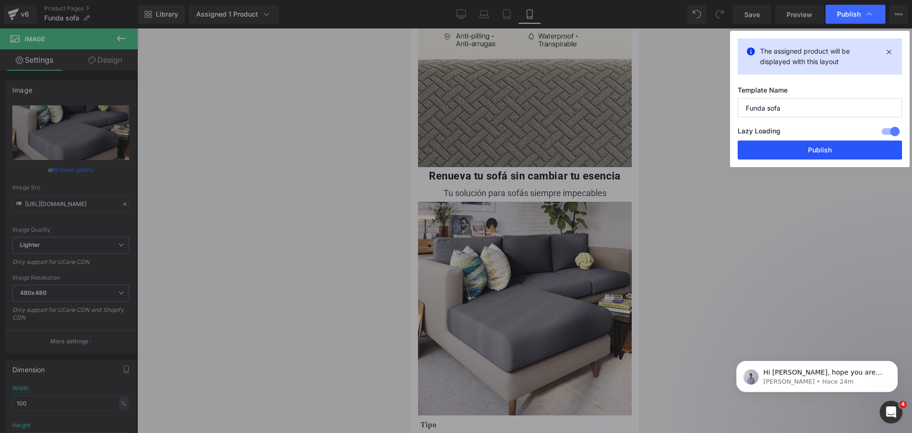
click at [827, 146] on button "Publish" at bounding box center [819, 150] width 164 height 19
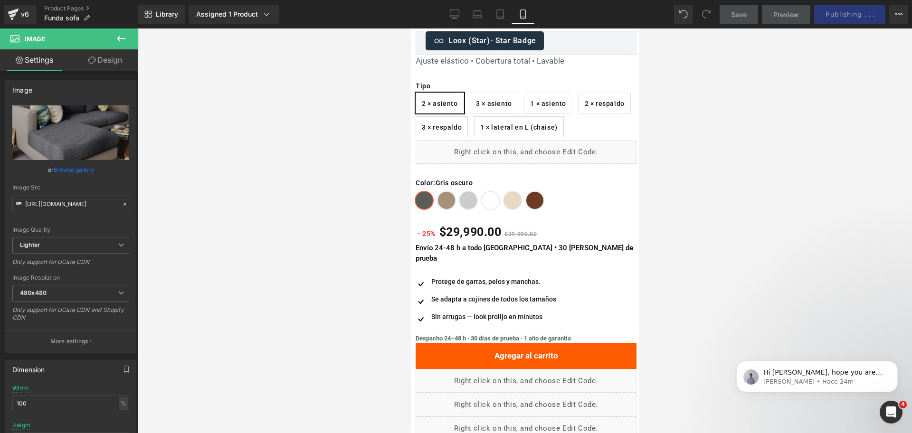
scroll to position [291, 0]
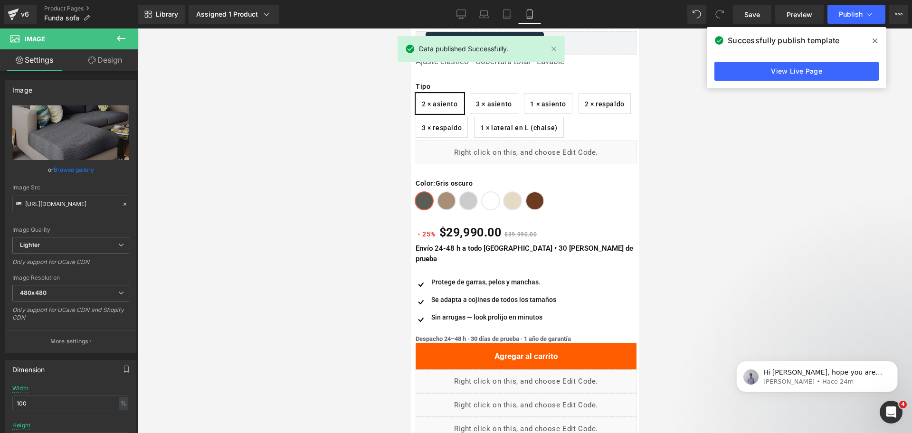
click at [868, 39] on span at bounding box center [874, 40] width 15 height 15
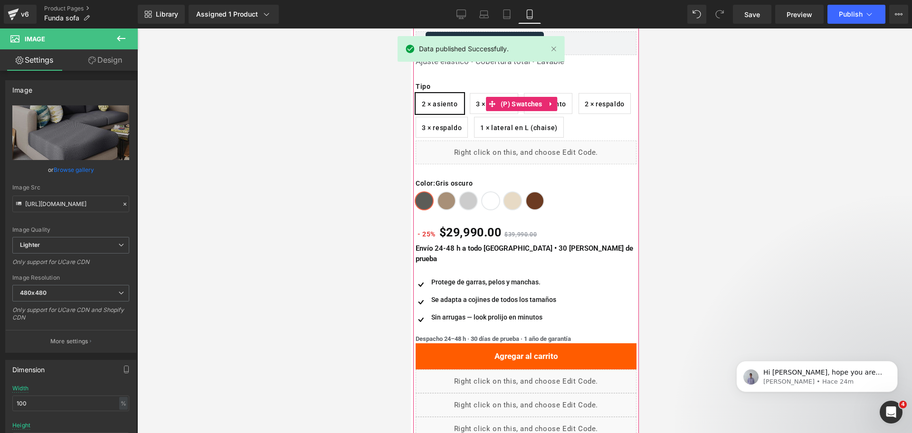
scroll to position [0, 0]
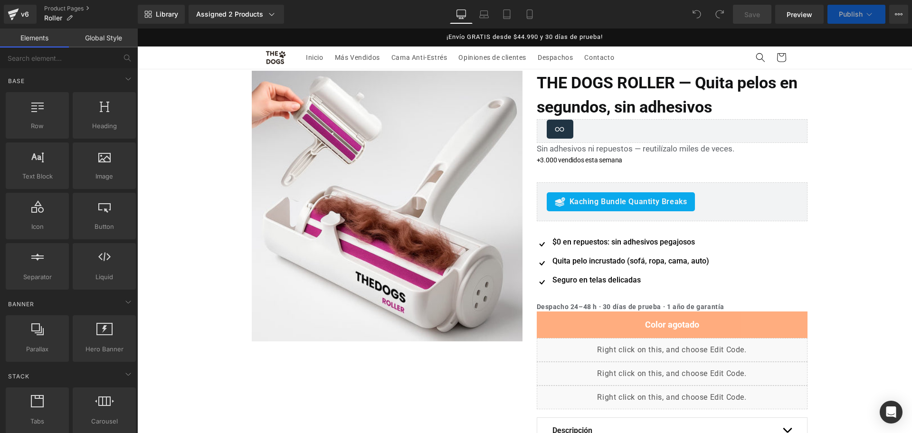
click at [538, 13] on link "Mobile" at bounding box center [529, 14] width 23 height 19
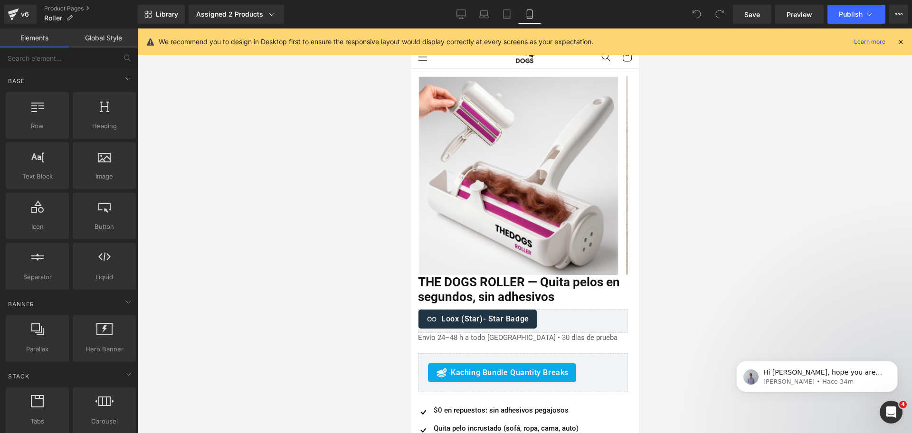
click at [900, 39] on icon at bounding box center [900, 42] width 9 height 9
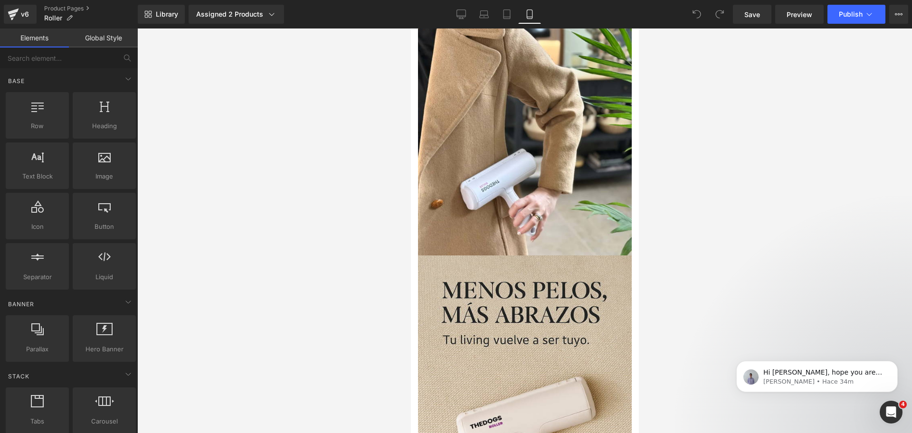
scroll to position [662, 0]
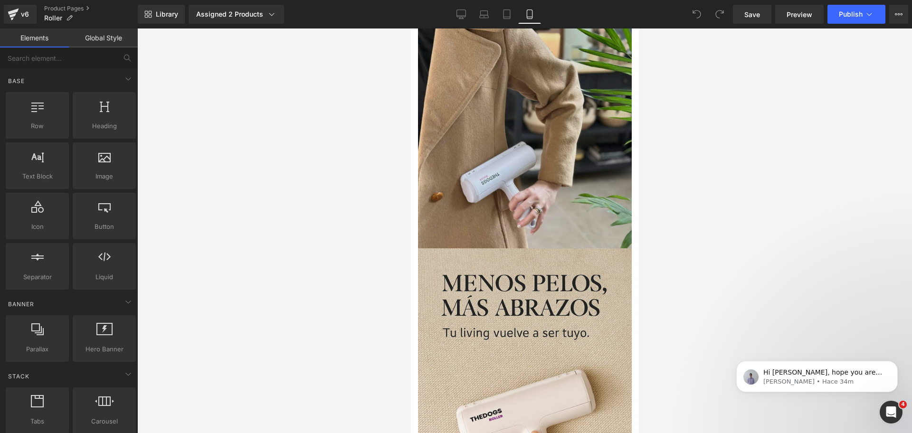
click at [567, 175] on img at bounding box center [524, 130] width 214 height 235
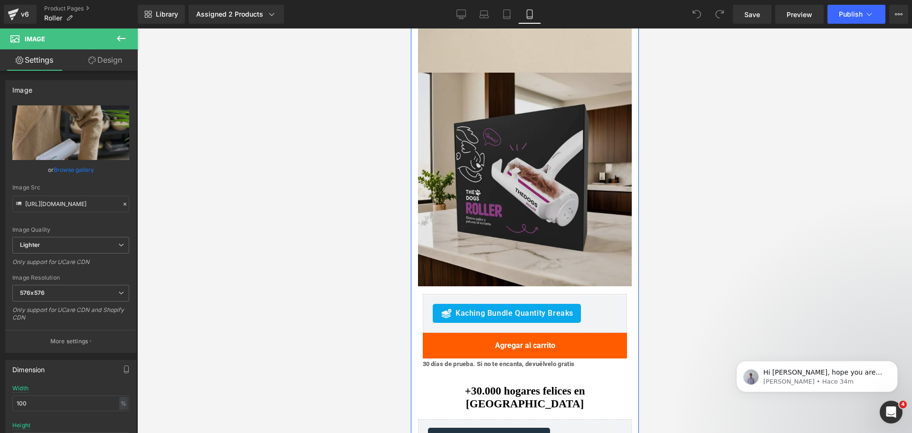
scroll to position [1478, 0]
click at [517, 127] on img at bounding box center [524, 180] width 214 height 214
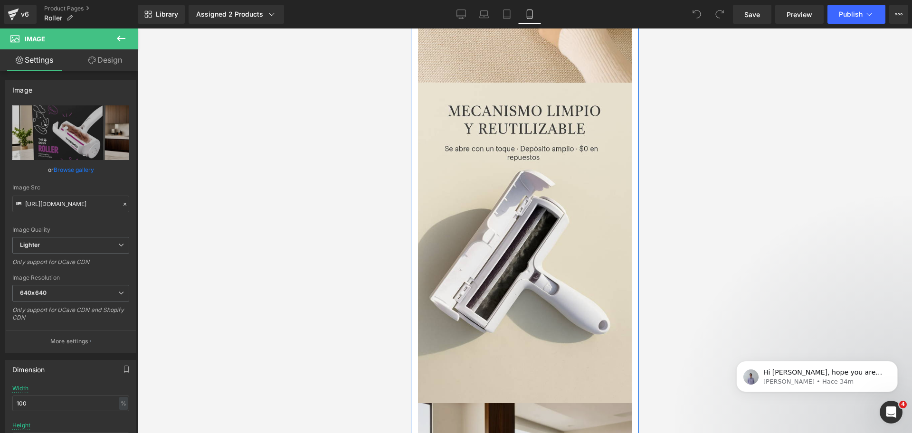
scroll to position [1141, 0]
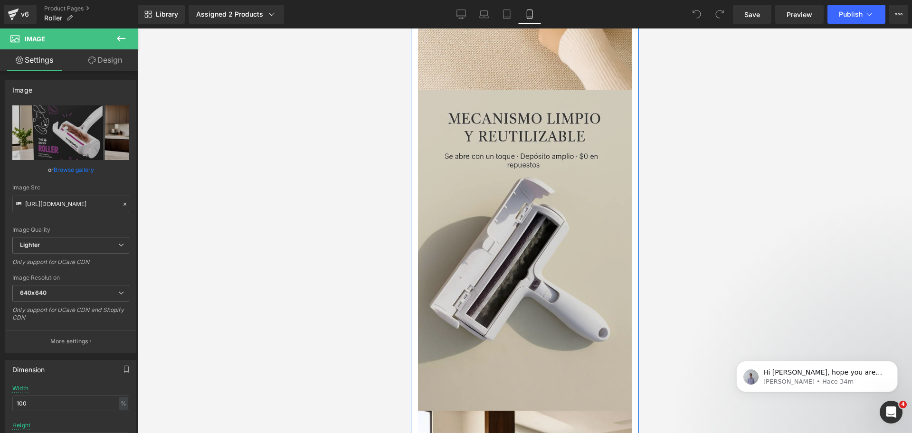
click at [503, 187] on img at bounding box center [524, 250] width 214 height 320
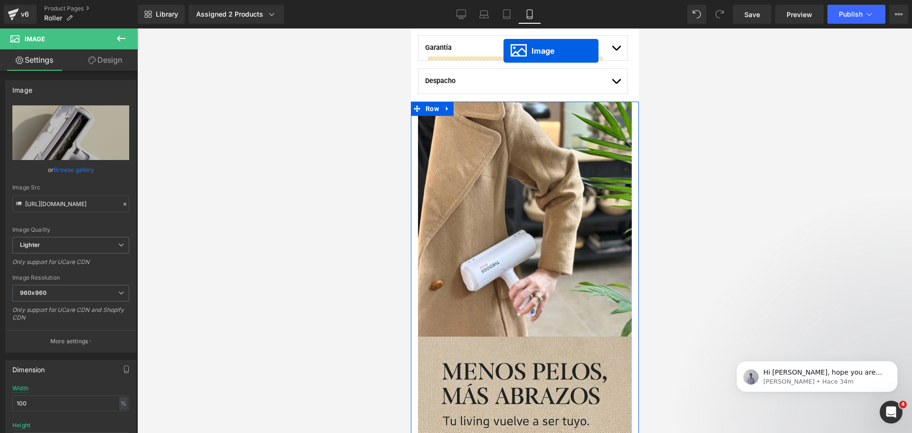
scroll to position [536, 0]
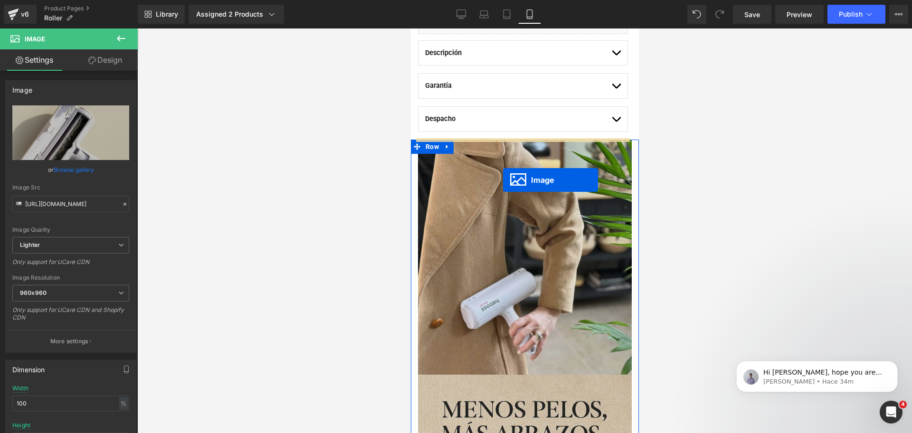
drag, startPoint x: 508, startPoint y: 276, endPoint x: 502, endPoint y: 180, distance: 96.6
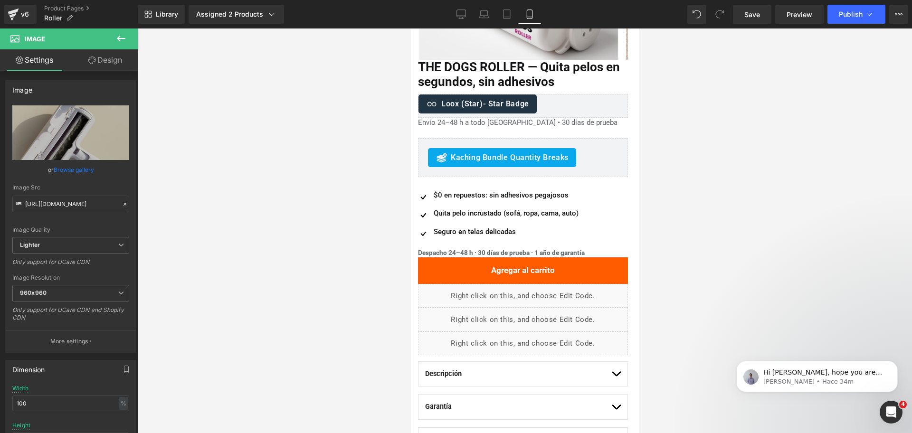
scroll to position [185, 0]
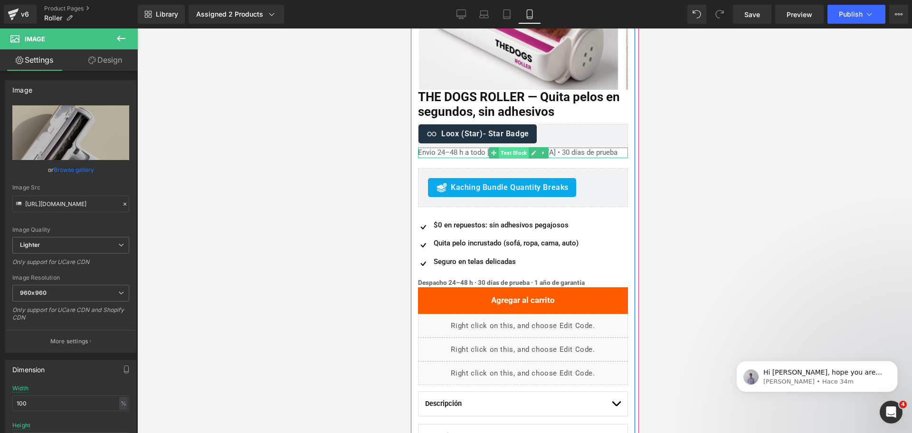
click at [522, 147] on span "Text Block" at bounding box center [513, 152] width 30 height 11
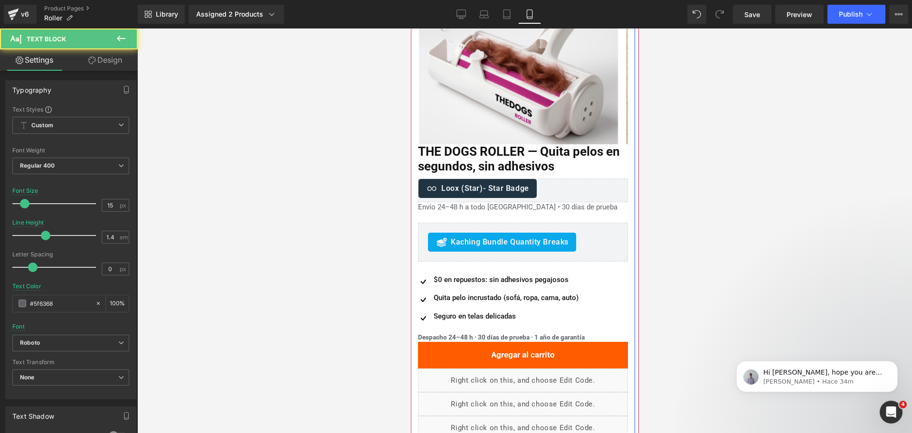
scroll to position [125, 0]
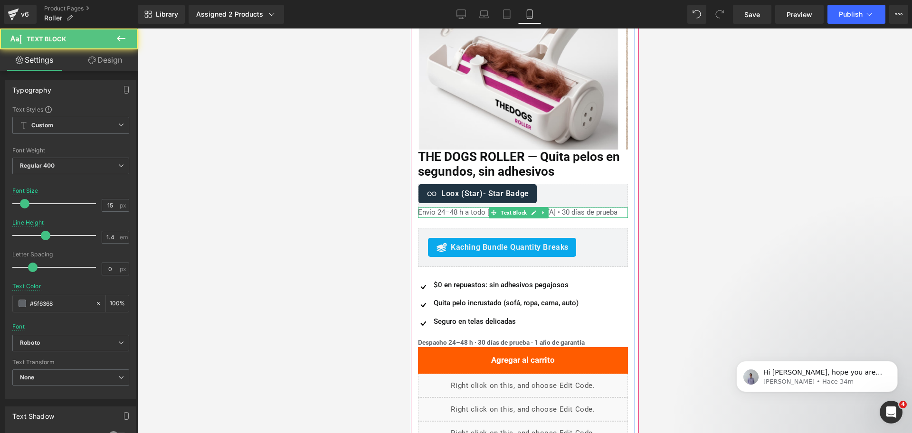
click at [444, 210] on div "Envío 24–48 h a todo [GEOGRAPHIC_DATA] • 30 días de prueba" at bounding box center [522, 212] width 210 height 10
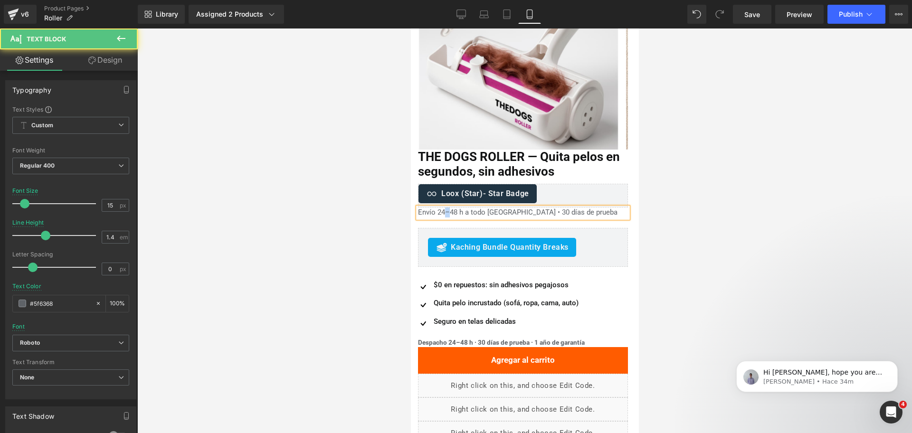
click at [444, 210] on div "Envío 24–48 h a todo [GEOGRAPHIC_DATA] • 30 días de prueba" at bounding box center [522, 212] width 210 height 10
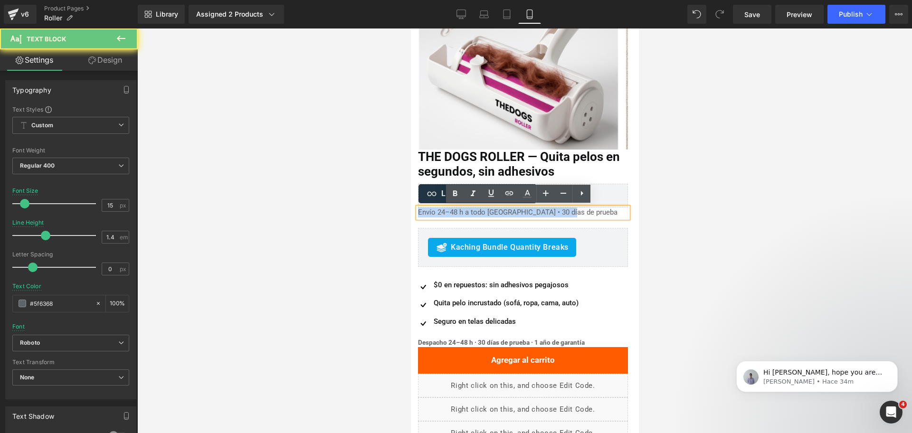
click at [444, 210] on div "Envío 24–48 h a todo [GEOGRAPHIC_DATA] • 30 días de prueba" at bounding box center [522, 212] width 210 height 10
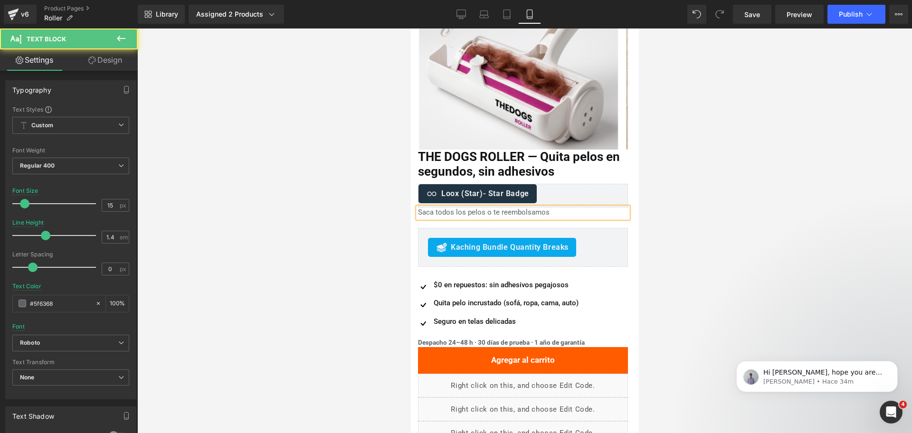
click at [444, 210] on div "Saca todos los pelos o te reembolsamos" at bounding box center [522, 212] width 210 height 10
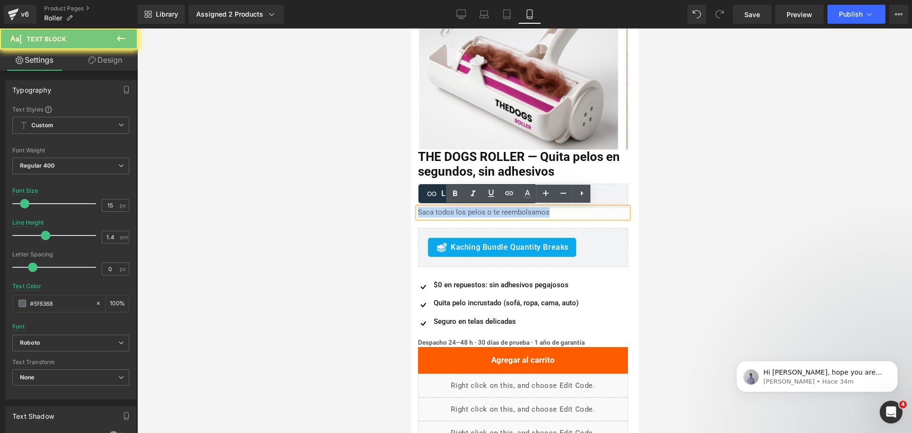
click at [444, 210] on div "Saca todos los pelos o te reembolsamos" at bounding box center [522, 212] width 210 height 10
copy div "Saca todos los pelos o te reembolsamos"
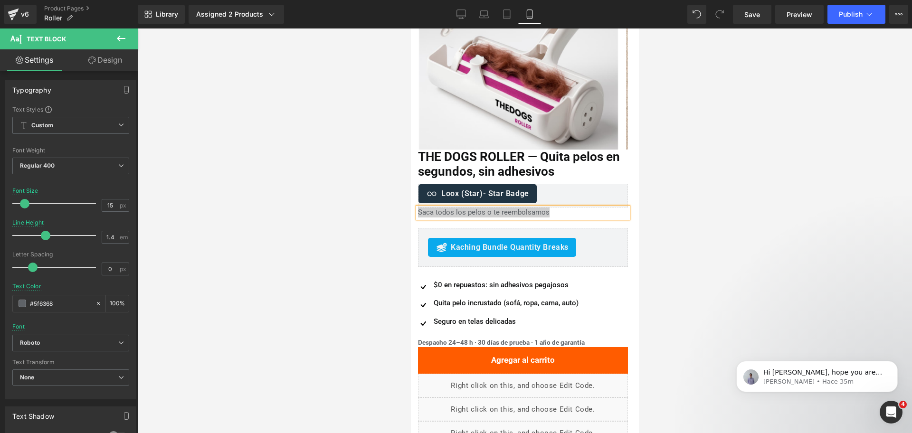
drag, startPoint x: 200, startPoint y: 74, endPoint x: 716, endPoint y: 145, distance: 521.4
click at [716, 145] on div at bounding box center [524, 230] width 774 height 404
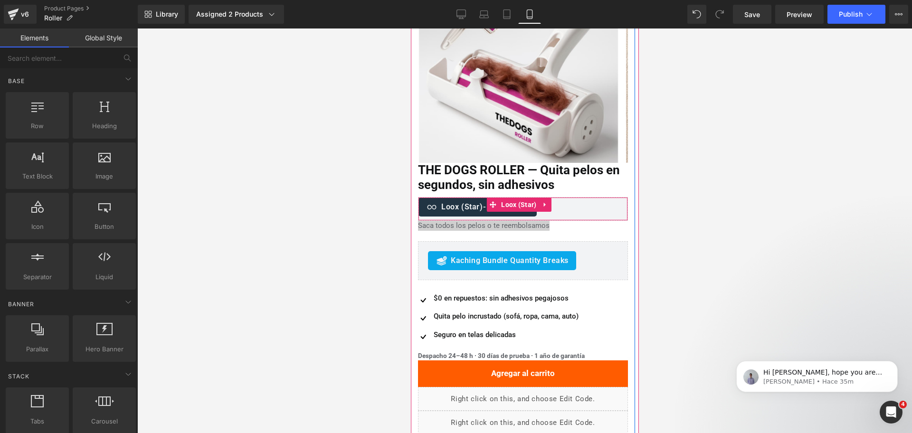
scroll to position [112, 0]
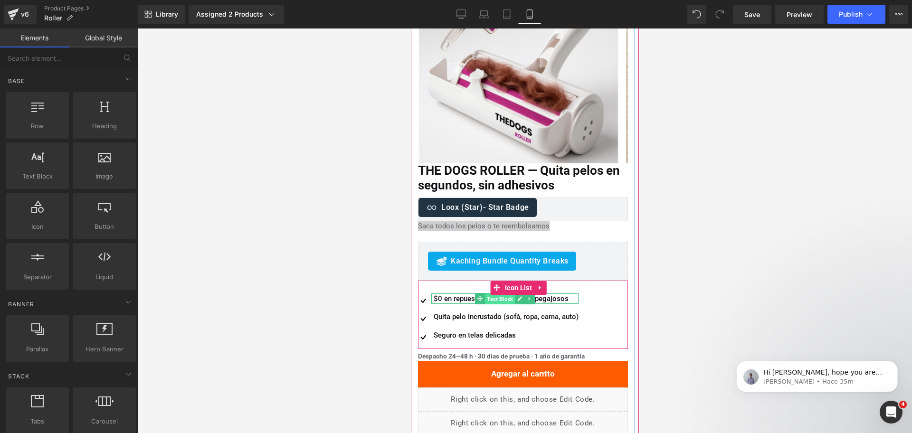
click at [510, 296] on span "Text Block" at bounding box center [499, 298] width 30 height 11
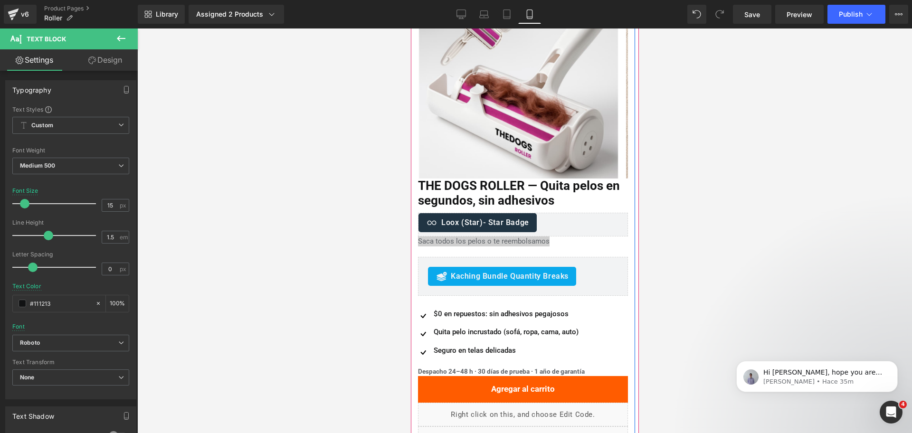
scroll to position [86, 0]
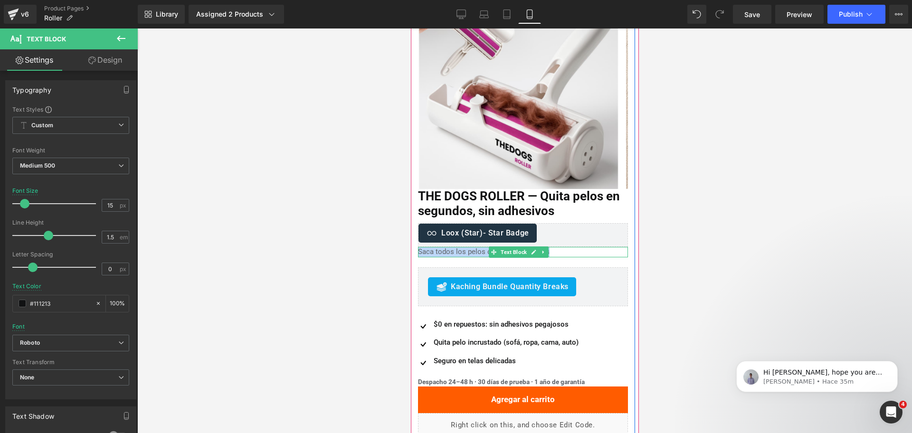
click at [446, 251] on div "Saca todos los pelos o te reembolsamos" at bounding box center [522, 252] width 210 height 10
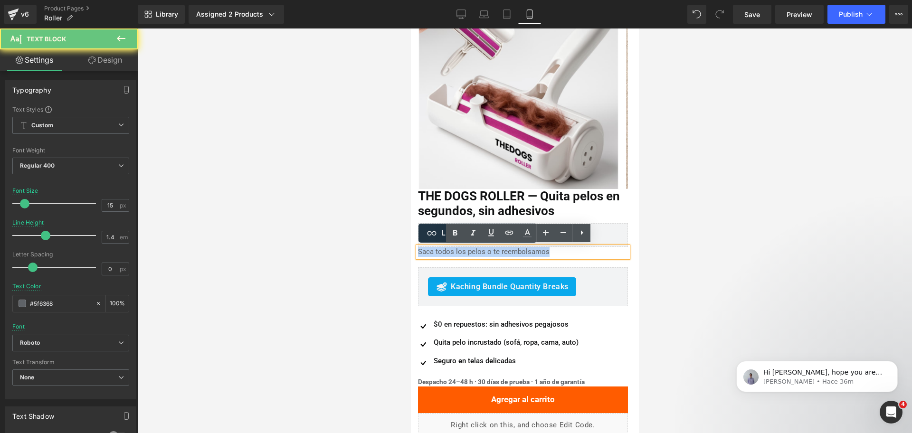
click at [446, 251] on div "Saca todos los pelos o te reembolsamos" at bounding box center [522, 252] width 210 height 10
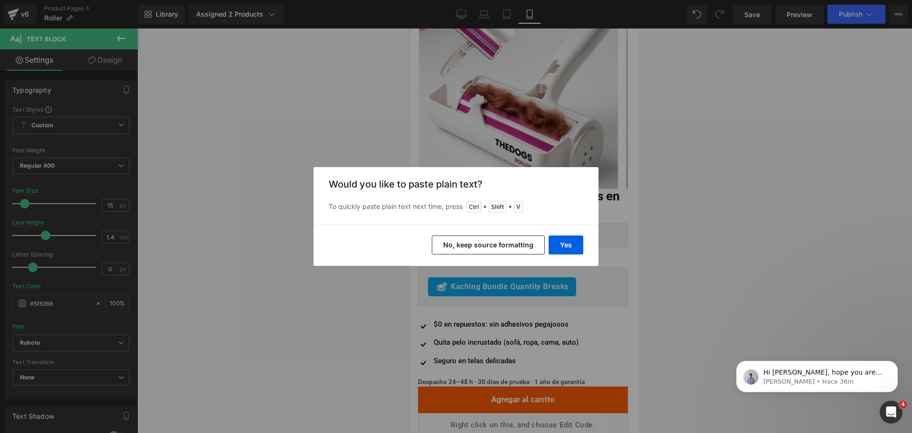
click at [535, 247] on button "No, keep source formatting" at bounding box center [488, 244] width 113 height 19
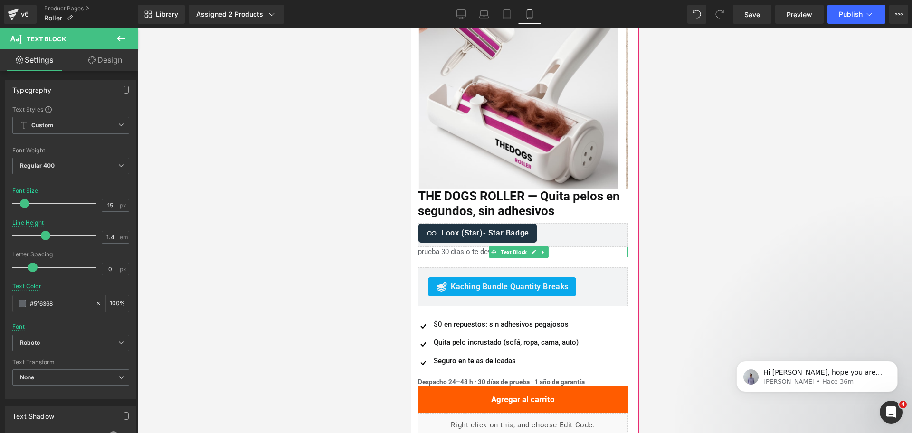
click at [571, 249] on div "prueba 30 días o te devolvemos tu dinero" at bounding box center [522, 252] width 210 height 10
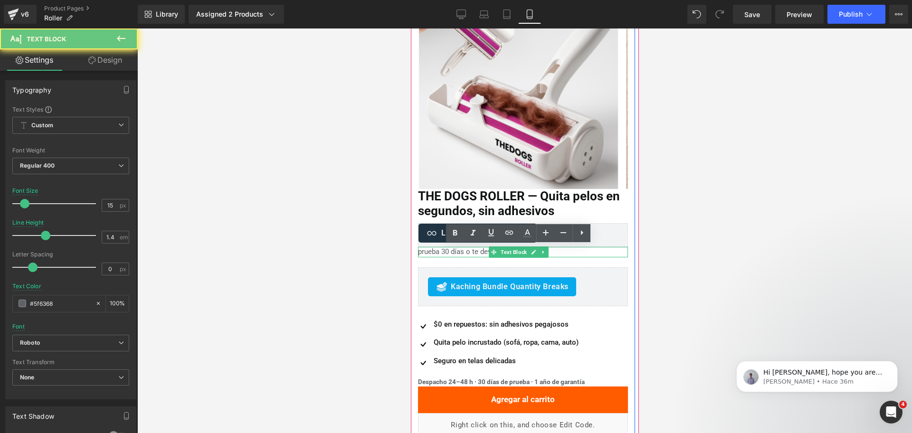
click at [571, 249] on div "prueba 30 días o te devolvemos tu dinero" at bounding box center [522, 252] width 210 height 10
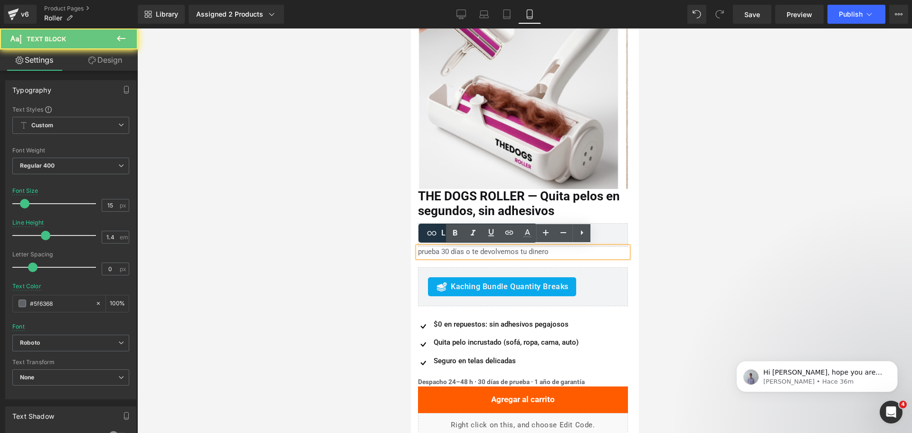
click at [571, 249] on div "prueba 30 días o te devolvemos tu dinero" at bounding box center [522, 252] width 210 height 10
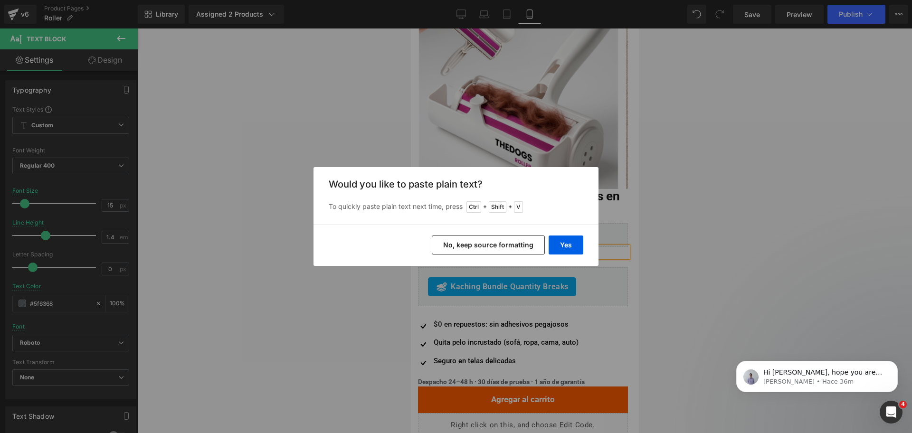
click at [571, 249] on button "Yes" at bounding box center [565, 244] width 35 height 19
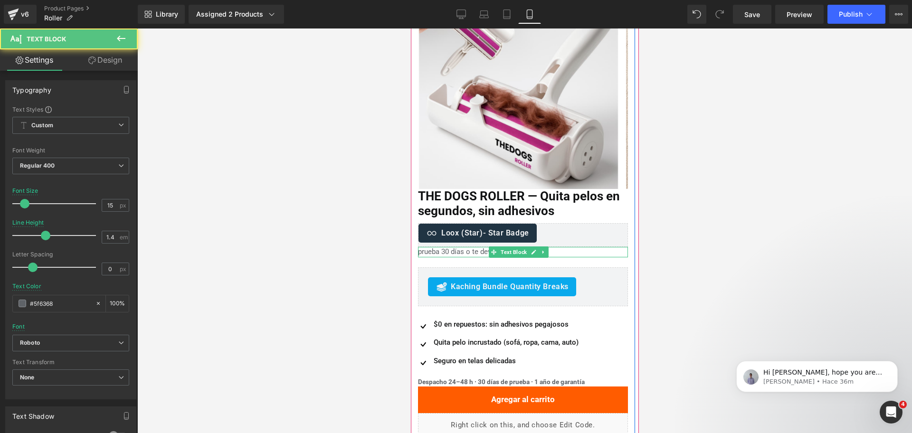
click at [423, 251] on div "prueba 30 días o te devolvemos tu dinero" at bounding box center [522, 252] width 210 height 10
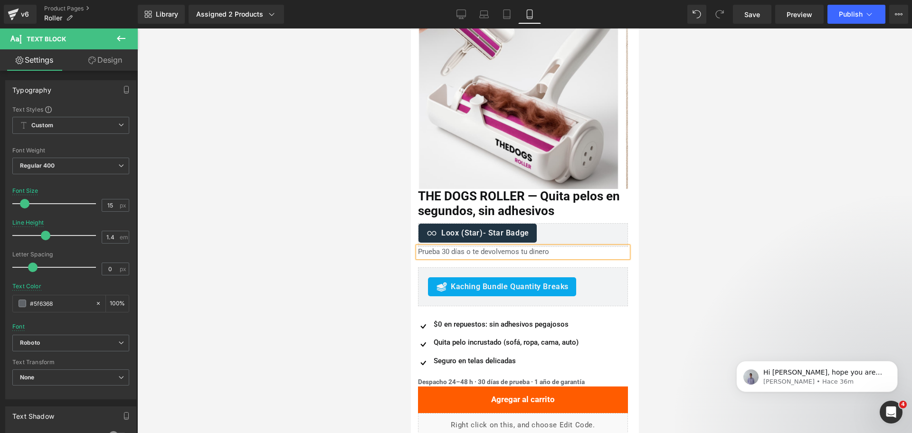
click at [638, 245] on html "□ Ir directamente al contenido Tu carrito esta vacío Seguir comprando Tu carrit…" at bounding box center [524, 145] width 228 height 404
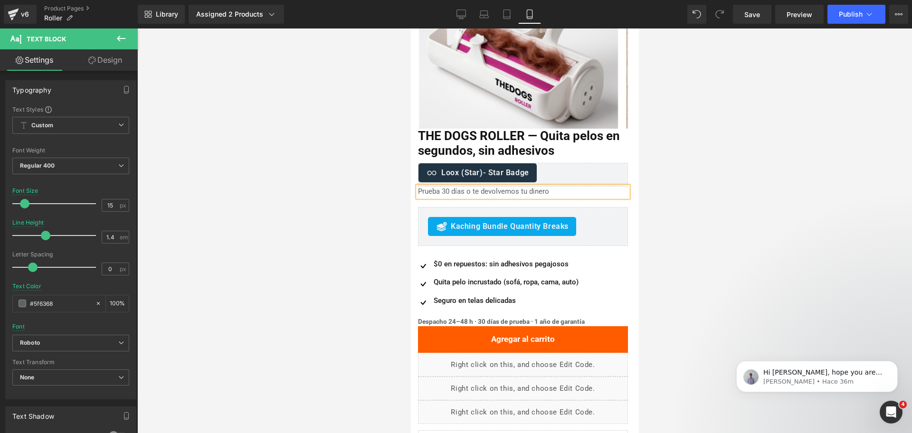
scroll to position [145, 0]
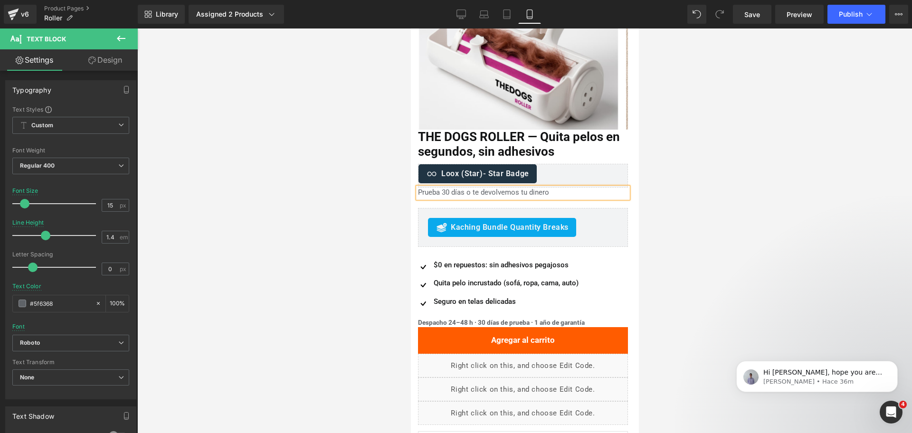
click at [649, 197] on div at bounding box center [524, 230] width 774 height 404
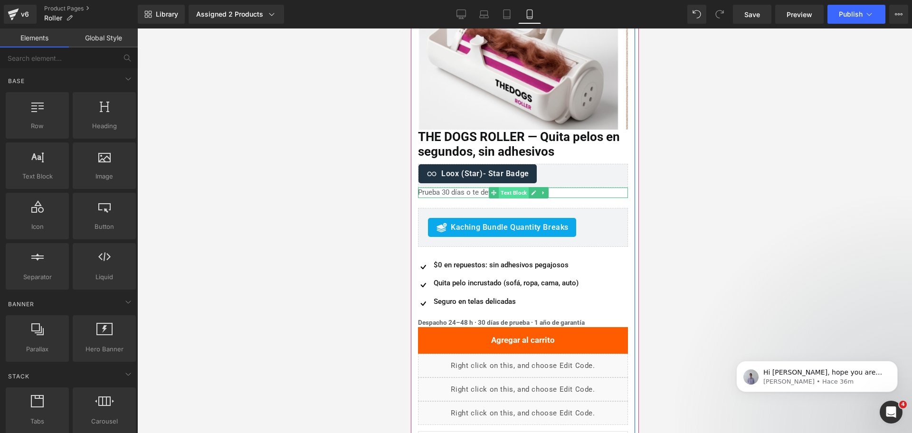
click at [509, 192] on span "Text Block" at bounding box center [513, 192] width 30 height 11
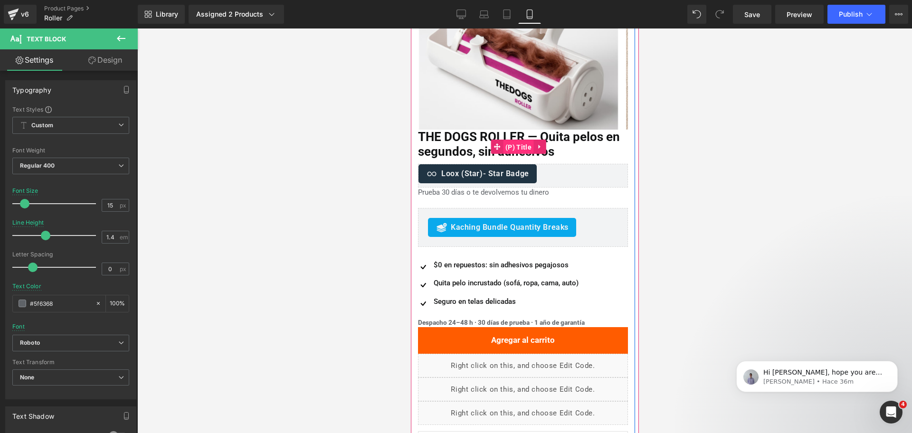
click at [514, 143] on span "(P) Title" at bounding box center [517, 147] width 31 height 14
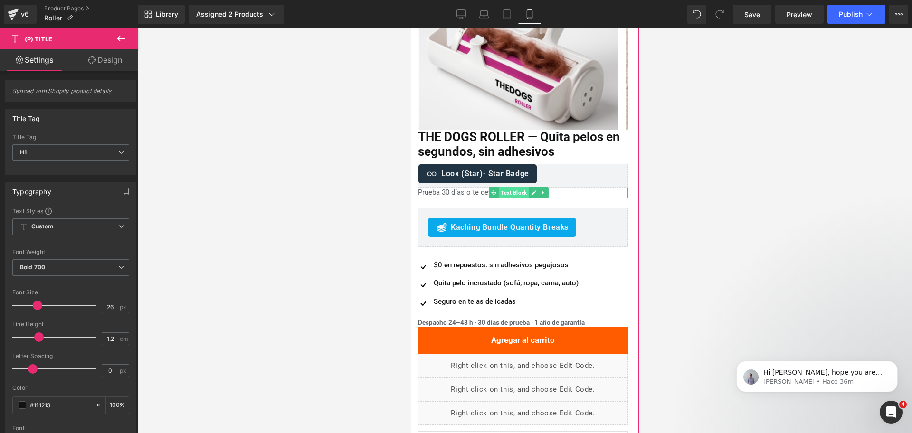
click at [504, 194] on span "Text Block" at bounding box center [513, 192] width 30 height 11
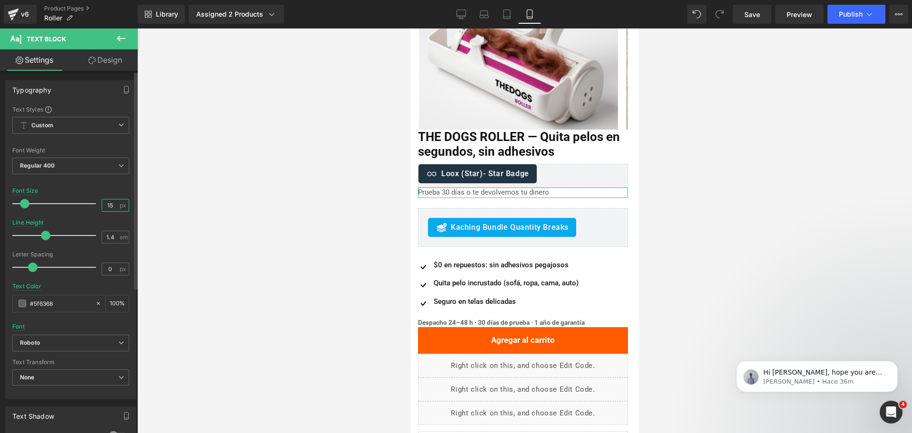
click at [107, 209] on input "15" at bounding box center [110, 205] width 17 height 12
type input "16"
click at [693, 137] on div at bounding box center [524, 230] width 774 height 404
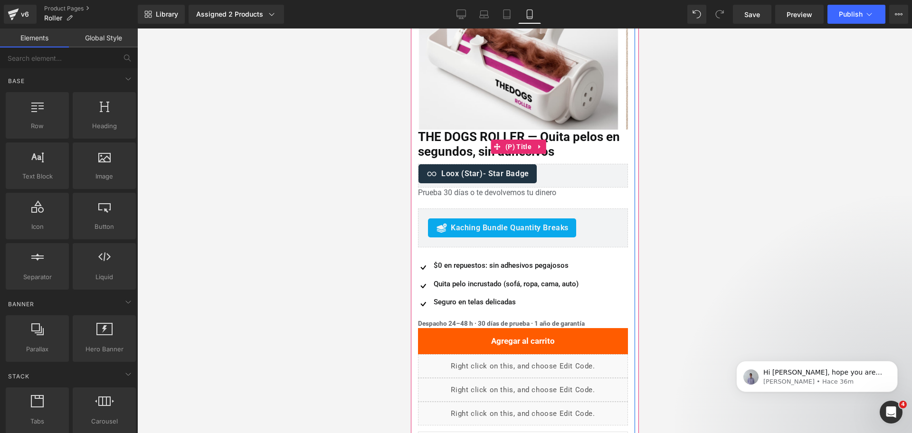
scroll to position [0, 0]
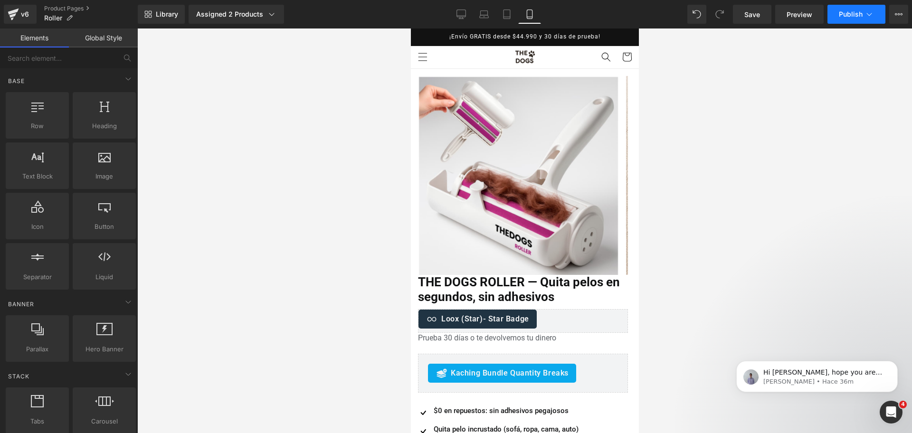
click at [858, 13] on span "Publish" at bounding box center [850, 14] width 24 height 8
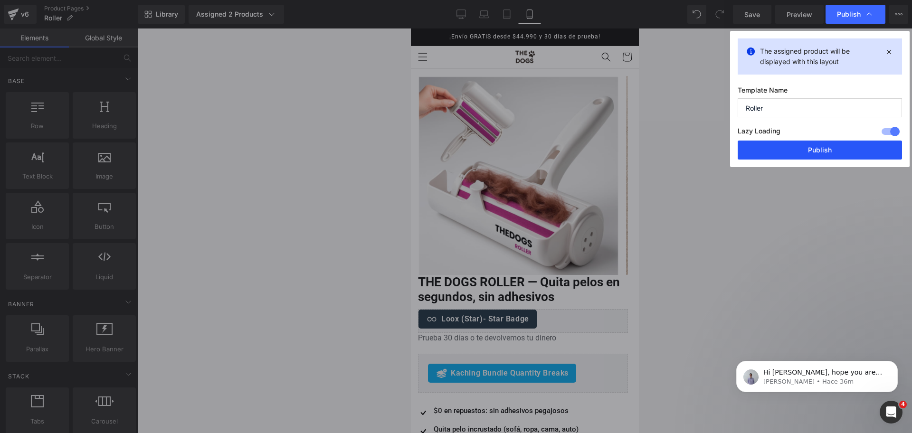
click at [801, 145] on button "Publish" at bounding box center [819, 150] width 164 height 19
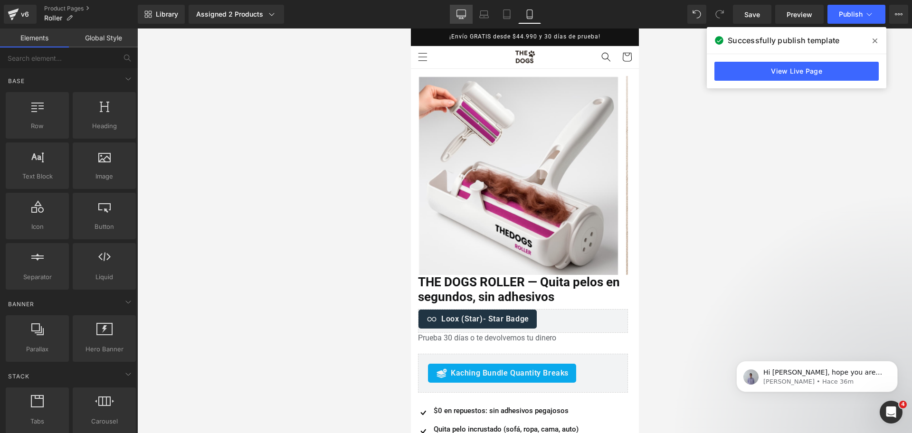
click at [469, 18] on link "Desktop" at bounding box center [461, 14] width 23 height 19
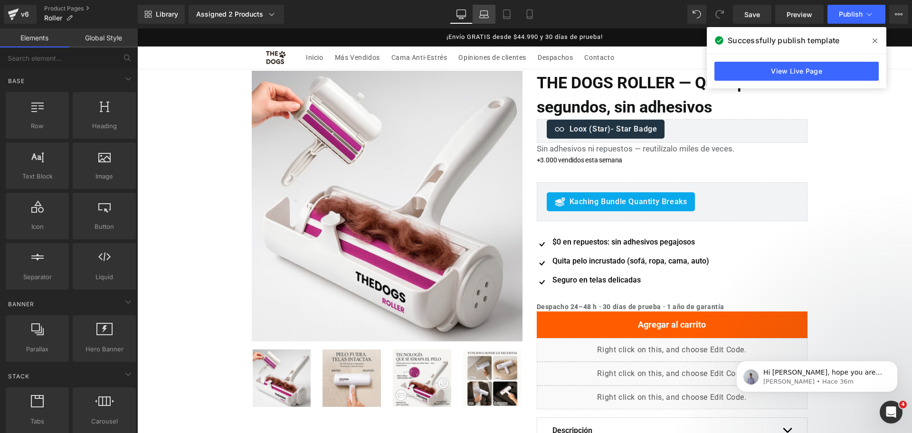
click at [488, 21] on link "Laptop" at bounding box center [483, 14] width 23 height 19
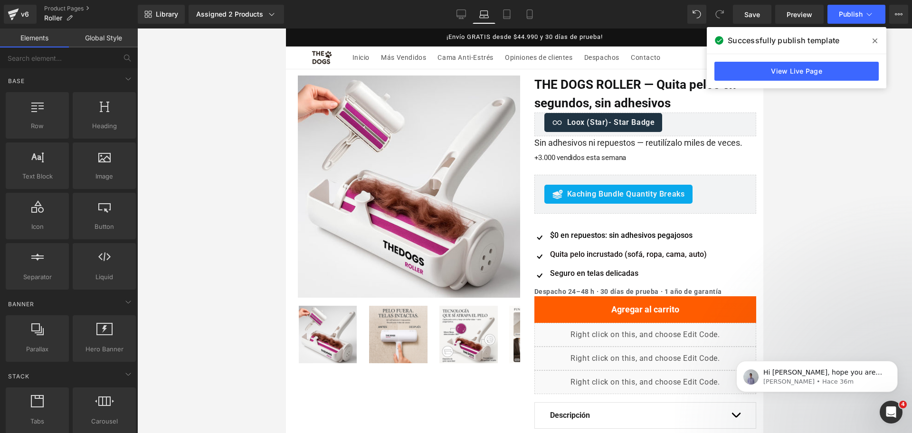
scroll to position [41, 0]
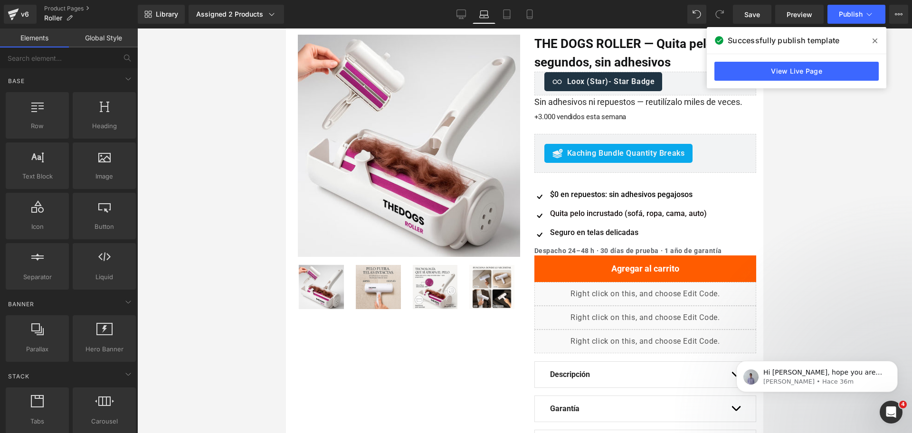
click at [881, 39] on span at bounding box center [874, 40] width 15 height 15
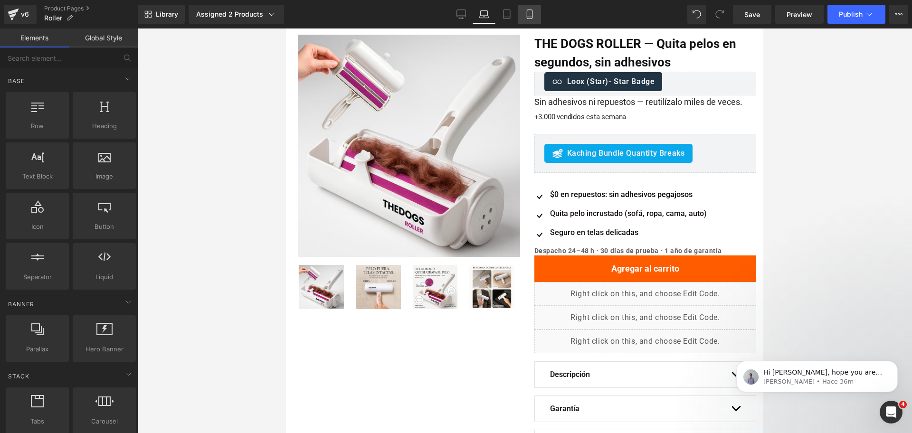
click at [538, 19] on link "Mobile" at bounding box center [529, 14] width 23 height 19
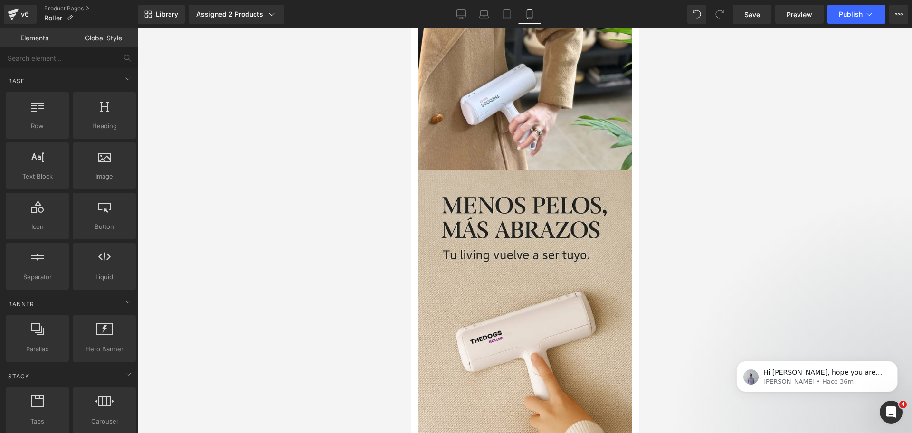
scroll to position [1068, 0]
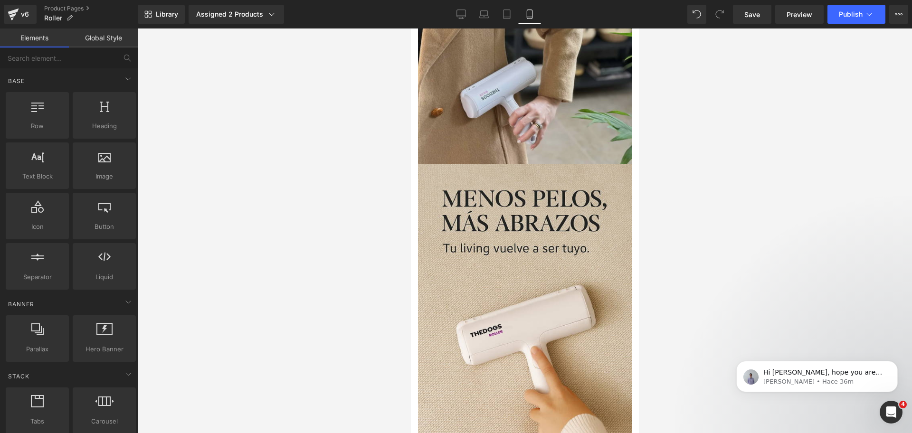
click at [526, 120] on img at bounding box center [524, 46] width 214 height 235
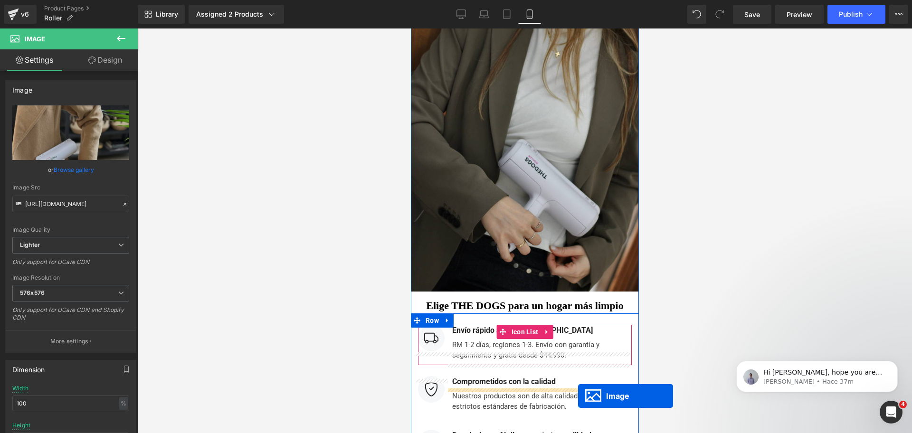
scroll to position [3591, 0]
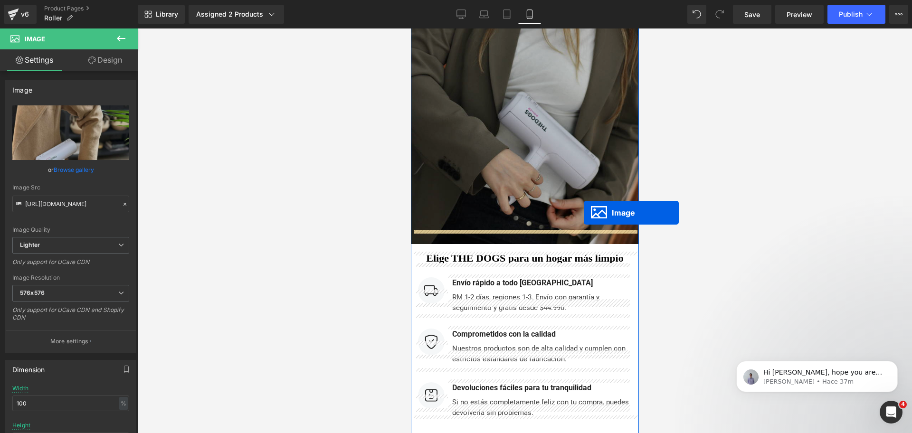
drag, startPoint x: 508, startPoint y: 45, endPoint x: 580, endPoint y: 198, distance: 169.7
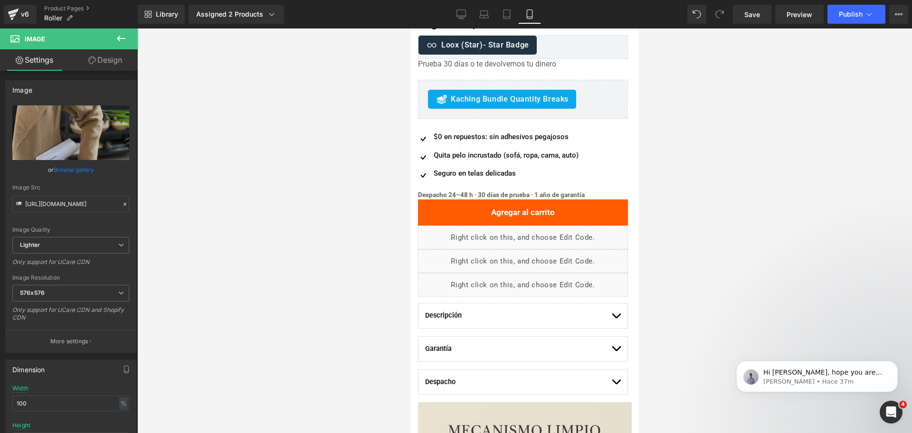
scroll to position [0, 0]
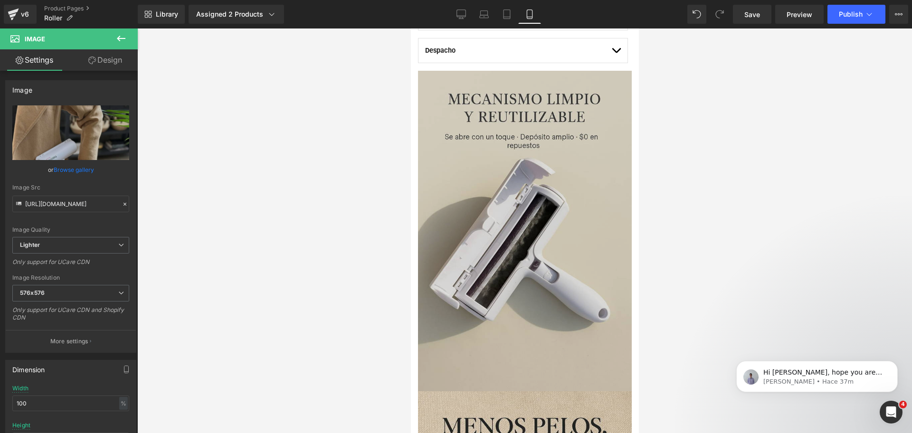
click at [552, 138] on img at bounding box center [524, 231] width 214 height 320
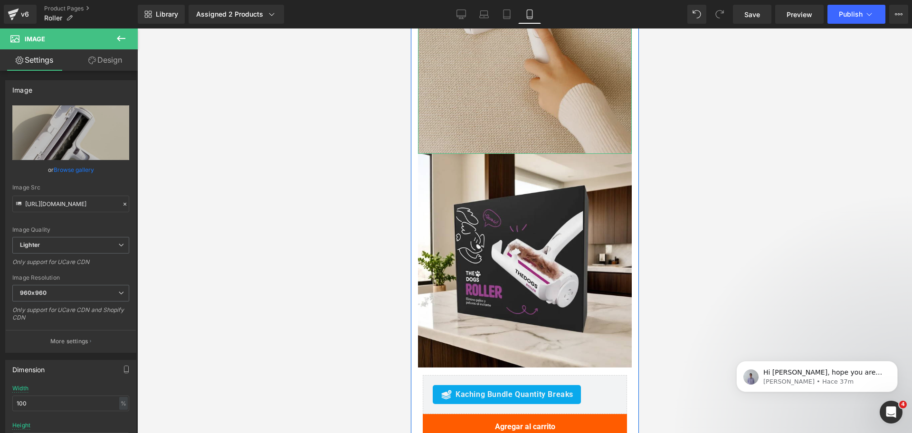
scroll to position [1167, 0]
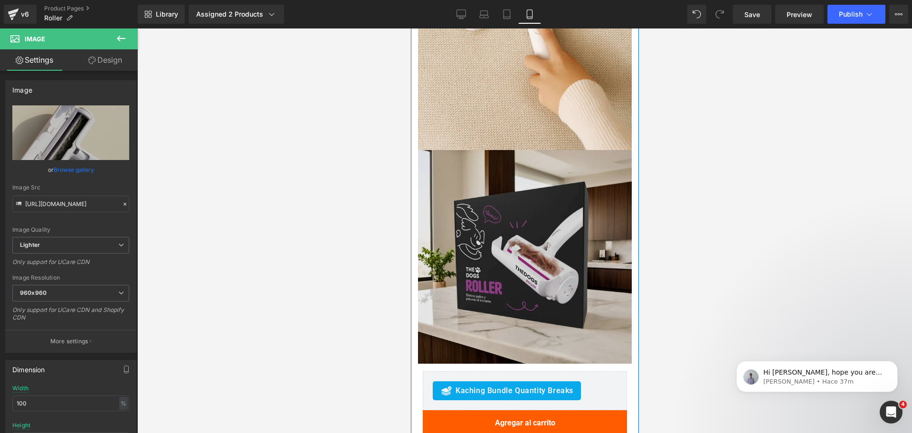
click at [568, 194] on img at bounding box center [524, 257] width 214 height 214
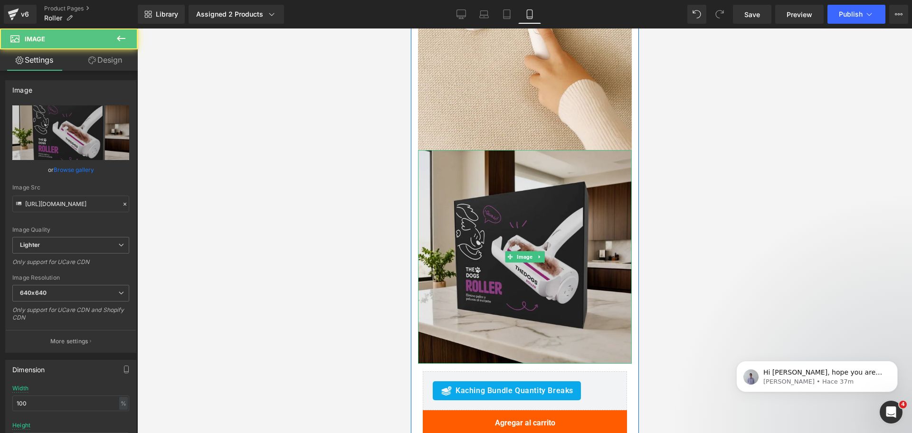
click at [568, 194] on img at bounding box center [524, 257] width 214 height 214
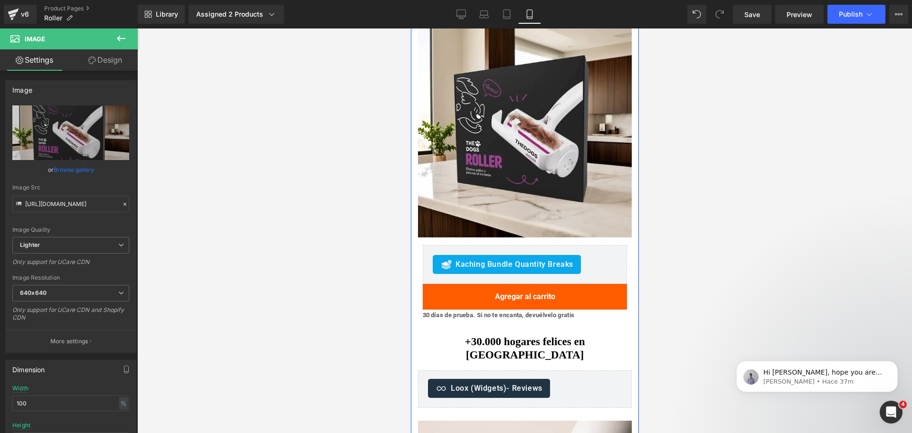
scroll to position [1358, 0]
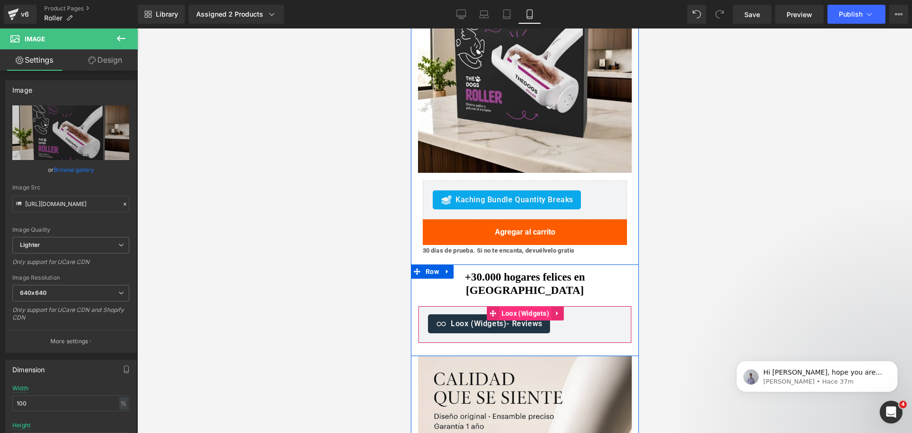
click at [517, 306] on span "Loox (Widgets)" at bounding box center [524, 313] width 52 height 14
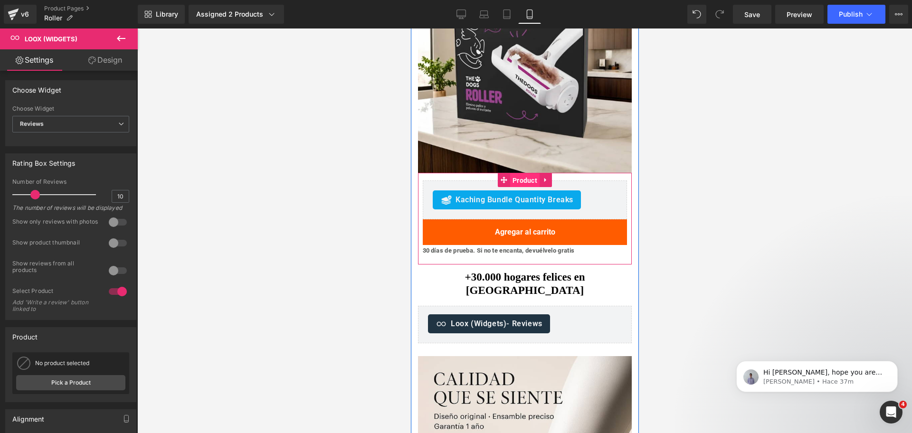
click at [521, 181] on span "Product" at bounding box center [523, 180] width 29 height 14
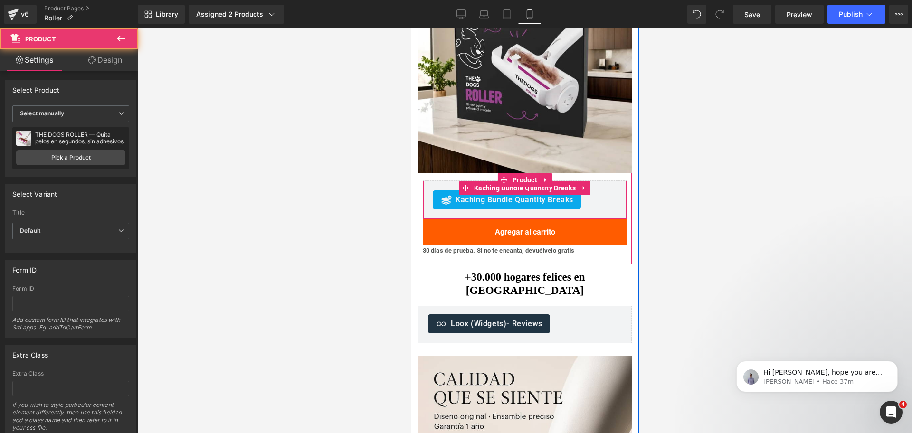
scroll to position [1377, 0]
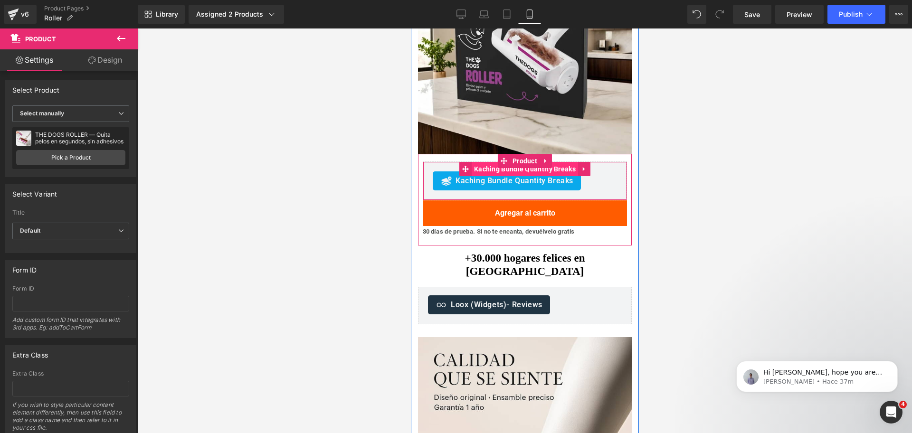
click at [524, 169] on span "Kaching Bundle Quantity Breaks" at bounding box center [524, 169] width 106 height 14
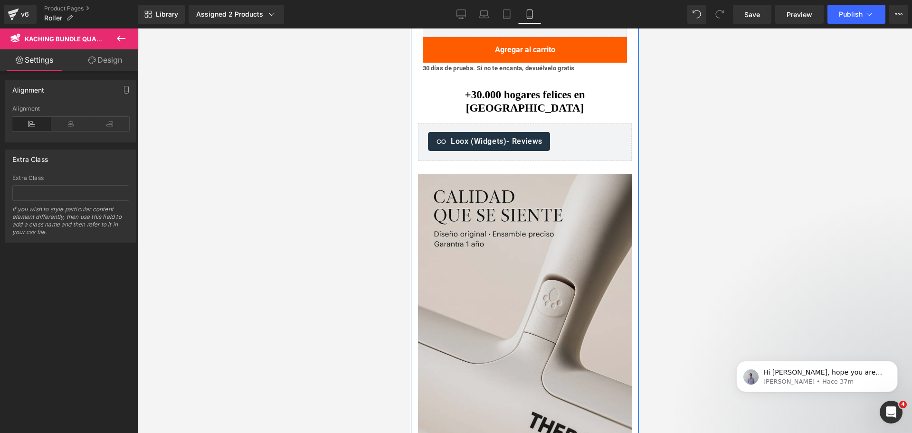
click at [514, 229] on img at bounding box center [524, 334] width 214 height 320
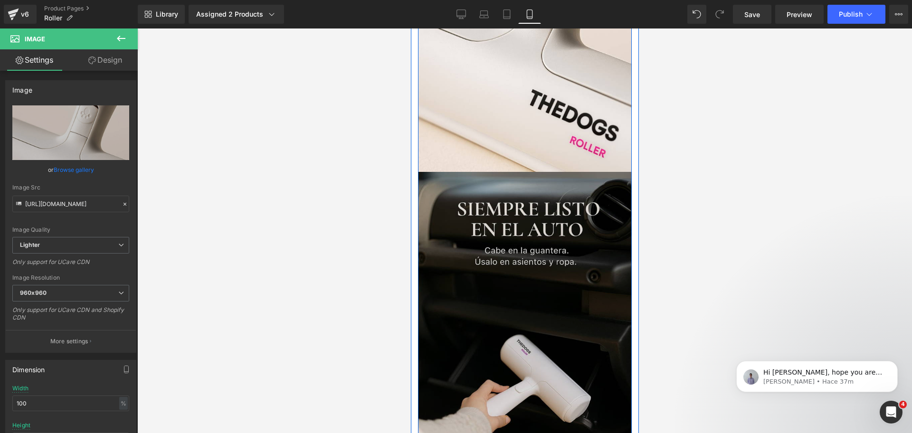
click at [512, 229] on img at bounding box center [524, 332] width 214 height 320
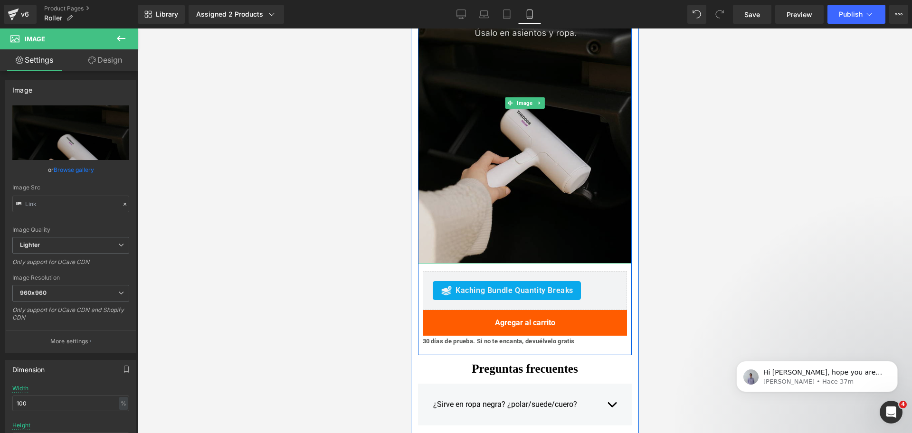
scroll to position [2093, 0]
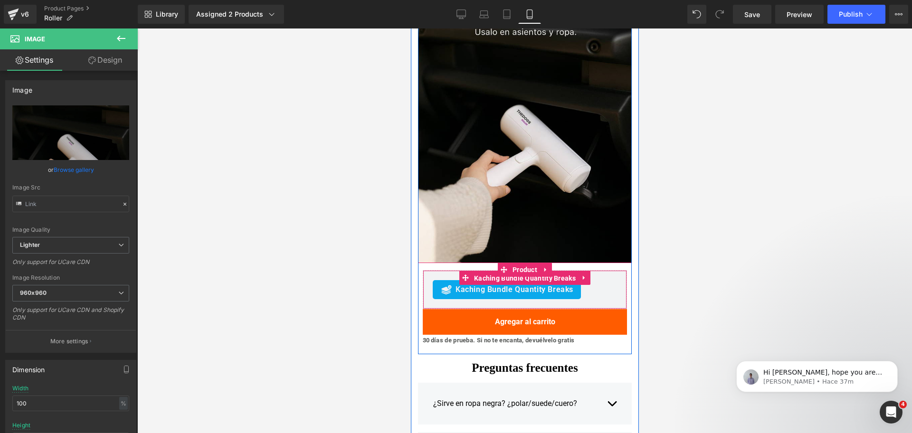
click at [520, 271] on span "Kaching Bundle Quantity Breaks" at bounding box center [524, 278] width 106 height 14
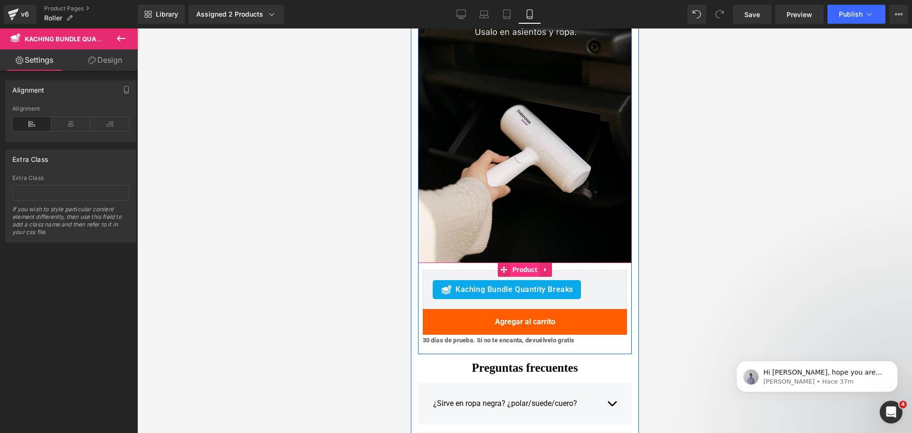
click at [520, 263] on span "Product" at bounding box center [523, 270] width 29 height 14
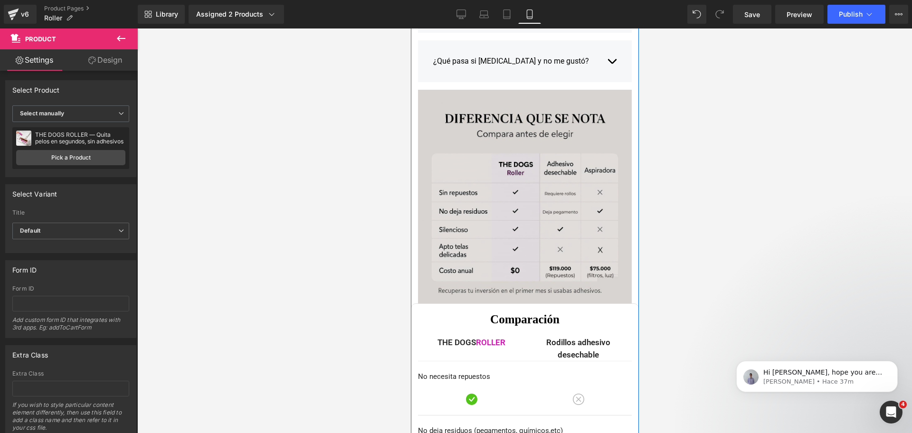
click at [549, 221] on img at bounding box center [524, 197] width 214 height 214
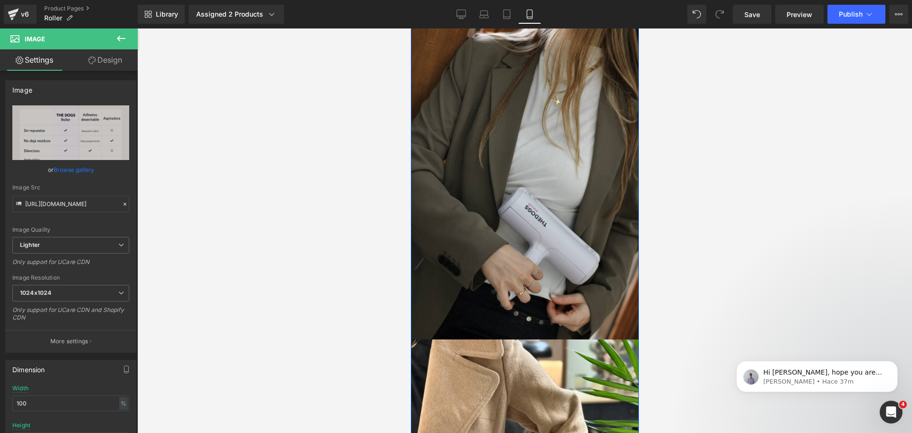
scroll to position [3487, 0]
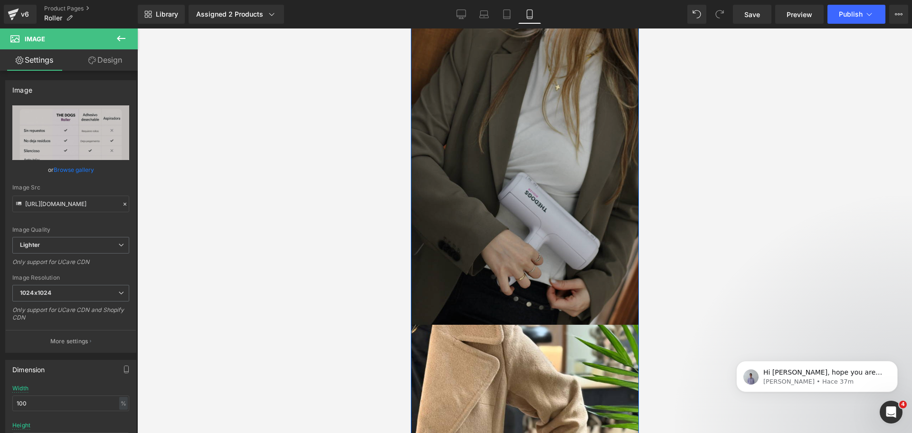
click at [553, 187] on img at bounding box center [524, 154] width 228 height 342
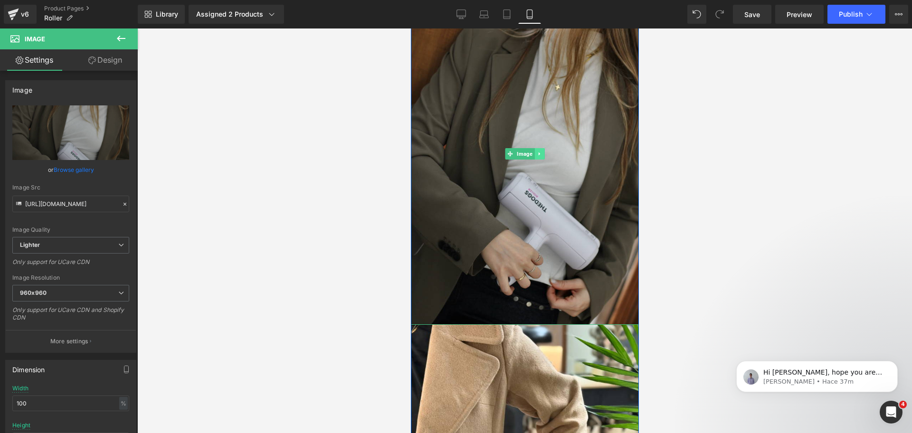
click at [534, 148] on link at bounding box center [539, 153] width 10 height 11
click at [541, 151] on icon at bounding box center [543, 154] width 5 height 6
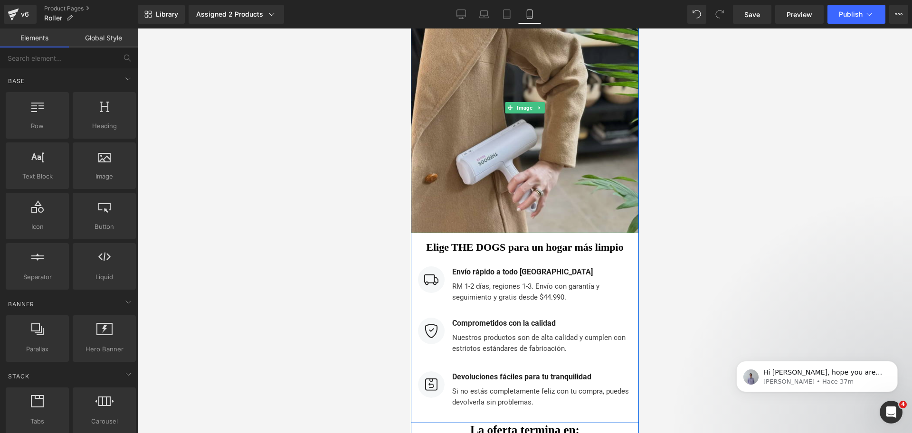
click at [571, 117] on img at bounding box center [524, 108] width 228 height 251
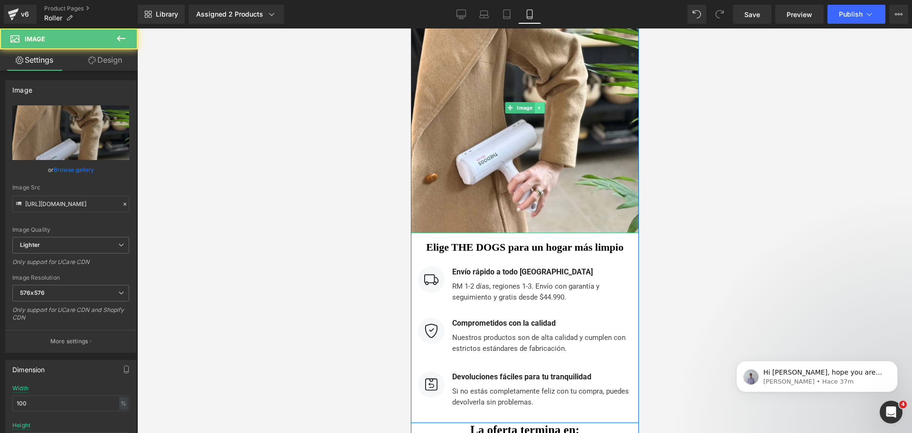
click at [536, 105] on icon at bounding box center [538, 108] width 5 height 6
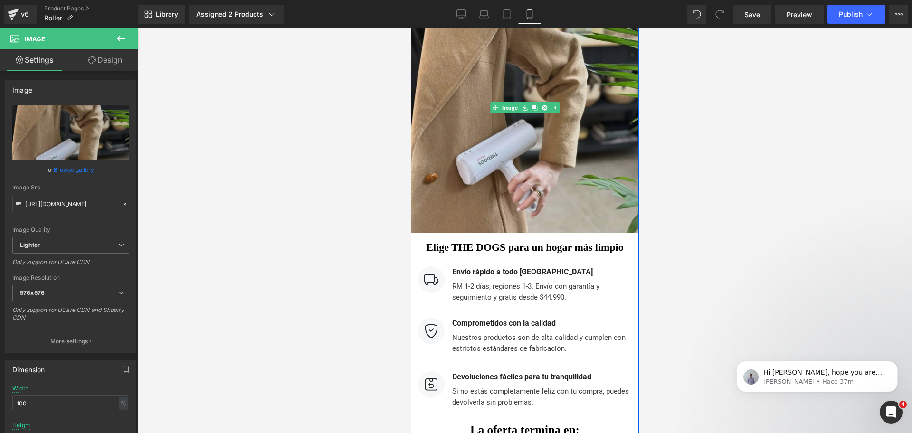
drag, startPoint x: 538, startPoint y: 93, endPoint x: 565, endPoint y: 122, distance: 39.3
click at [565, 122] on div "Image" at bounding box center [524, 108] width 228 height 251
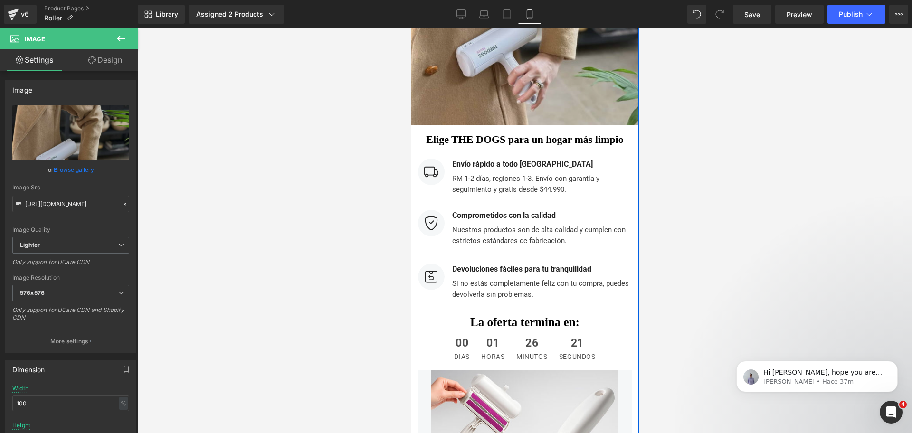
scroll to position [3601, 0]
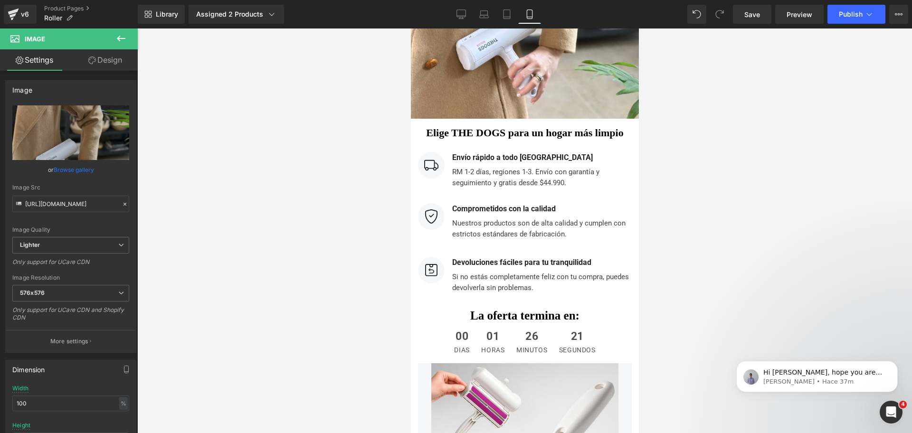
click at [649, 141] on div at bounding box center [524, 230] width 774 height 404
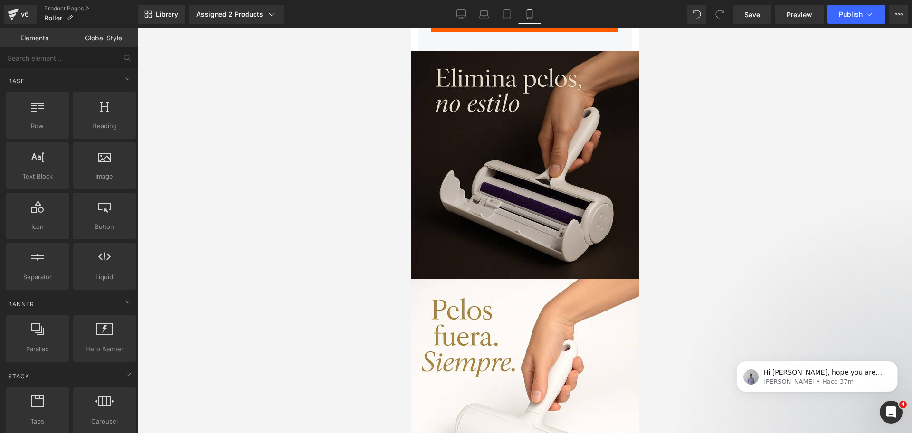
scroll to position [4227, 0]
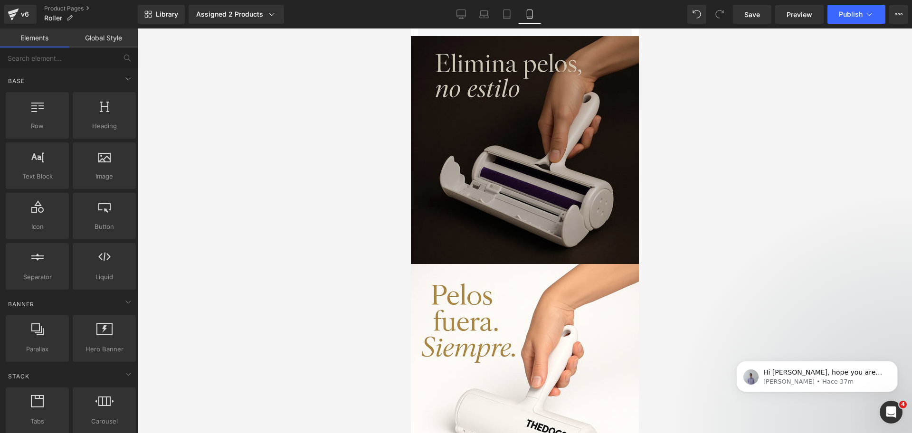
click at [575, 148] on img at bounding box center [524, 150] width 228 height 228
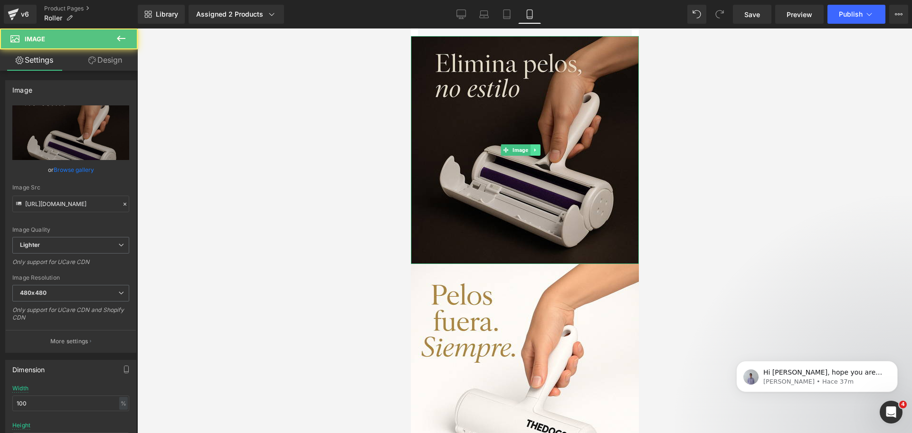
click at [533, 147] on icon at bounding box center [534, 150] width 5 height 6
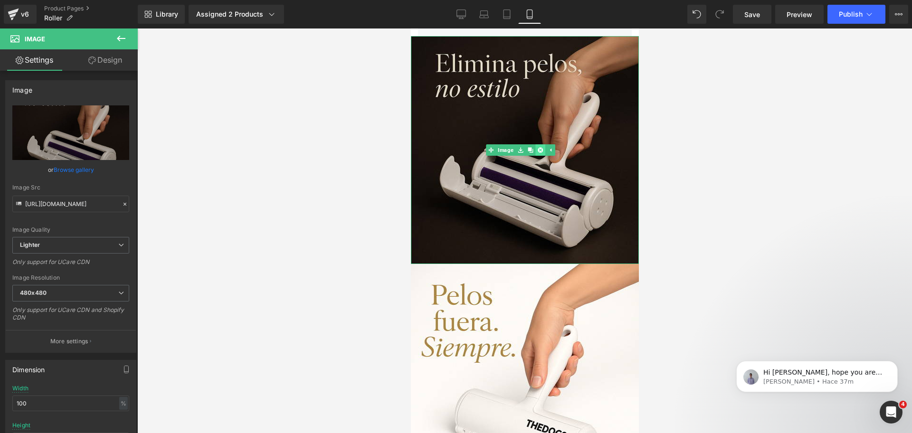
click at [538, 147] on icon at bounding box center [538, 149] width 5 height 5
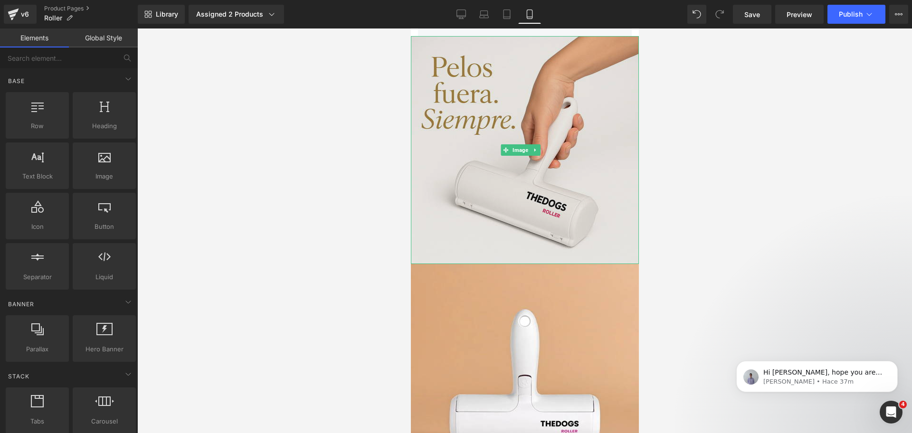
scroll to position [4196, 0]
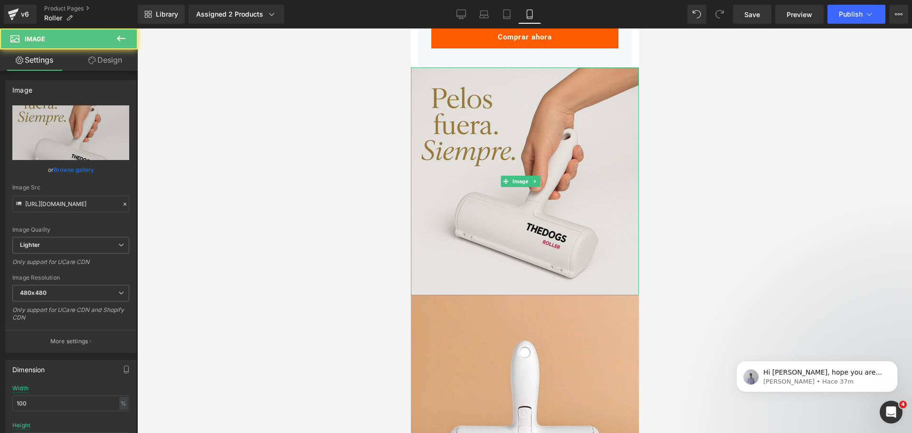
click at [540, 141] on img at bounding box center [524, 181] width 228 height 228
click at [536, 154] on img at bounding box center [524, 181] width 228 height 228
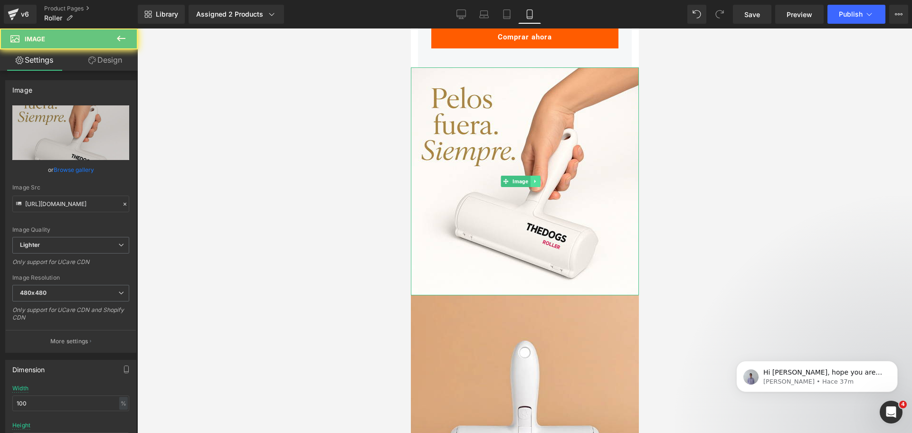
click at [534, 176] on link at bounding box center [534, 181] width 10 height 11
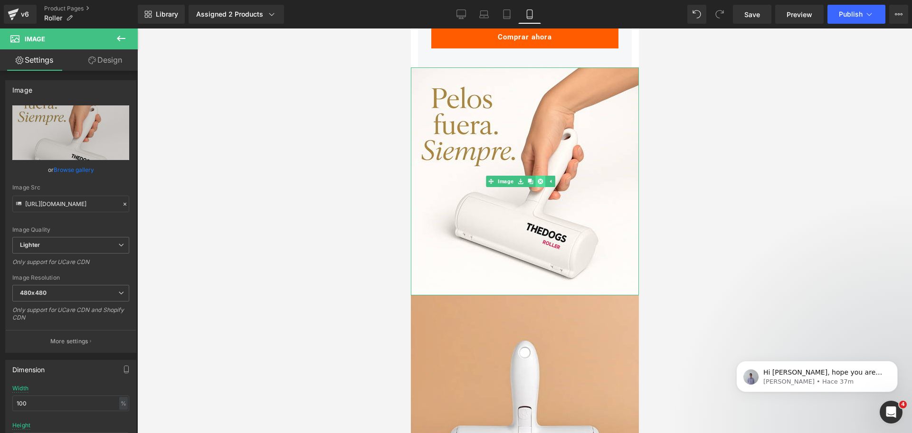
click at [540, 179] on icon at bounding box center [538, 181] width 5 height 5
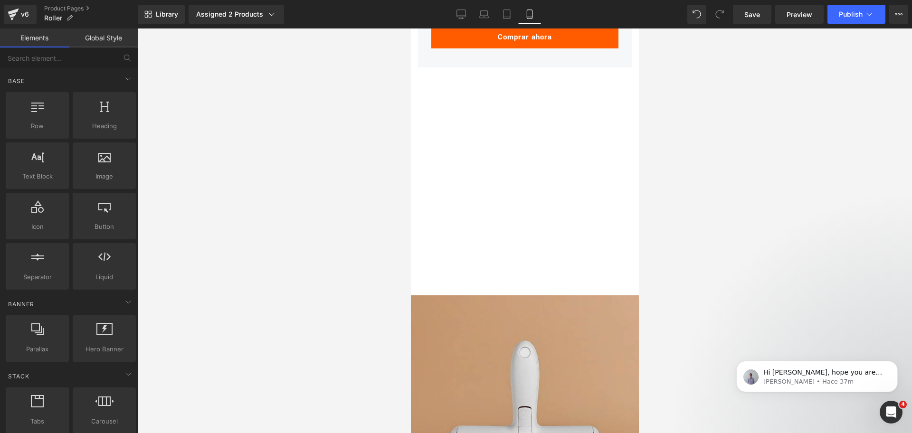
click at [536, 295] on img at bounding box center [524, 409] width 228 height 228
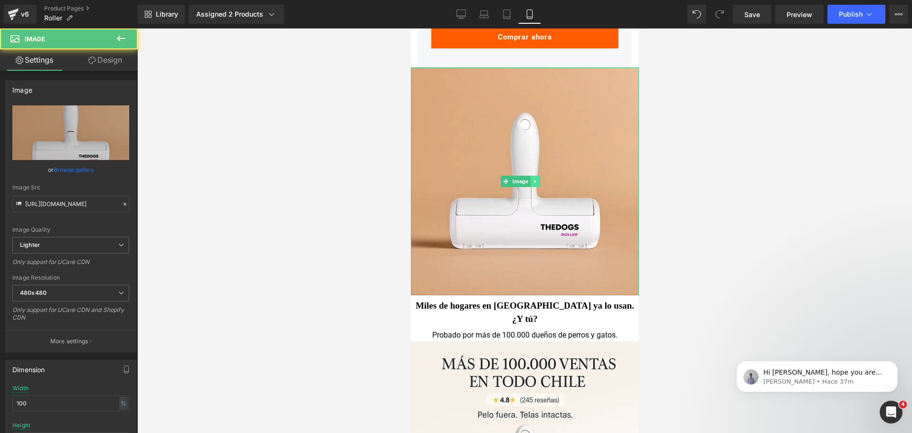
click at [534, 179] on icon at bounding box center [534, 182] width 5 height 6
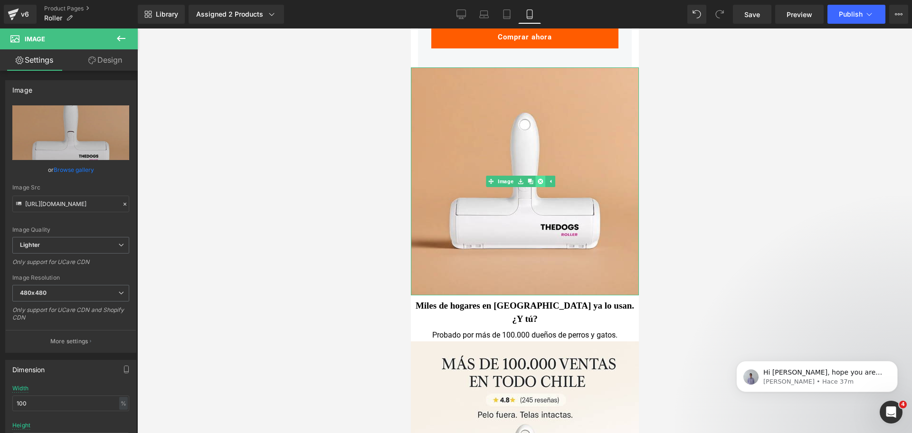
click at [540, 179] on icon at bounding box center [538, 181] width 5 height 5
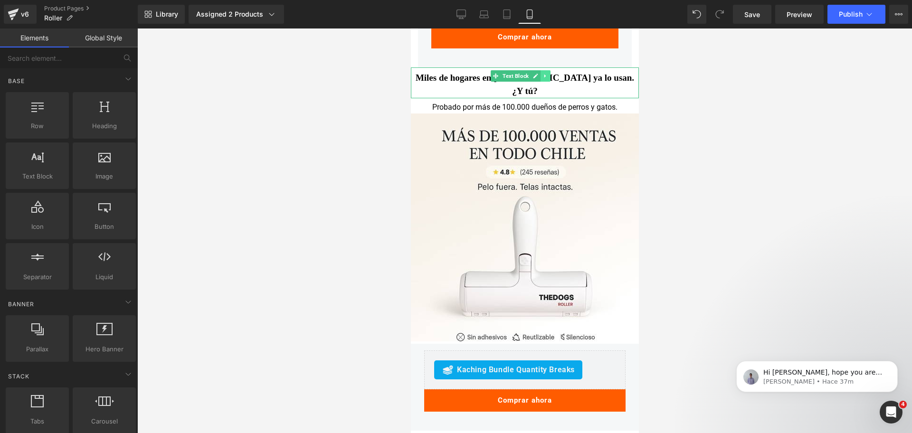
click at [540, 70] on link at bounding box center [545, 75] width 10 height 11
drag, startPoint x: 544, startPoint y: 61, endPoint x: 550, endPoint y: 61, distance: 5.7
click at [550, 70] on li at bounding box center [539, 75] width 29 height 11
click at [550, 73] on icon at bounding box center [549, 76] width 5 height 6
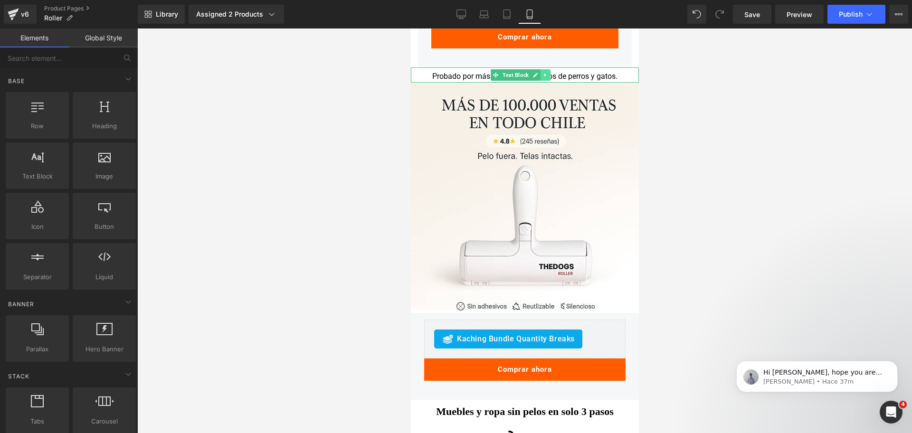
click at [547, 69] on link at bounding box center [545, 74] width 10 height 11
click at [548, 72] on icon at bounding box center [549, 74] width 5 height 5
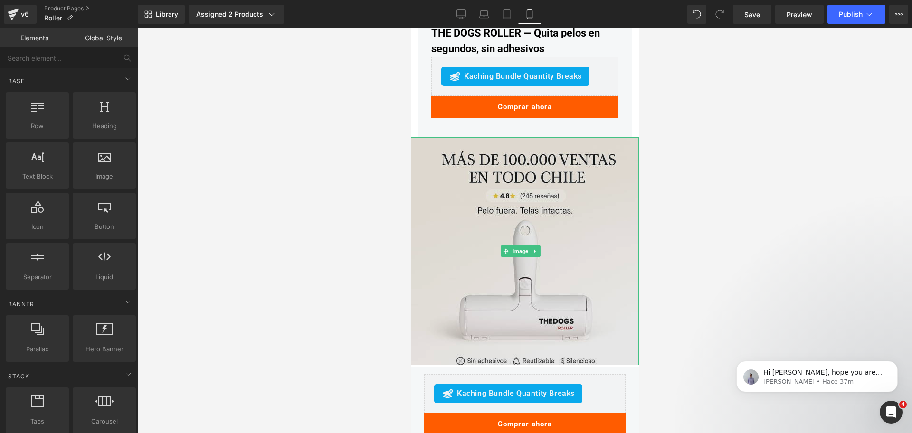
scroll to position [4132, 0]
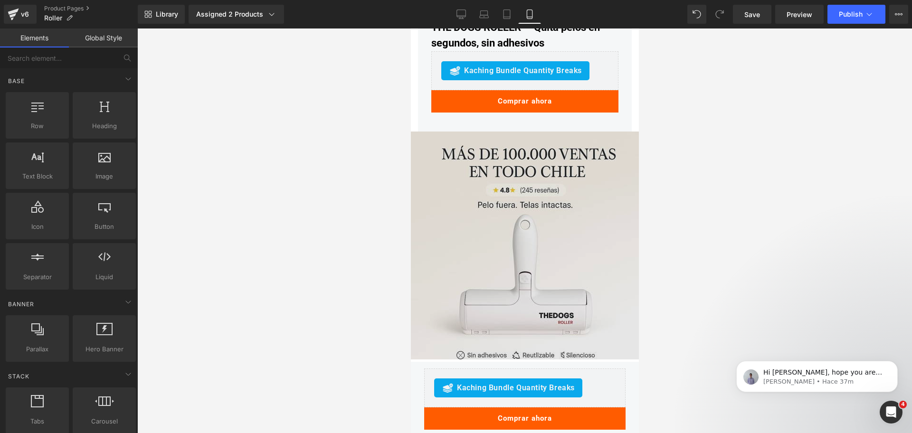
click at [569, 154] on img at bounding box center [524, 246] width 228 height 228
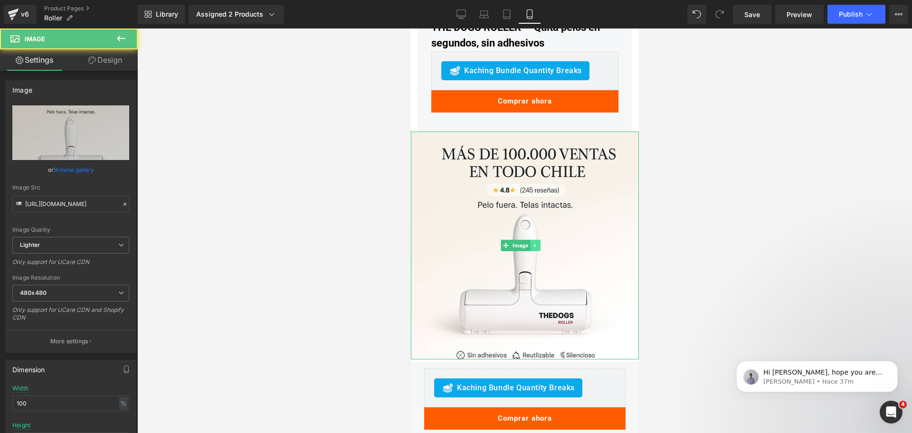
click at [535, 243] on icon at bounding box center [534, 246] width 5 height 6
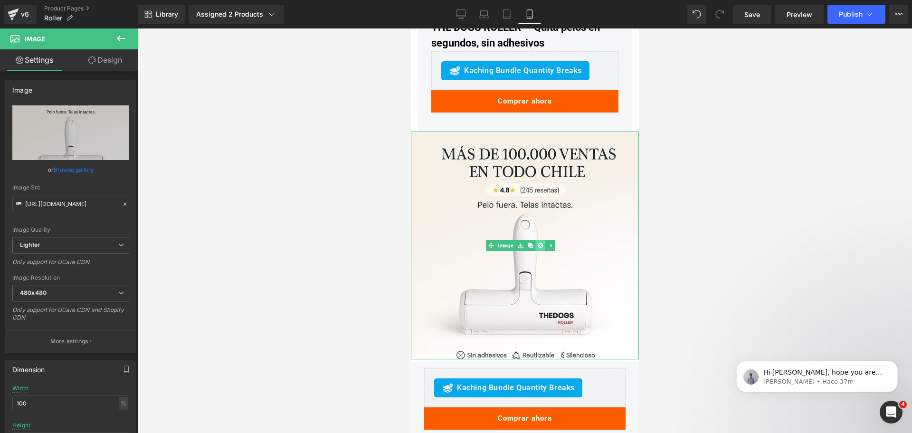
click at [537, 243] on icon at bounding box center [538, 245] width 5 height 5
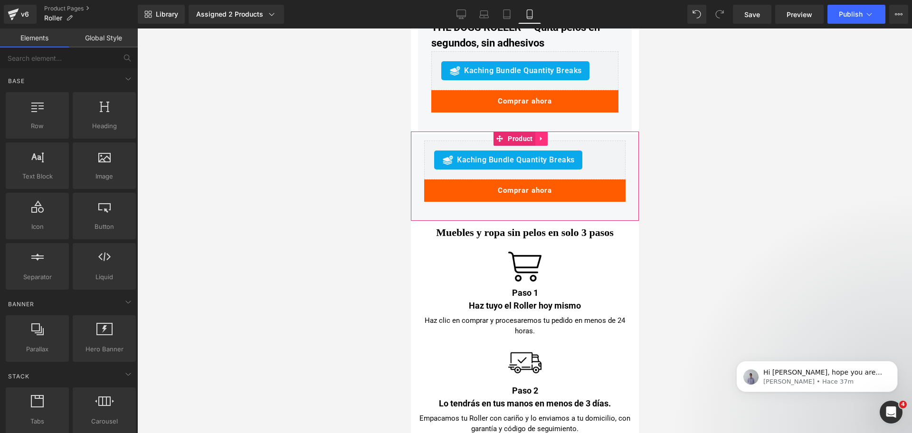
click at [539, 137] on icon at bounding box center [540, 139] width 2 height 4
click at [549, 135] on icon at bounding box center [547, 138] width 7 height 7
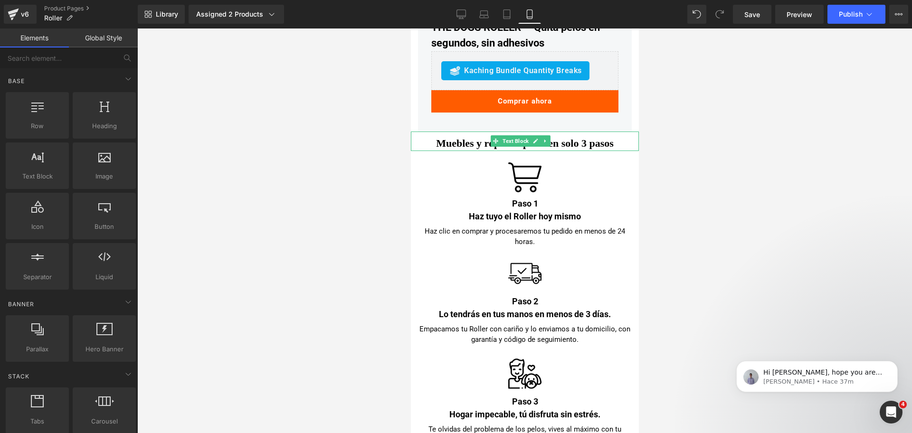
click at [542, 132] on div "Muebles y ropa sin pelos en solo 3 pasos" at bounding box center [524, 141] width 228 height 19
click at [654, 136] on div at bounding box center [524, 230] width 774 height 404
click at [542, 138] on icon at bounding box center [544, 141] width 5 height 6
click at [548, 139] on icon at bounding box center [549, 141] width 5 height 5
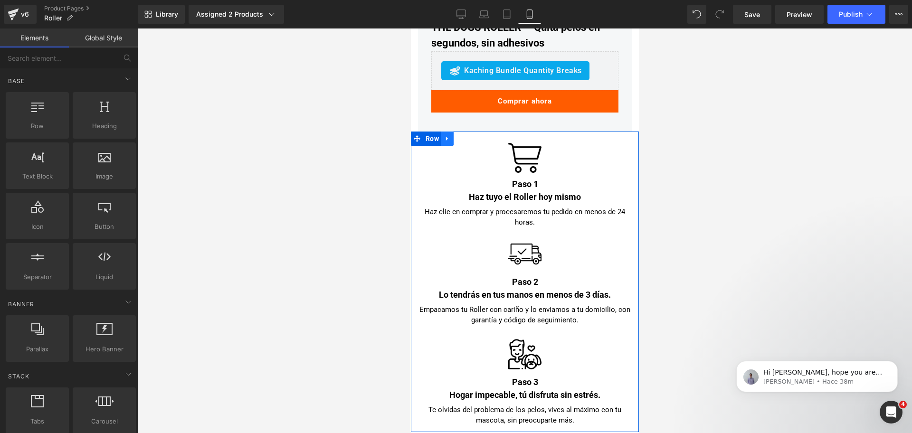
click at [447, 132] on link at bounding box center [447, 139] width 12 height 14
click at [469, 135] on icon at bounding box center [471, 138] width 7 height 7
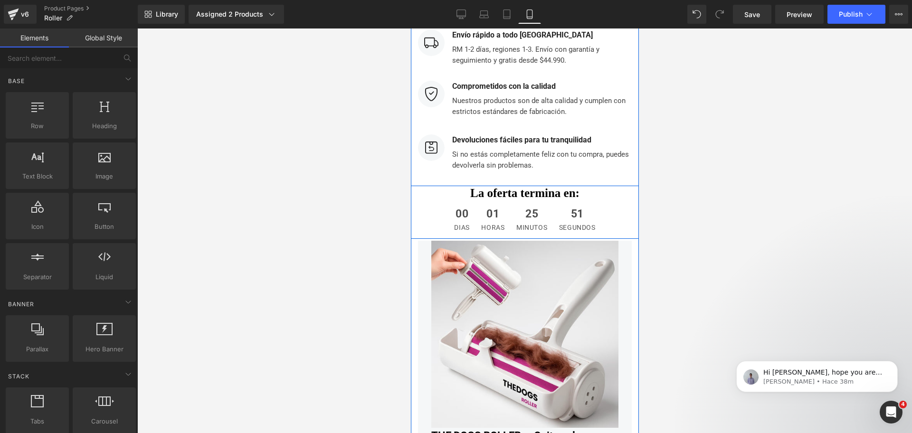
scroll to position [3700, 0]
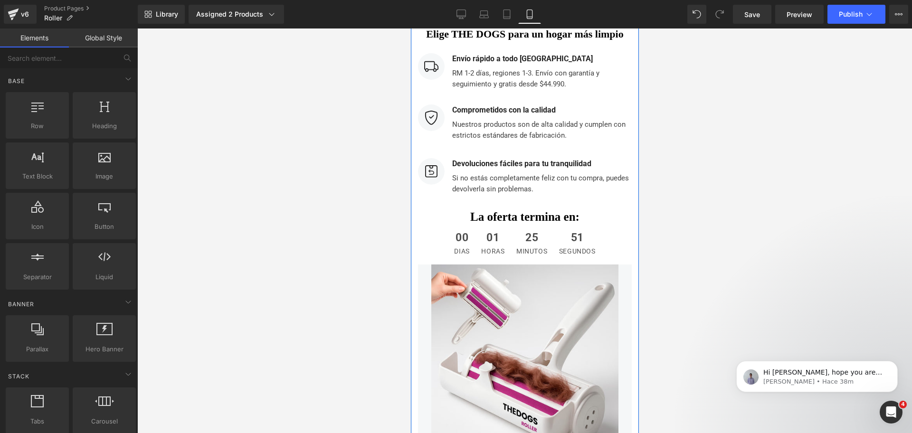
click at [534, 232] on span "25" at bounding box center [531, 240] width 31 height 16
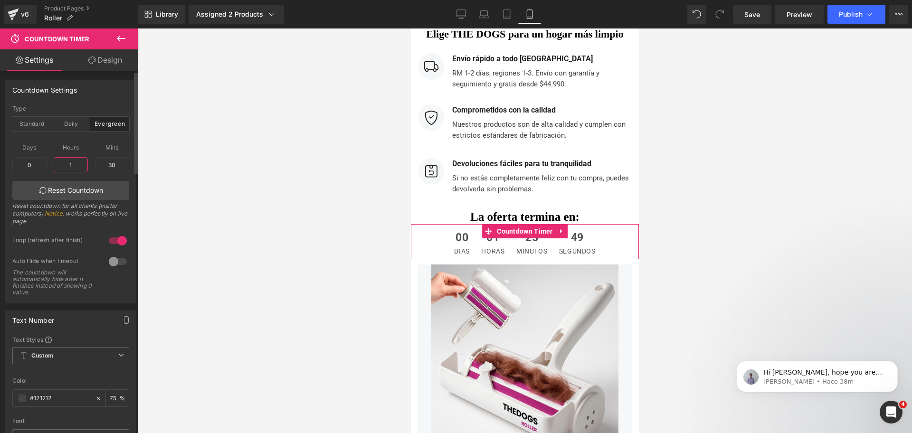
click at [75, 161] on input "1" at bounding box center [71, 164] width 34 height 15
type input "12"
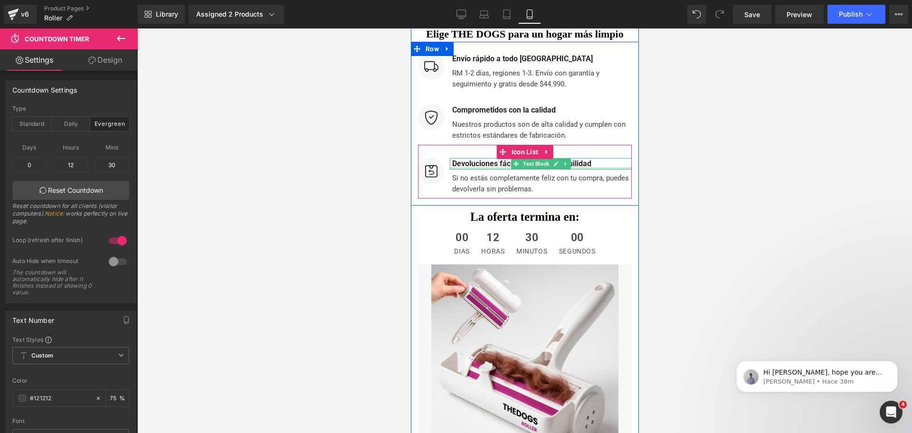
click at [621, 167] on div at bounding box center [540, 168] width 182 height 2
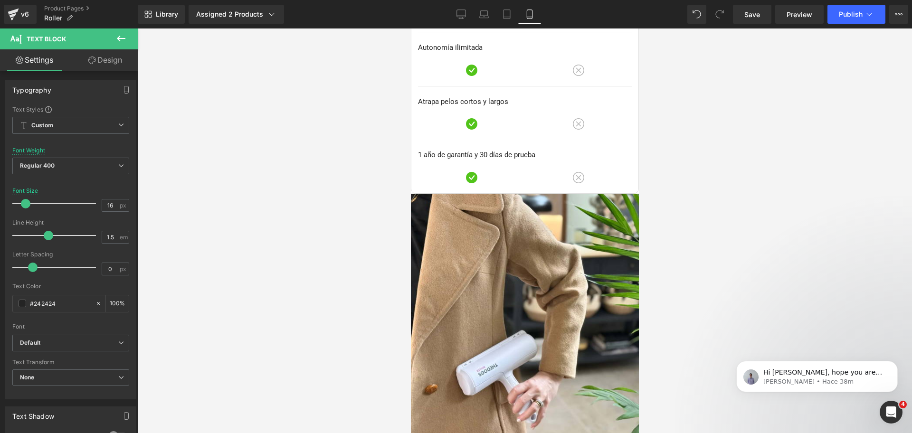
scroll to position [3315, 0]
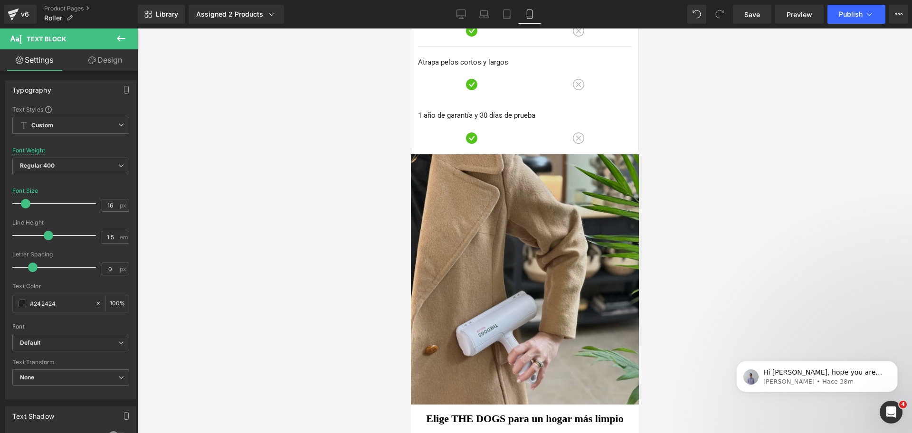
click at [577, 193] on img at bounding box center [524, 279] width 228 height 251
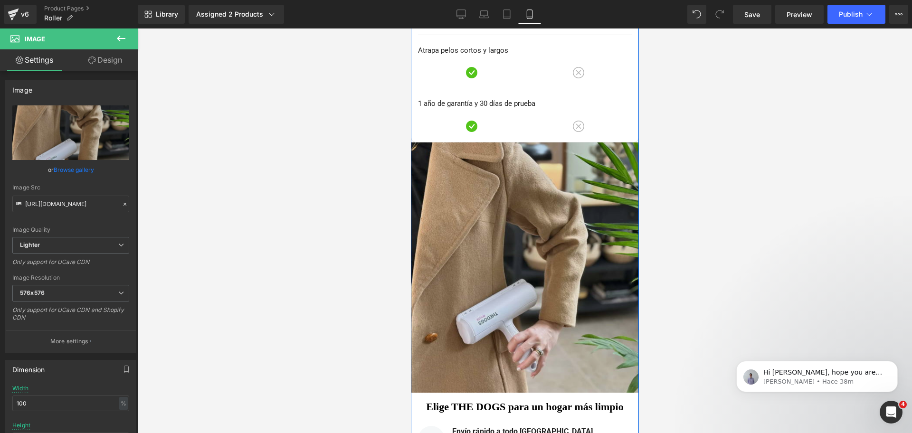
scroll to position [3326, 0]
click at [516, 270] on img at bounding box center [524, 268] width 228 height 251
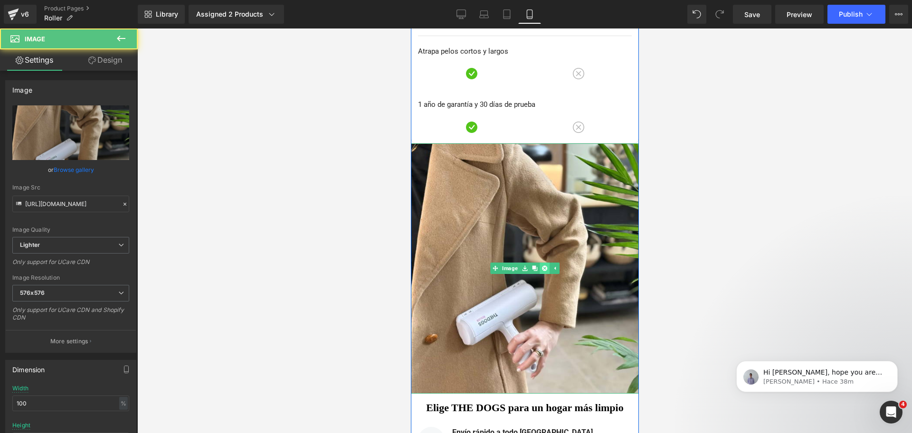
click at [539, 263] on link at bounding box center [544, 268] width 10 height 11
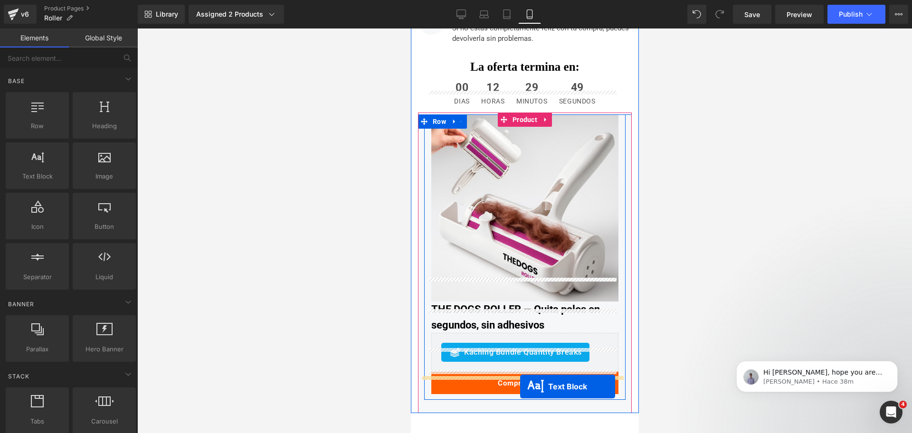
scroll to position [3611, 0]
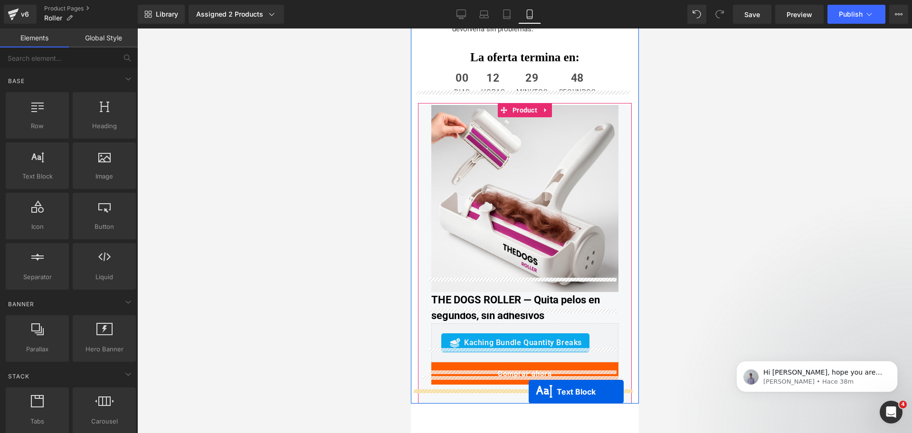
drag, startPoint x: 496, startPoint y: 141, endPoint x: 528, endPoint y: 392, distance: 253.2
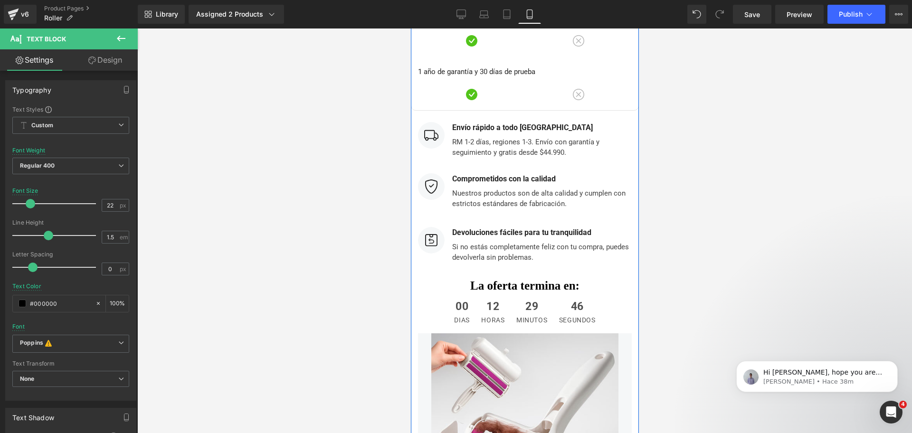
scroll to position [3356, 0]
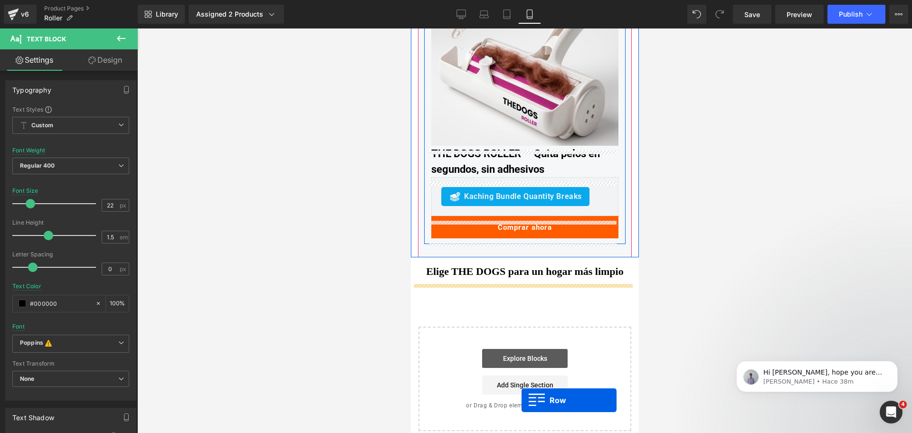
drag, startPoint x: 414, startPoint y: 103, endPoint x: 518, endPoint y: 336, distance: 255.7
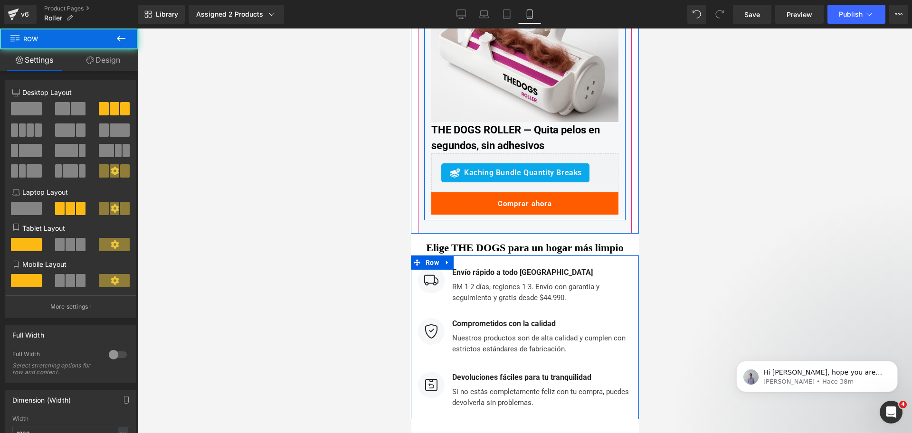
scroll to position [3570, 0]
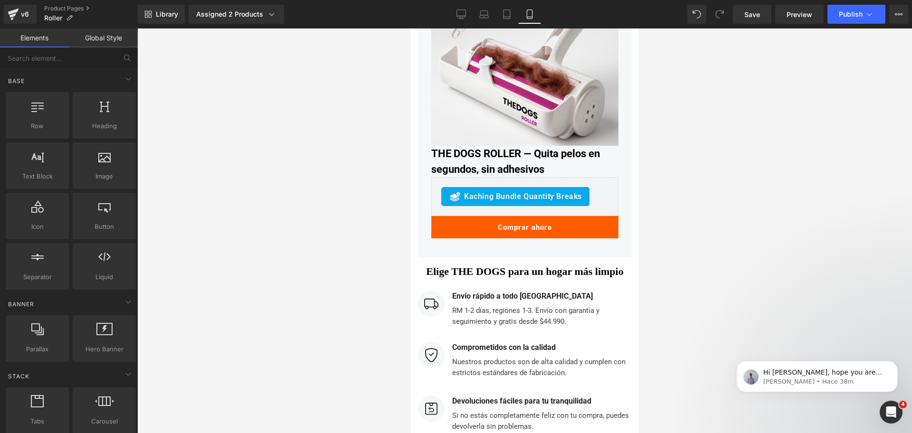
click at [662, 149] on div at bounding box center [524, 230] width 774 height 404
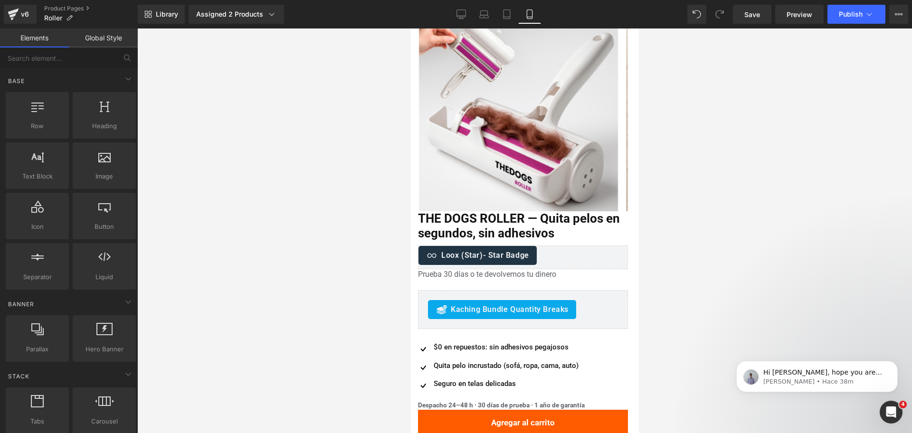
scroll to position [0, 0]
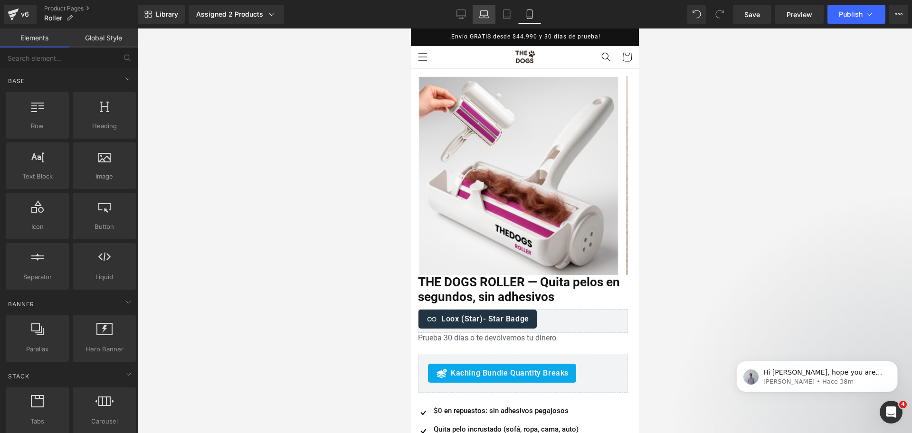
click at [473, 13] on link "Laptop" at bounding box center [483, 14] width 23 height 19
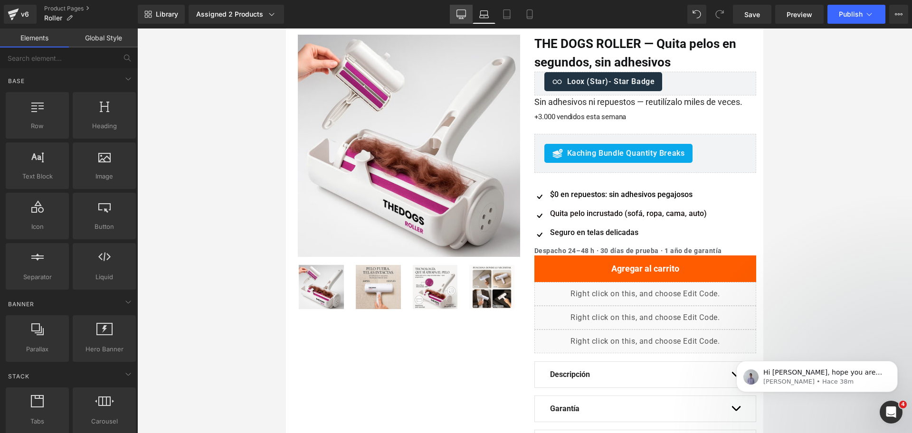
click at [458, 11] on icon at bounding box center [460, 13] width 9 height 9
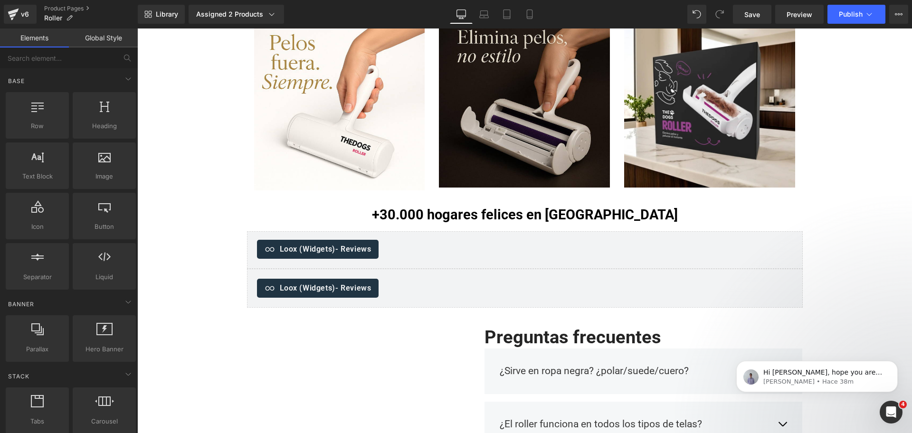
scroll to position [535, 0]
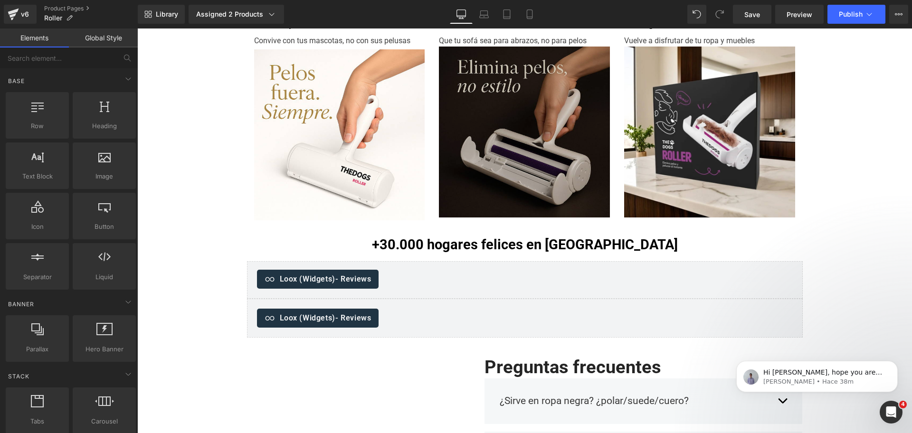
click at [499, 132] on img at bounding box center [524, 132] width 171 height 171
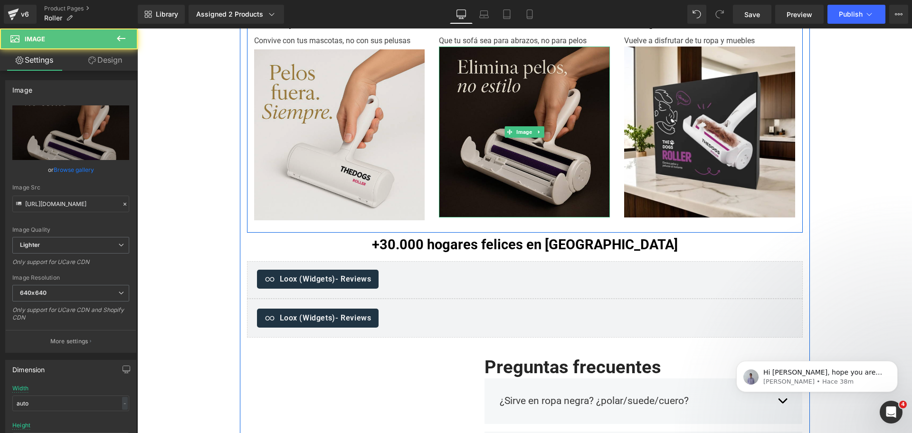
click at [380, 122] on img at bounding box center [339, 134] width 171 height 171
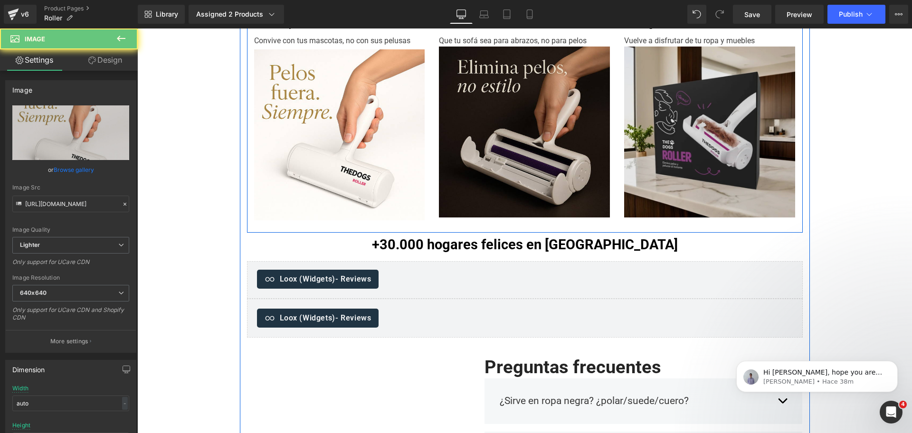
click at [679, 121] on img at bounding box center [709, 132] width 171 height 171
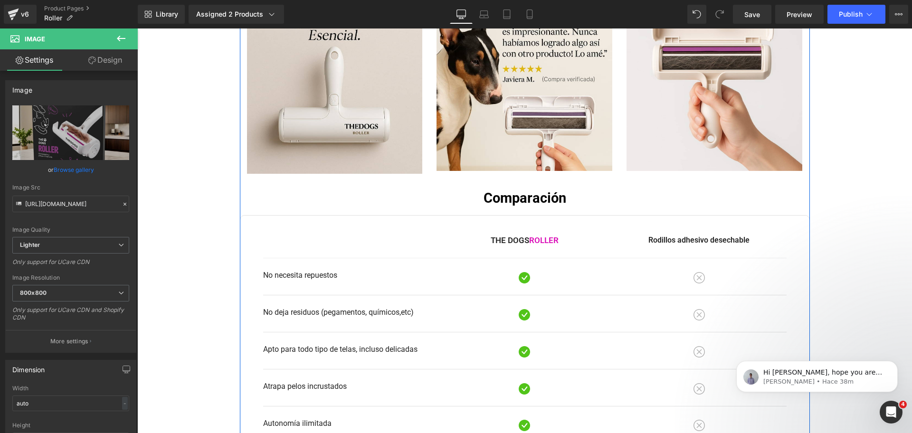
scroll to position [1332, 0]
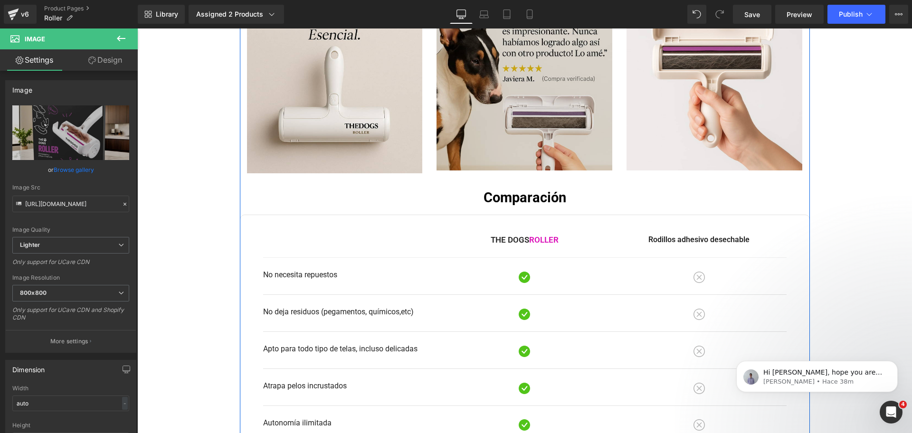
click at [542, 85] on img at bounding box center [524, 83] width 176 height 176
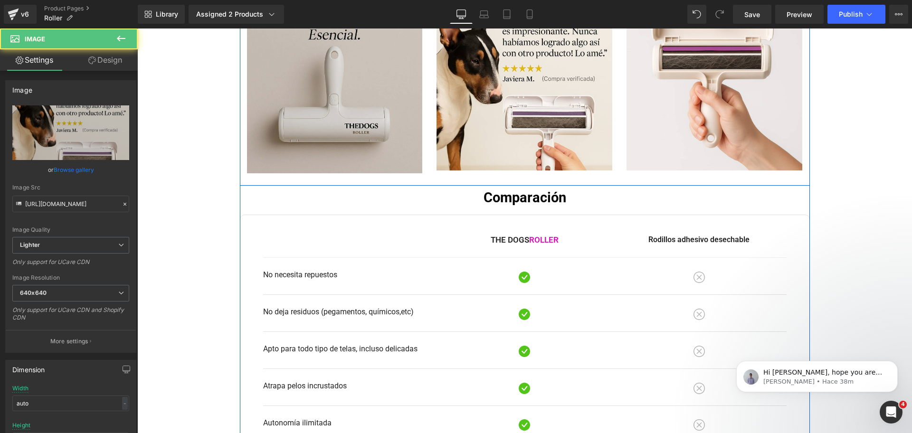
click at [342, 76] on img at bounding box center [335, 86] width 176 height 176
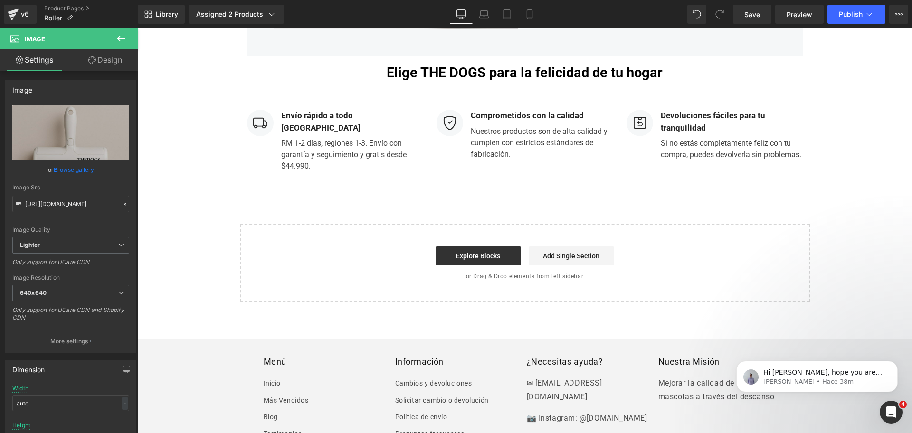
scroll to position [2171, 0]
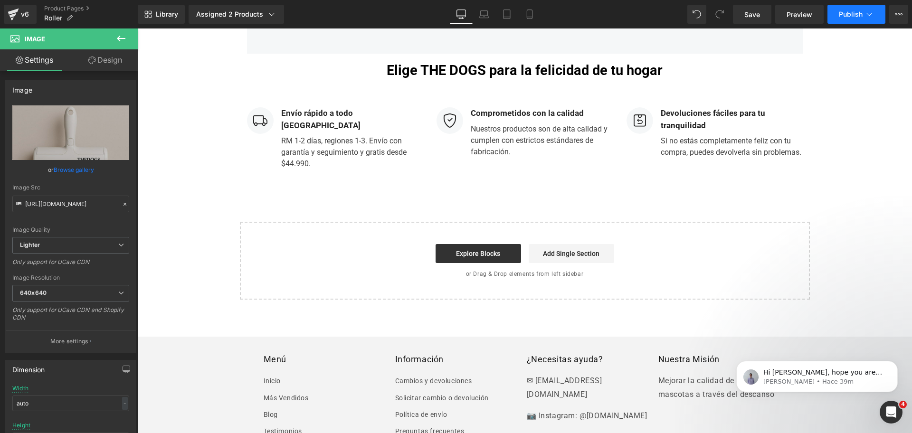
click at [853, 11] on span "Publish" at bounding box center [850, 14] width 24 height 8
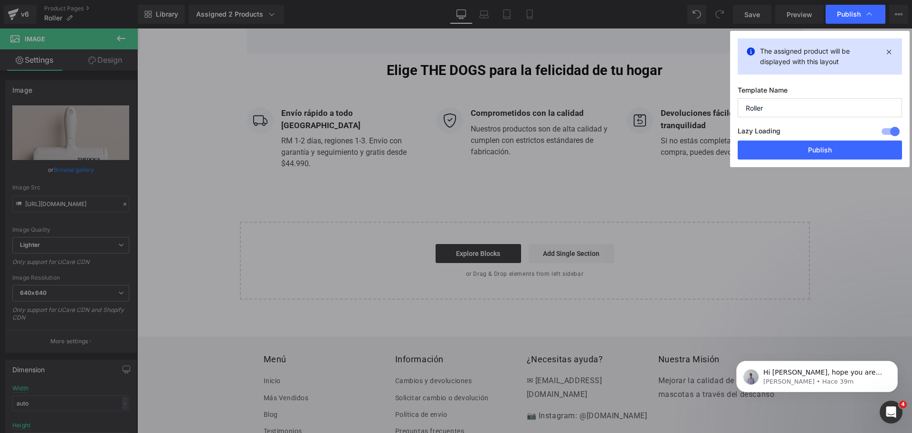
click at [776, 140] on label "Lazy Loading Build" at bounding box center [758, 133] width 43 height 16
click at [775, 144] on button "Publish" at bounding box center [819, 150] width 164 height 19
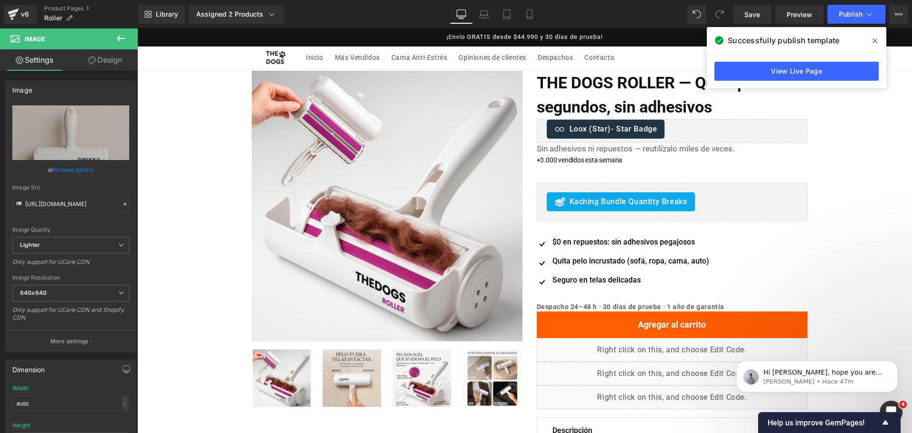
scroll to position [35, 0]
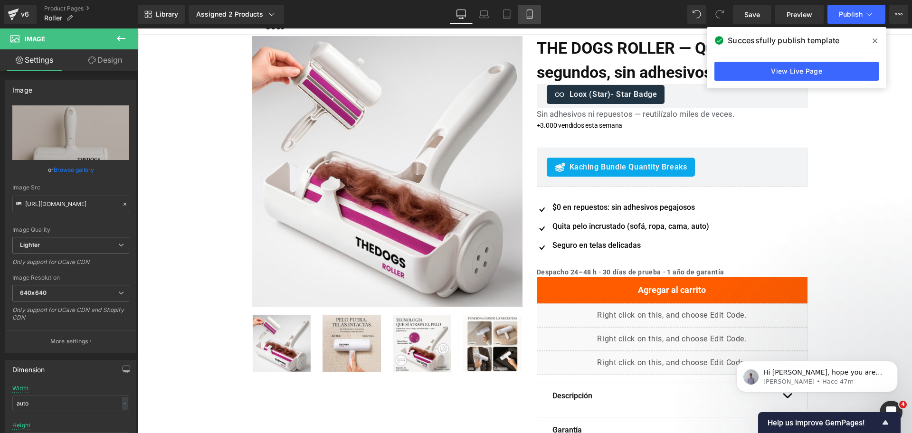
drag, startPoint x: 388, startPoint y: 1, endPoint x: 531, endPoint y: 20, distance: 144.2
click at [531, 20] on link "Mobile" at bounding box center [529, 14] width 23 height 19
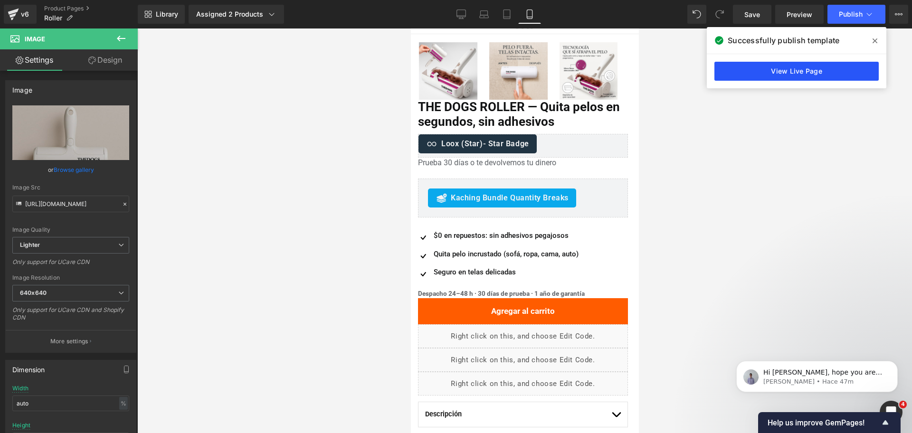
scroll to position [0, 0]
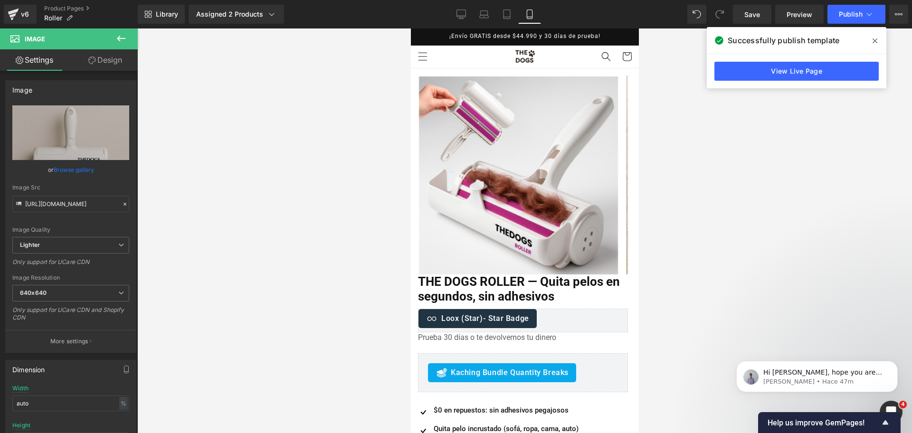
click at [877, 42] on span at bounding box center [874, 40] width 15 height 15
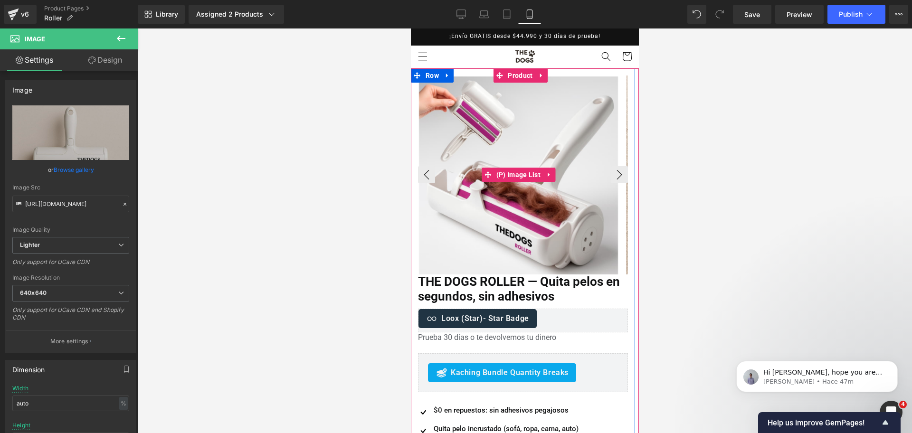
scroll to position [0, 0]
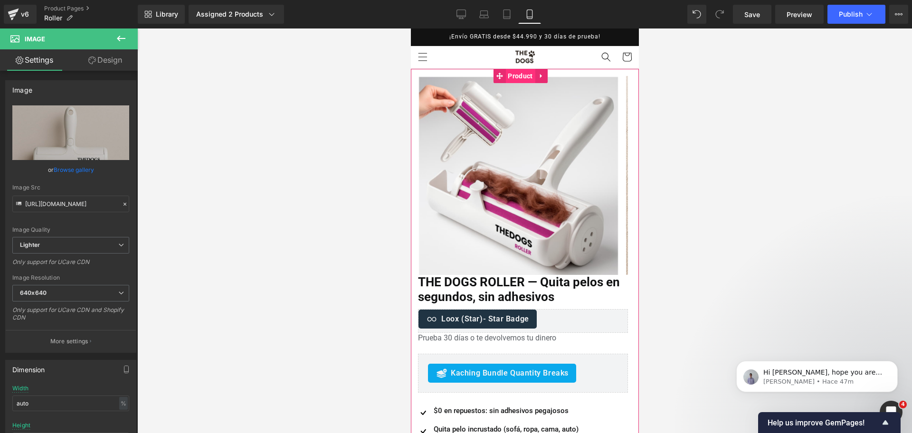
click at [518, 72] on span "Product" at bounding box center [519, 76] width 29 height 14
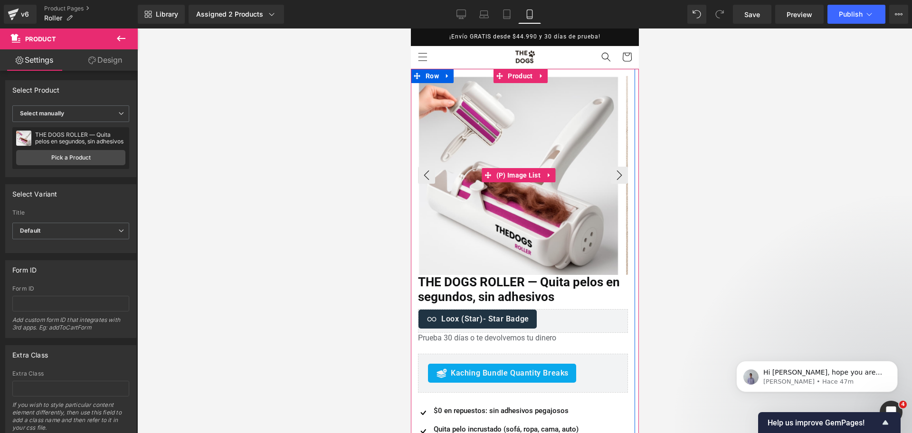
scroll to position [140, 0]
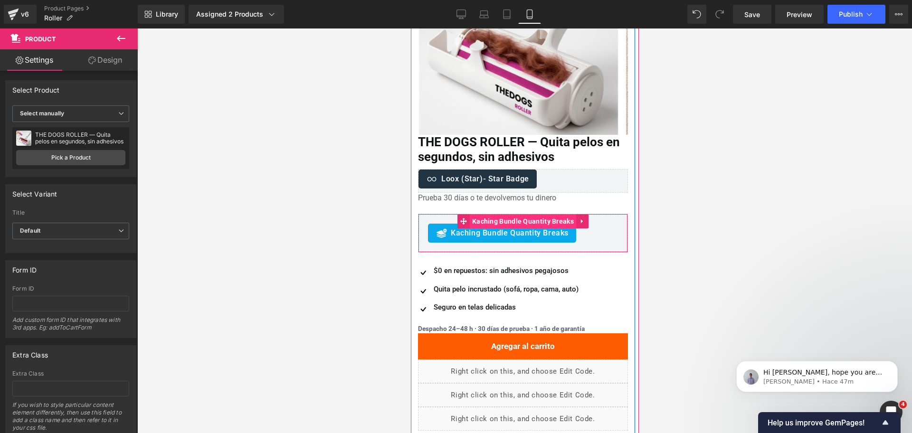
click at [510, 221] on span "Kaching Bundle Quantity Breaks" at bounding box center [522, 221] width 106 height 14
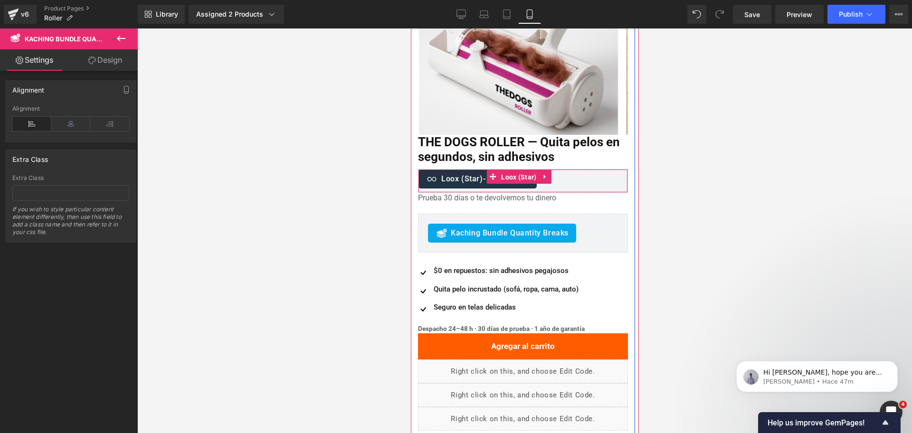
click at [525, 171] on span "Loox (Star)" at bounding box center [518, 177] width 40 height 14
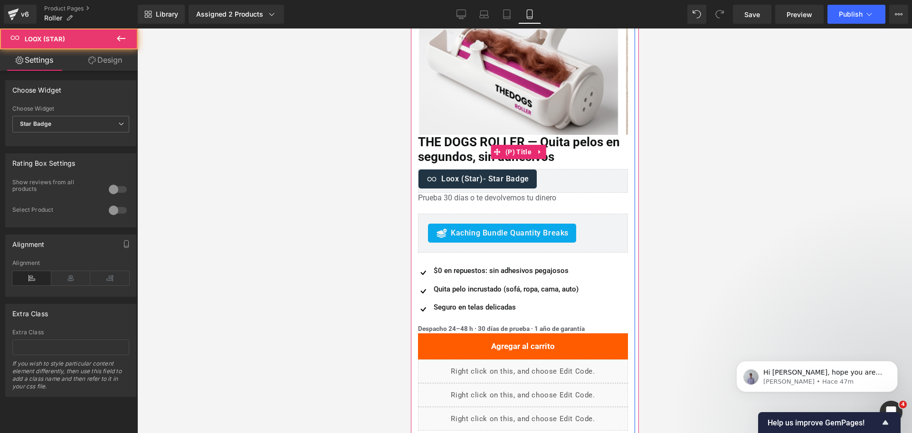
scroll to position [0, 0]
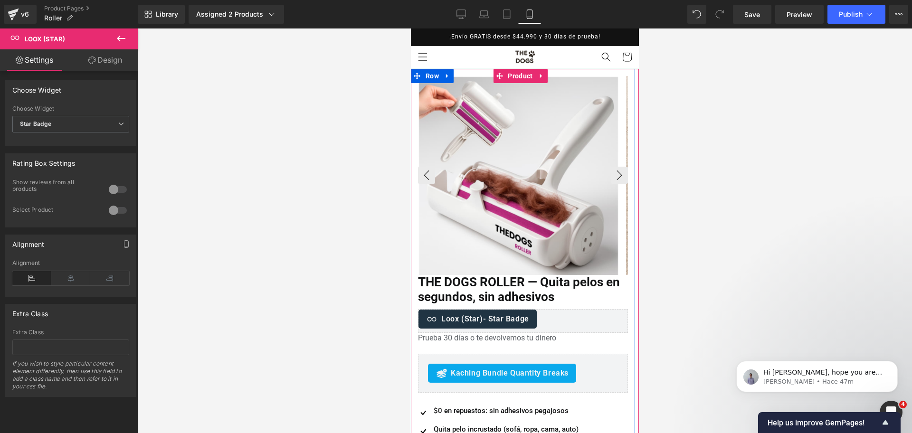
click at [522, 148] on img at bounding box center [517, 176] width 199 height 199
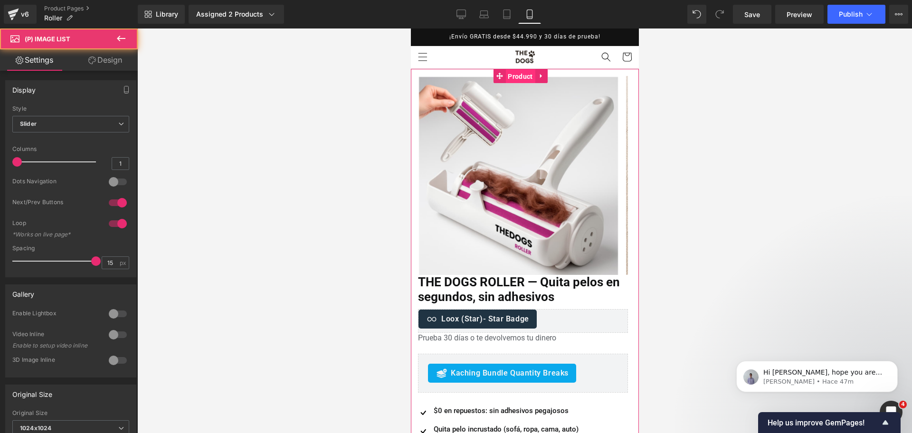
click at [521, 77] on span "Product" at bounding box center [519, 76] width 29 height 14
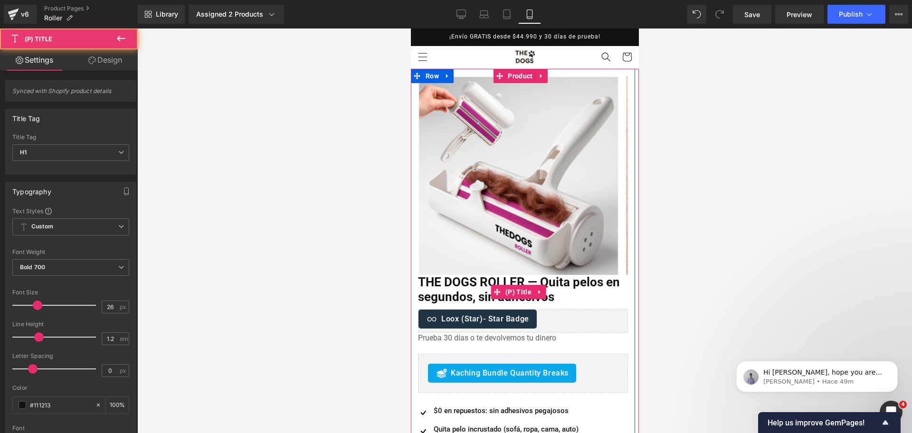
click at [521, 299] on span "THE DOGS ROLLER — Quita pelos en segundos, sin adhesivos" at bounding box center [522, 289] width 210 height 29
click at [521, 293] on span "(P) Title" at bounding box center [517, 292] width 31 height 14
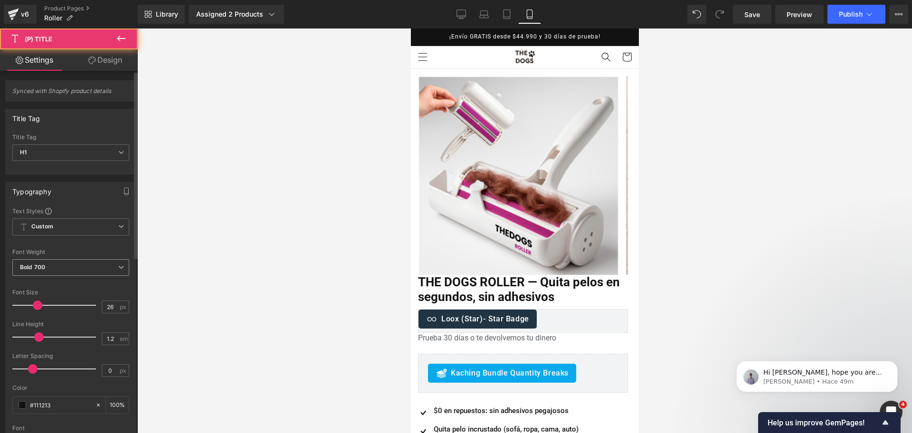
click at [99, 265] on span "Bold 700" at bounding box center [70, 267] width 117 height 17
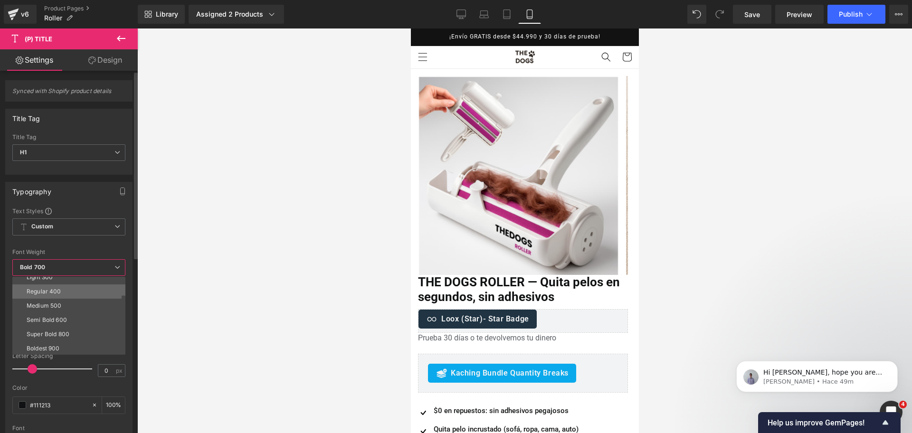
scroll to position [36, 0]
click at [95, 335] on li "Super Bold 800" at bounding box center [70, 334] width 117 height 14
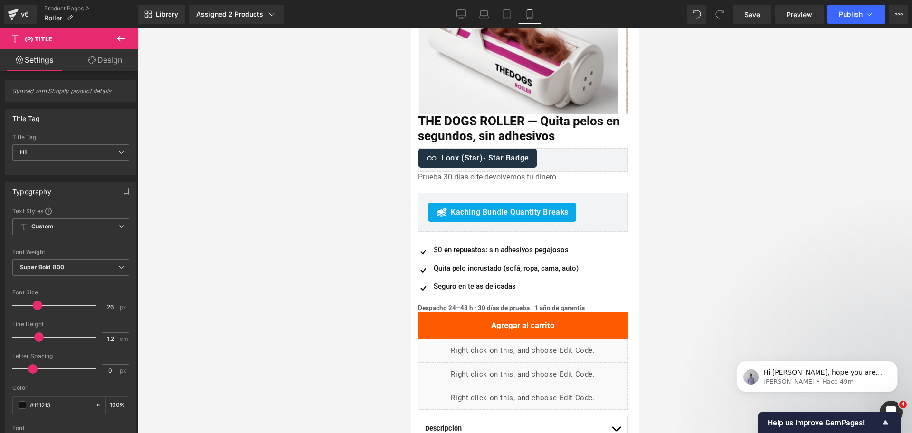
scroll to position [160, 0]
click at [461, 15] on icon at bounding box center [460, 13] width 9 height 9
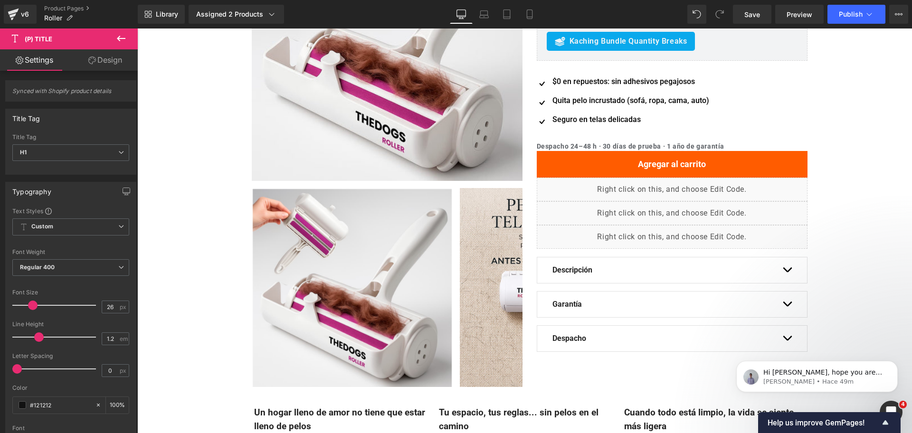
scroll to position [0, 0]
